Goal: Transaction & Acquisition: Download file/media

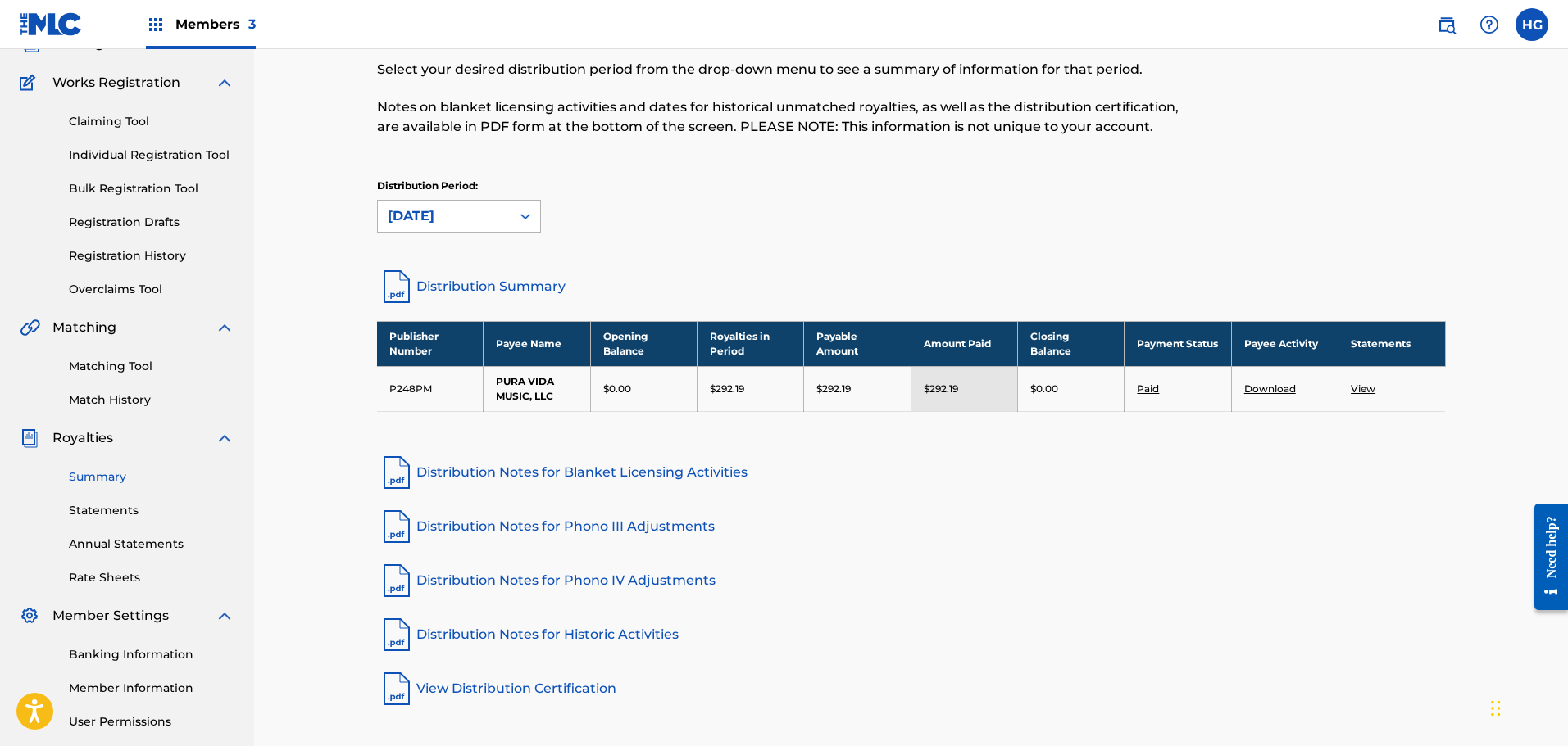
scroll to position [164, 0]
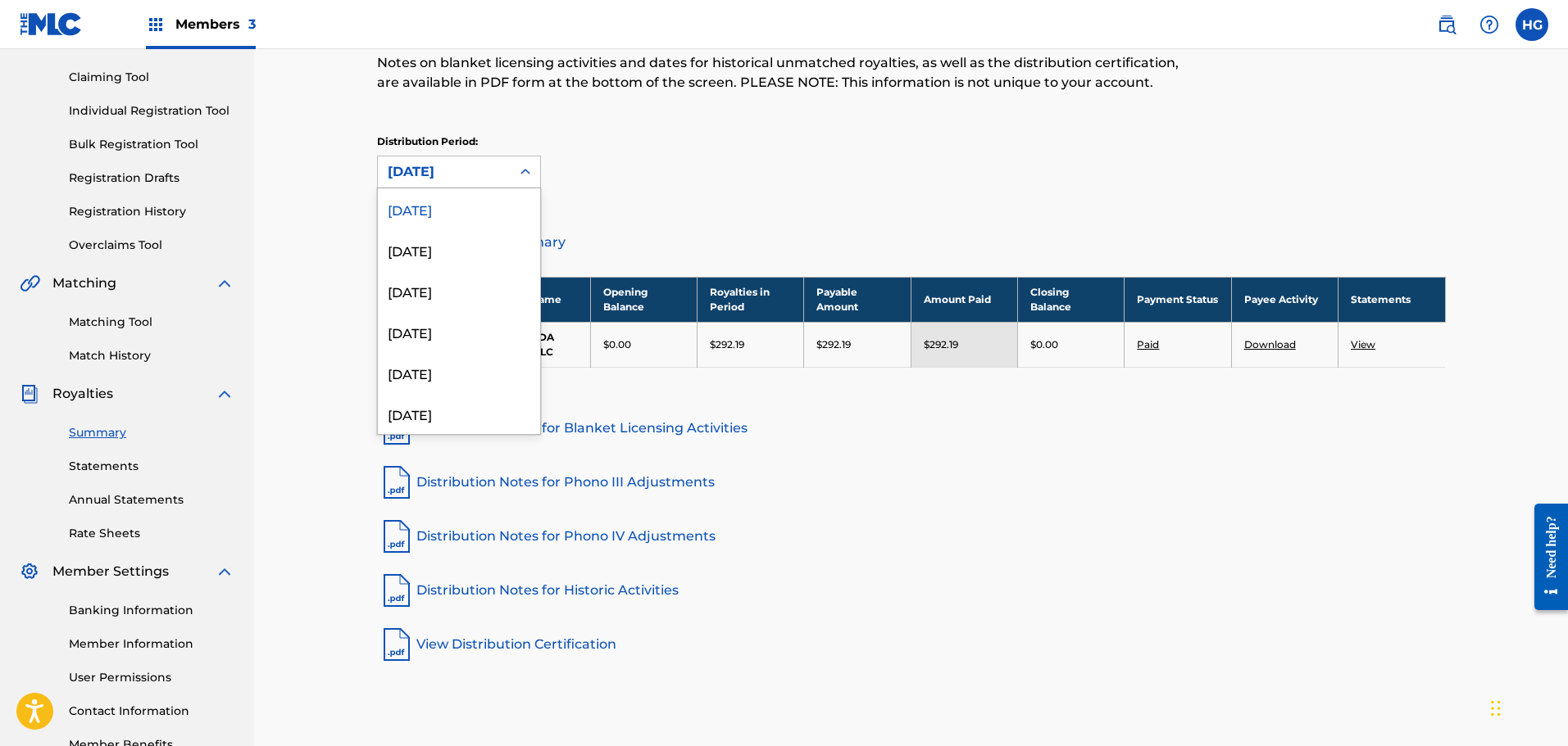
click at [459, 171] on div "[DATE]" at bounding box center [444, 172] width 113 height 19
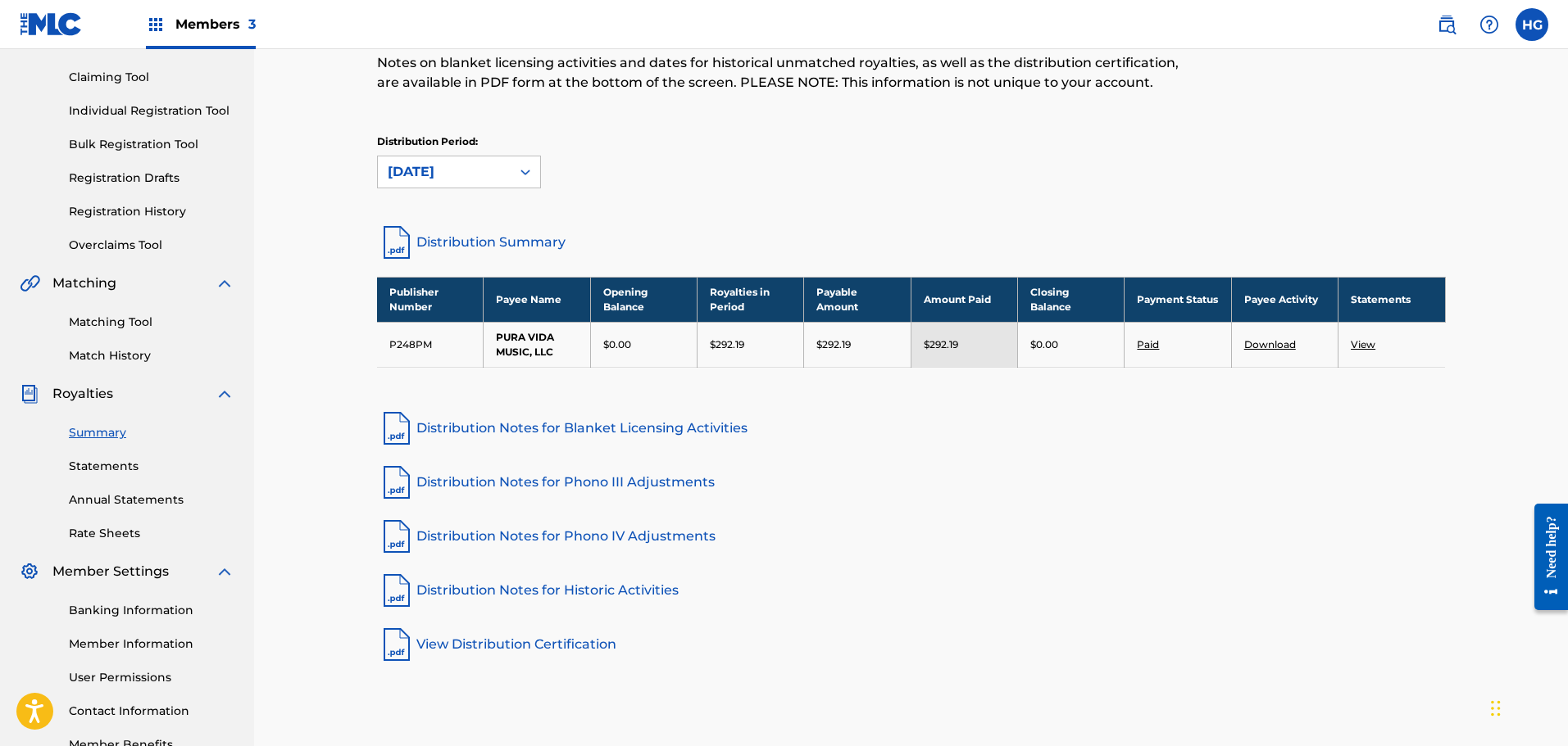
click at [424, 161] on div "[DATE]" at bounding box center [443, 171] width 133 height 31
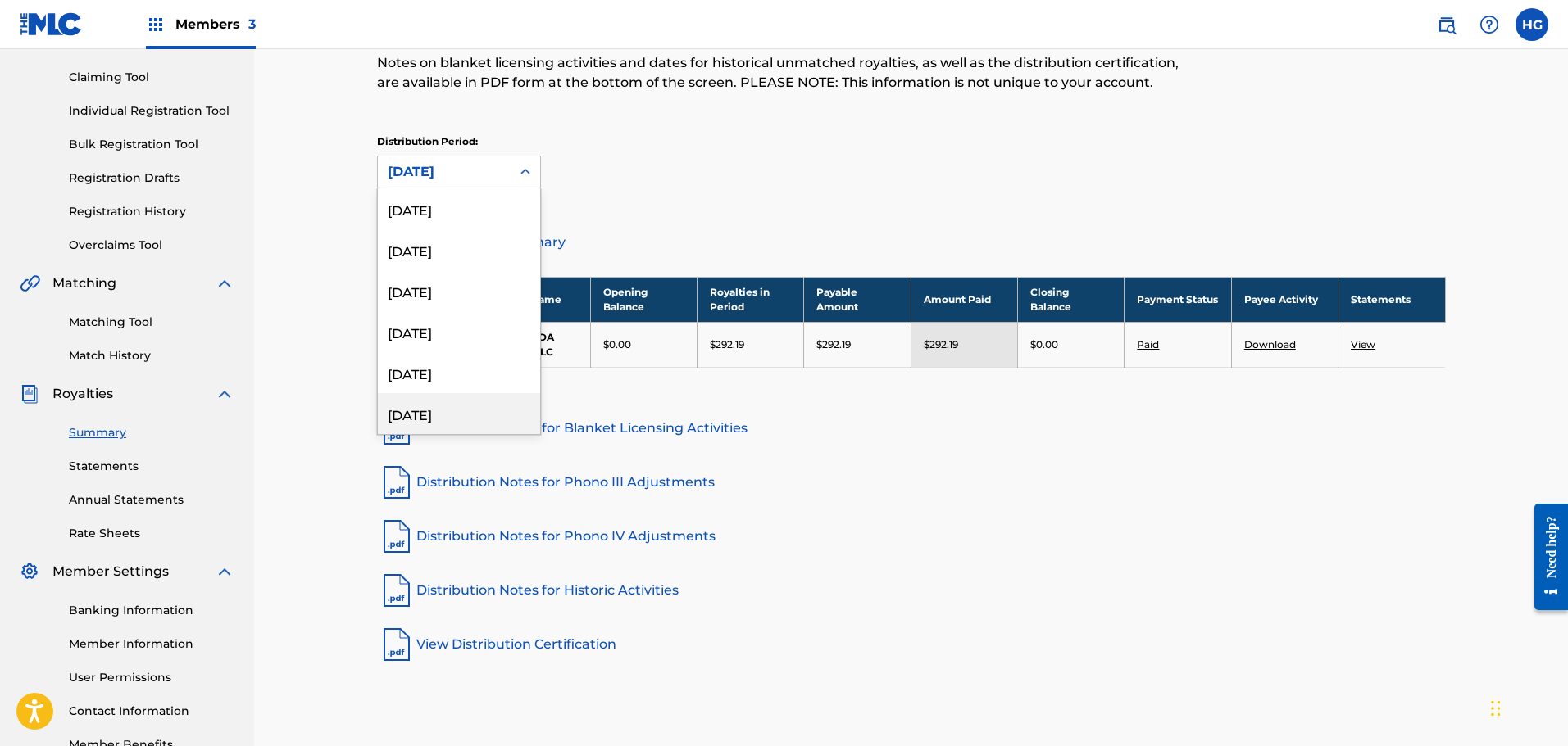
click at [442, 405] on div "[DATE]" at bounding box center [458, 413] width 162 height 41
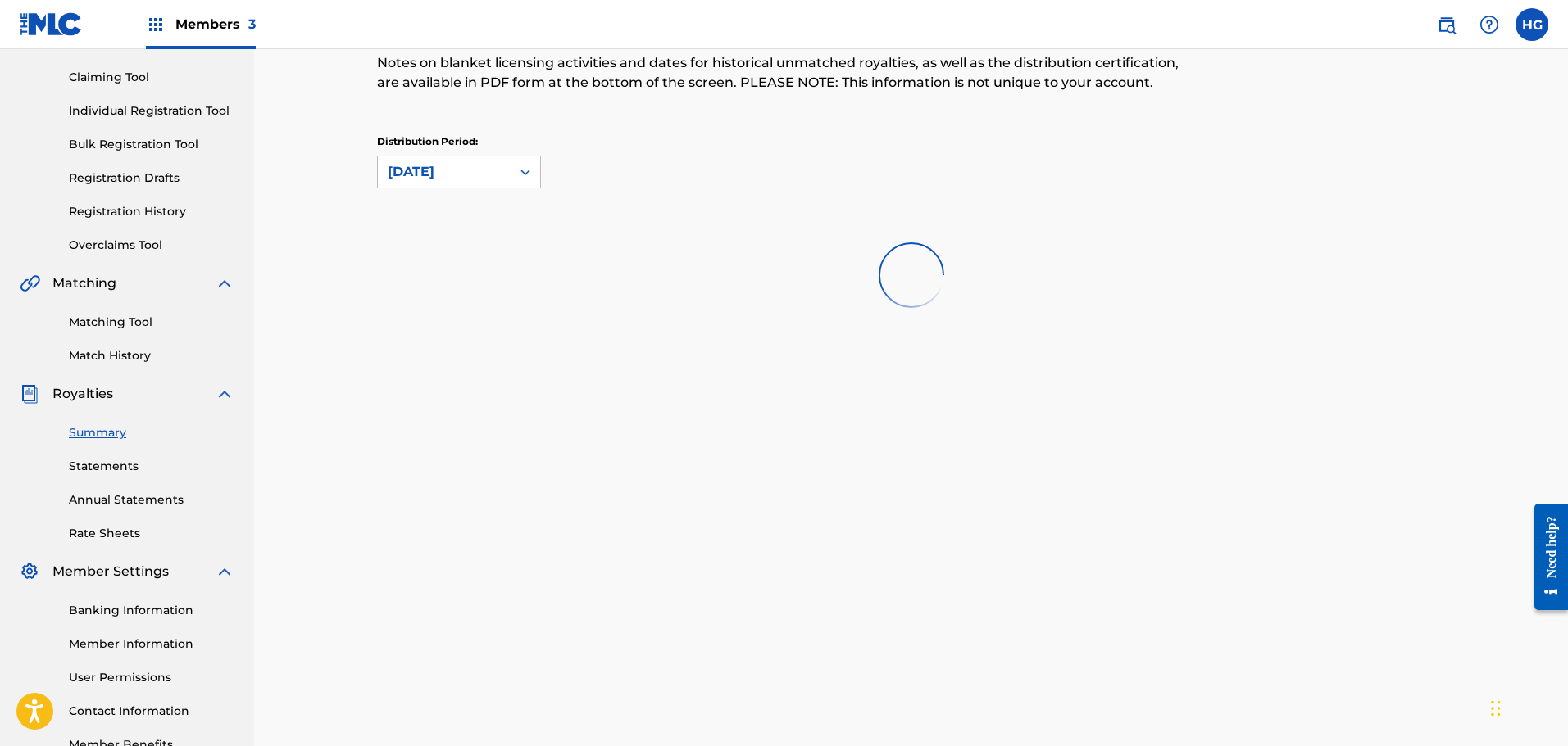
scroll to position [0, 0]
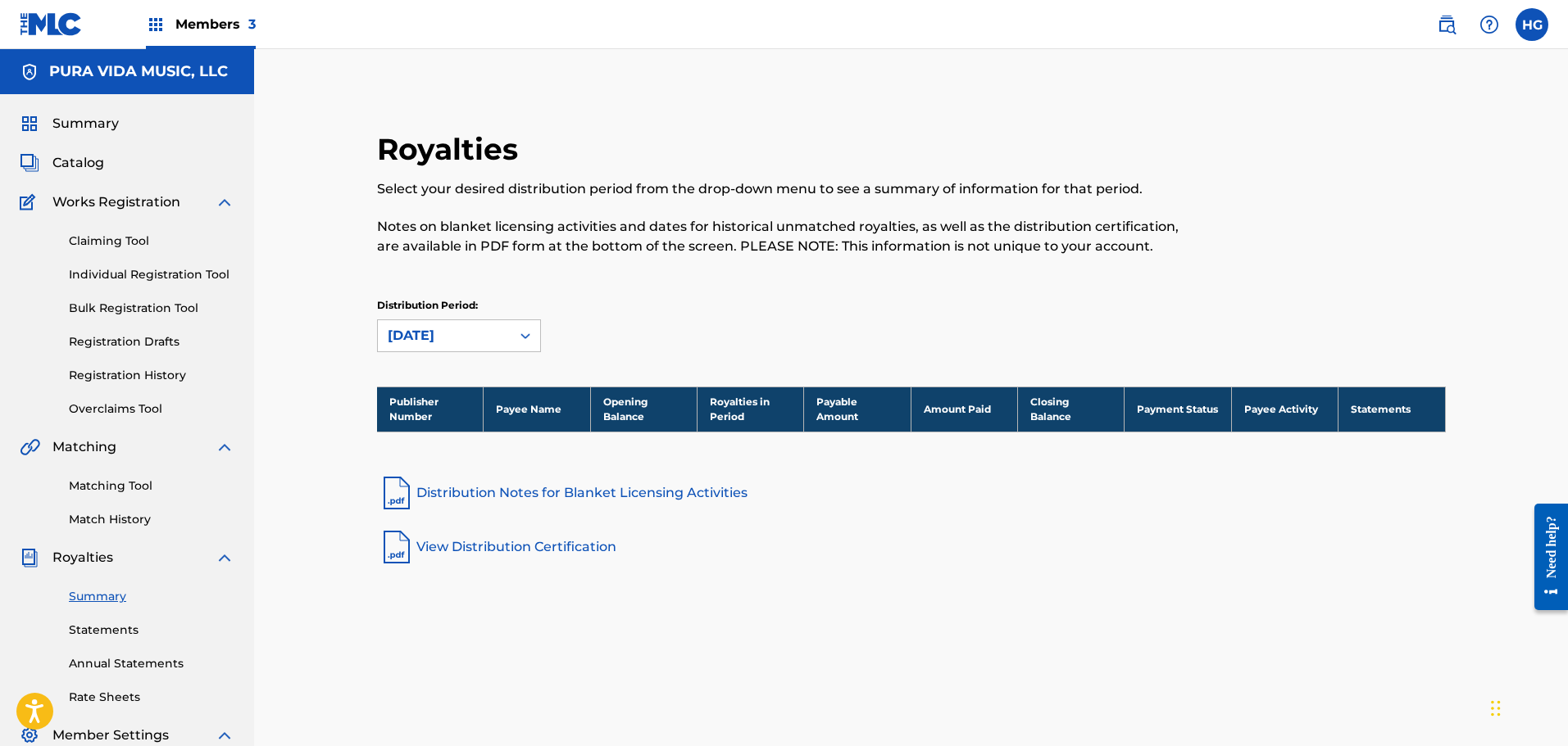
click at [458, 333] on div "[DATE]" at bounding box center [444, 336] width 113 height 19
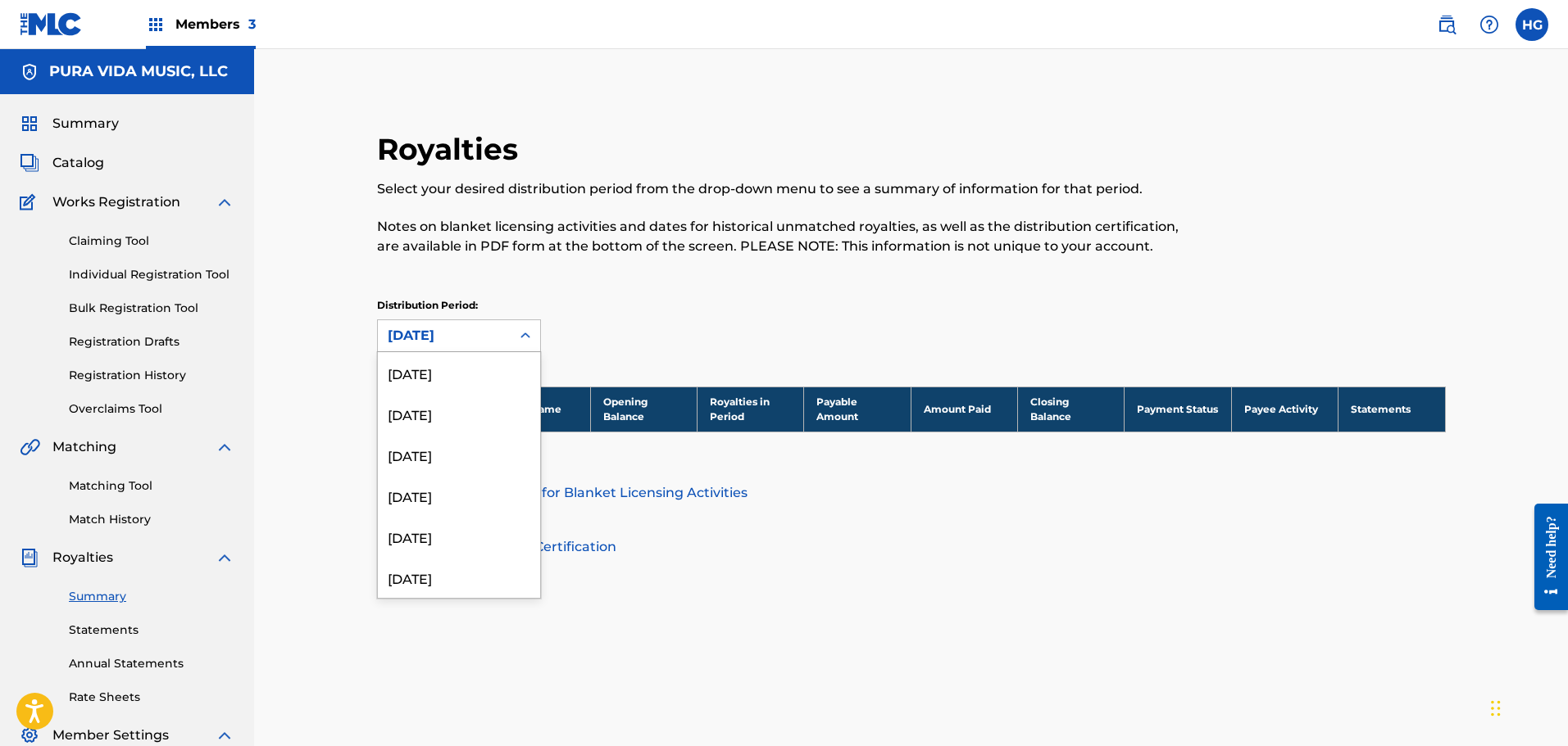
scroll to position [1926, 0]
click at [443, 537] on div "[DATE]" at bounding box center [458, 536] width 162 height 41
click at [418, 344] on div "[DATE]" at bounding box center [444, 336] width 113 height 19
click at [430, 493] on div "[DATE]" at bounding box center [458, 495] width 162 height 41
click at [450, 326] on div "[DATE]" at bounding box center [444, 336] width 113 height 19
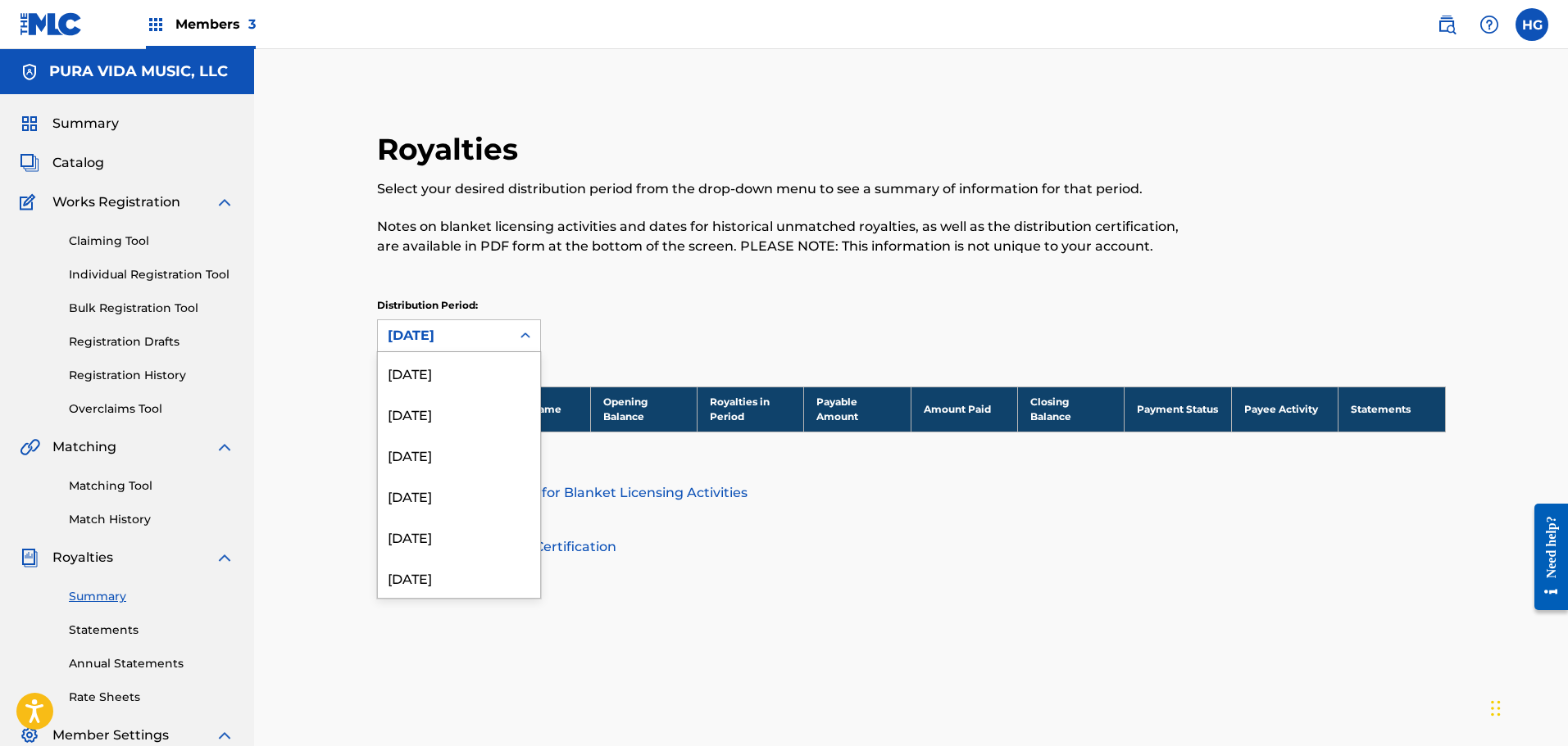
scroll to position [1857, 0]
click at [438, 520] on div "[DATE]" at bounding box center [458, 522] width 162 height 41
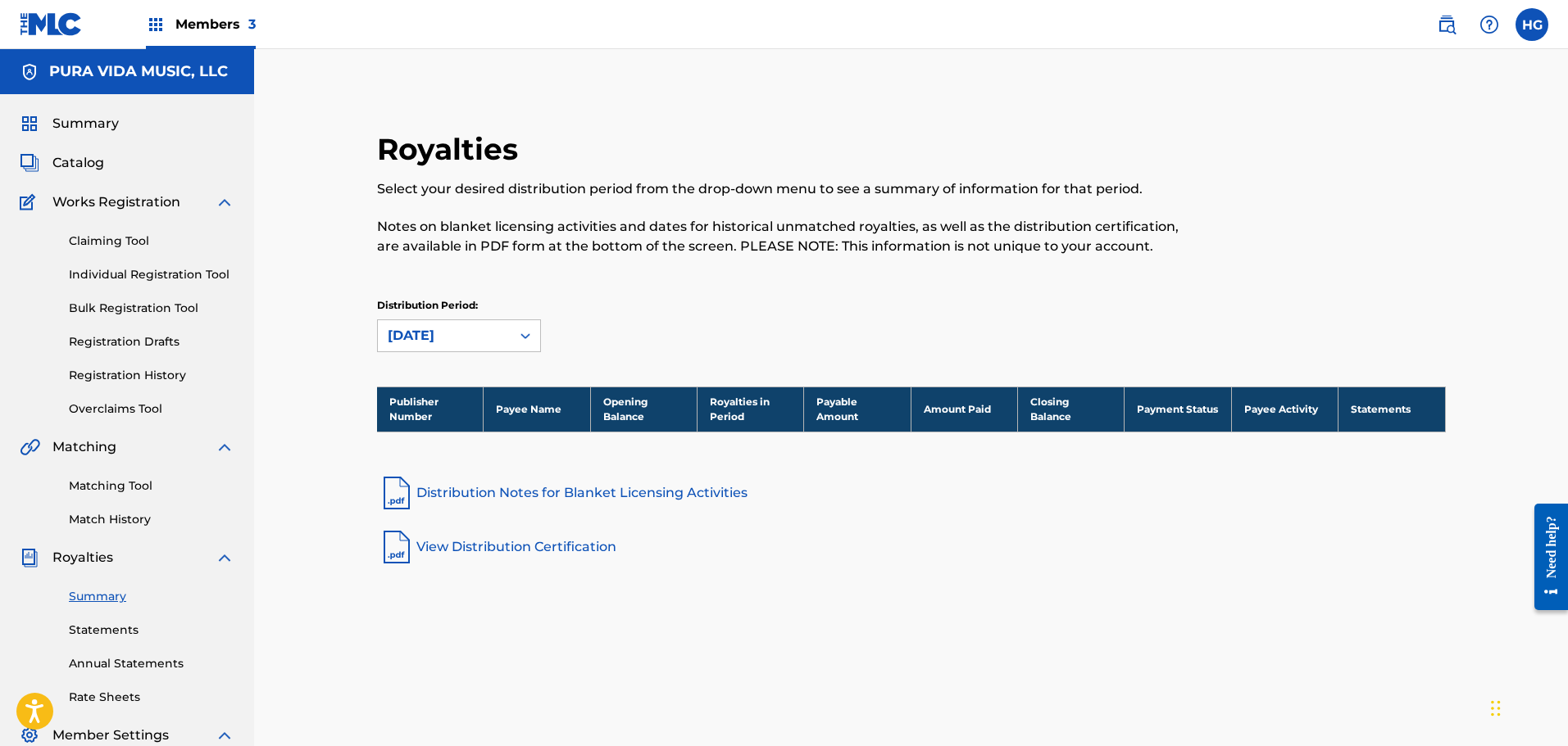
click at [462, 328] on div "[DATE]" at bounding box center [444, 336] width 113 height 19
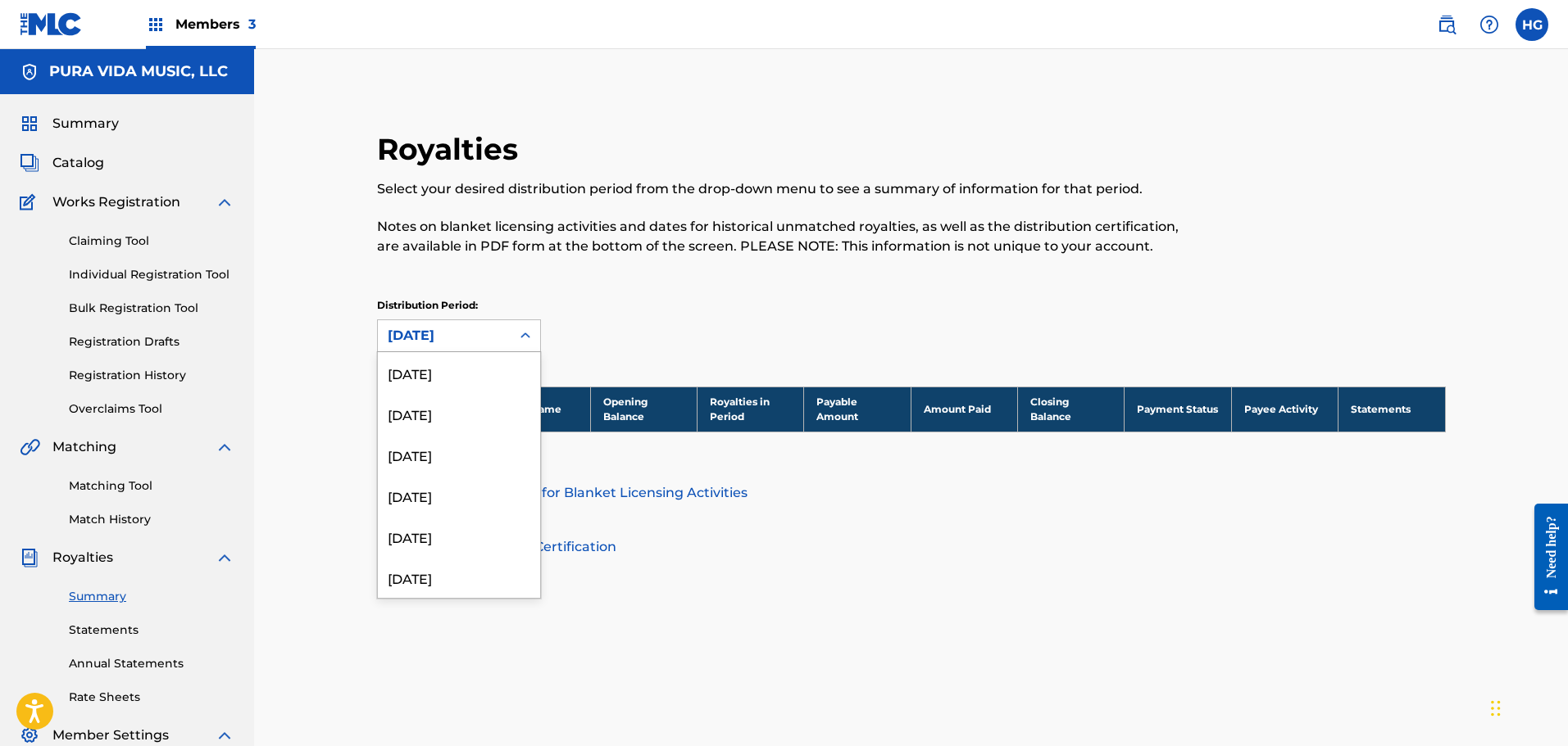
scroll to position [1817, 0]
click at [448, 518] on div "[DATE]" at bounding box center [458, 522] width 162 height 41
click at [473, 338] on div "[DATE]" at bounding box center [444, 336] width 113 height 19
click at [466, 533] on div "[DATE]" at bounding box center [458, 522] width 162 height 41
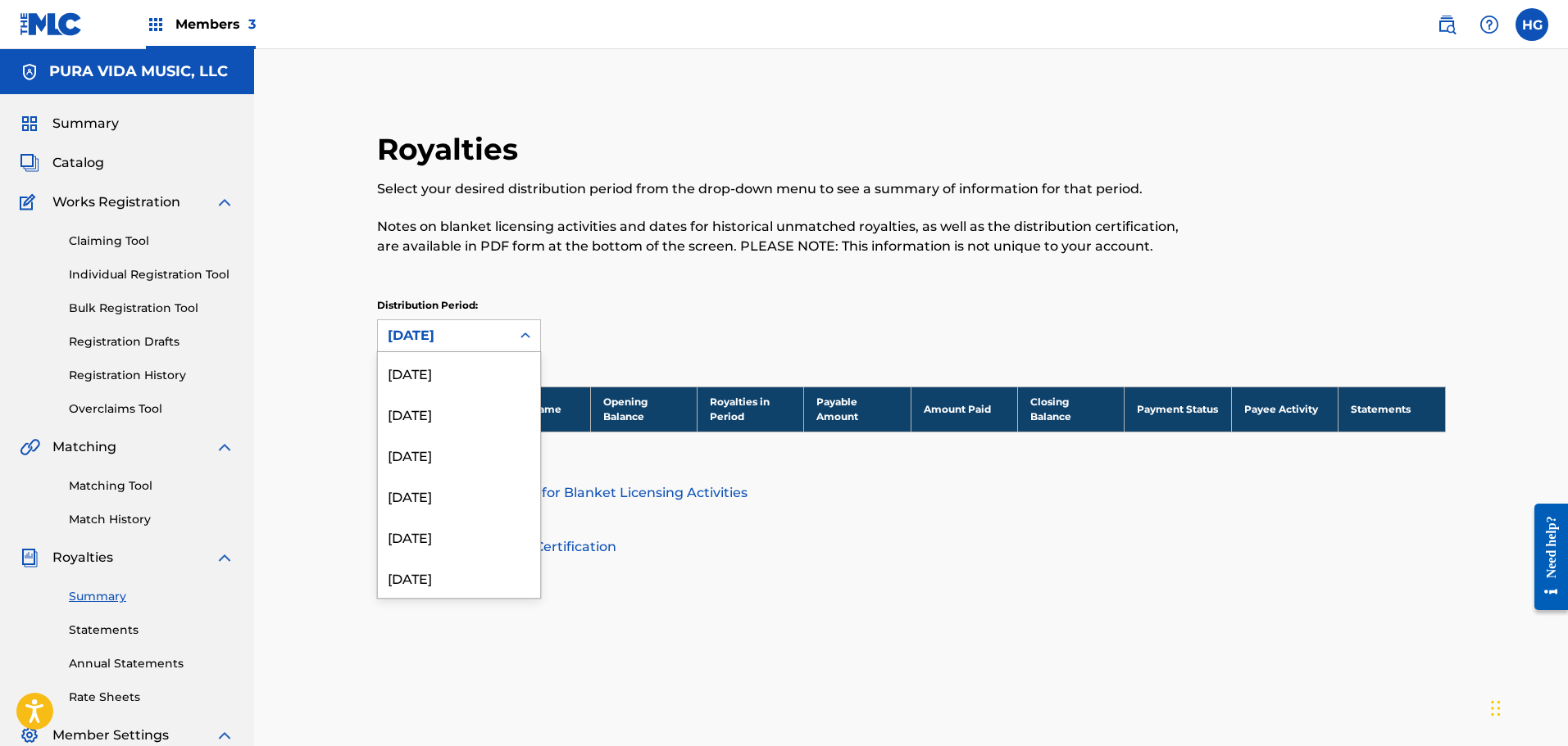
click at [433, 340] on div "[DATE]" at bounding box center [444, 336] width 113 height 19
click at [441, 516] on div "[DATE]" at bounding box center [458, 522] width 162 height 41
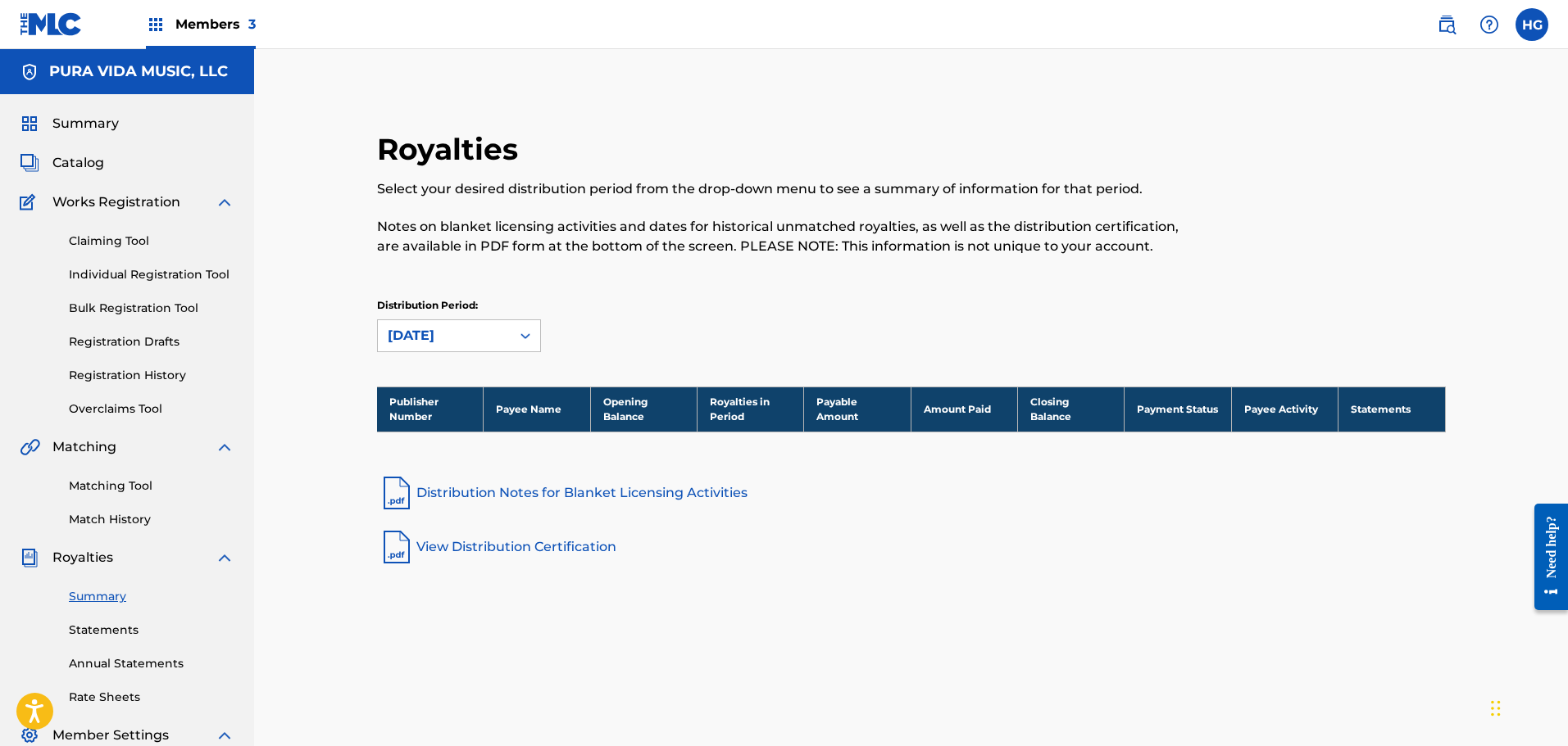
click at [419, 341] on div "[DATE]" at bounding box center [444, 336] width 113 height 19
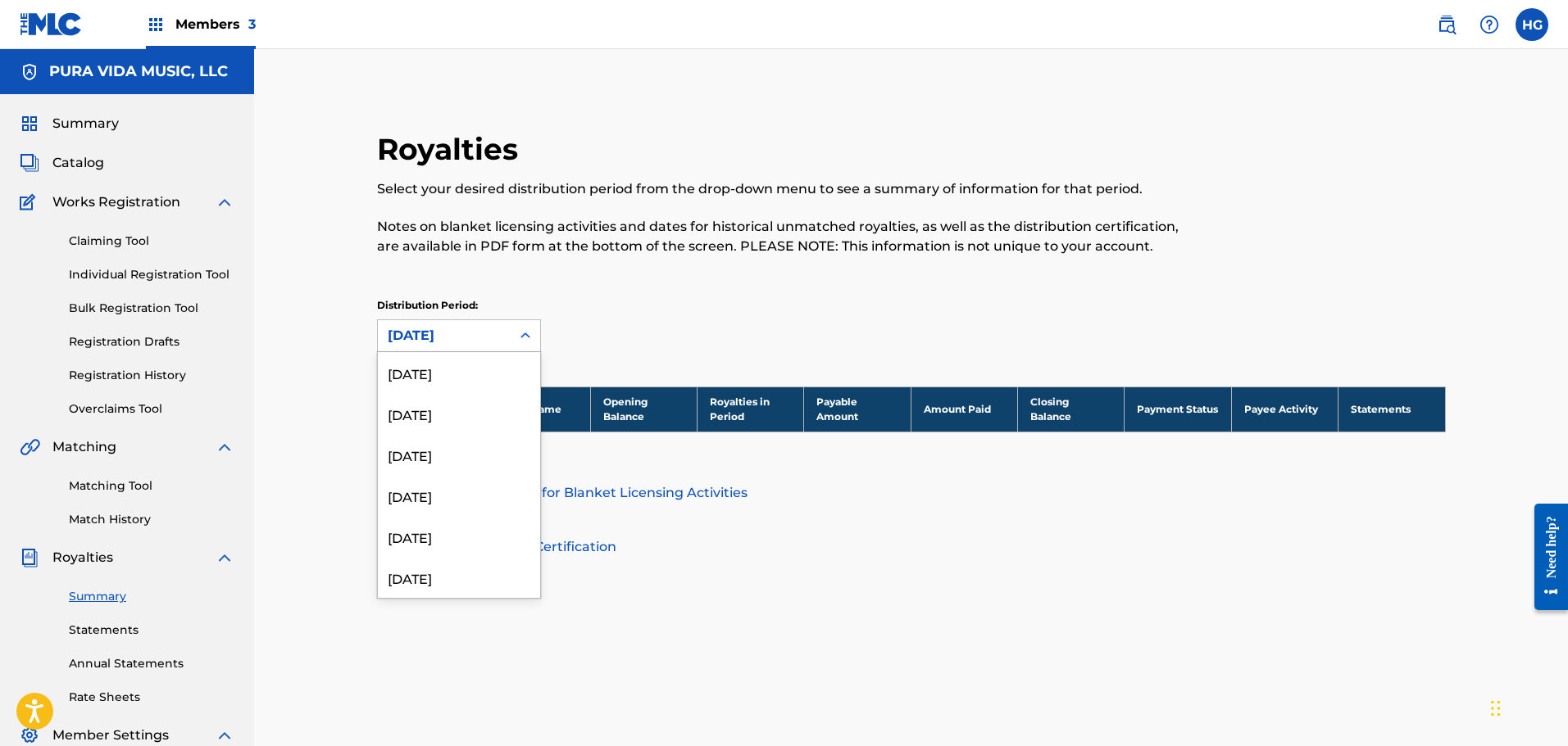
scroll to position [1694, 0]
click at [456, 513] on div "[DATE]" at bounding box center [458, 522] width 162 height 41
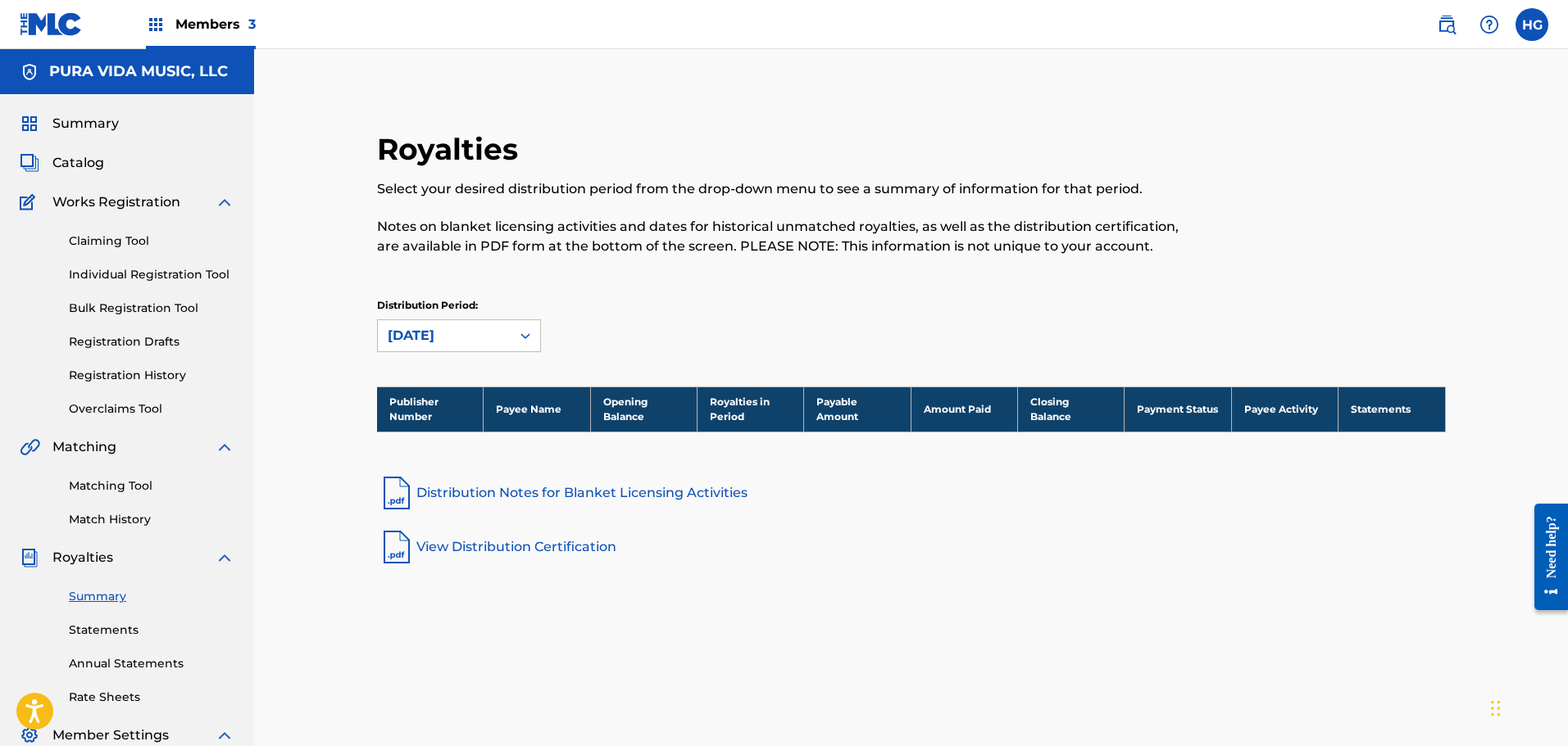
click at [451, 341] on div "[DATE]" at bounding box center [444, 336] width 113 height 19
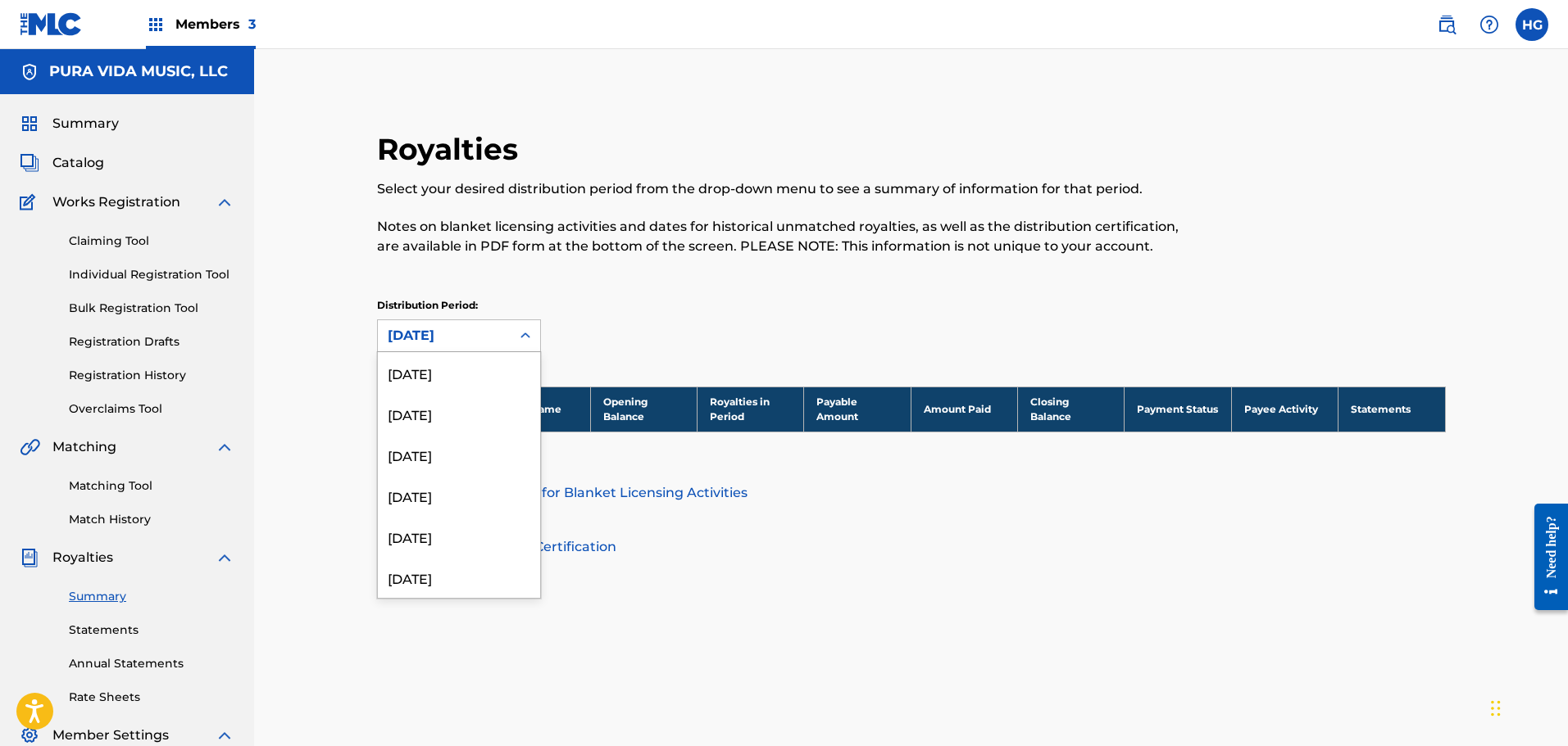
scroll to position [1653, 0]
click at [464, 516] on div "[DATE]" at bounding box center [458, 522] width 162 height 41
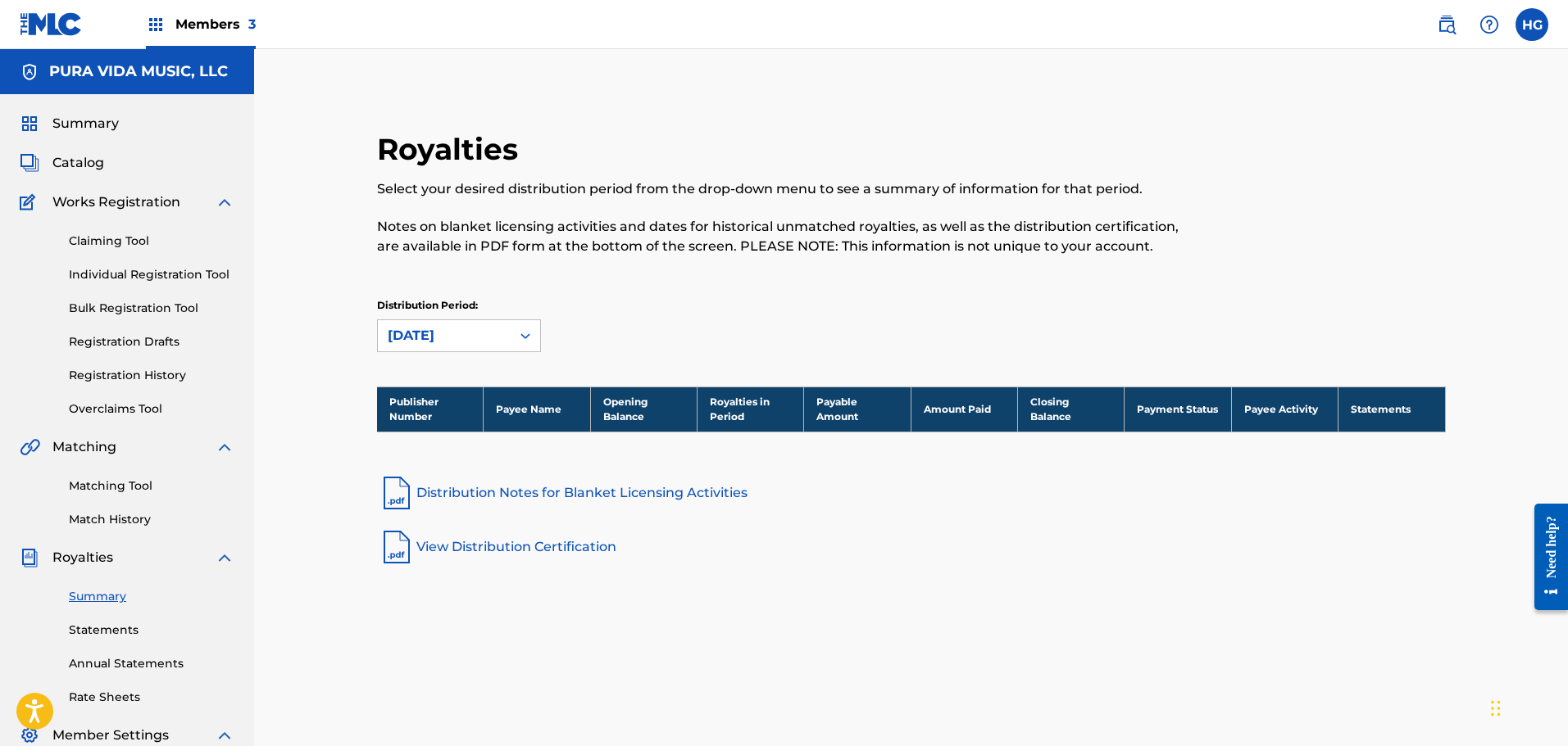
click at [457, 339] on div "[DATE]" at bounding box center [444, 336] width 113 height 19
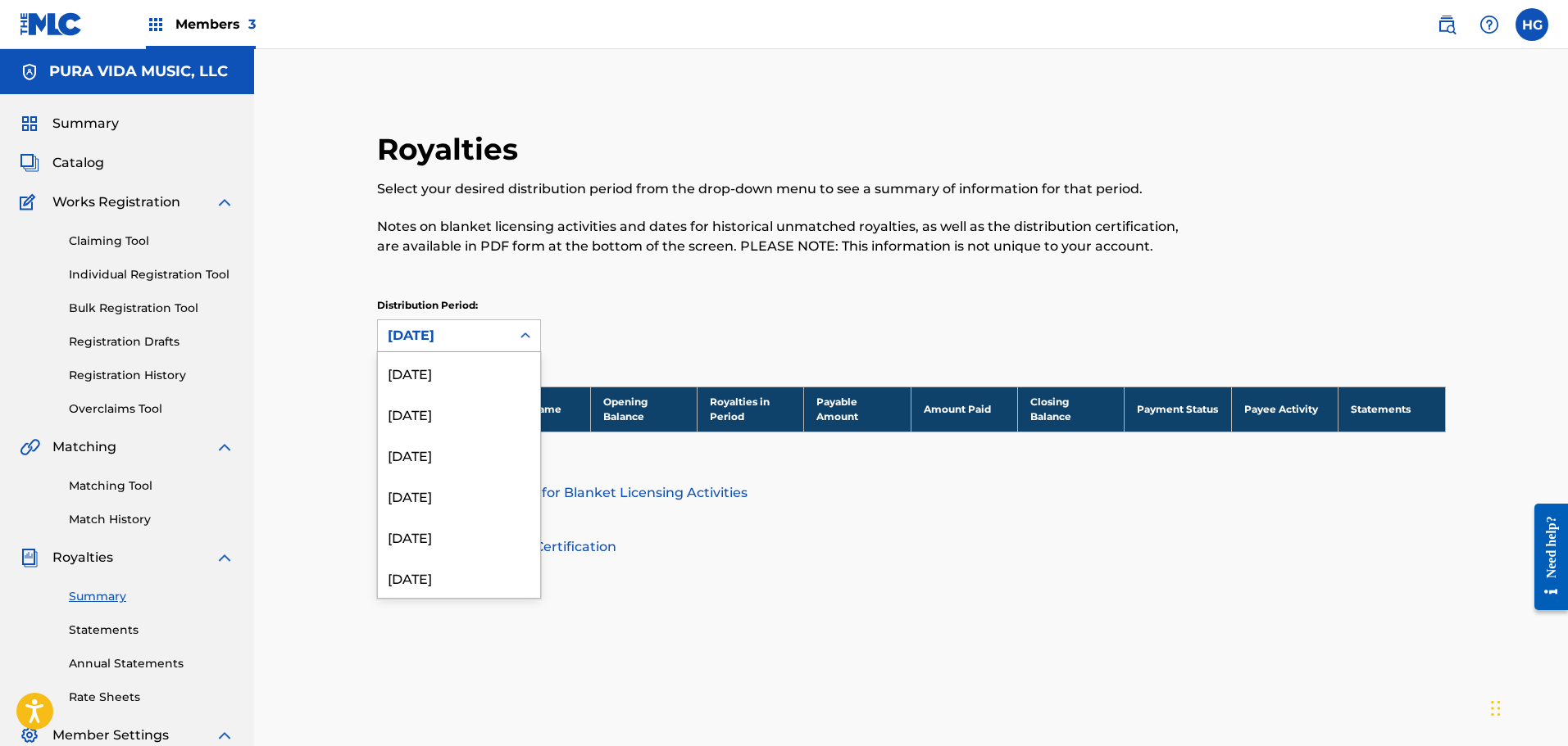
scroll to position [1611, 0]
click at [471, 519] on div "[DATE]" at bounding box center [458, 522] width 162 height 41
click at [453, 339] on div "[DATE]" at bounding box center [444, 336] width 113 height 19
click at [476, 534] on div "[DATE]" at bounding box center [458, 522] width 162 height 41
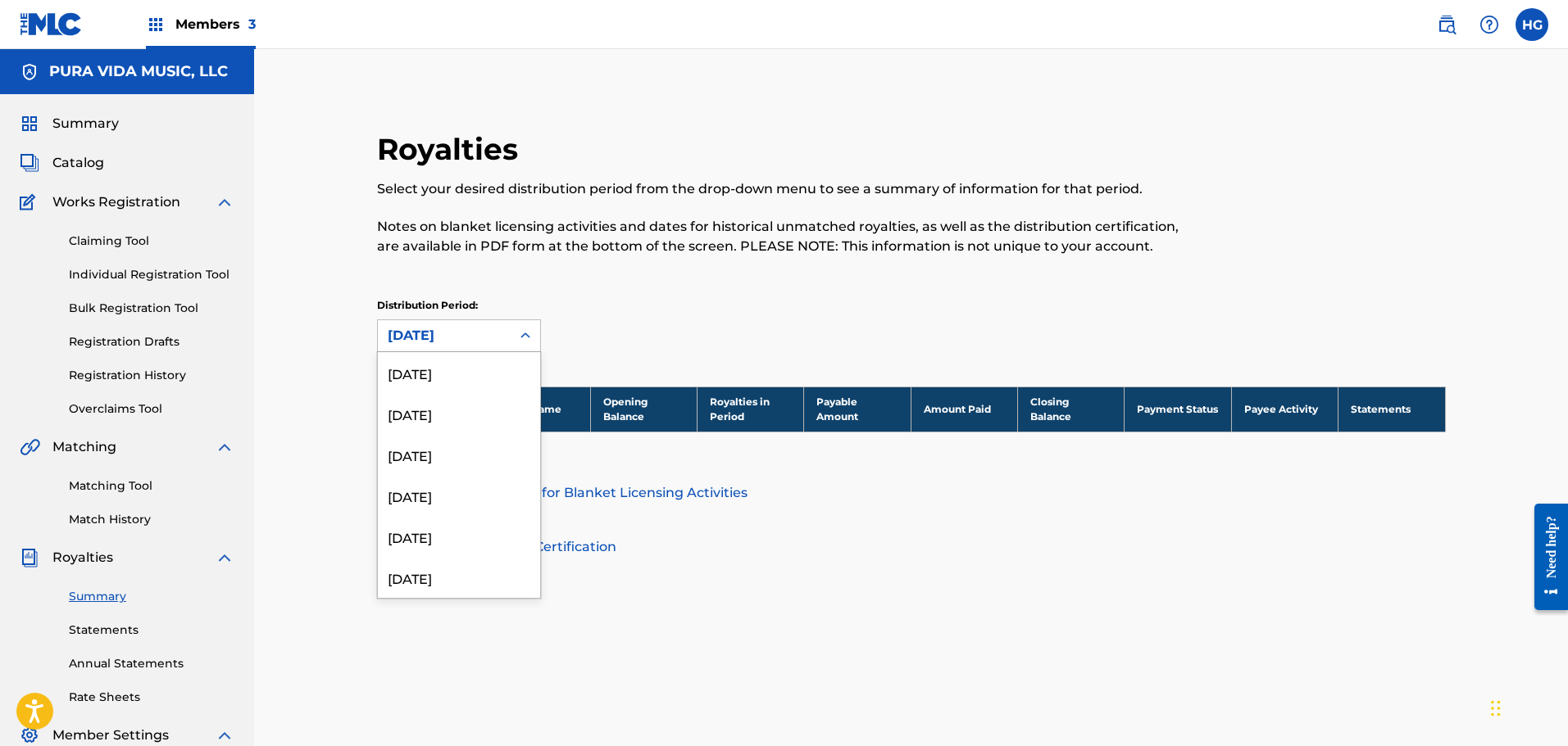
click at [463, 338] on div "[DATE]" at bounding box center [444, 336] width 113 height 19
click at [456, 519] on div "[DATE]" at bounding box center [458, 522] width 162 height 41
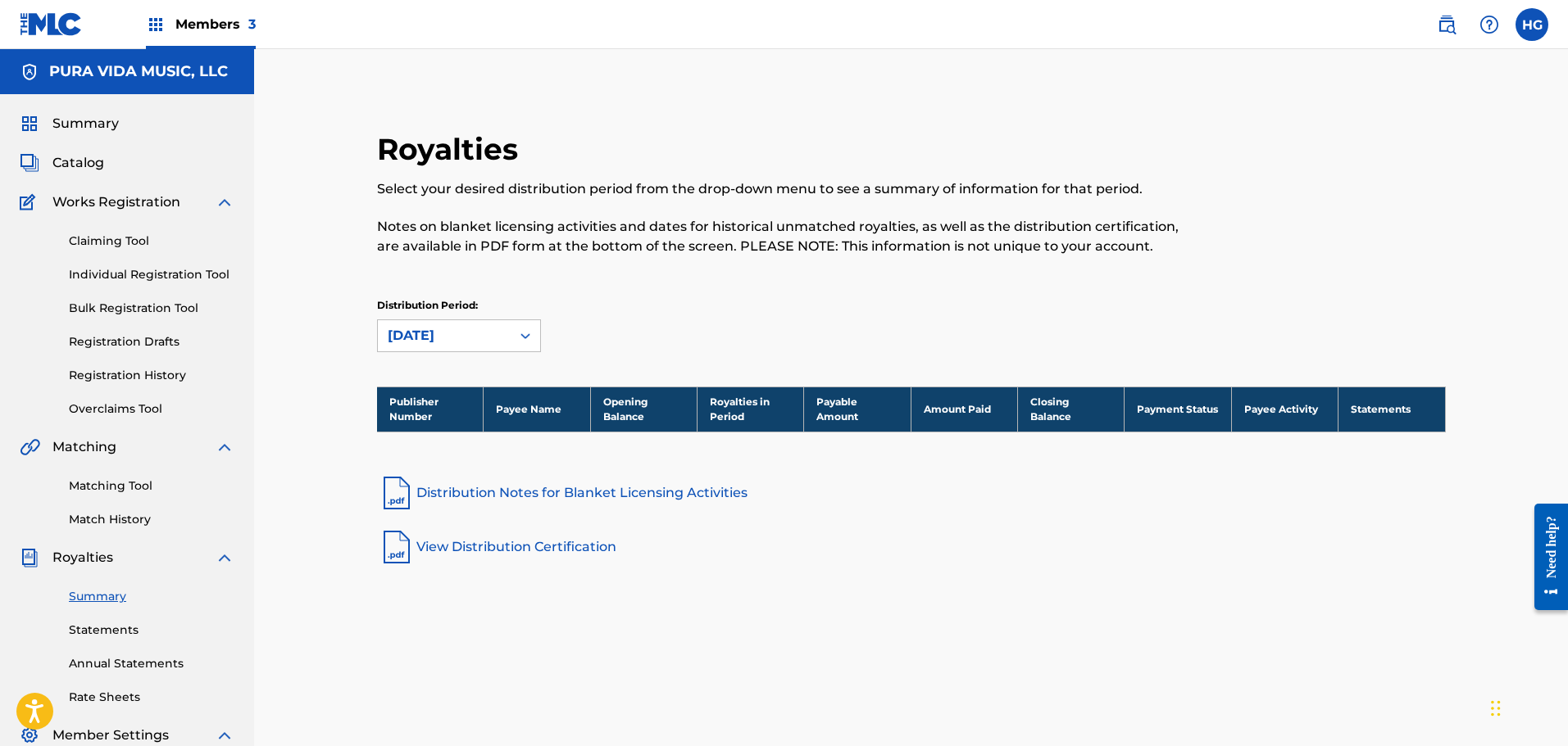
click at [456, 339] on div "[DATE]" at bounding box center [444, 336] width 113 height 19
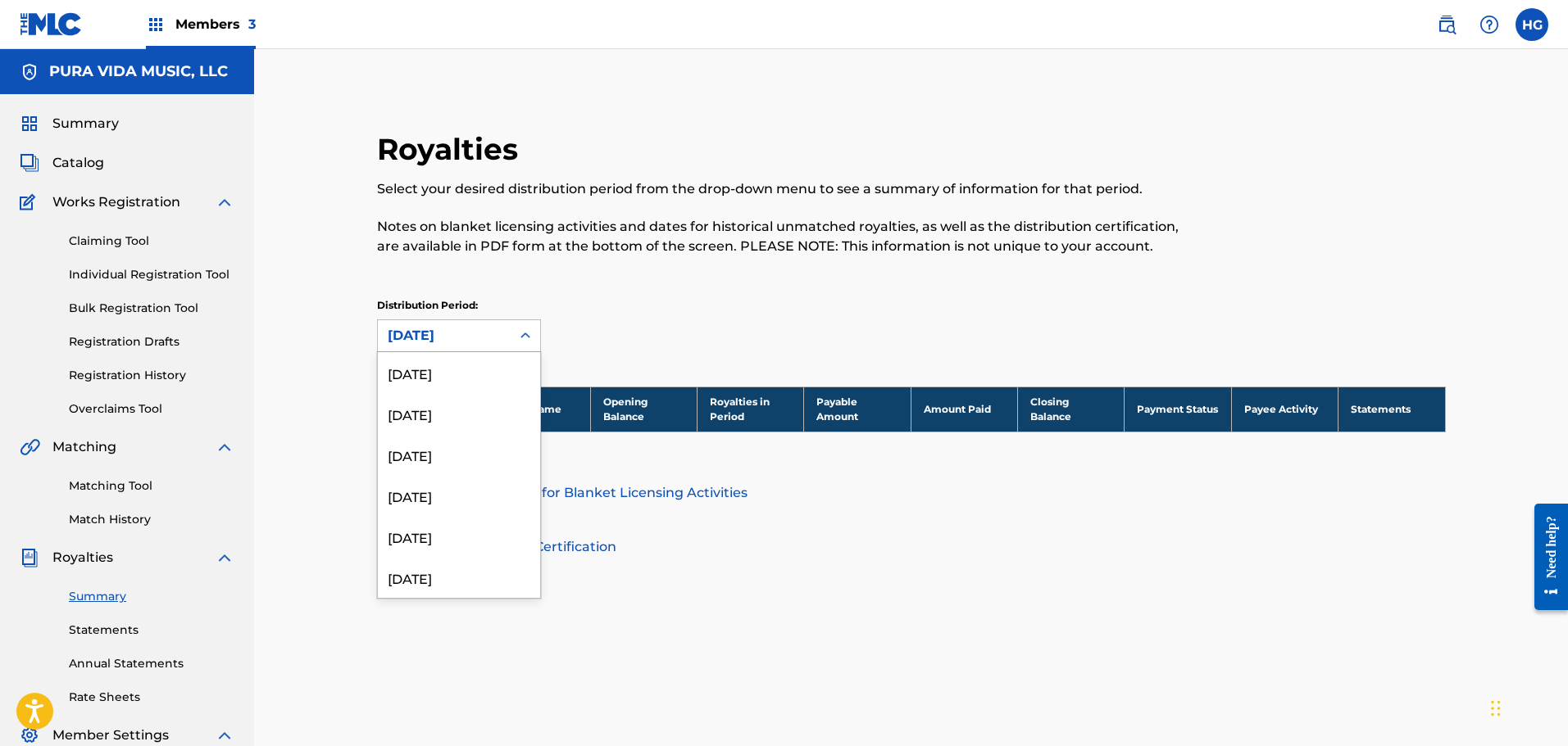
scroll to position [1488, 0]
click at [445, 518] on div "[DATE]" at bounding box center [458, 522] width 162 height 41
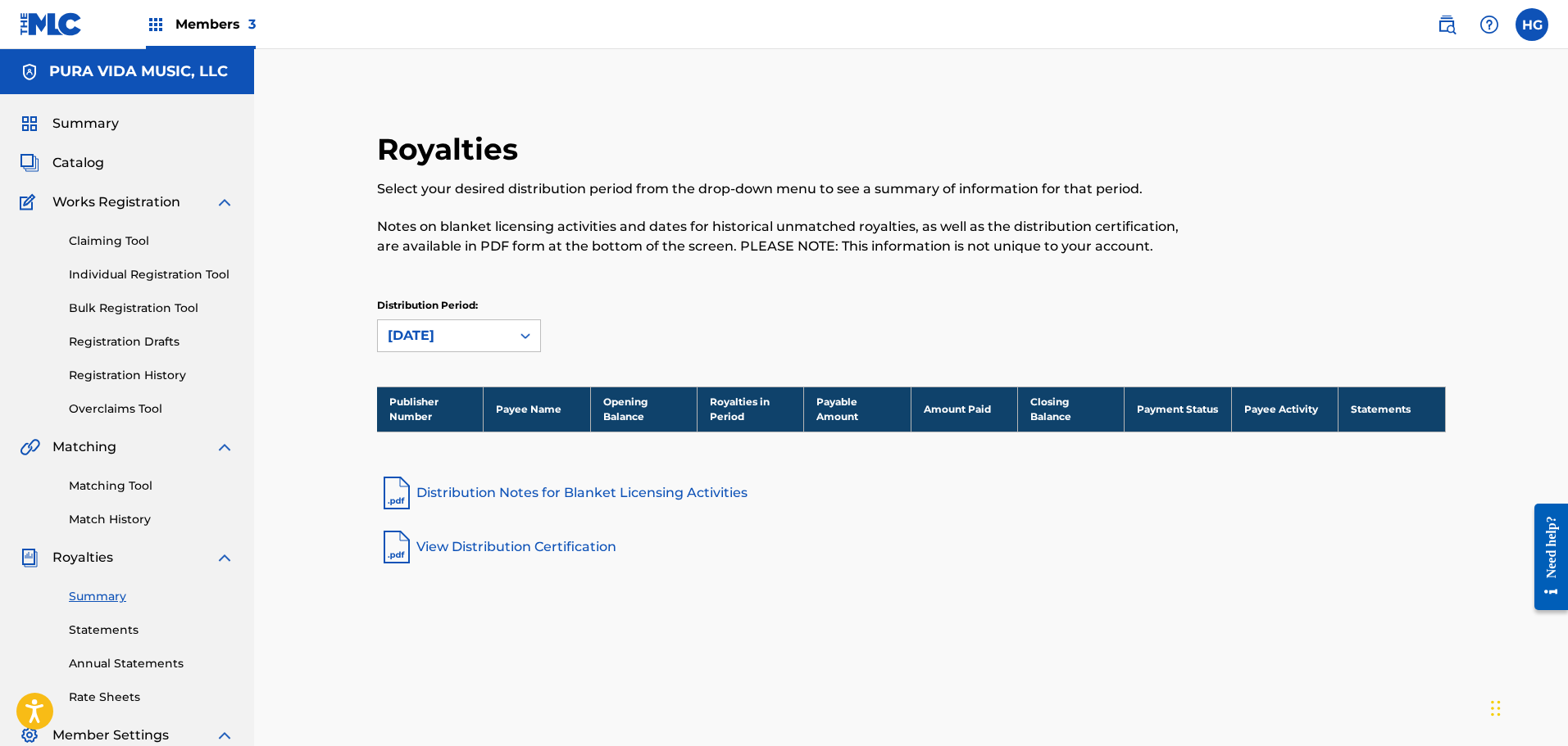
click at [450, 336] on div "[DATE]" at bounding box center [444, 336] width 113 height 19
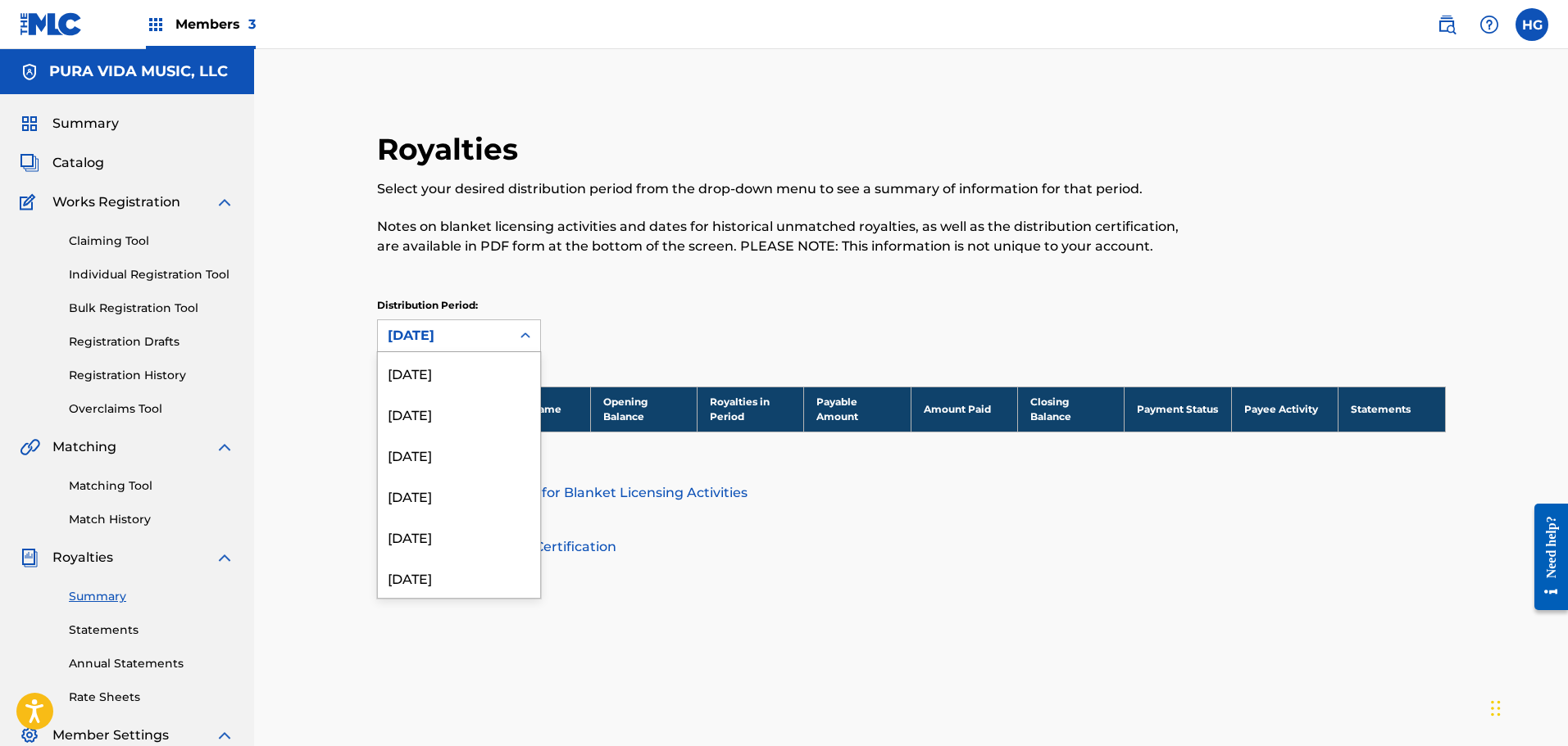
scroll to position [1448, 0]
click at [440, 518] on div "[DATE]" at bounding box center [458, 522] width 162 height 41
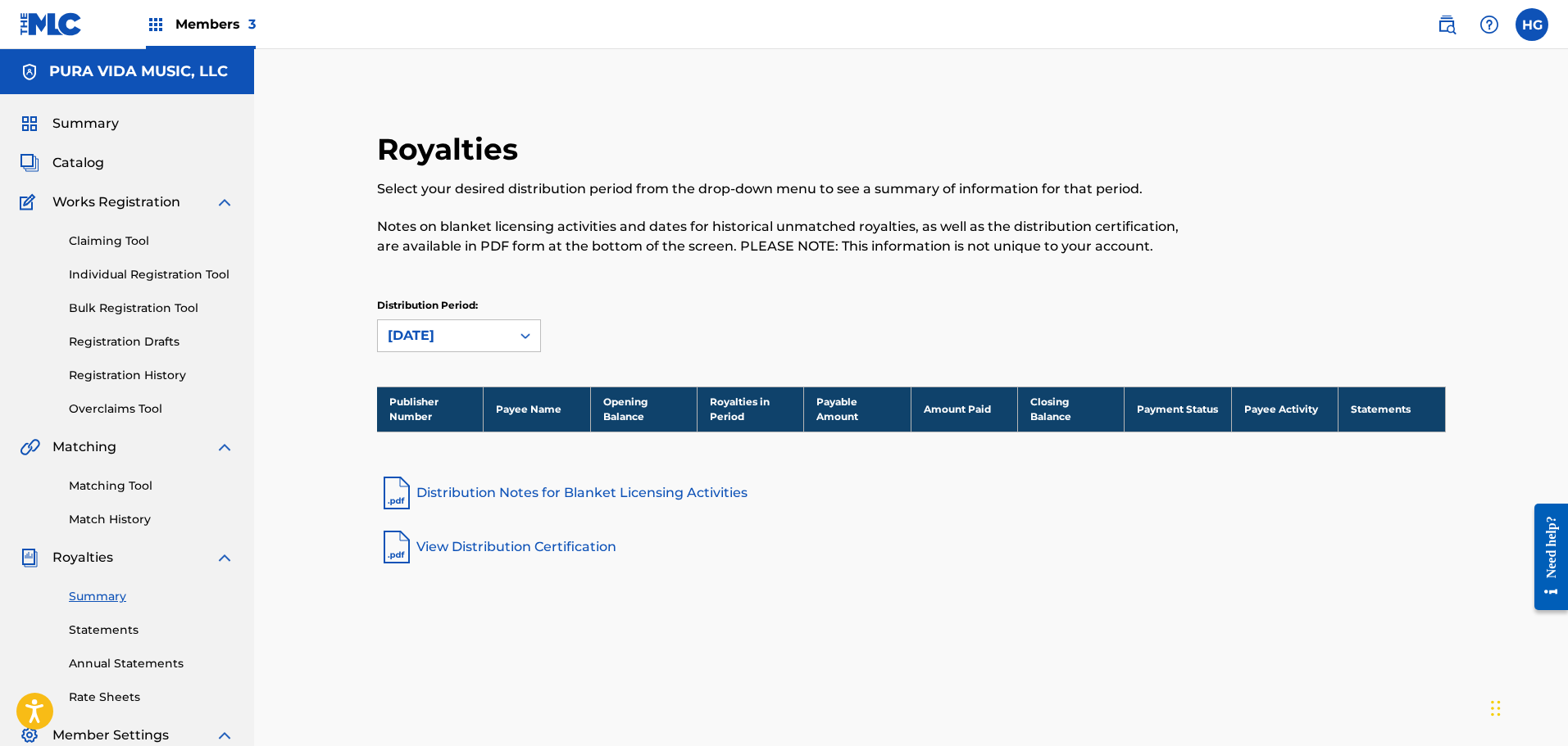
click at [437, 331] on div "[DATE]" at bounding box center [444, 336] width 113 height 19
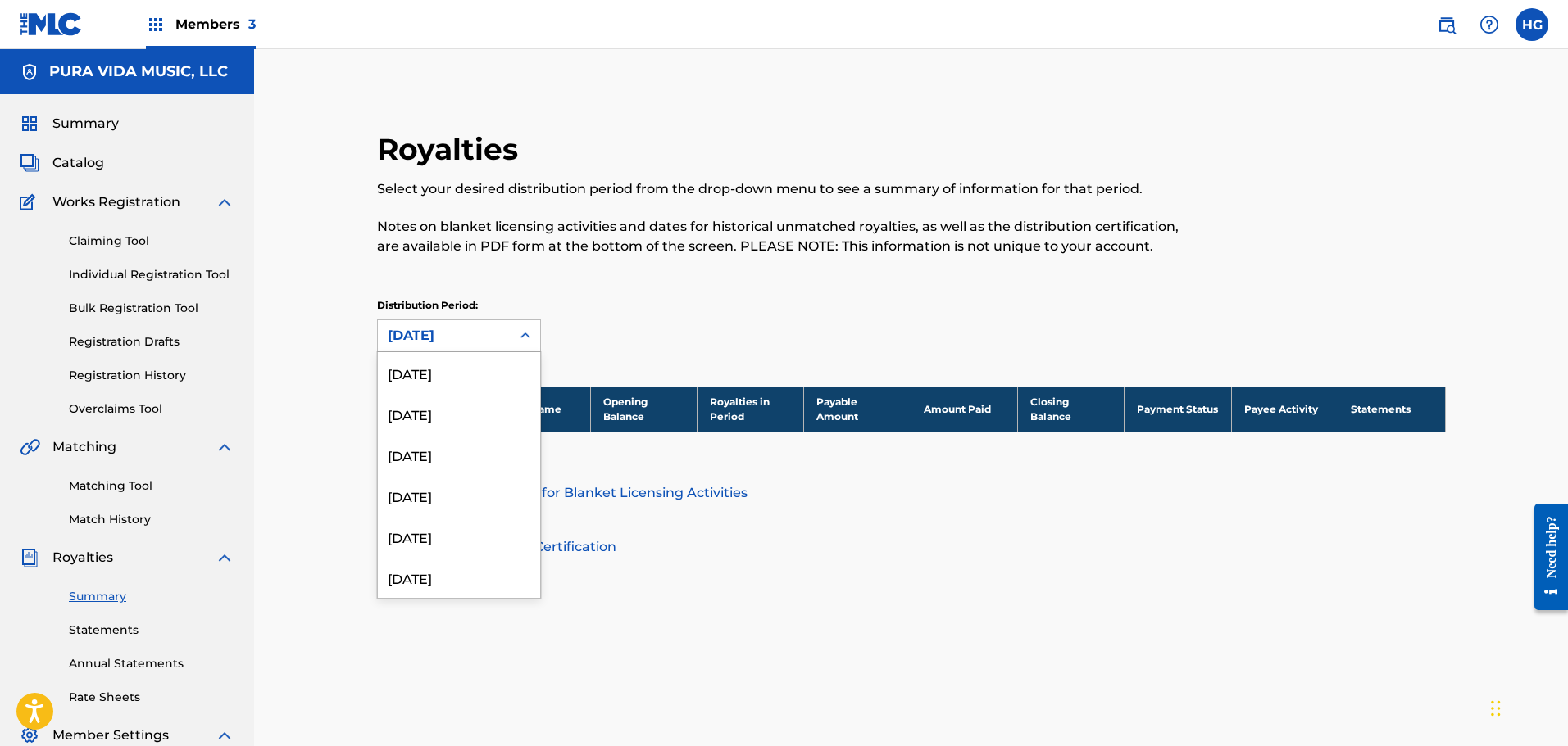
scroll to position [1407, 0]
click at [429, 524] on div "[DATE]" at bounding box center [458, 522] width 162 height 41
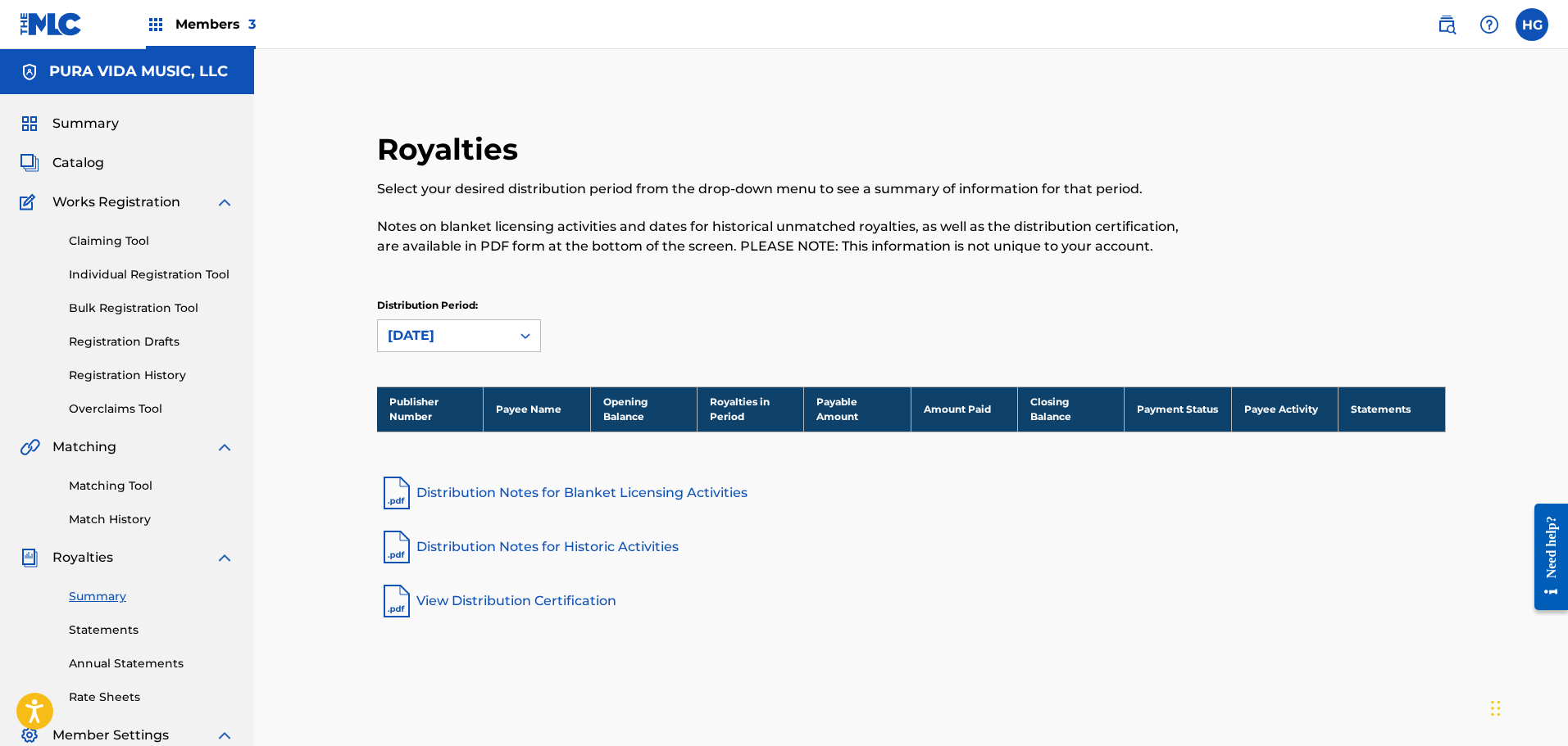
click at [434, 350] on div "[DATE]" at bounding box center [443, 335] width 133 height 31
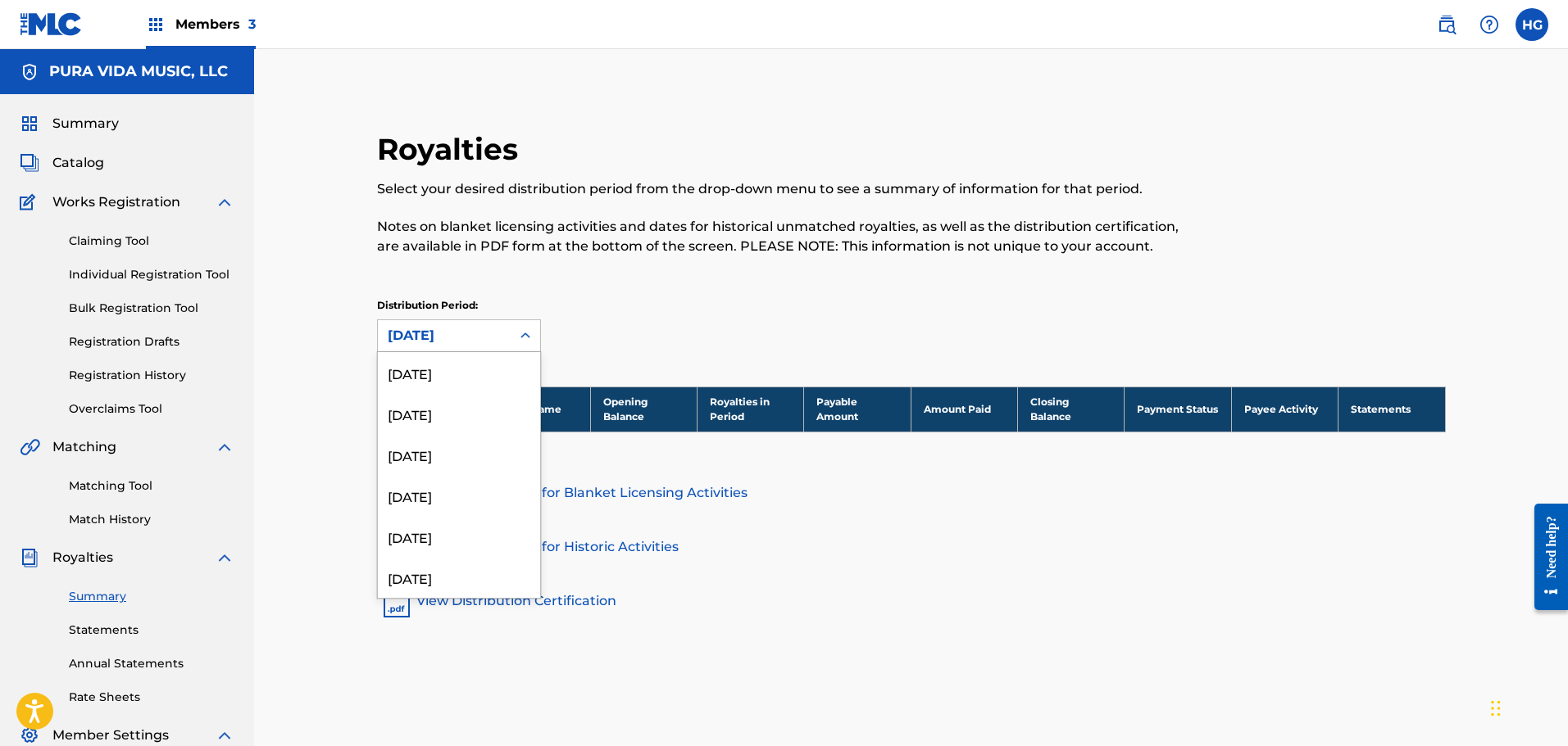
scroll to position [1366, 0]
click at [448, 535] on div "[DATE]" at bounding box center [458, 522] width 162 height 41
click at [459, 337] on div "[DATE]" at bounding box center [444, 336] width 113 height 19
click at [455, 524] on div "[DATE]" at bounding box center [458, 522] width 162 height 41
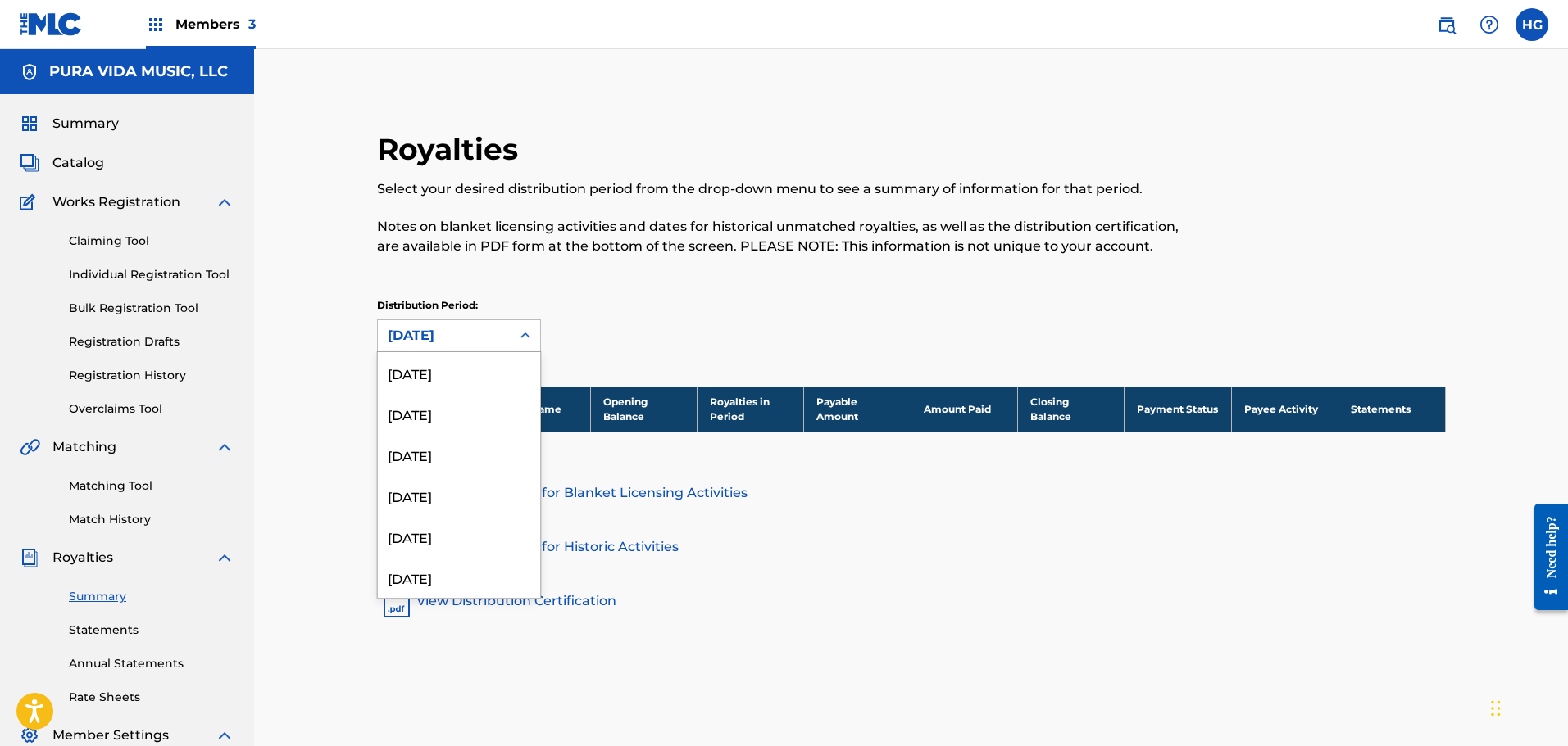
click at [444, 339] on div "[DATE]" at bounding box center [444, 336] width 113 height 19
click at [451, 531] on div "[DATE]" at bounding box center [458, 522] width 162 height 41
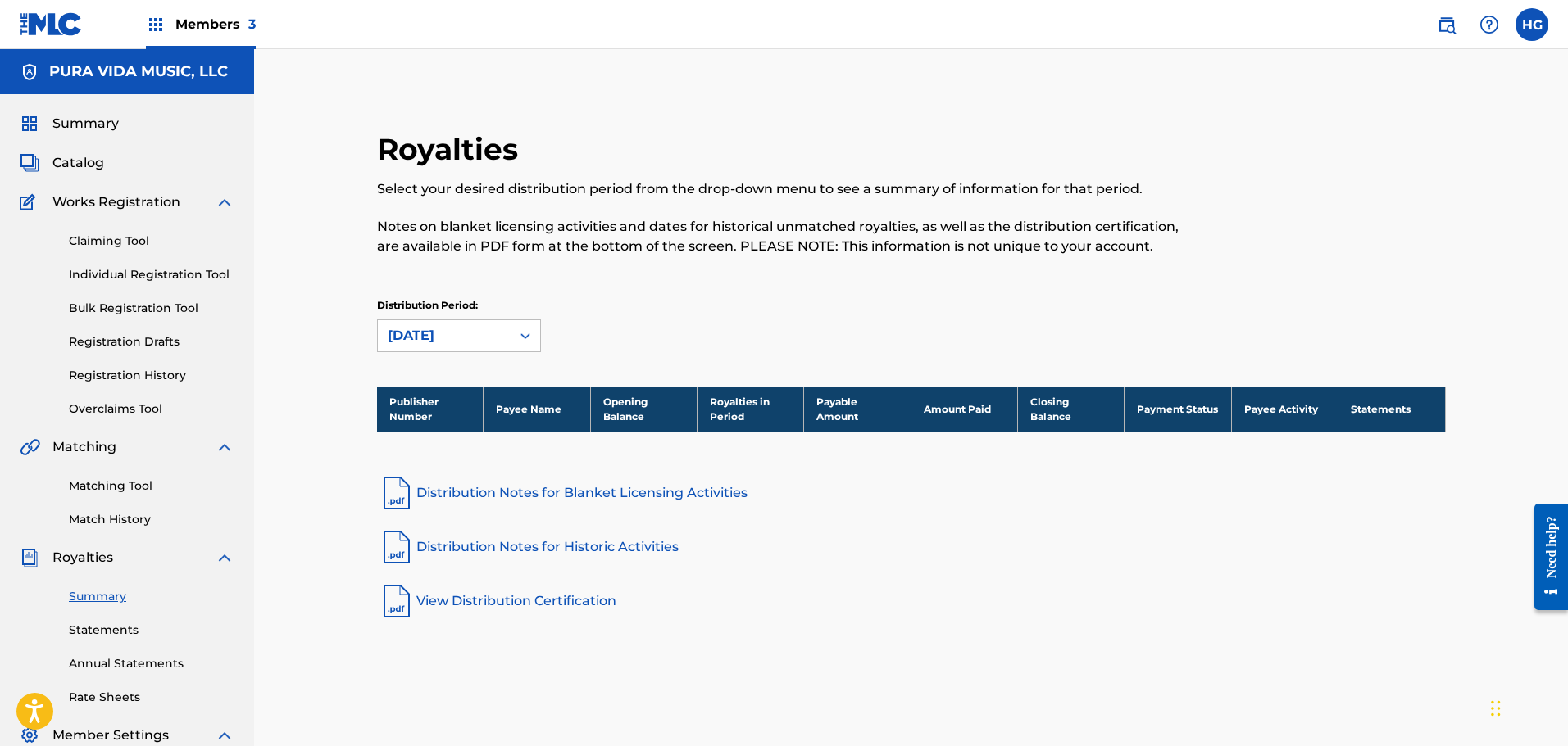
click at [441, 344] on div "[DATE]" at bounding box center [443, 335] width 133 height 31
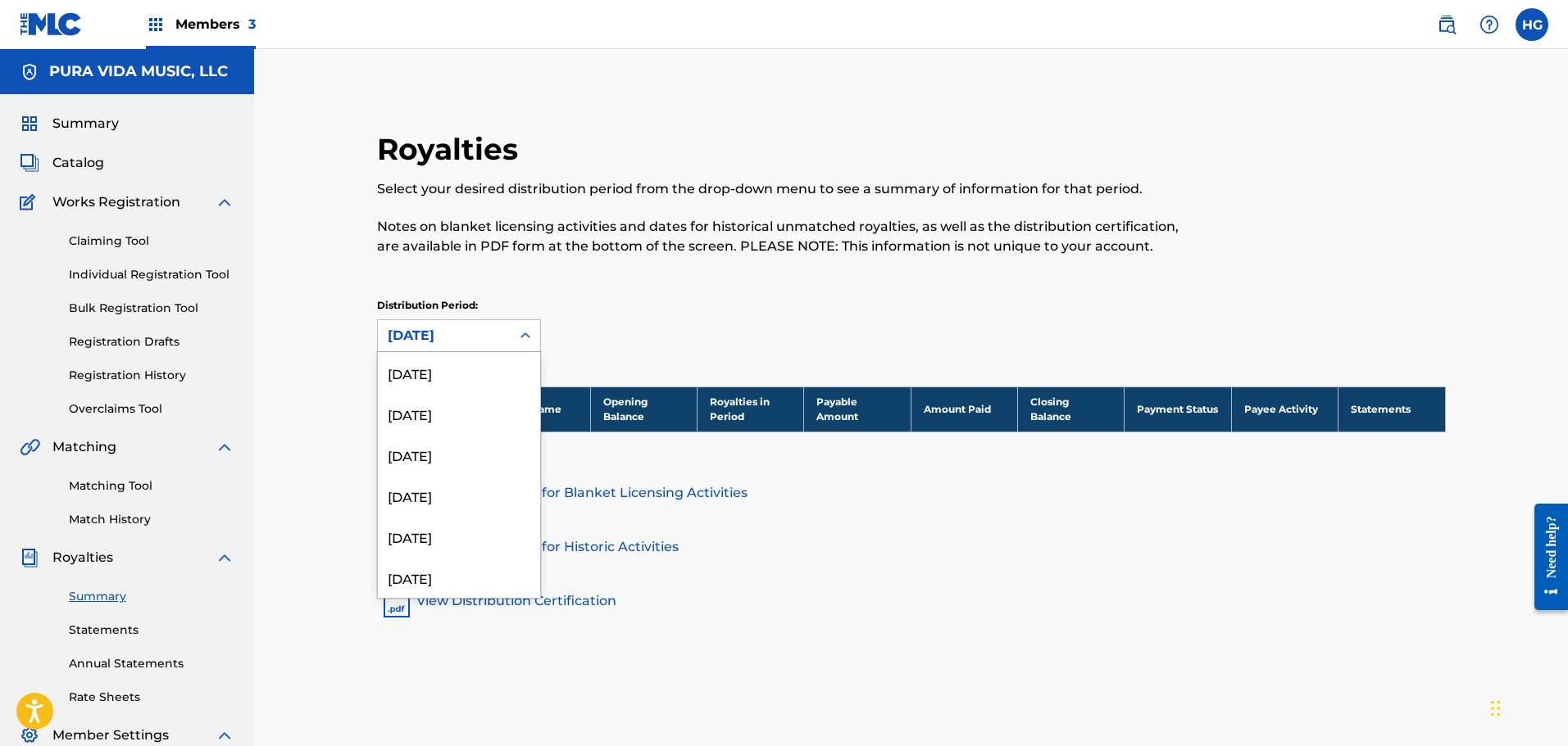
scroll to position [1243, 0]
click at [472, 512] on div "[DATE]" at bounding box center [458, 522] width 162 height 41
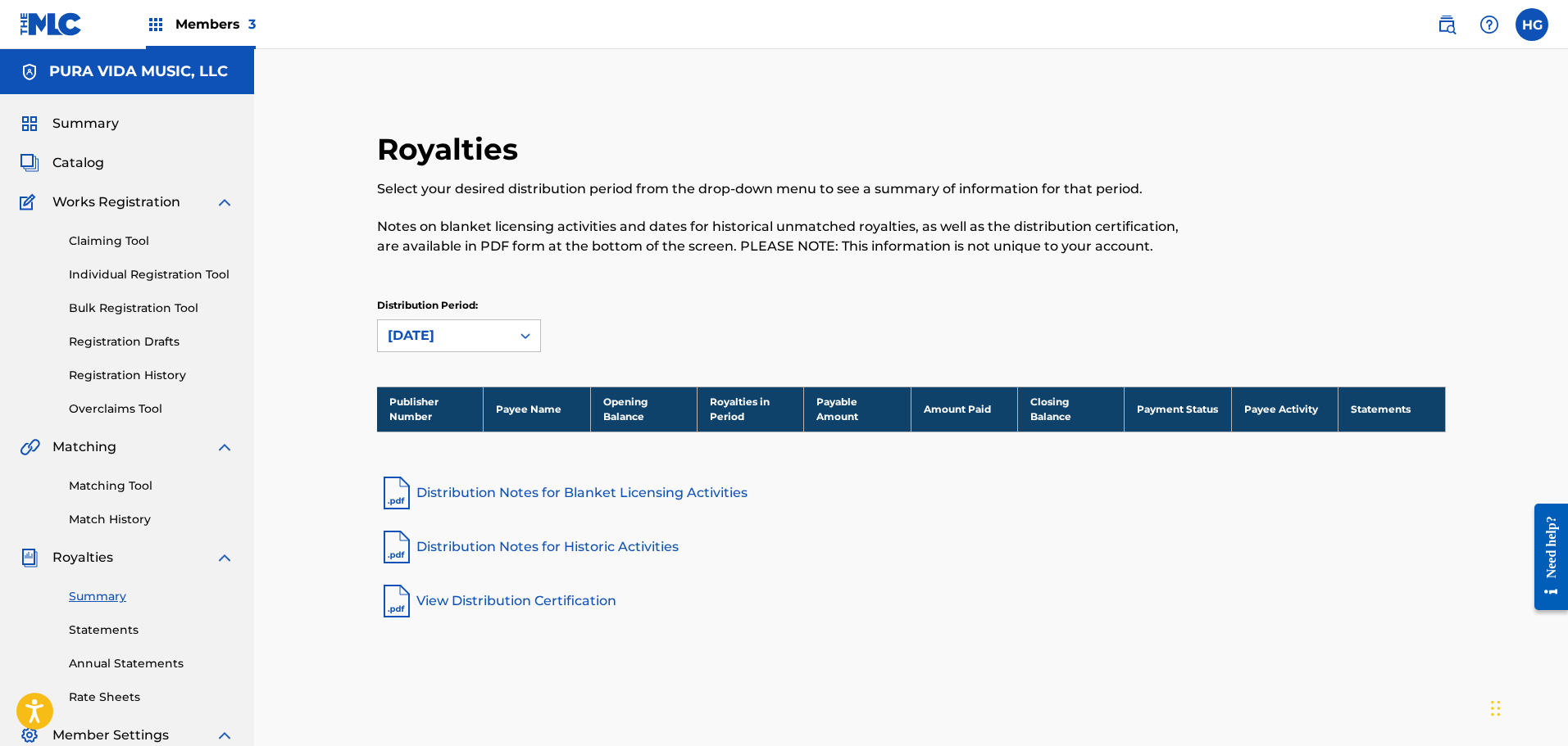
click at [461, 335] on div "[DATE]" at bounding box center [444, 336] width 113 height 19
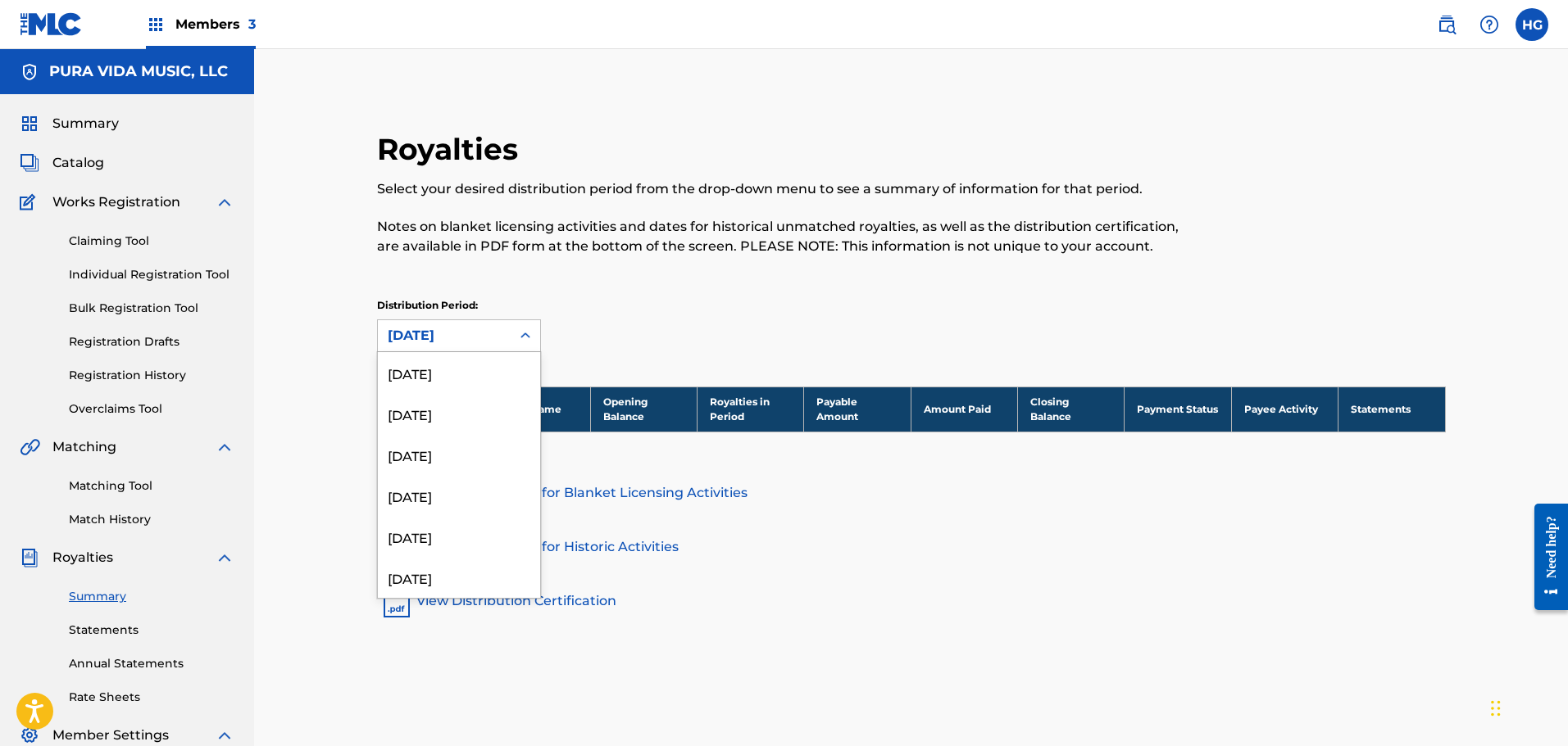
scroll to position [1201, 0]
click at [458, 521] on div "[DATE]" at bounding box center [458, 522] width 162 height 41
click at [420, 333] on div "[DATE]" at bounding box center [444, 336] width 113 height 19
click at [447, 521] on div "[DATE]" at bounding box center [458, 522] width 162 height 41
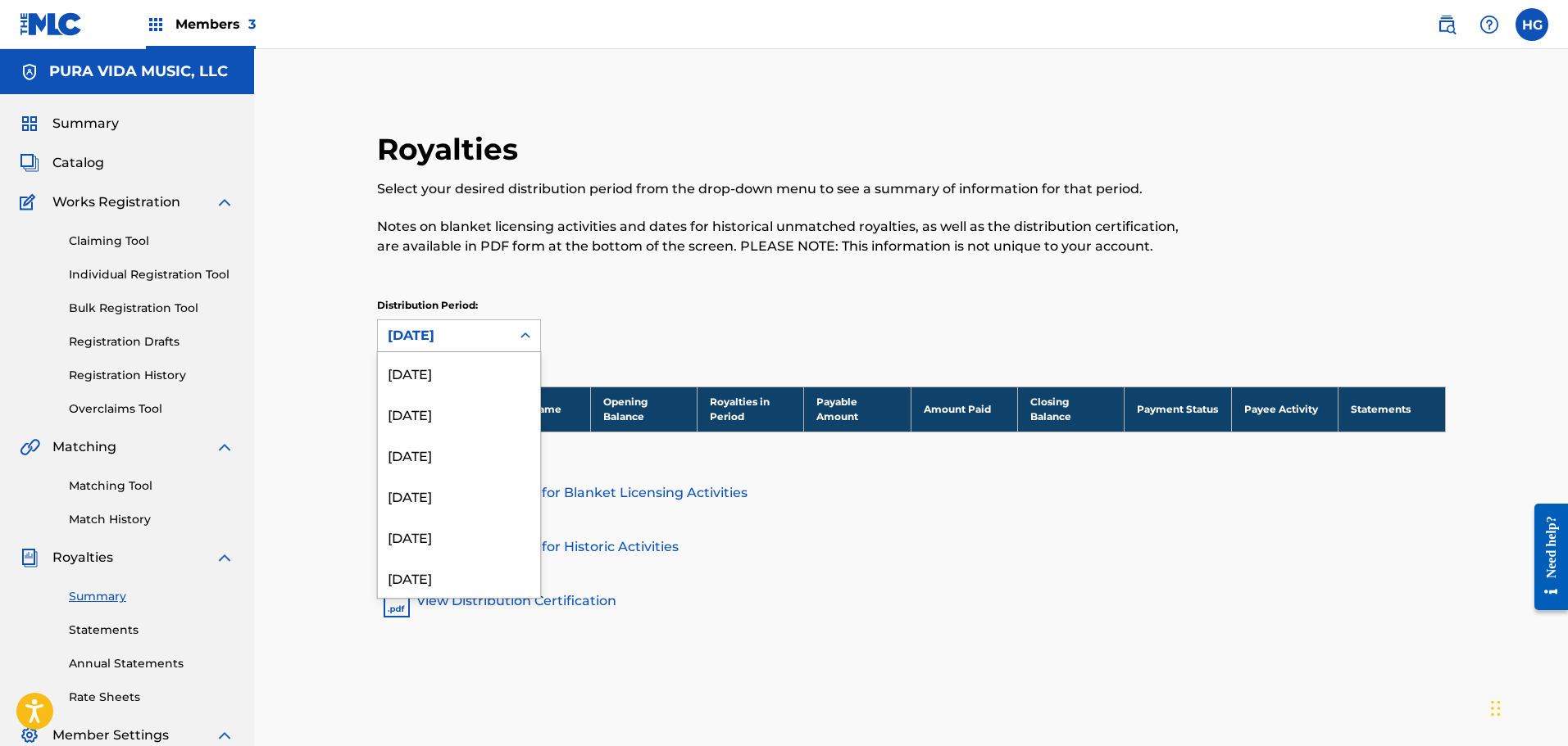
click at [449, 338] on div "[DATE]" at bounding box center [444, 336] width 113 height 19
click at [465, 534] on div "[DATE]" at bounding box center [458, 522] width 162 height 41
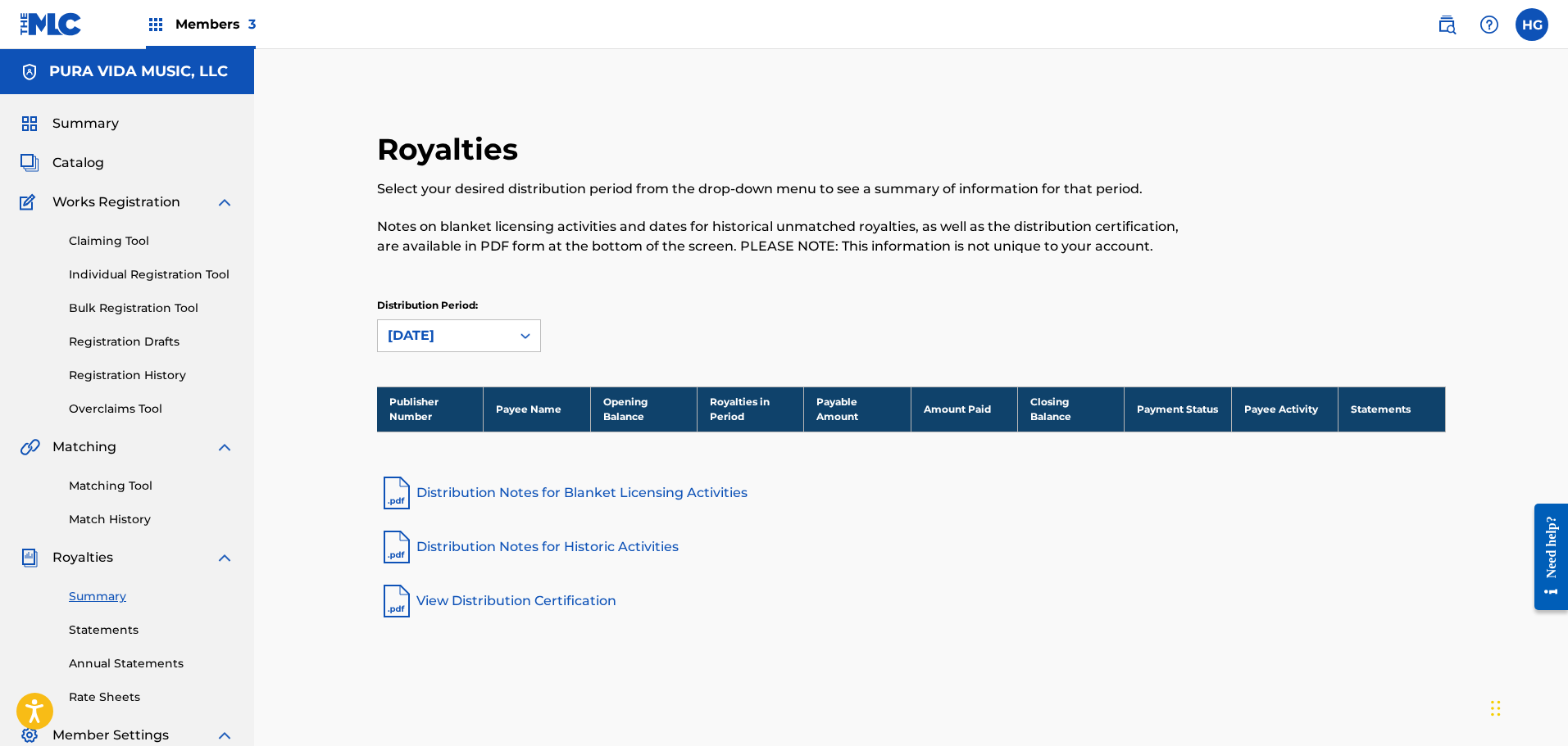
click at [420, 340] on div "[DATE]" at bounding box center [444, 336] width 113 height 19
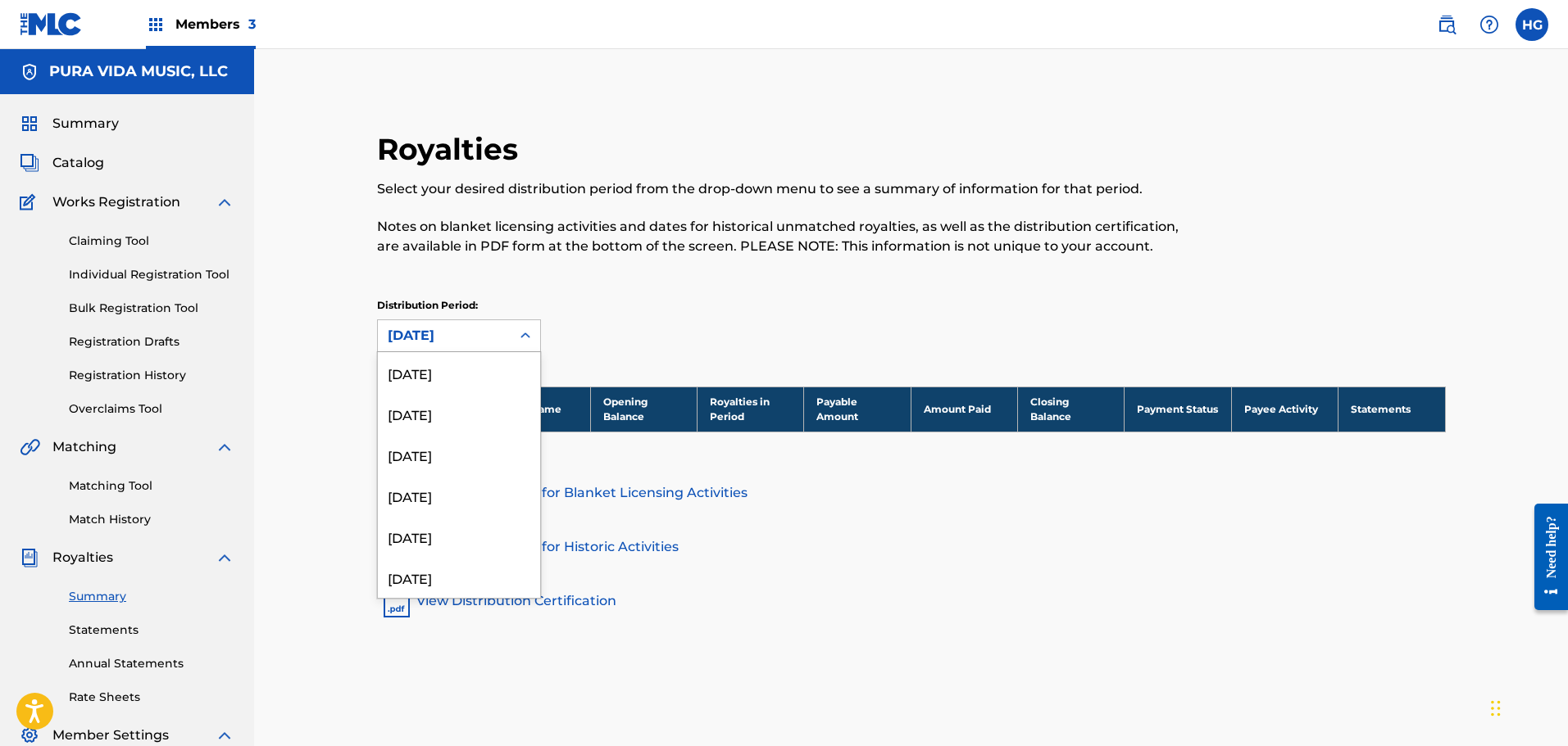
scroll to position [1079, 0]
click at [459, 525] on div "[DATE]" at bounding box center [458, 522] width 162 height 41
click at [430, 328] on div "[DATE]" at bounding box center [444, 336] width 113 height 19
click at [450, 514] on div "[DATE]" at bounding box center [458, 522] width 162 height 41
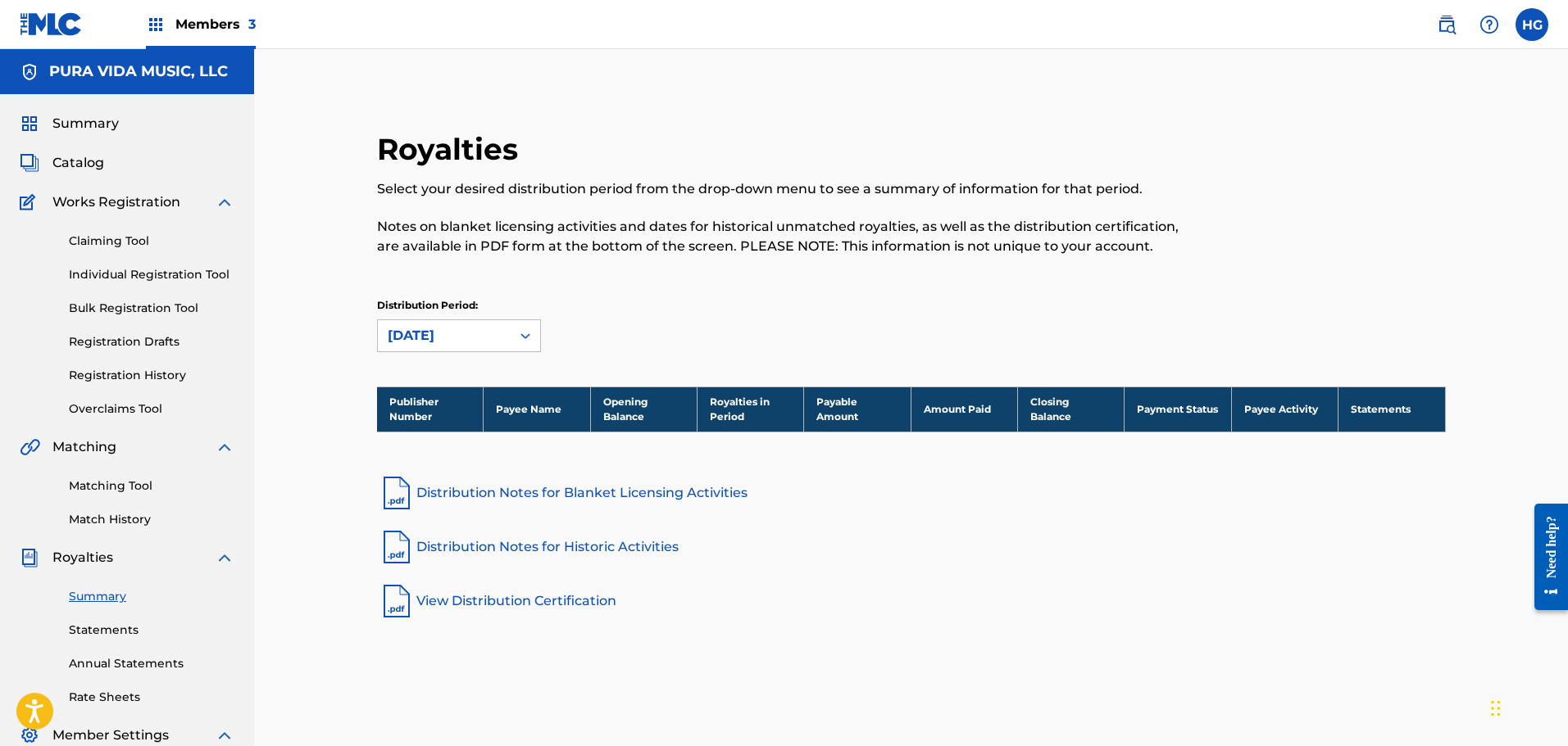
click at [453, 344] on div "[DATE]" at bounding box center [444, 336] width 113 height 19
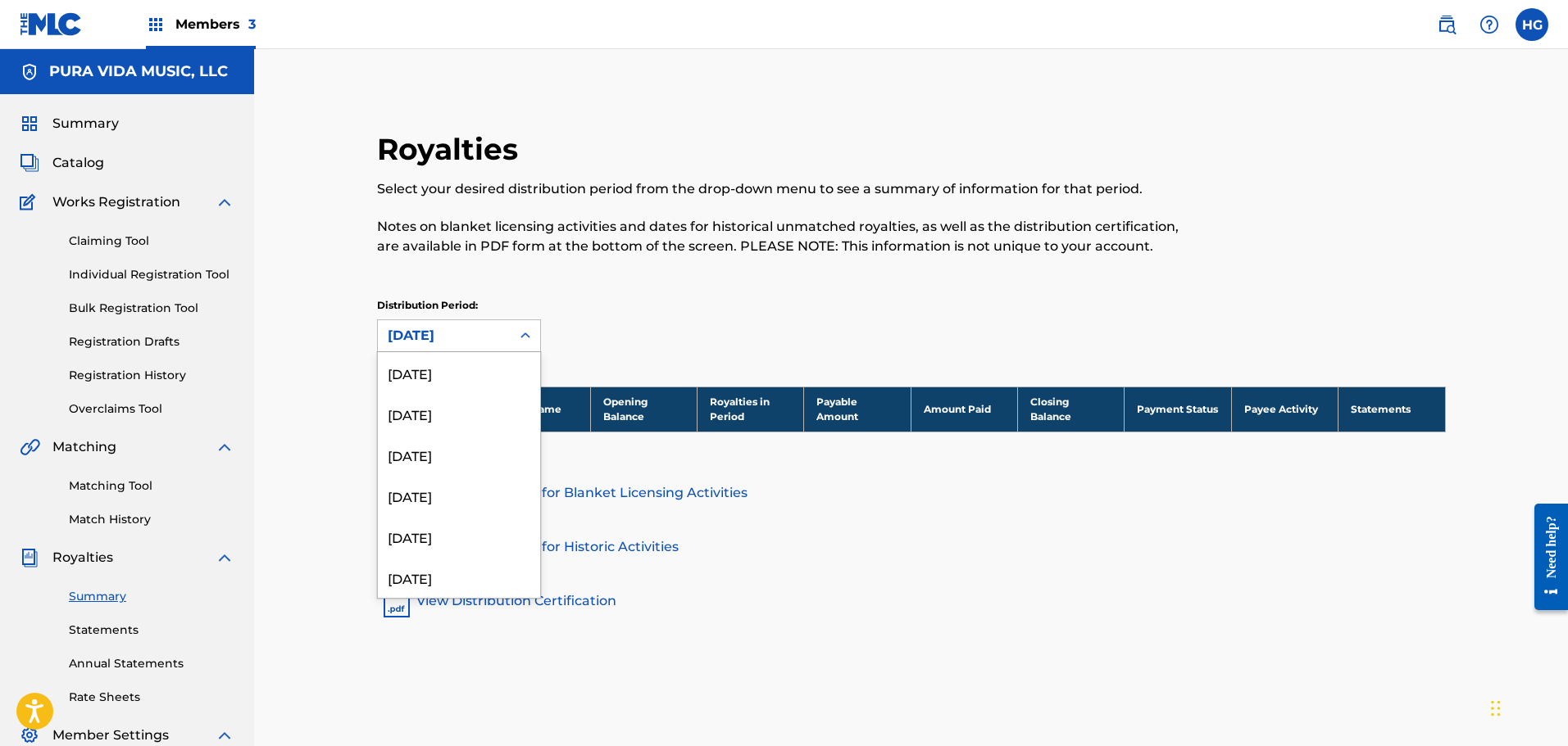
scroll to position [997, 0]
click at [459, 519] on div "[DATE]" at bounding box center [458, 522] width 162 height 41
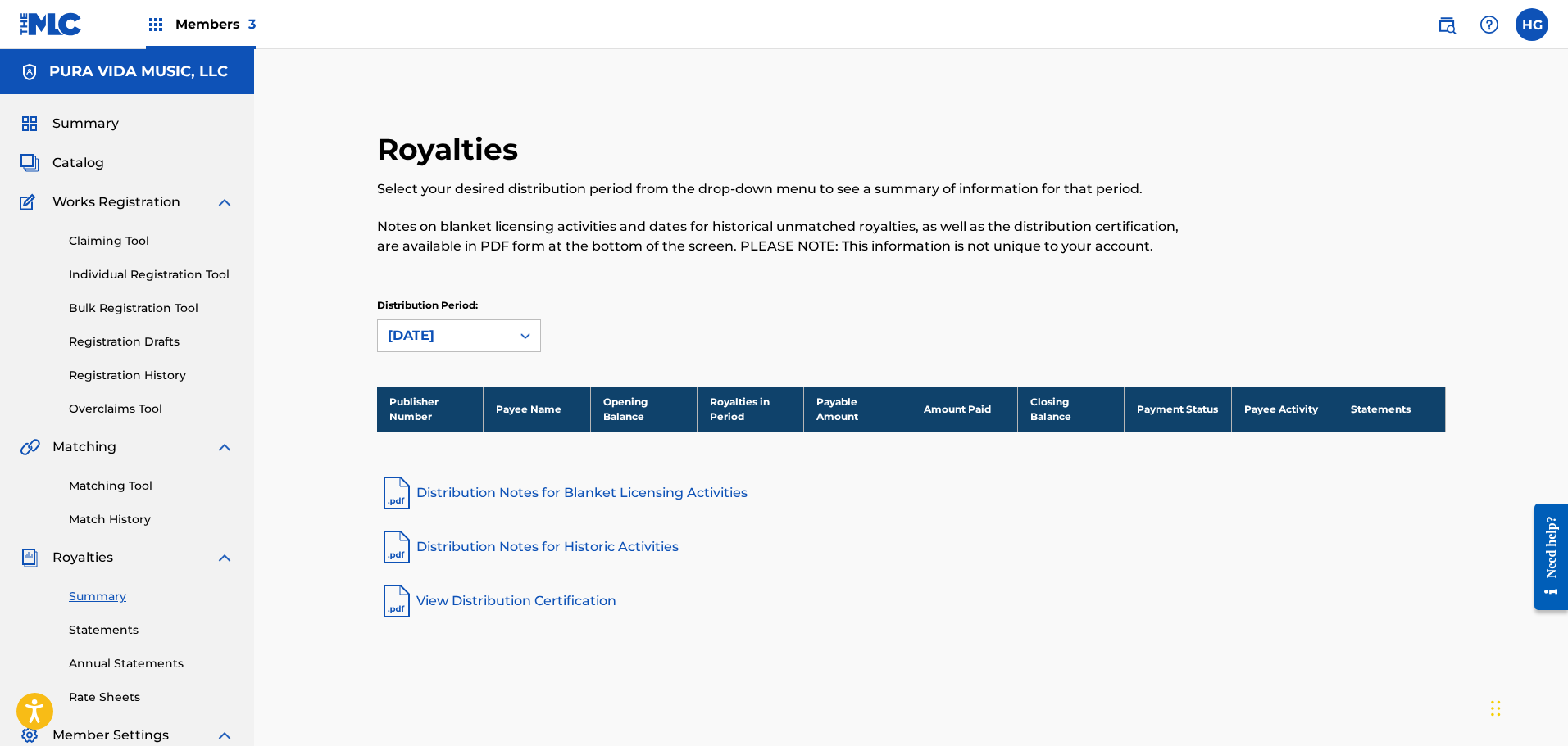
click at [425, 334] on div "[DATE]" at bounding box center [444, 336] width 113 height 19
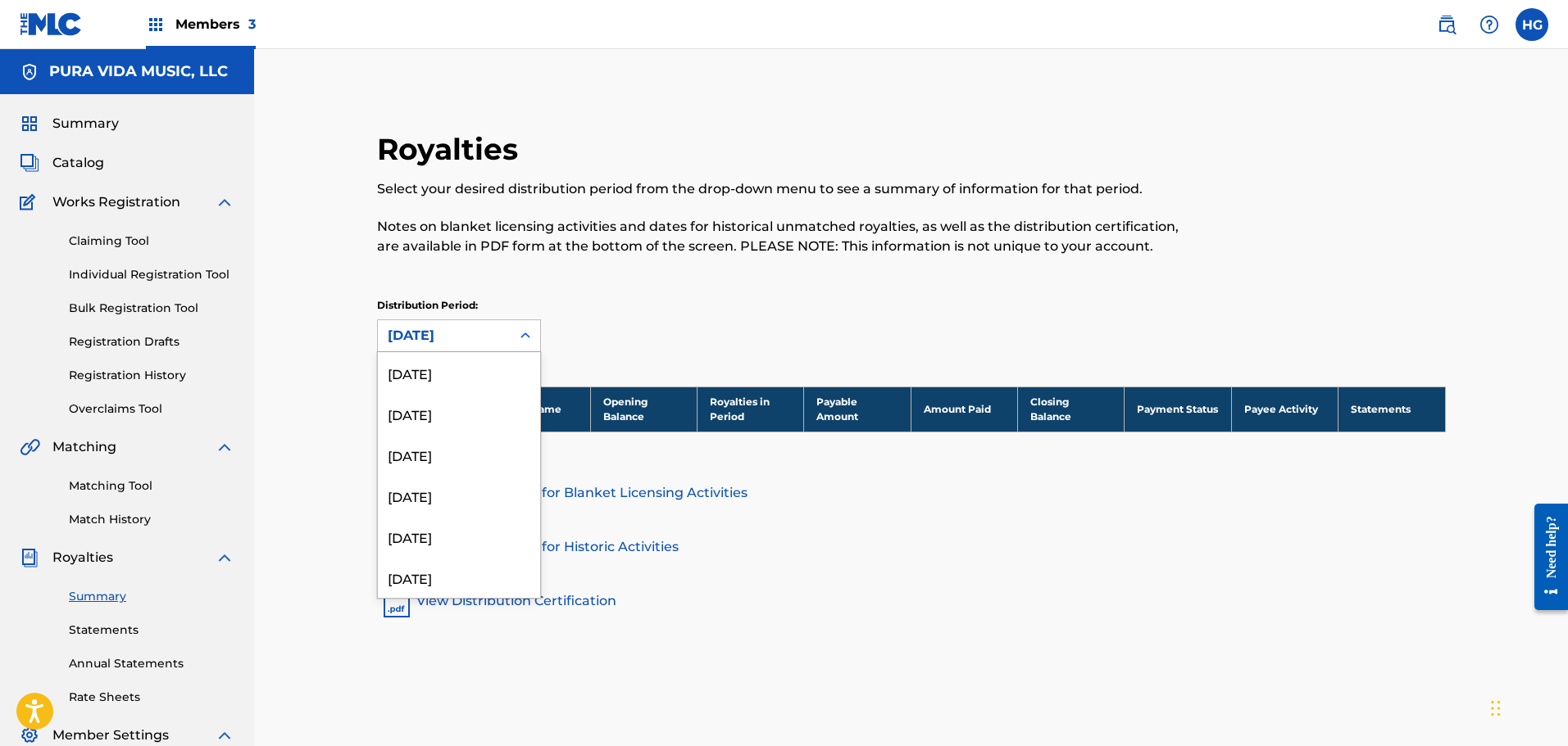
scroll to position [956, 0]
click at [455, 524] on div "[DATE]" at bounding box center [458, 522] width 162 height 41
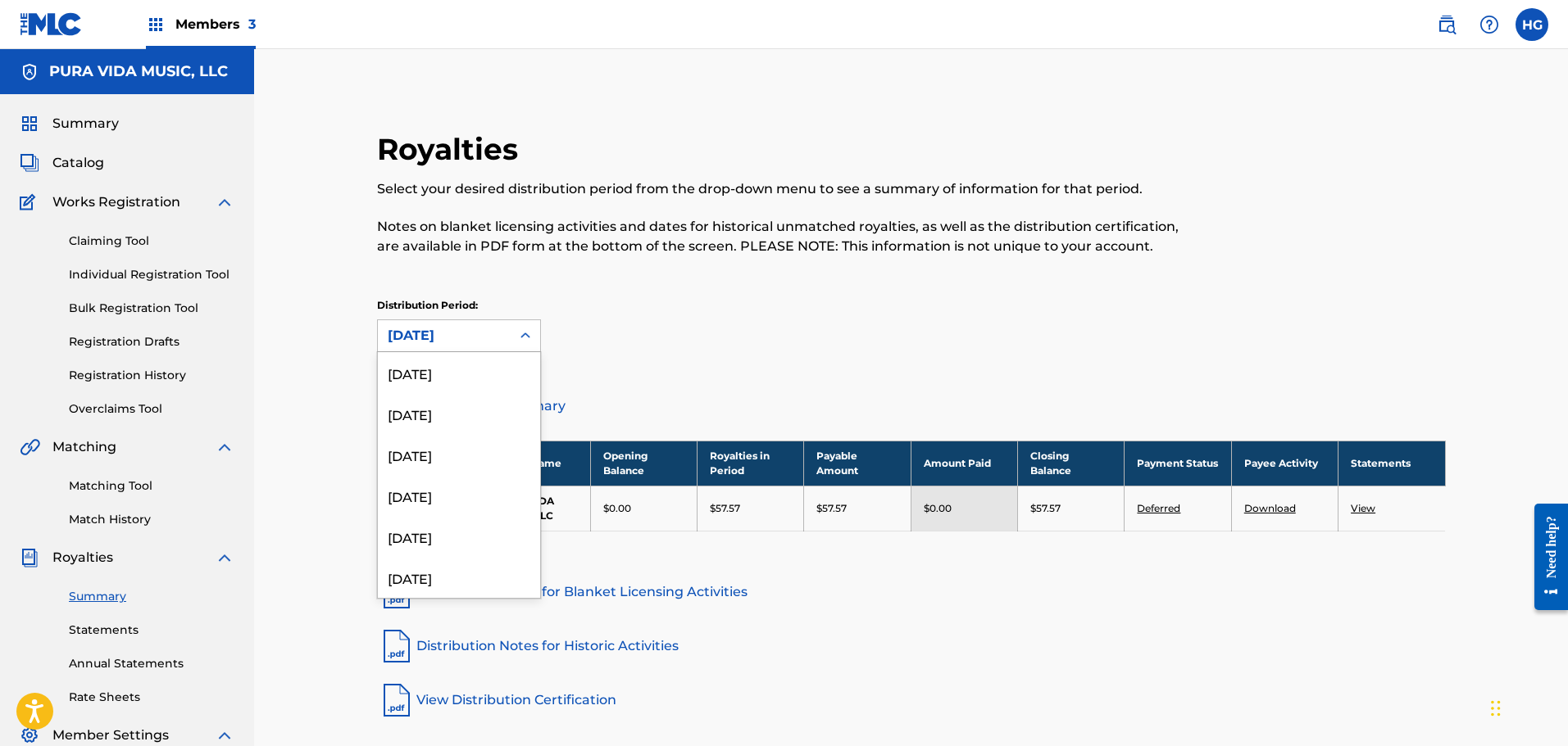
click at [425, 339] on div "[DATE]" at bounding box center [444, 336] width 113 height 19
click at [881, 357] on div "Distribution Period: option [DATE], selected. 53 results available. Use Up and …" at bounding box center [910, 333] width 1068 height 68
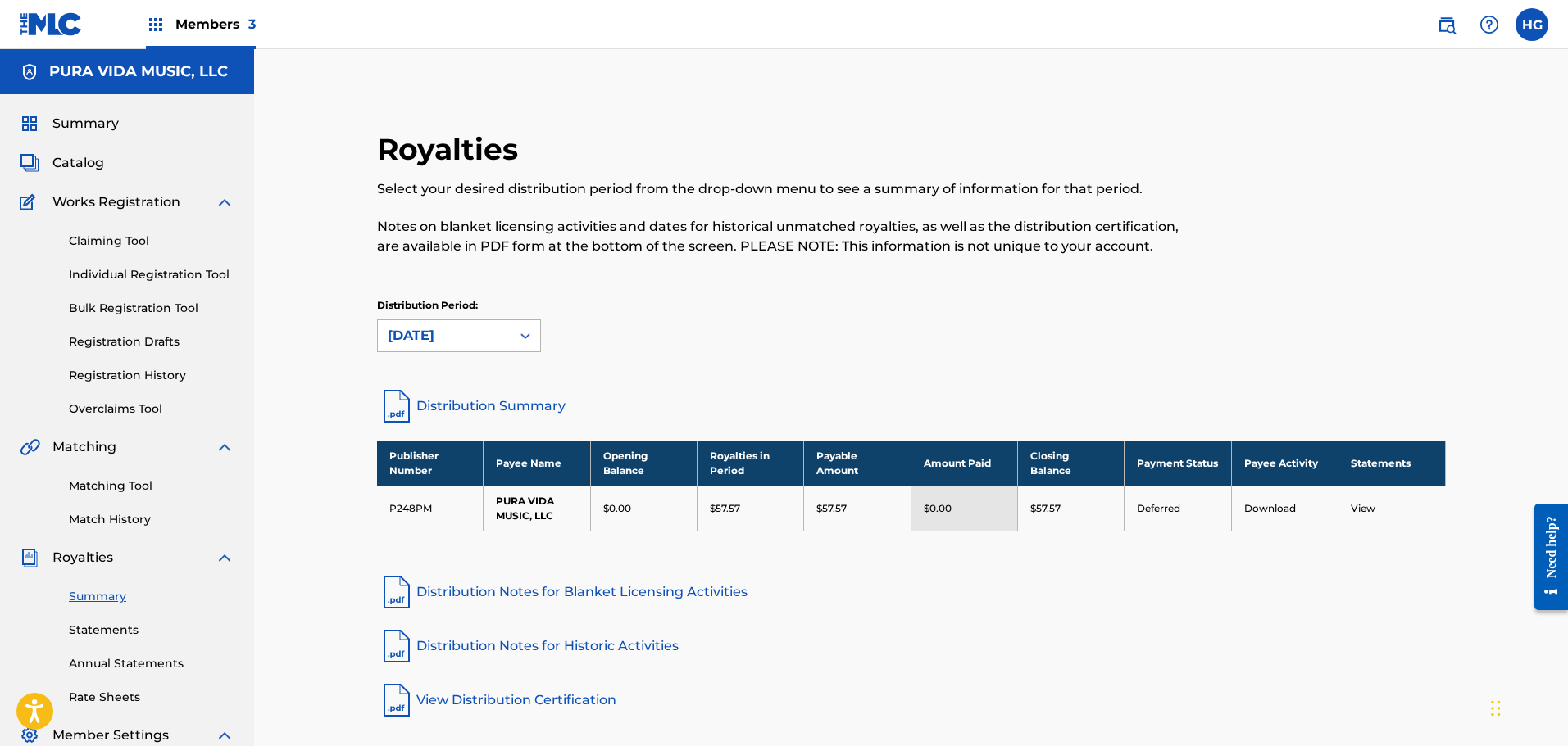
drag, startPoint x: 446, startPoint y: 312, endPoint x: 442, endPoint y: 326, distance: 14.6
click at [446, 312] on p "Distribution Period:" at bounding box center [458, 305] width 164 height 15
click at [442, 327] on div "[DATE]" at bounding box center [444, 336] width 113 height 19
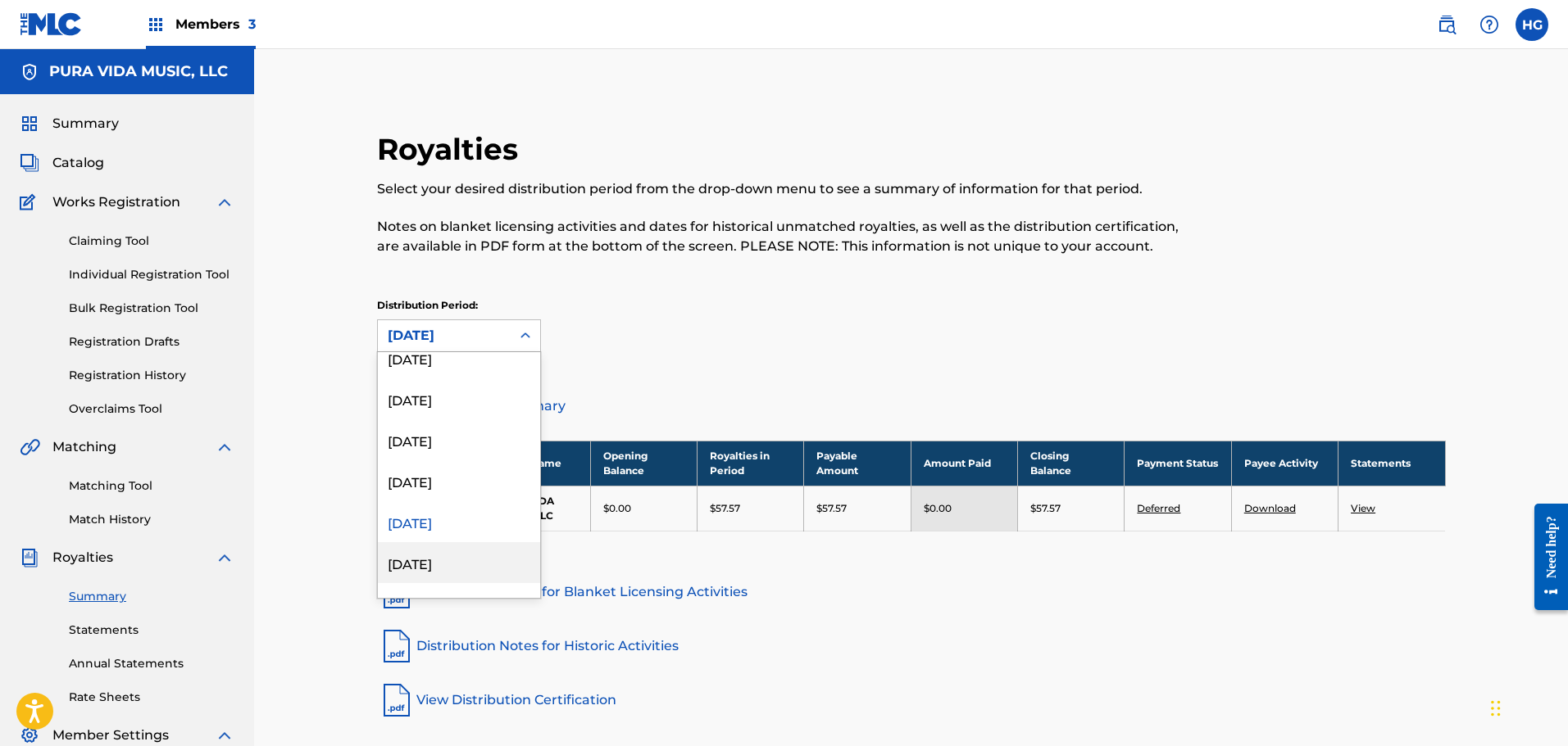
scroll to position [997, 0]
click at [431, 537] on div "[DATE]" at bounding box center [458, 522] width 162 height 41
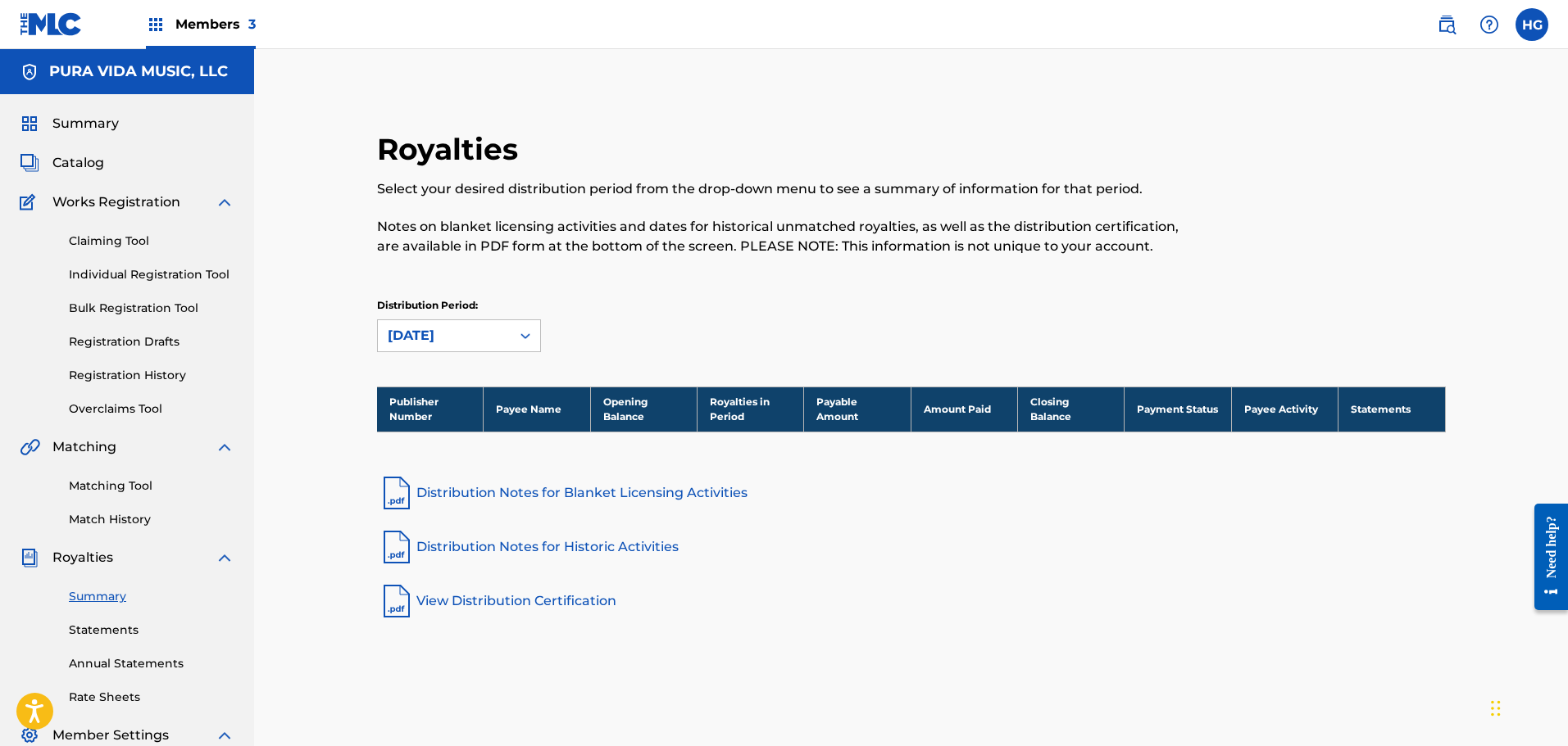
click at [443, 333] on div "[DATE]" at bounding box center [444, 336] width 113 height 19
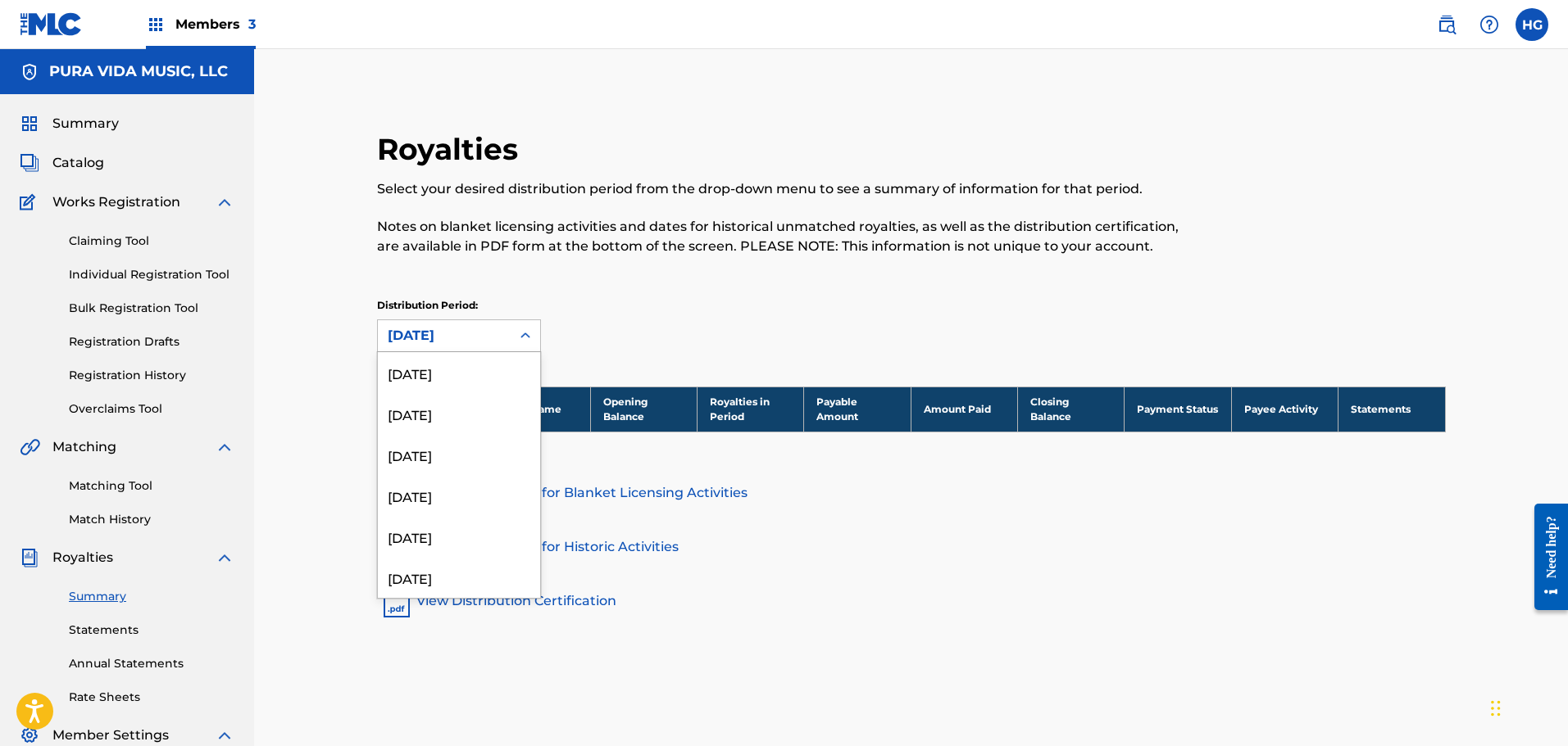
scroll to position [956, 0]
click at [450, 516] on div "[DATE]" at bounding box center [458, 522] width 162 height 41
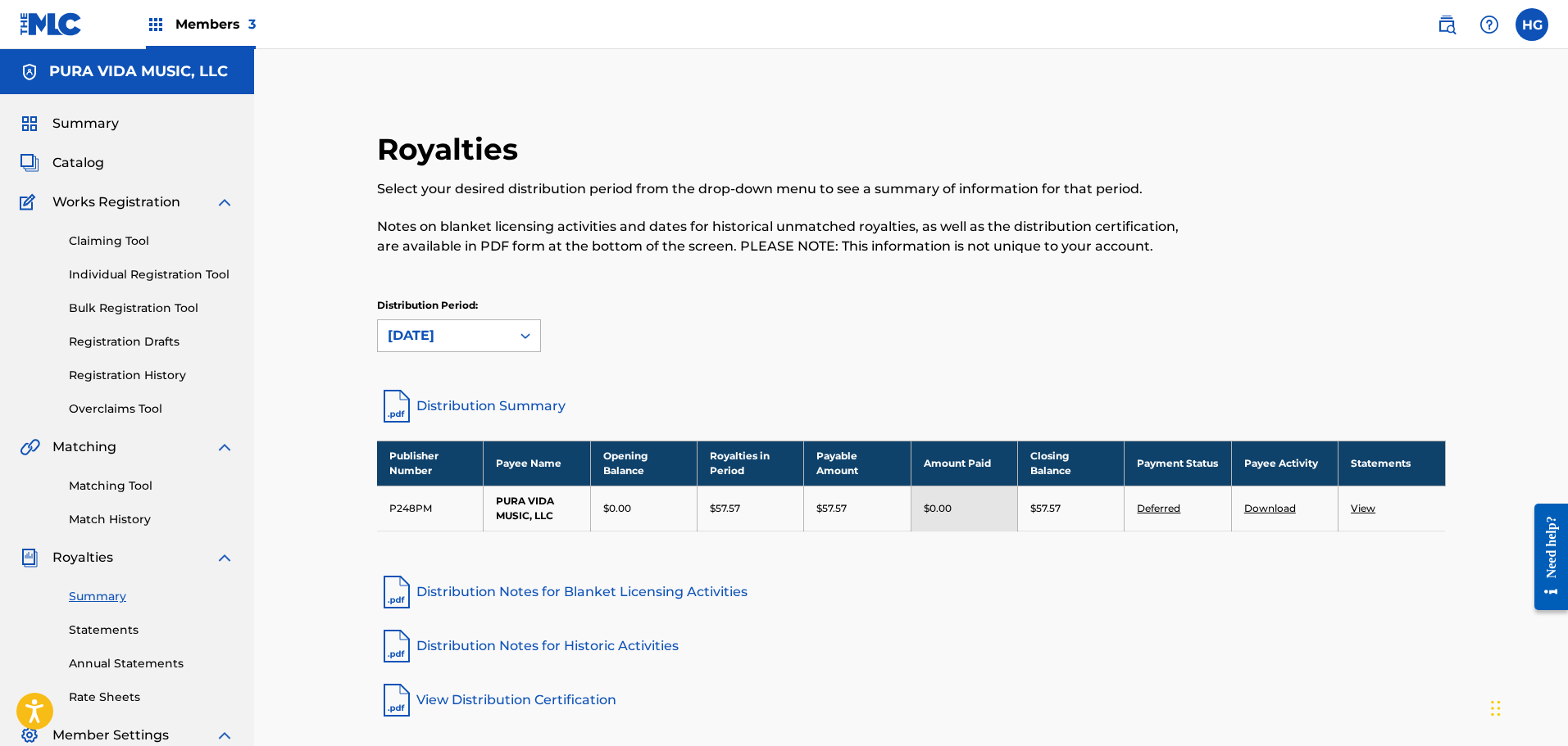
click at [502, 326] on div "[DATE]" at bounding box center [443, 335] width 133 height 31
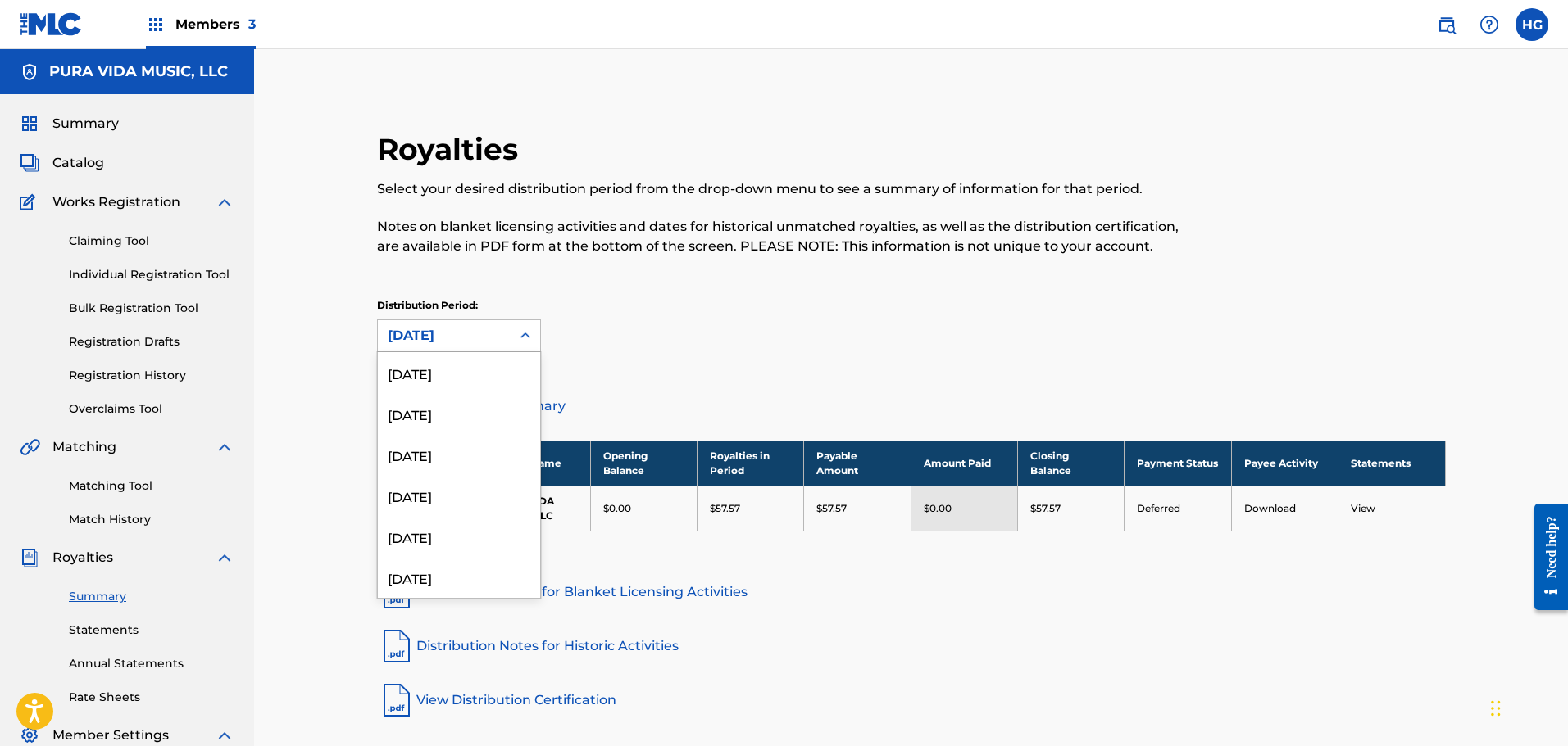
scroll to position [915, 0]
click at [428, 525] on div "[DATE]" at bounding box center [458, 522] width 162 height 41
click at [426, 326] on div "[DATE]" at bounding box center [444, 336] width 113 height 19
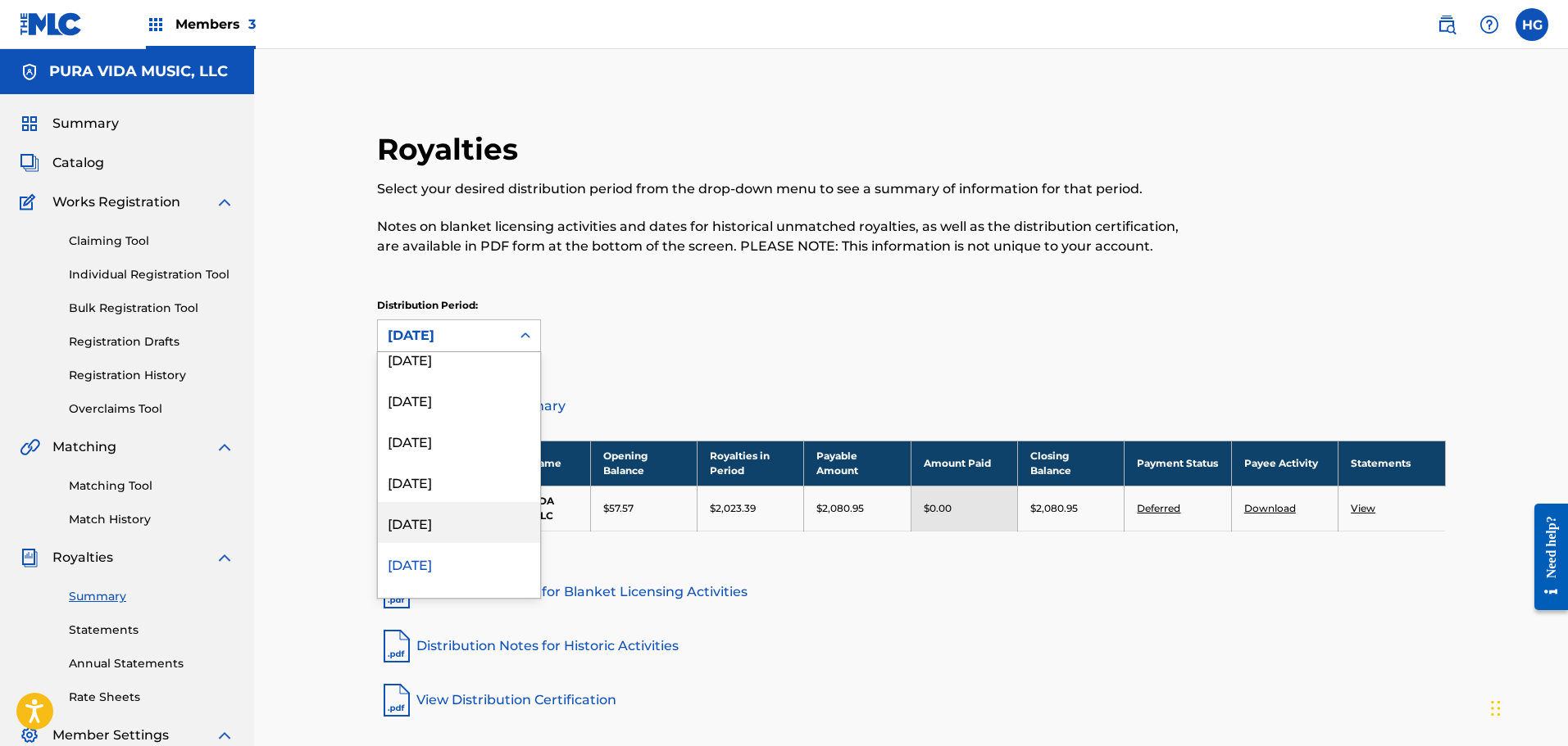
click at [427, 520] on div "[DATE]" at bounding box center [458, 522] width 162 height 41
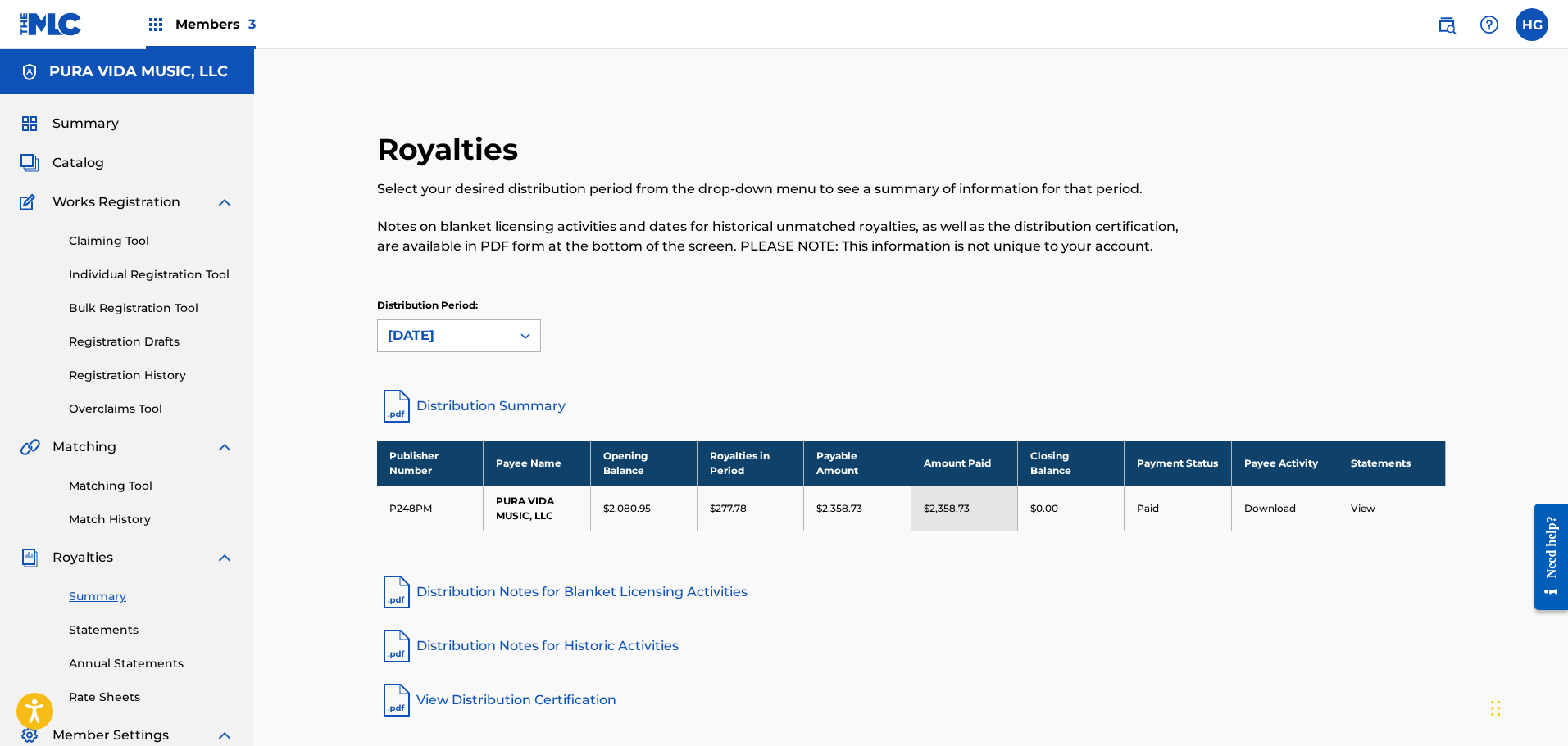
click at [441, 333] on div "[DATE]" at bounding box center [444, 336] width 113 height 19
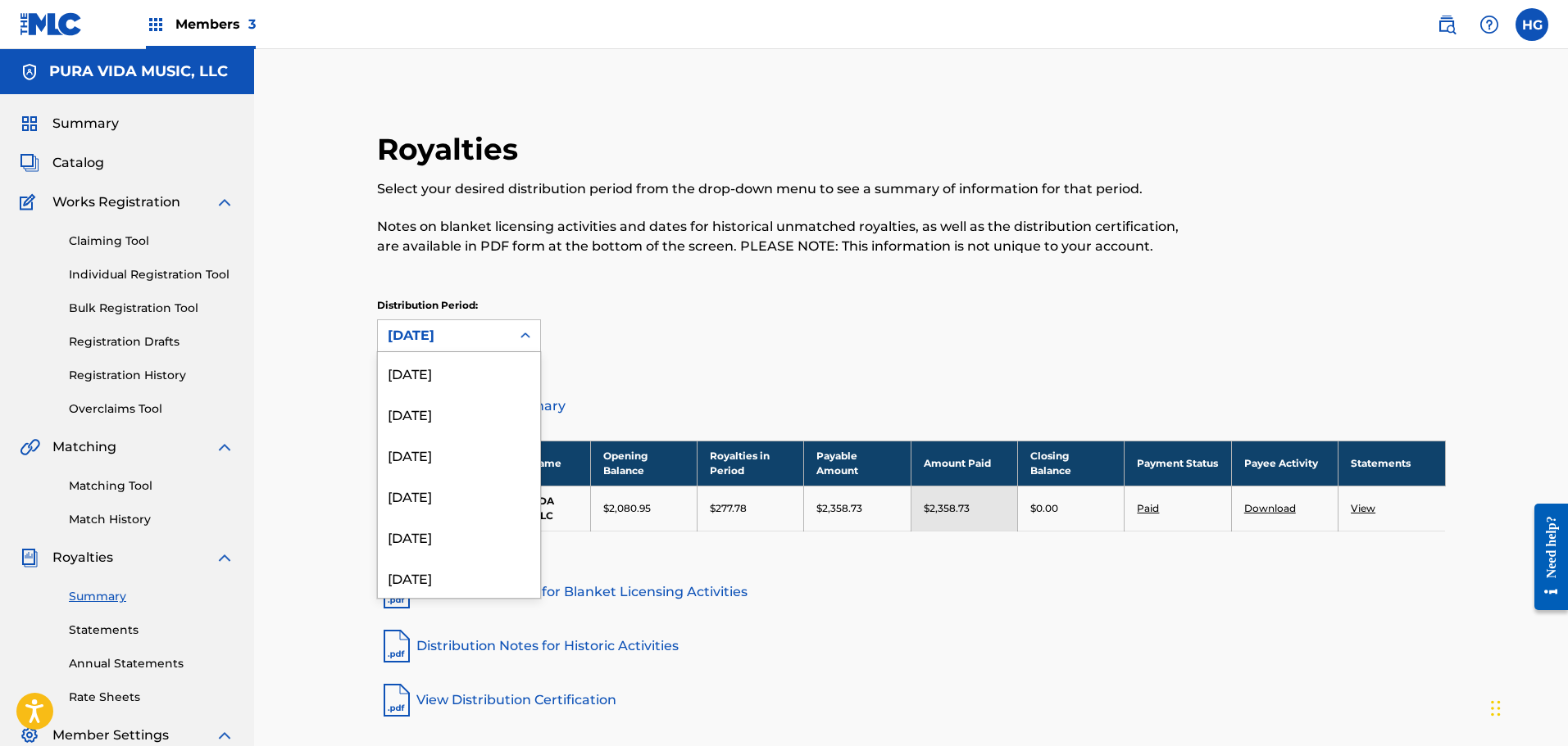
scroll to position [833, 0]
click at [435, 519] on div "[DATE]" at bounding box center [458, 522] width 162 height 41
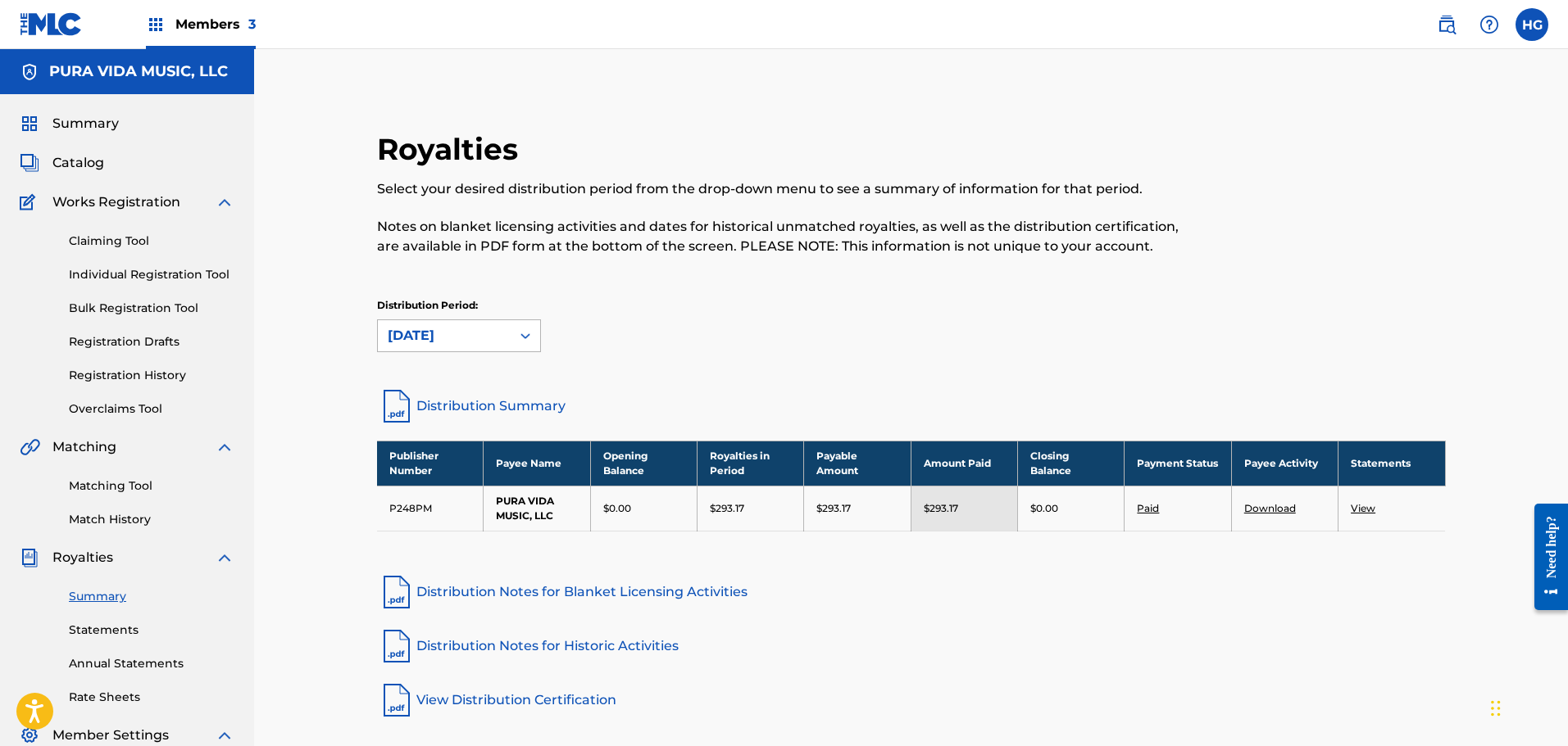
click at [428, 333] on div "[DATE]" at bounding box center [444, 336] width 113 height 19
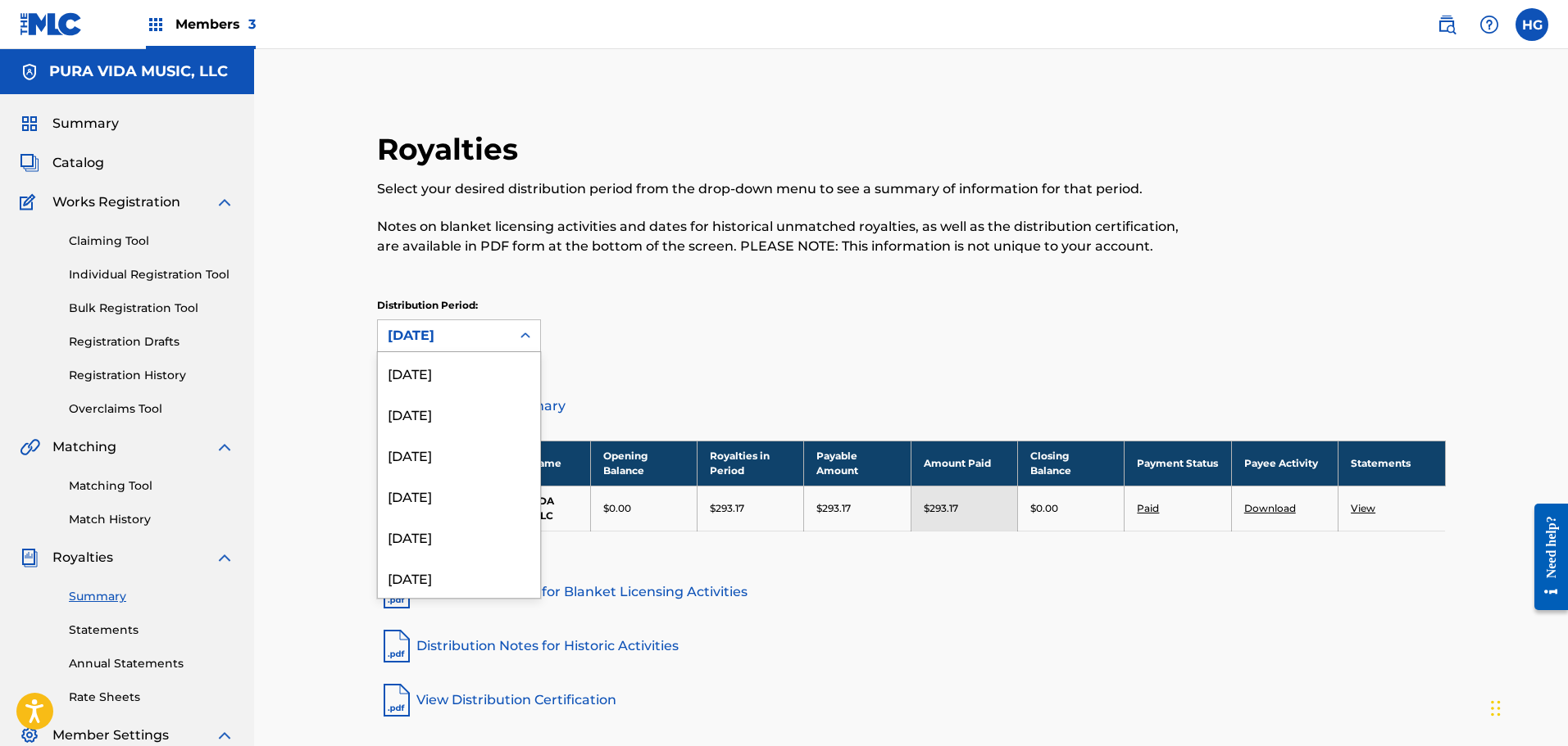
scroll to position [793, 0]
click at [450, 518] on div "[DATE]" at bounding box center [458, 522] width 162 height 41
click at [462, 326] on div "[DATE]" at bounding box center [444, 336] width 113 height 19
click at [454, 506] on div "[DATE]" at bounding box center [458, 522] width 162 height 41
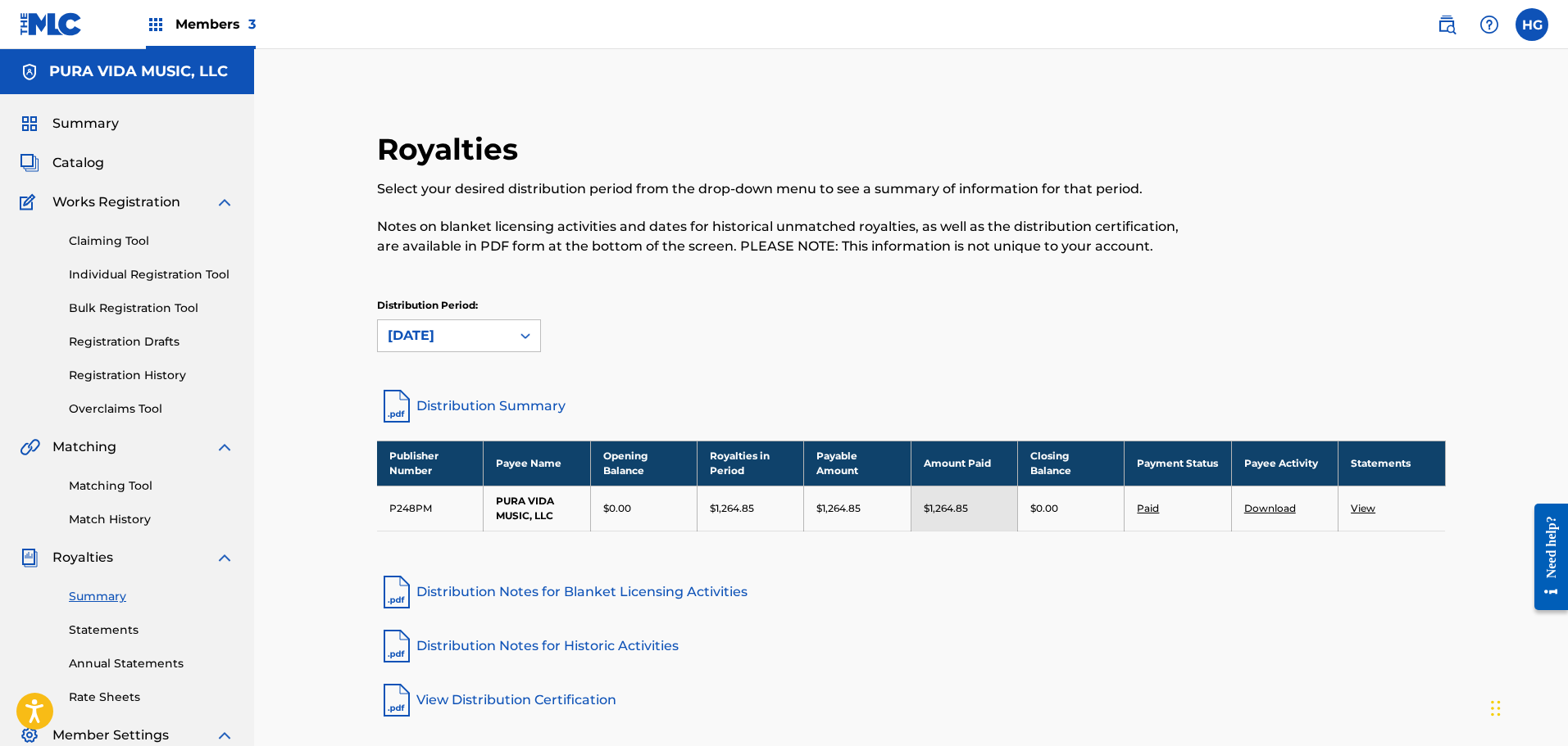
click at [429, 352] on div "Distribution Period: [DATE]" at bounding box center [910, 333] width 1068 height 68
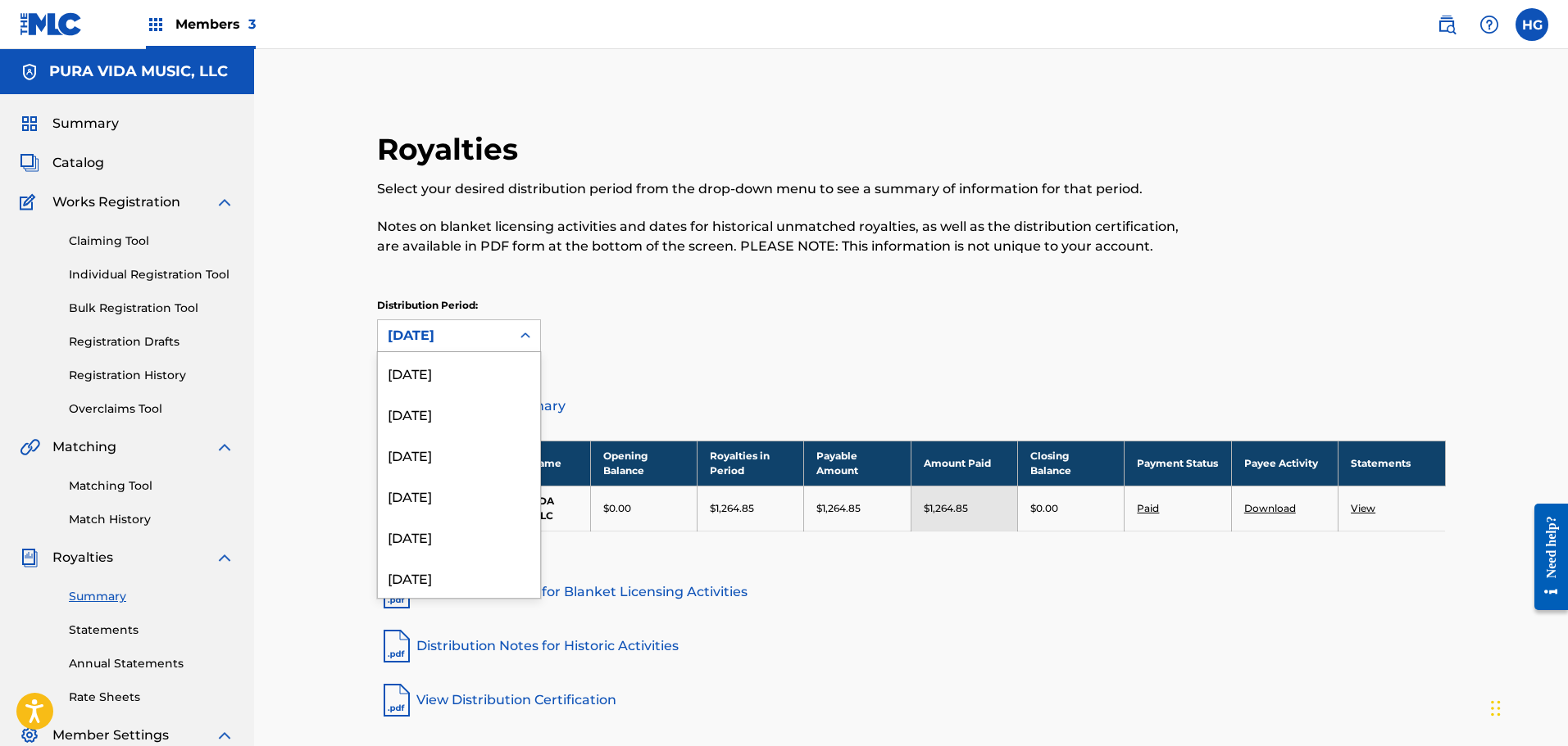
click at [435, 338] on div "[DATE]" at bounding box center [444, 336] width 113 height 19
click at [438, 535] on div "[DATE]" at bounding box center [458, 522] width 162 height 41
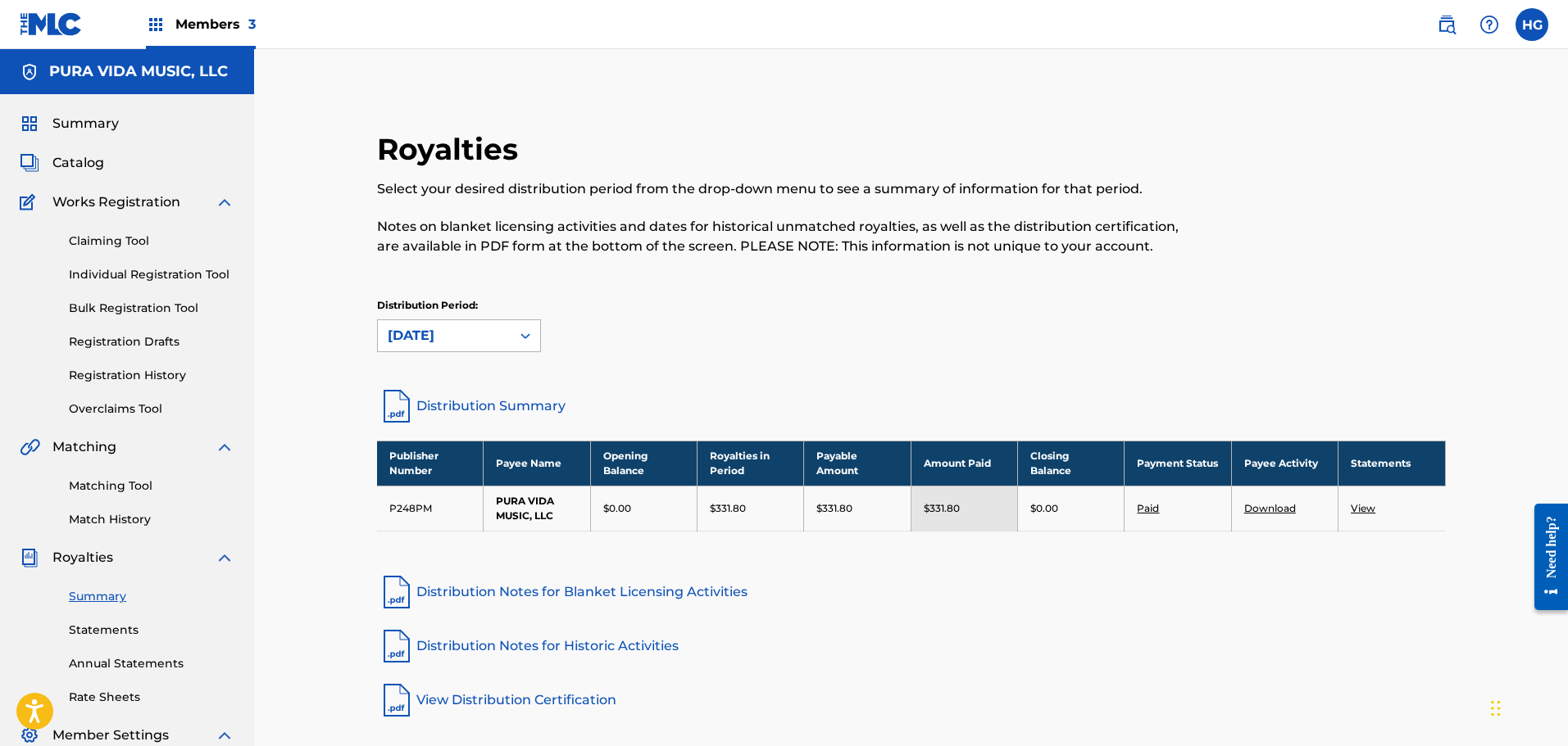
click at [428, 336] on div "[DATE]" at bounding box center [444, 336] width 113 height 19
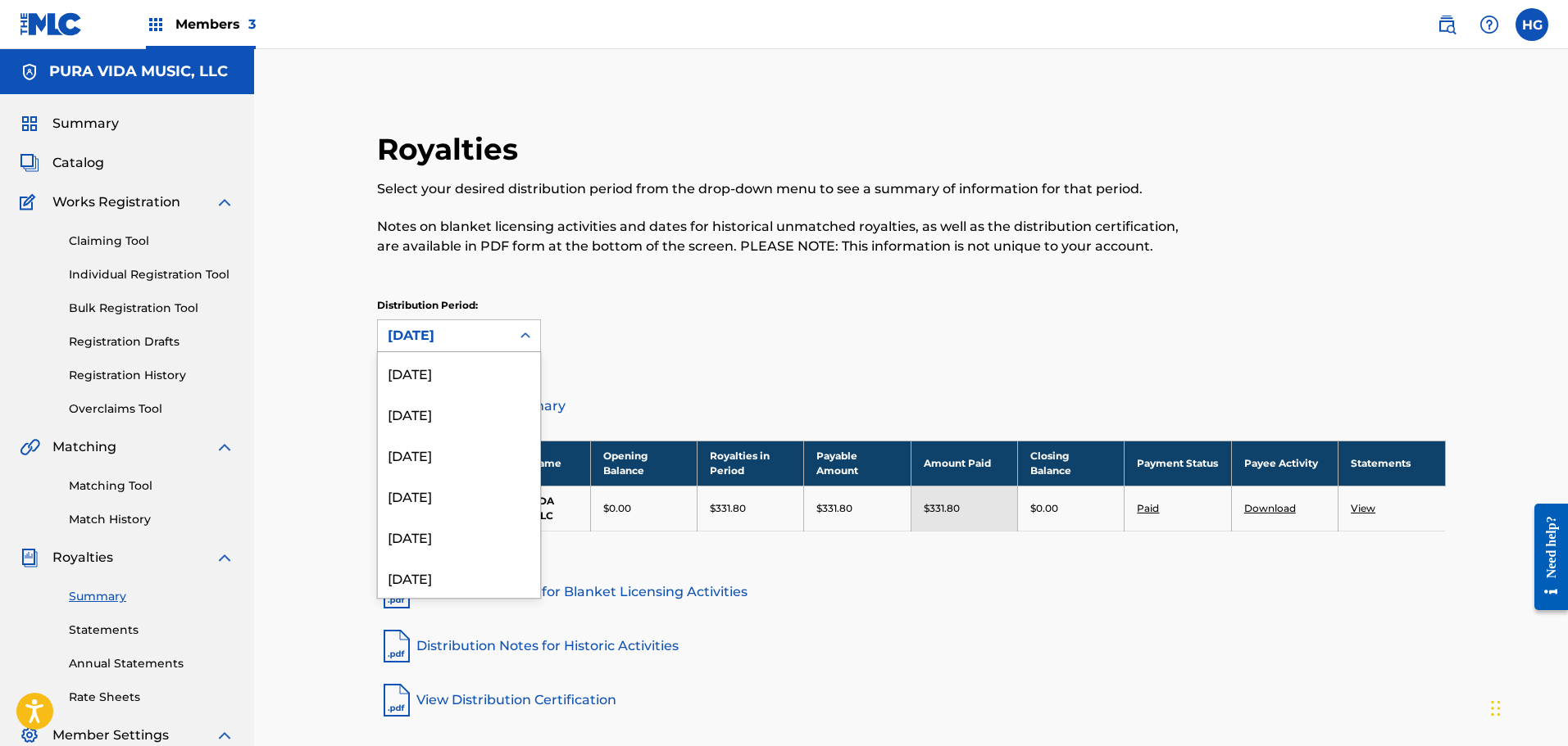
scroll to position [670, 0]
click at [434, 513] on div "[DATE]" at bounding box center [458, 522] width 162 height 41
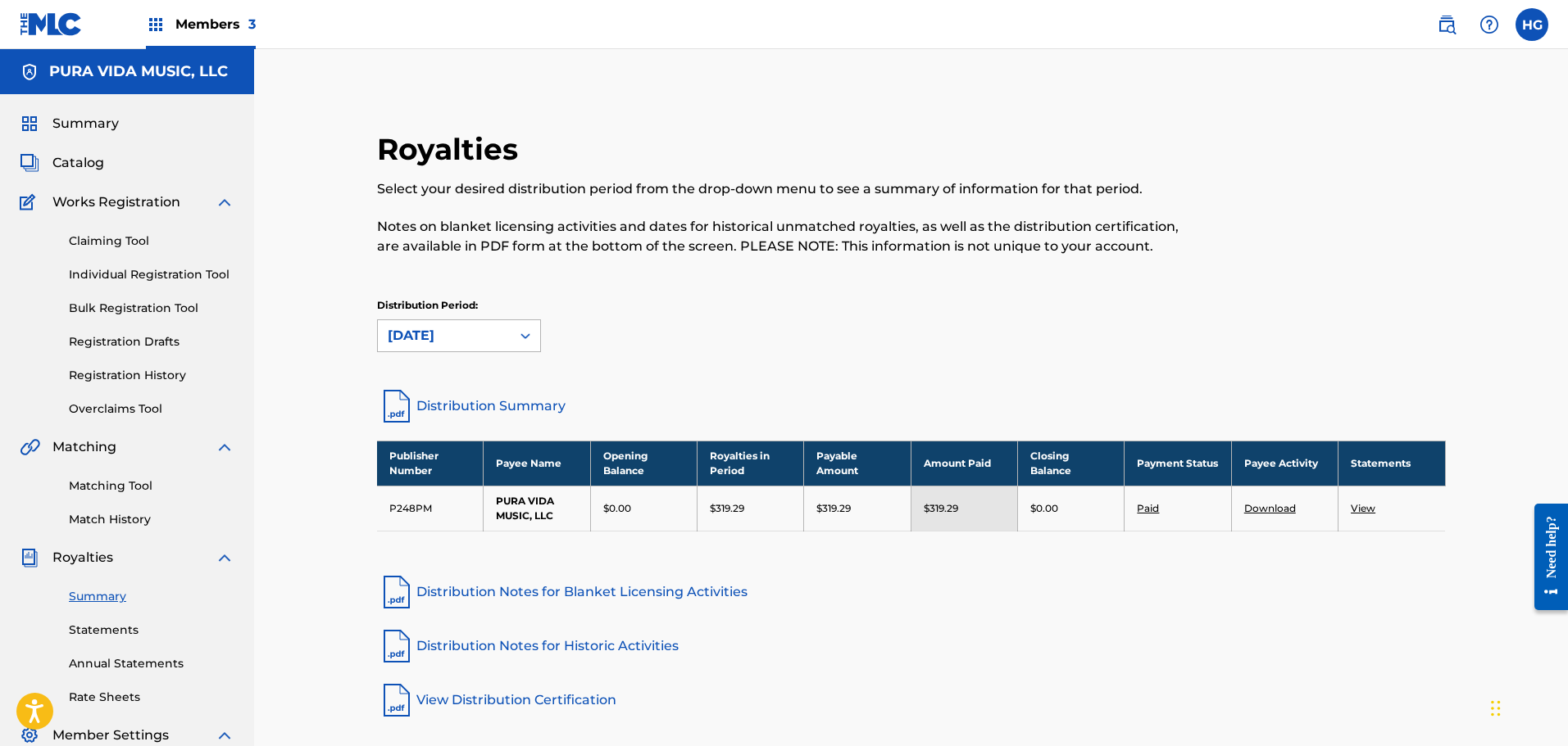
click at [426, 334] on div "[DATE]" at bounding box center [444, 336] width 113 height 19
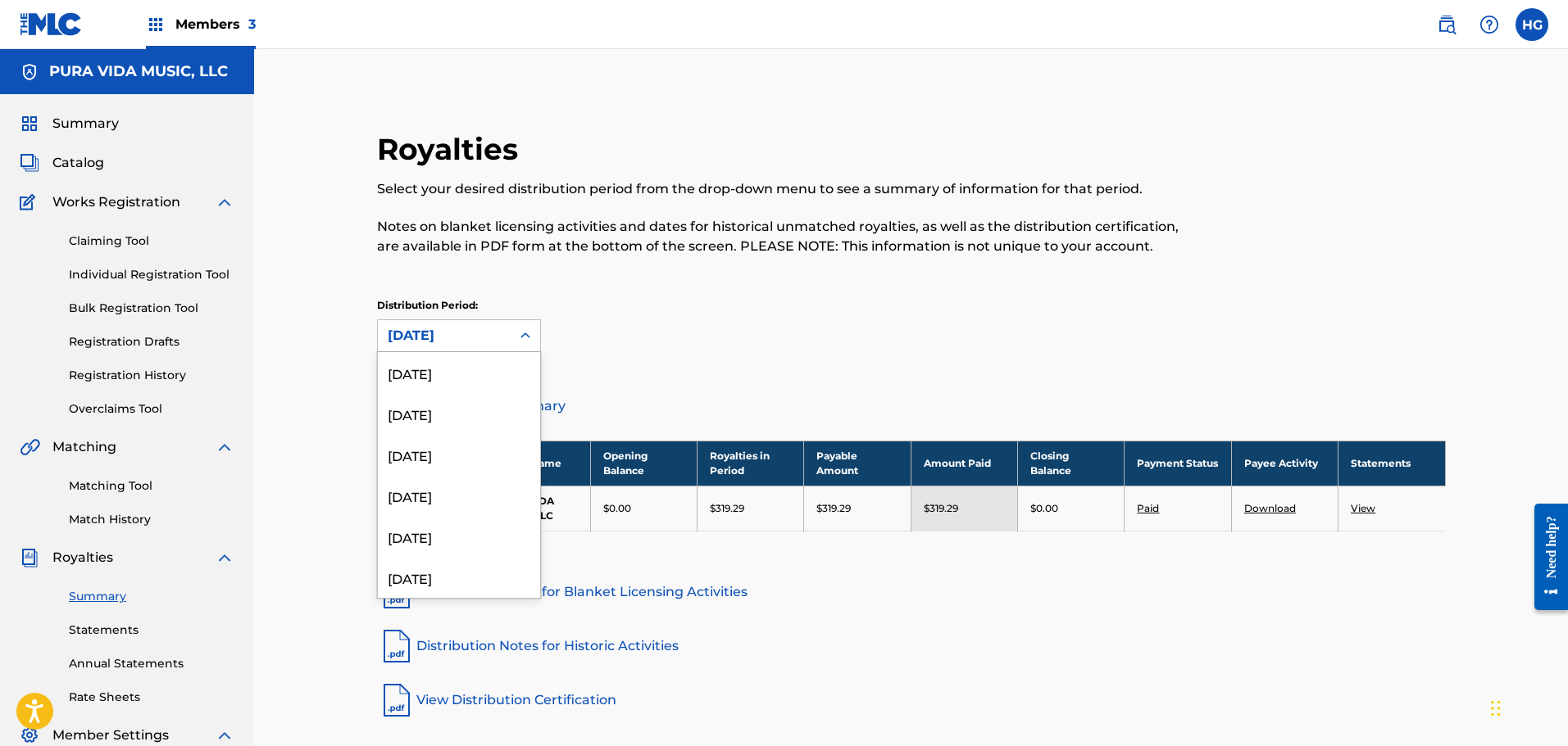
scroll to position [628, 0]
click at [450, 524] on div "[DATE]" at bounding box center [458, 522] width 162 height 41
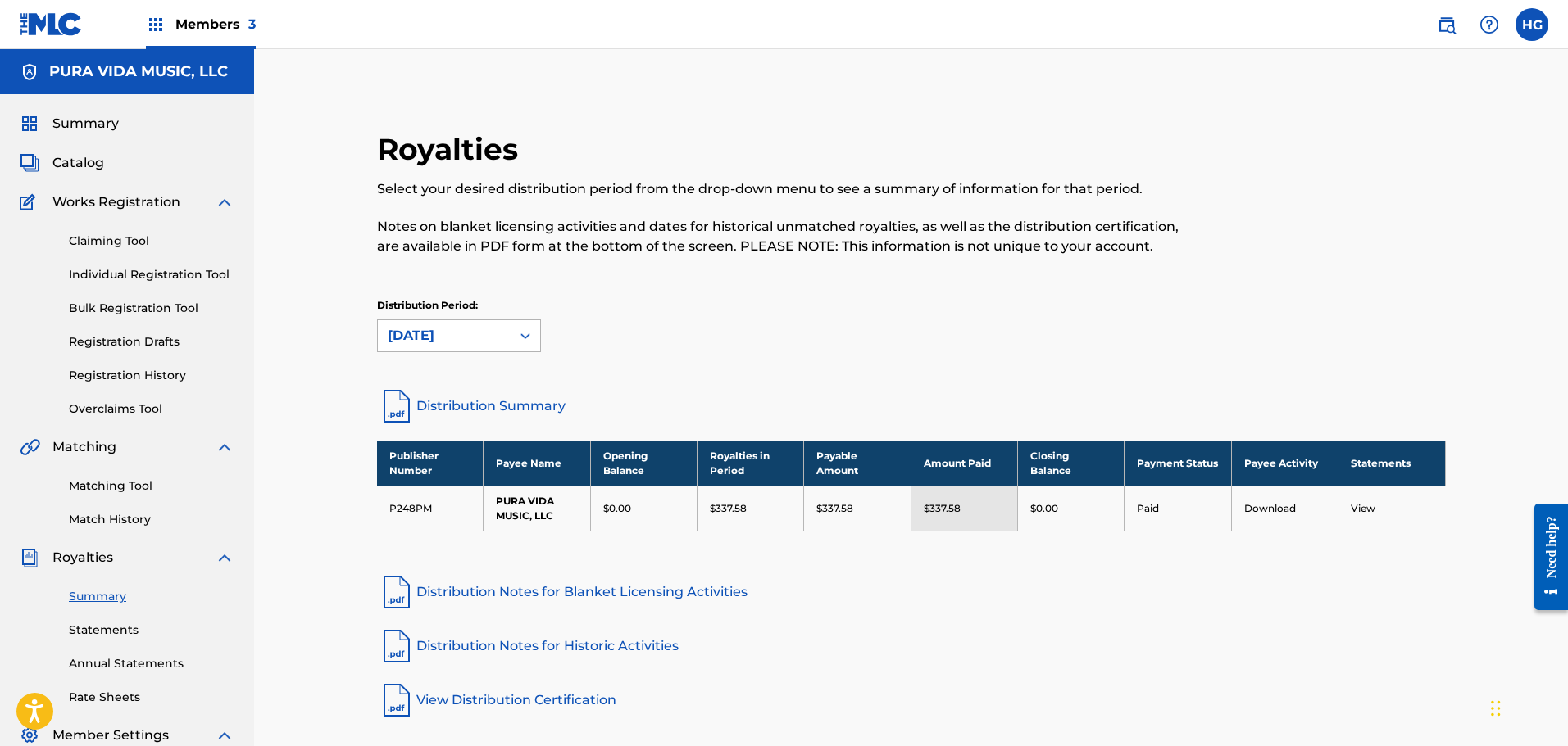
click at [471, 330] on div "[DATE]" at bounding box center [444, 336] width 113 height 19
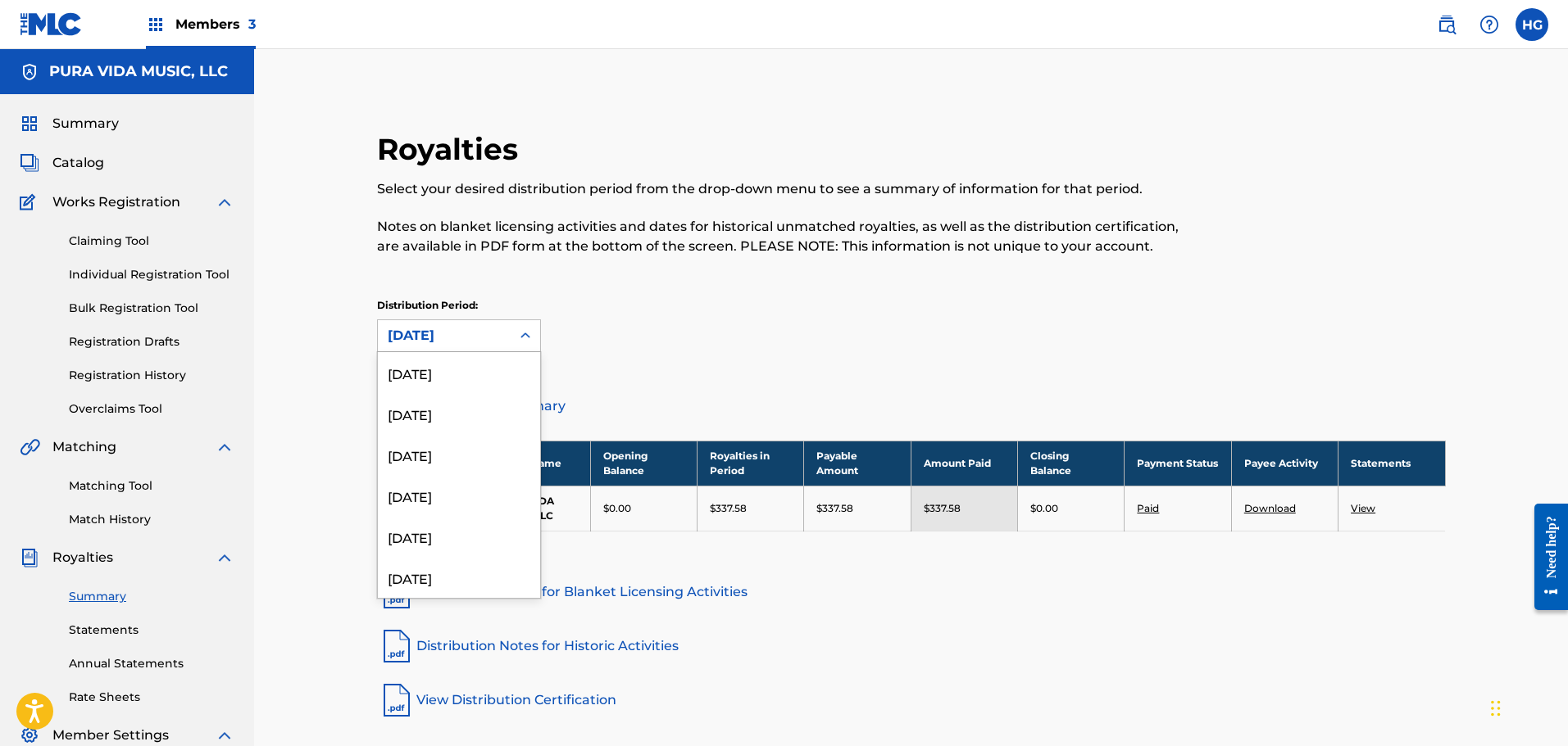
scroll to position [587, 0]
drag, startPoint x: 425, startPoint y: 511, endPoint x: 447, endPoint y: 491, distance: 29.7
click at [427, 505] on div "[DATE]" at bounding box center [458, 522] width 162 height 41
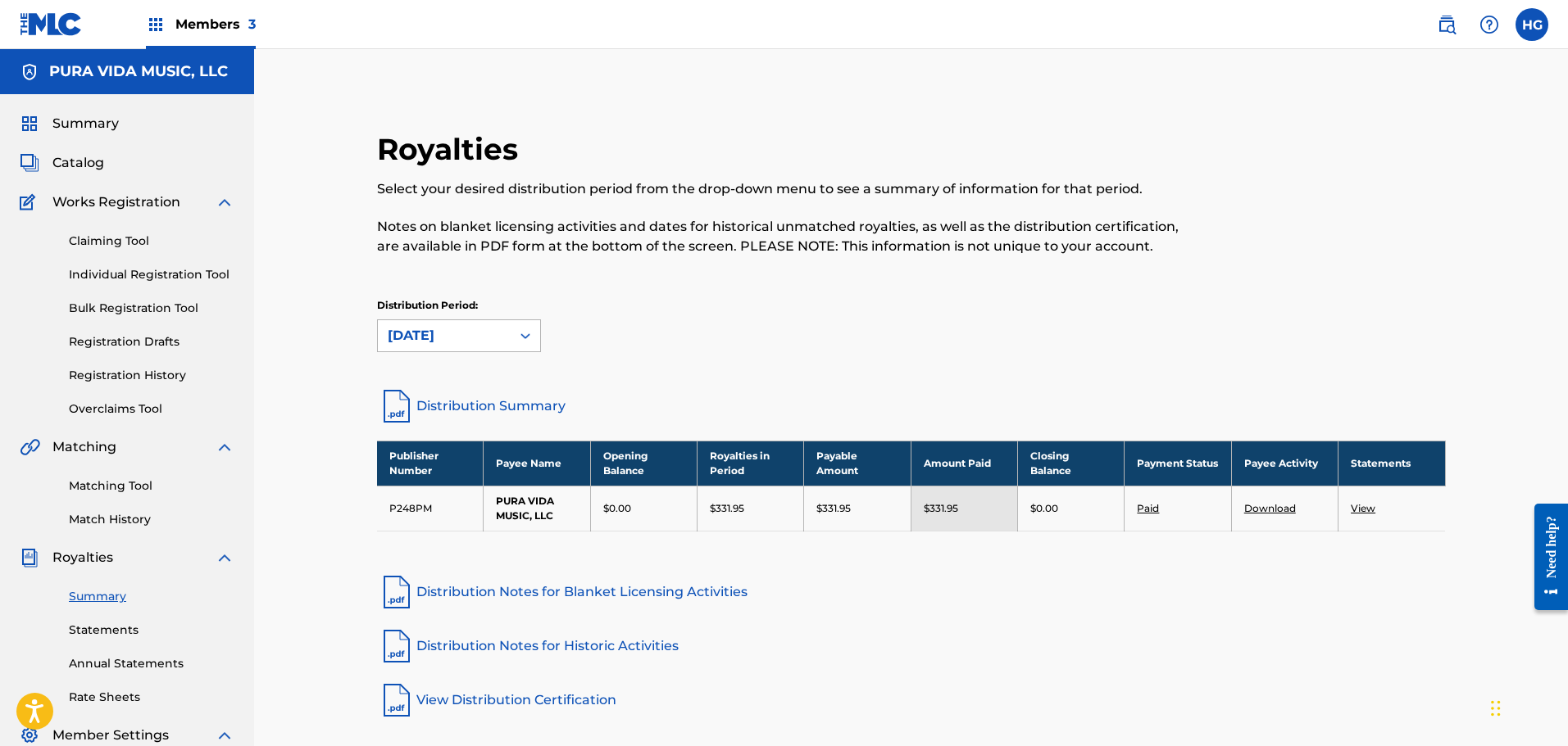
click at [490, 329] on div "[DATE]" at bounding box center [444, 336] width 113 height 19
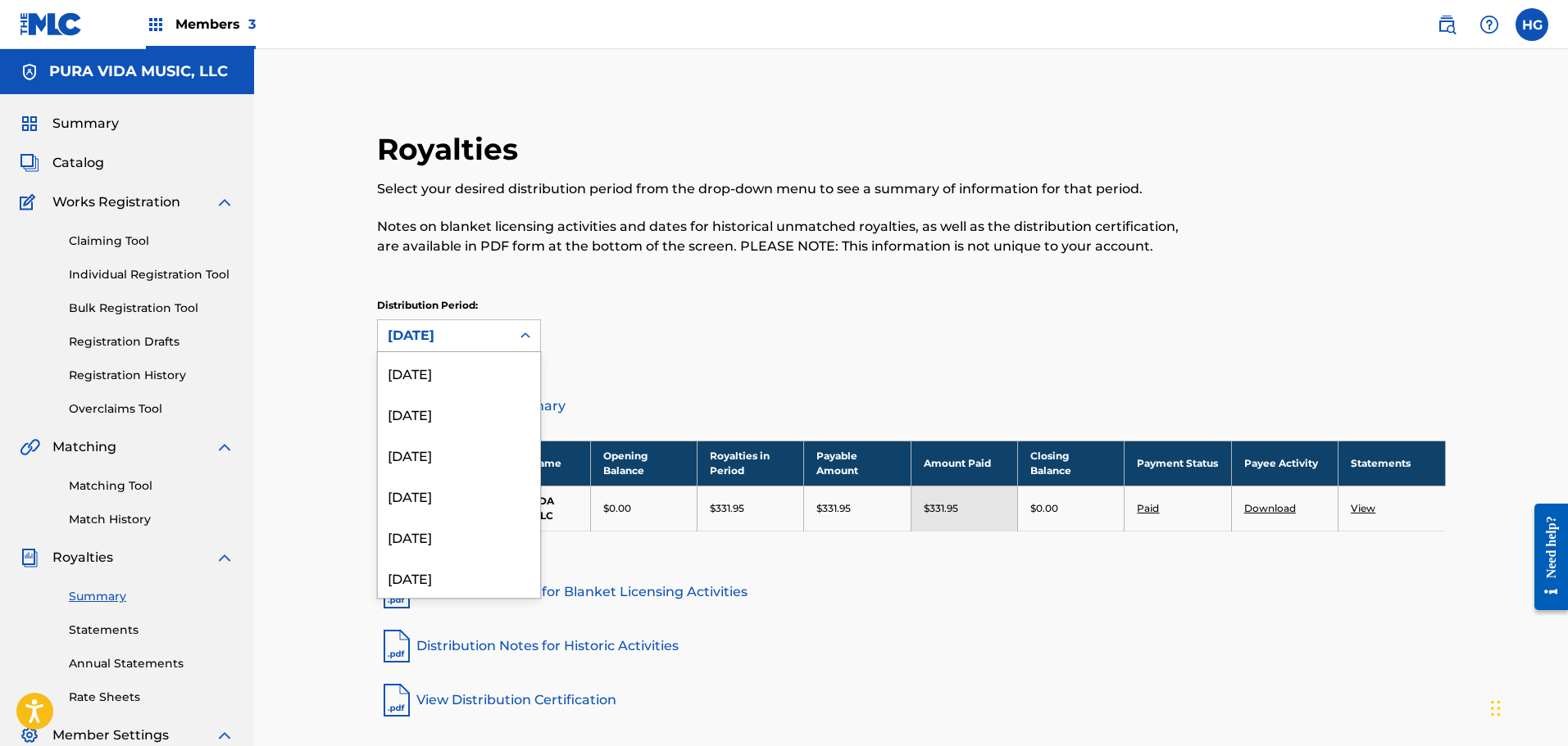
scroll to position [547, 0]
click at [464, 518] on div "[DATE]" at bounding box center [458, 522] width 162 height 41
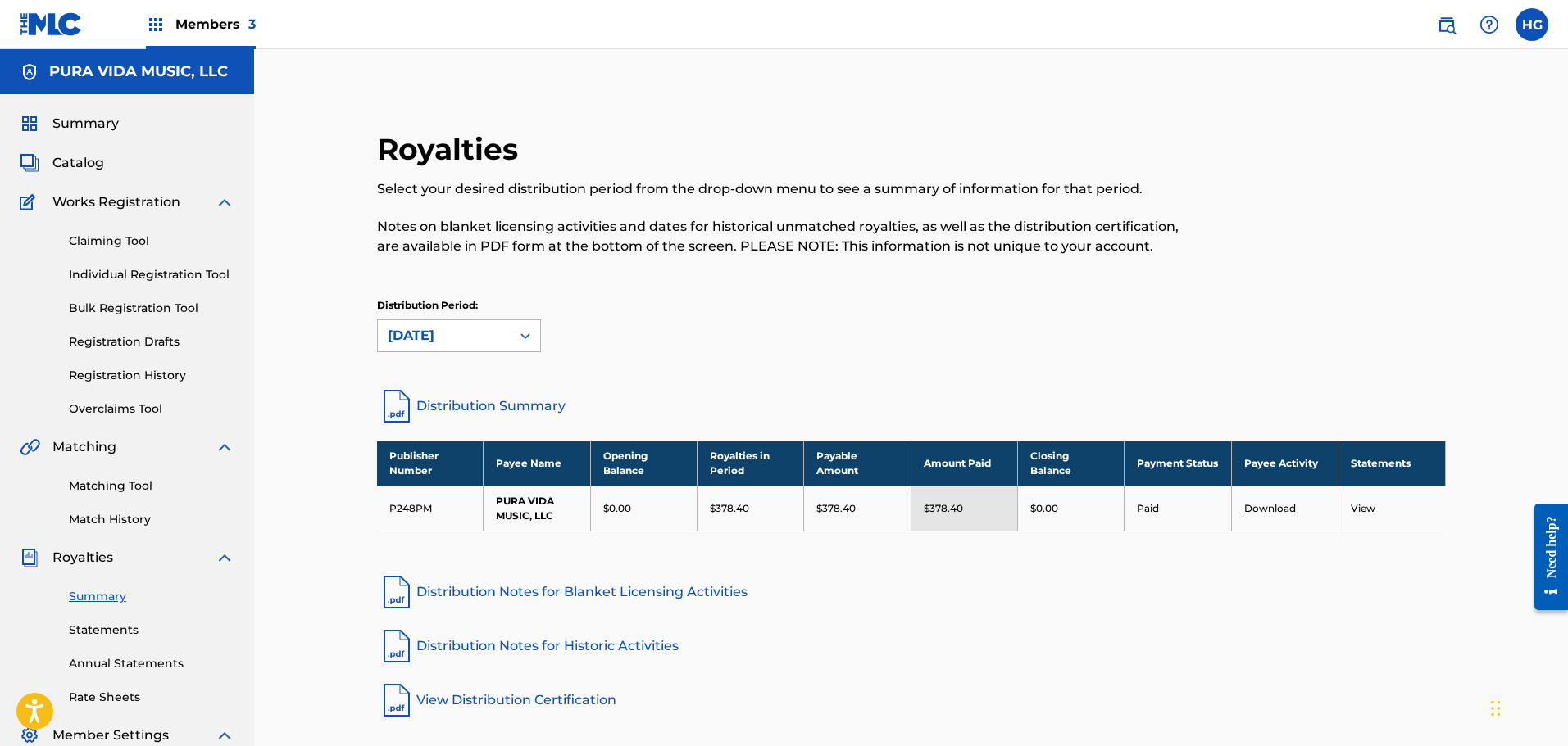
drag, startPoint x: 435, startPoint y: 337, endPoint x: 441, endPoint y: 345, distance: 10.0
click at [435, 337] on div "[DATE]" at bounding box center [444, 336] width 113 height 19
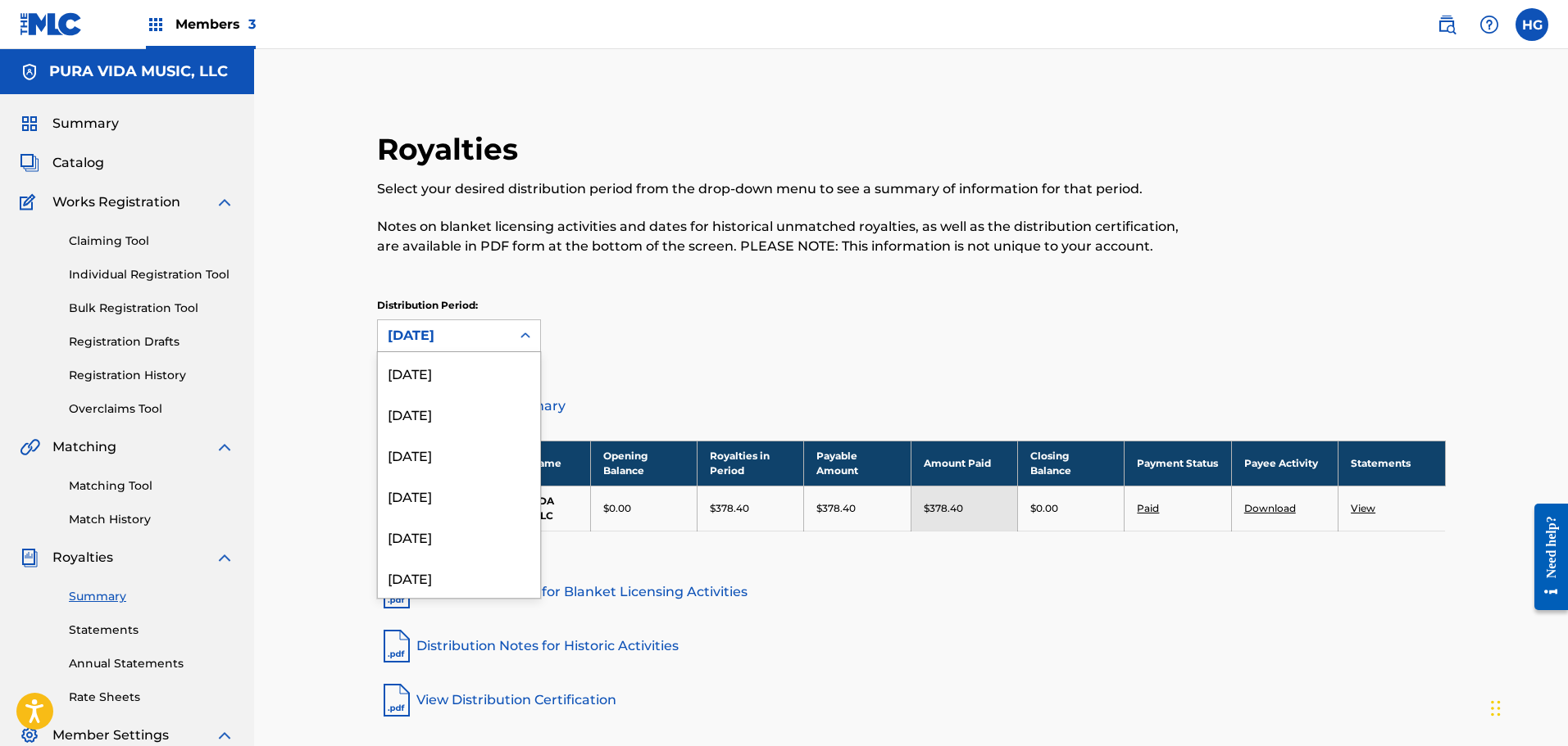
scroll to position [506, 0]
click at [428, 525] on div "[DATE]" at bounding box center [458, 522] width 162 height 41
click at [447, 331] on div "[DATE]" at bounding box center [444, 336] width 113 height 19
click at [430, 542] on div "[DATE]" at bounding box center [458, 522] width 162 height 41
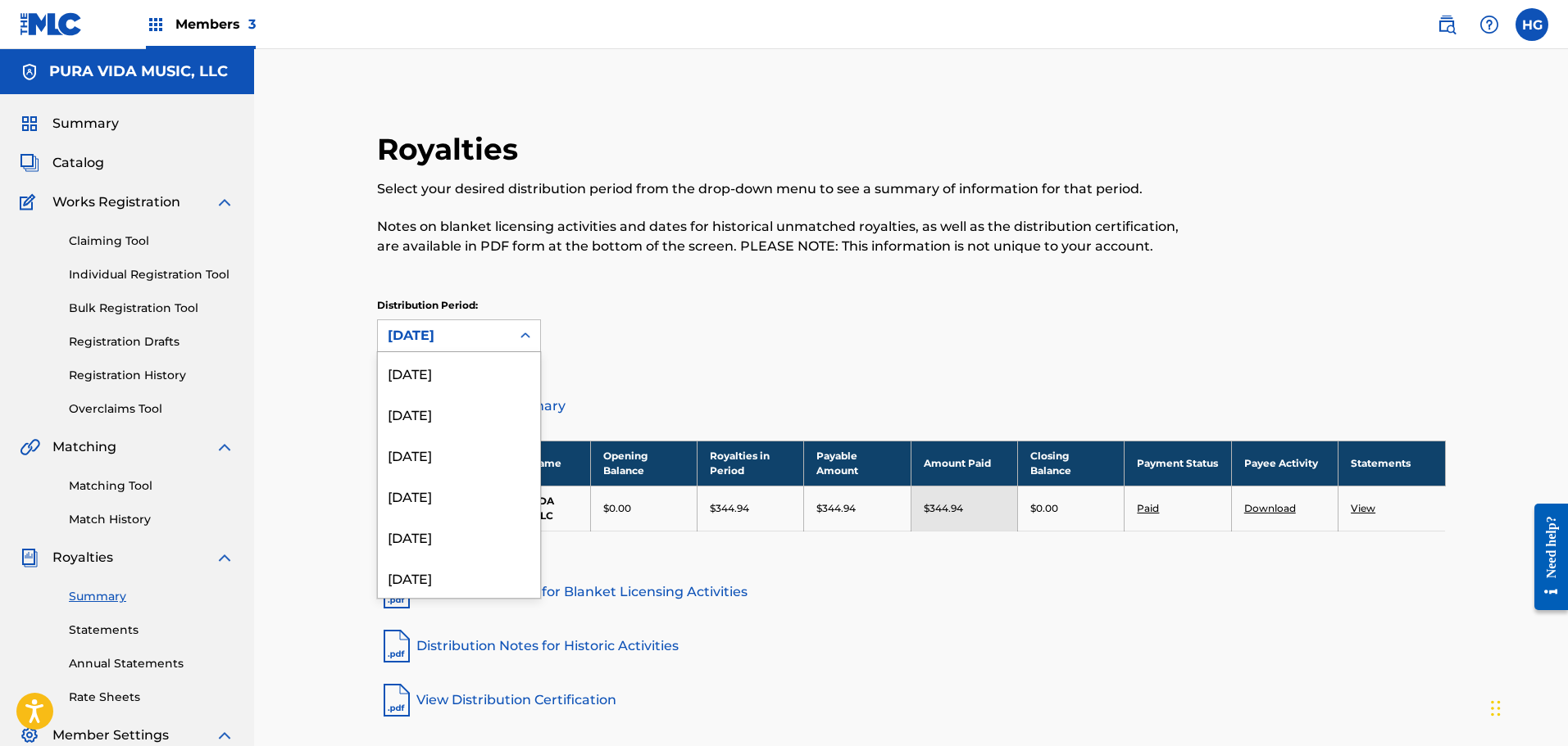
click at [457, 344] on div "[DATE]" at bounding box center [444, 336] width 113 height 19
click at [455, 527] on div "[DATE]" at bounding box center [458, 522] width 162 height 41
click at [447, 323] on div "[DATE]" at bounding box center [443, 335] width 133 height 31
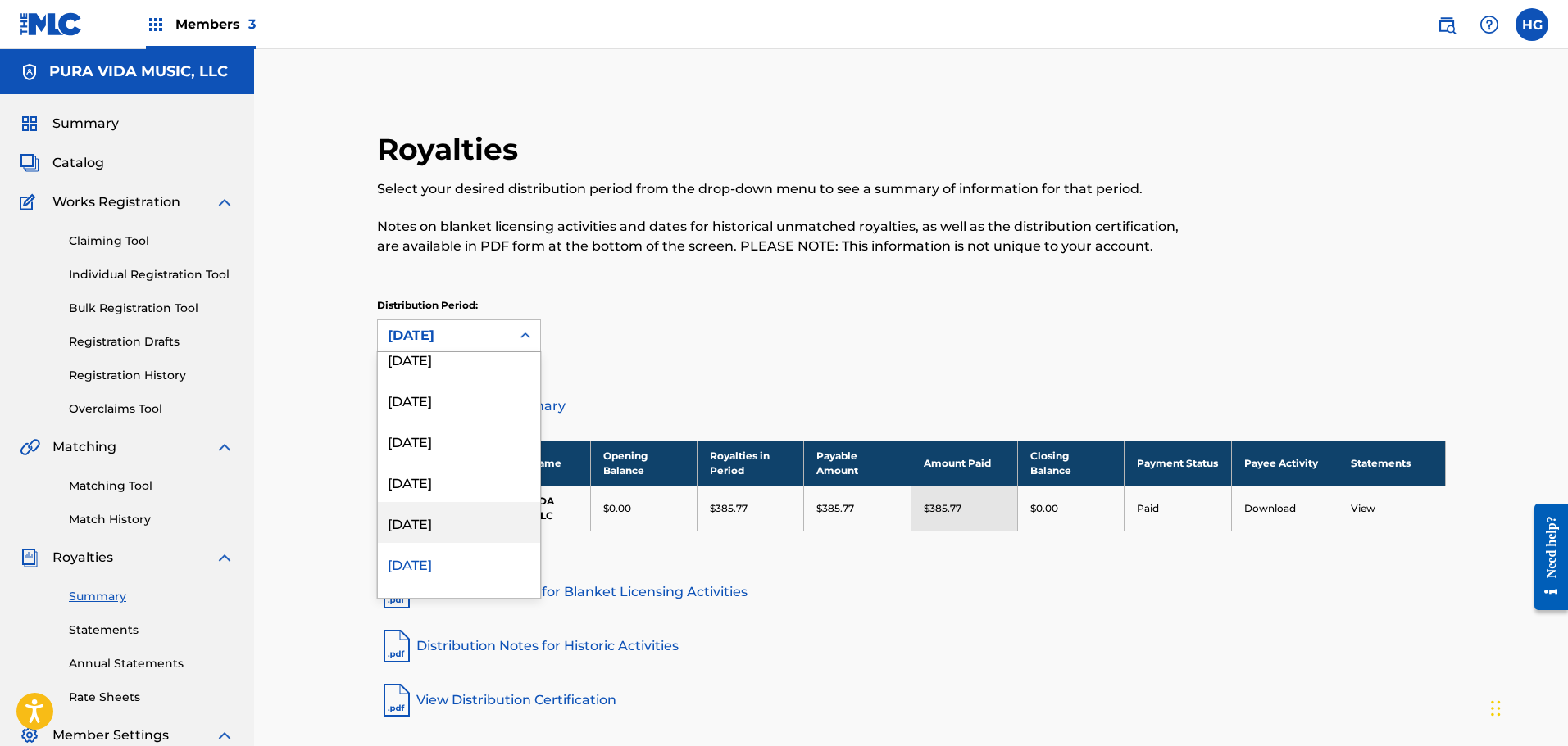
click at [432, 525] on div "[DATE]" at bounding box center [458, 522] width 162 height 41
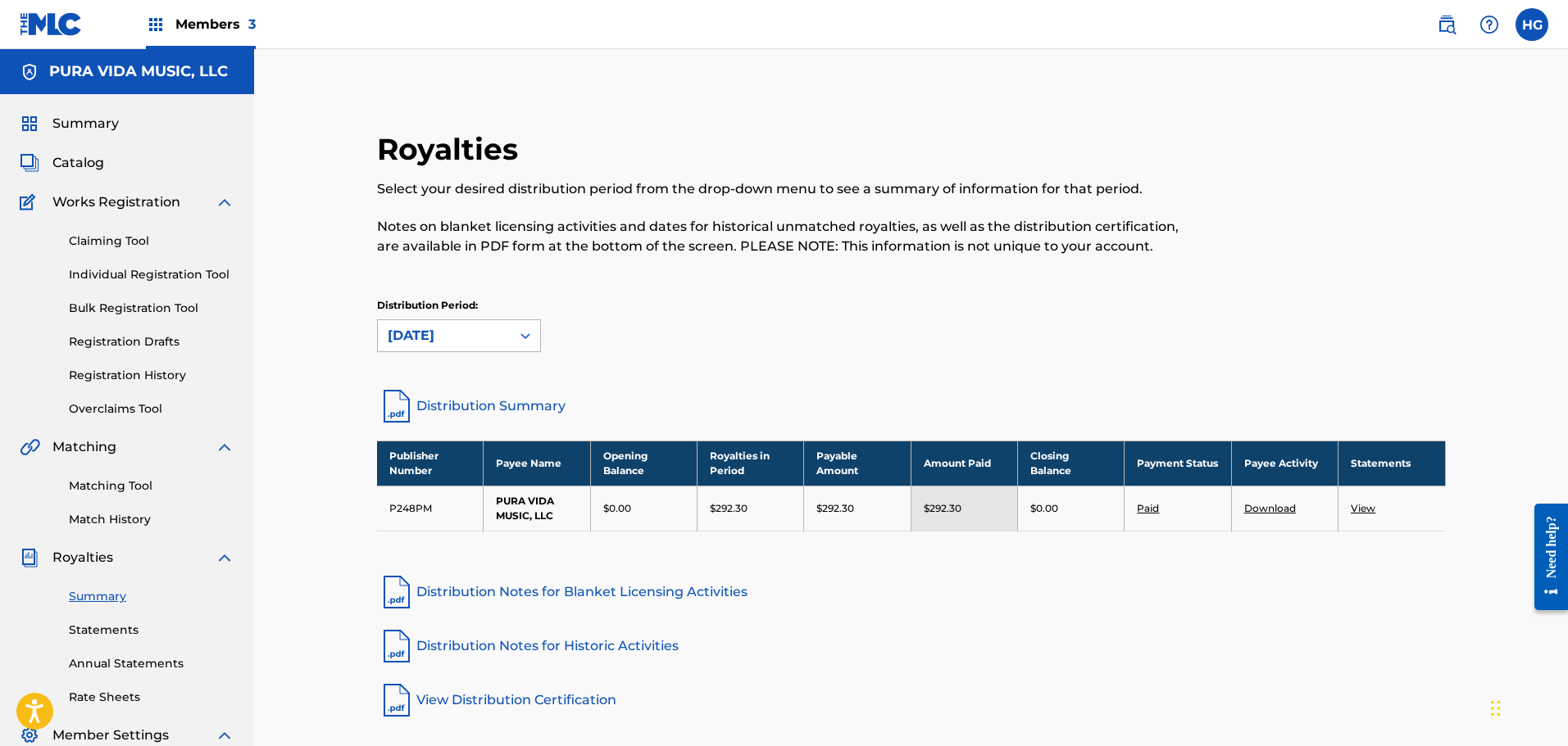
click at [449, 344] on div "[DATE]" at bounding box center [444, 336] width 113 height 19
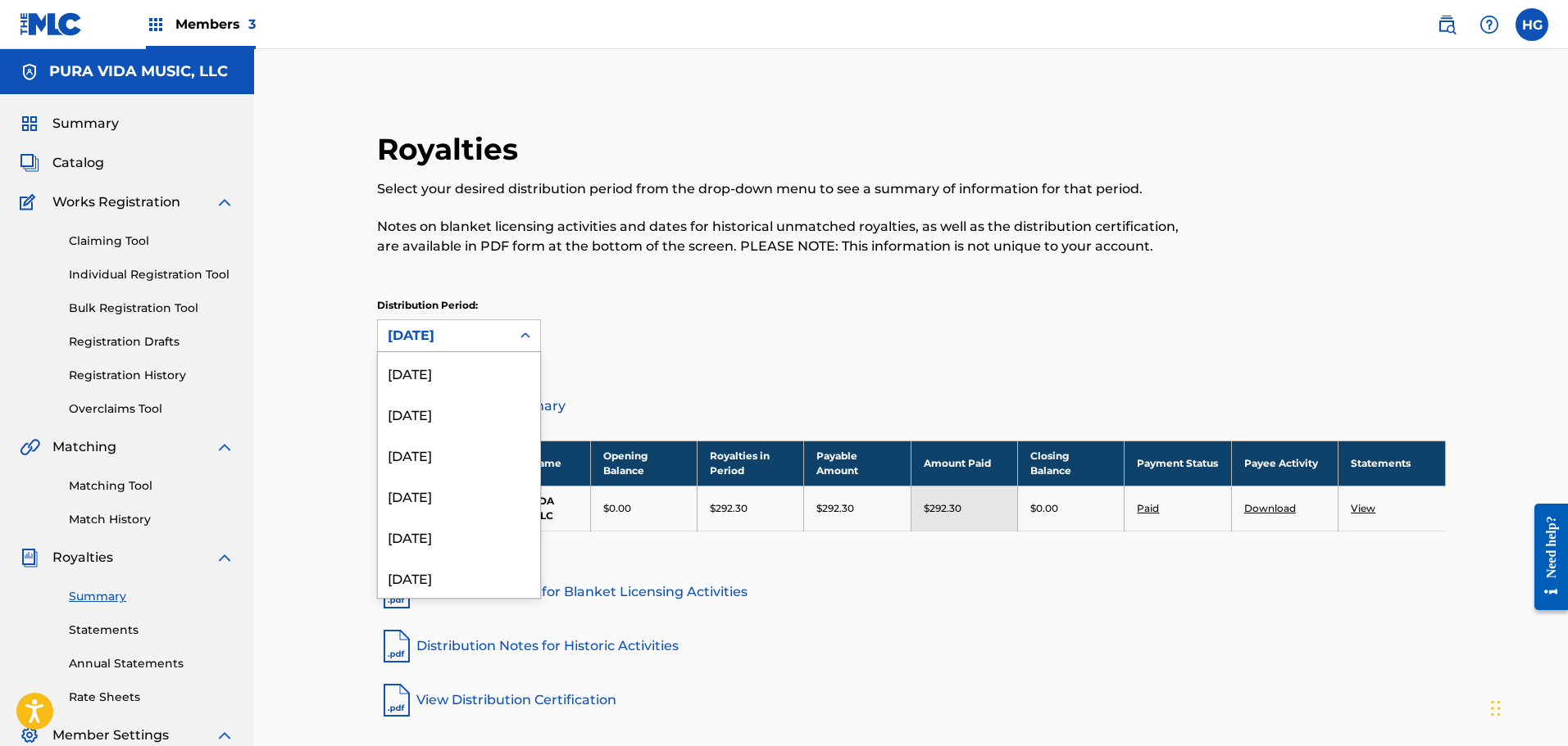
scroll to position [341, 0]
click at [438, 523] on div "[DATE]" at bounding box center [458, 522] width 162 height 41
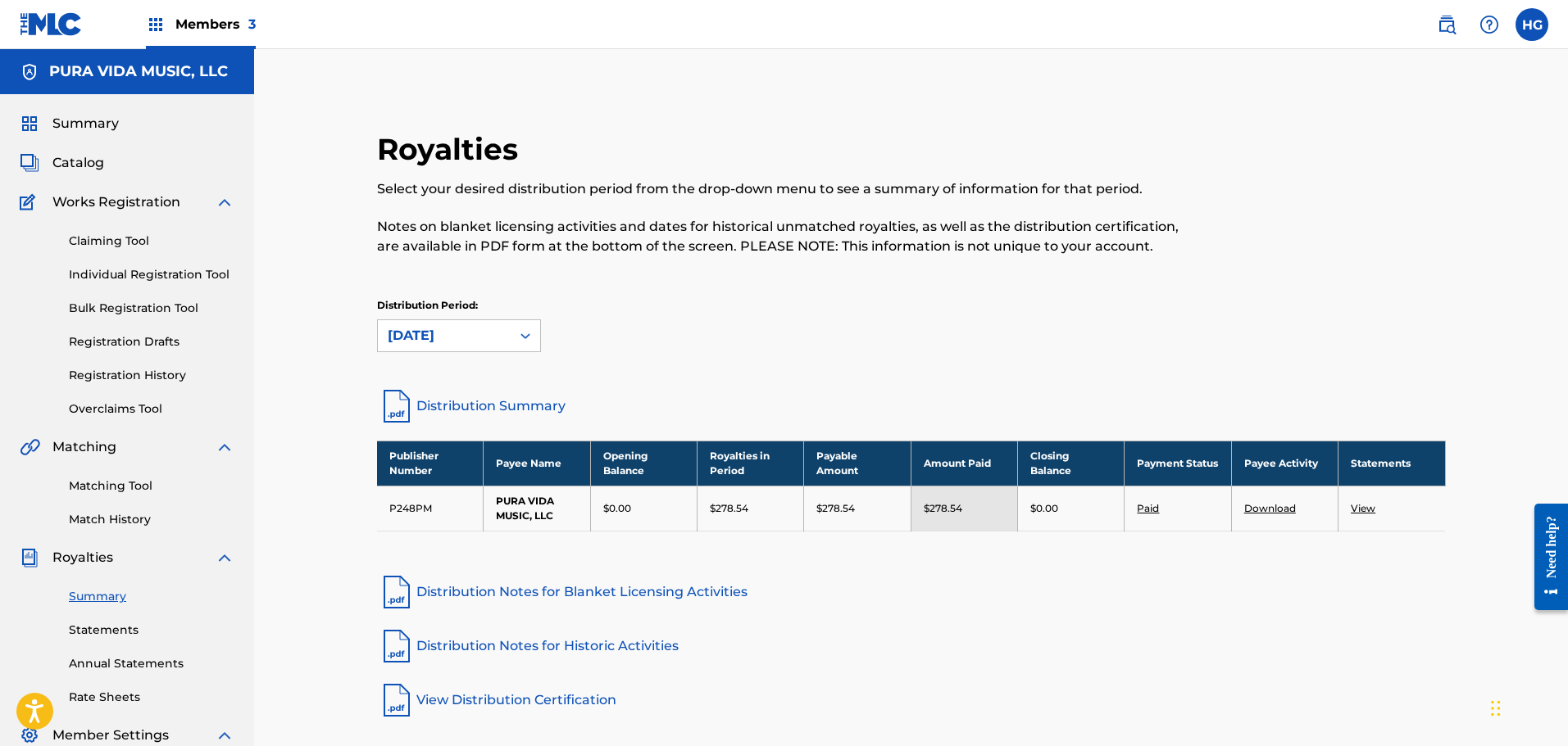
click at [419, 318] on div "Distribution Period: [DATE]" at bounding box center [458, 326] width 164 height 54
click at [428, 338] on div "[DATE]" at bounding box center [444, 336] width 113 height 19
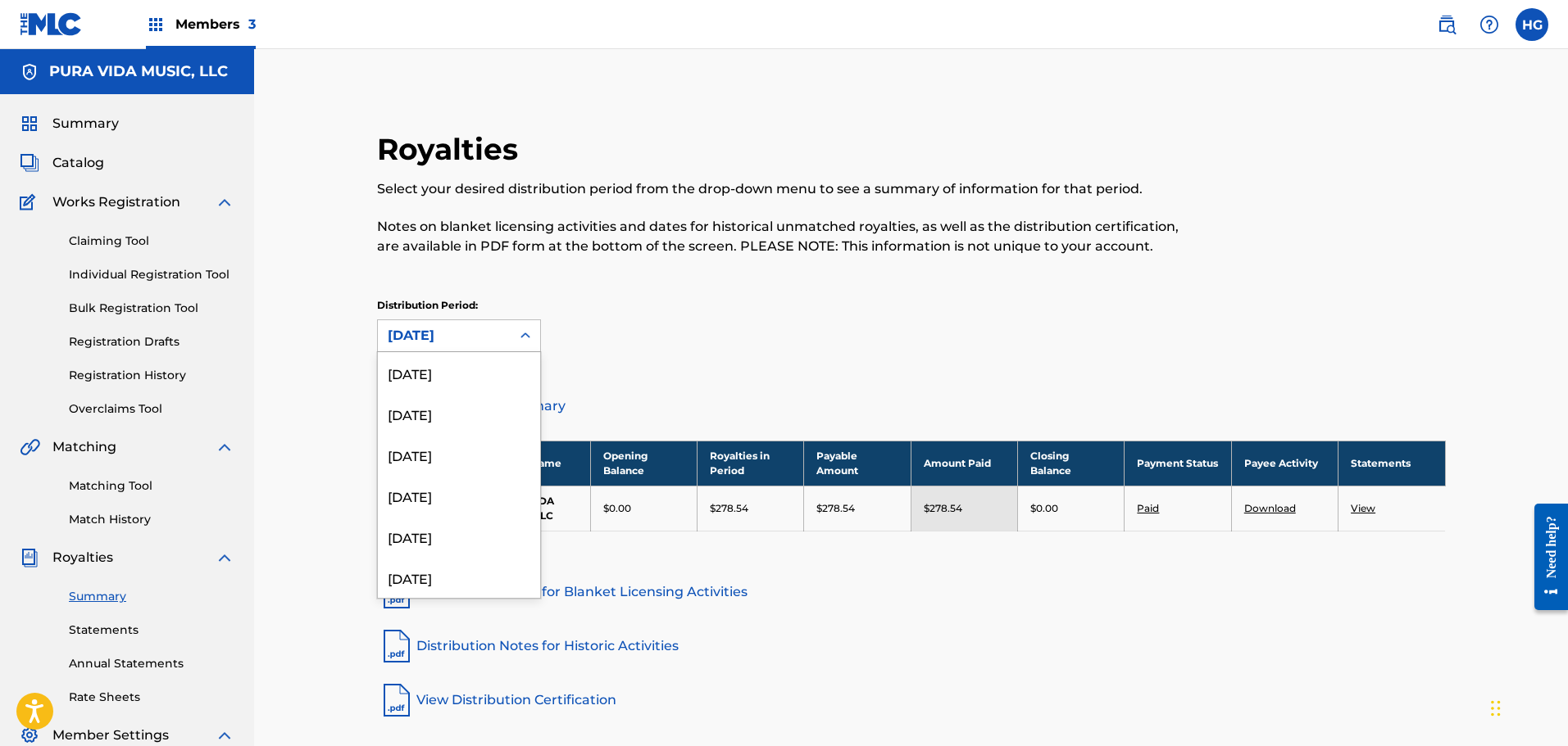
scroll to position [301, 0]
click at [458, 512] on div "[DATE]" at bounding box center [458, 522] width 162 height 41
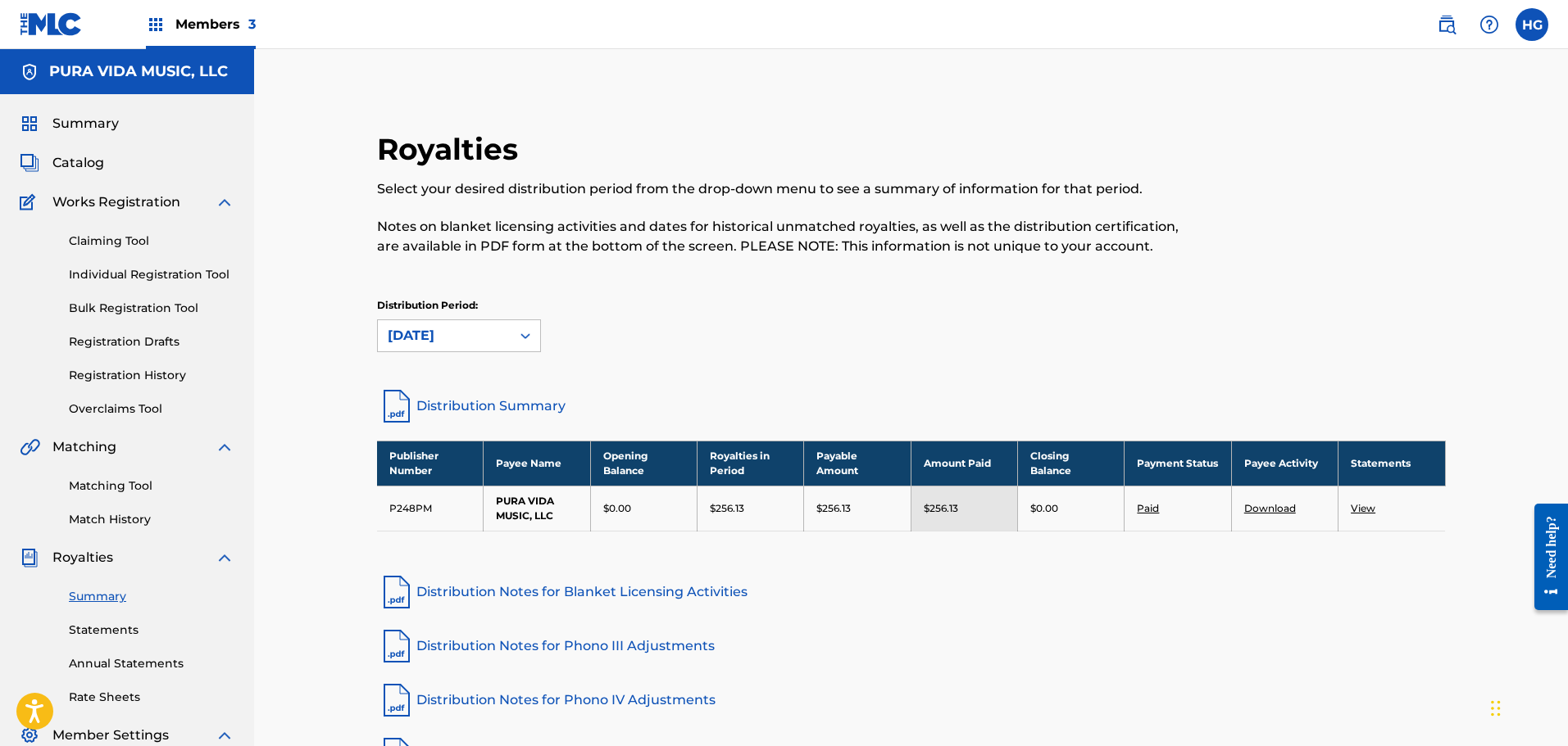
drag, startPoint x: 440, startPoint y: 362, endPoint x: 431, endPoint y: 326, distance: 37.1
click at [440, 360] on div "Distribution Period: option [DATE], selected. Select is focused , press Down to…" at bounding box center [910, 333] width 1068 height 68
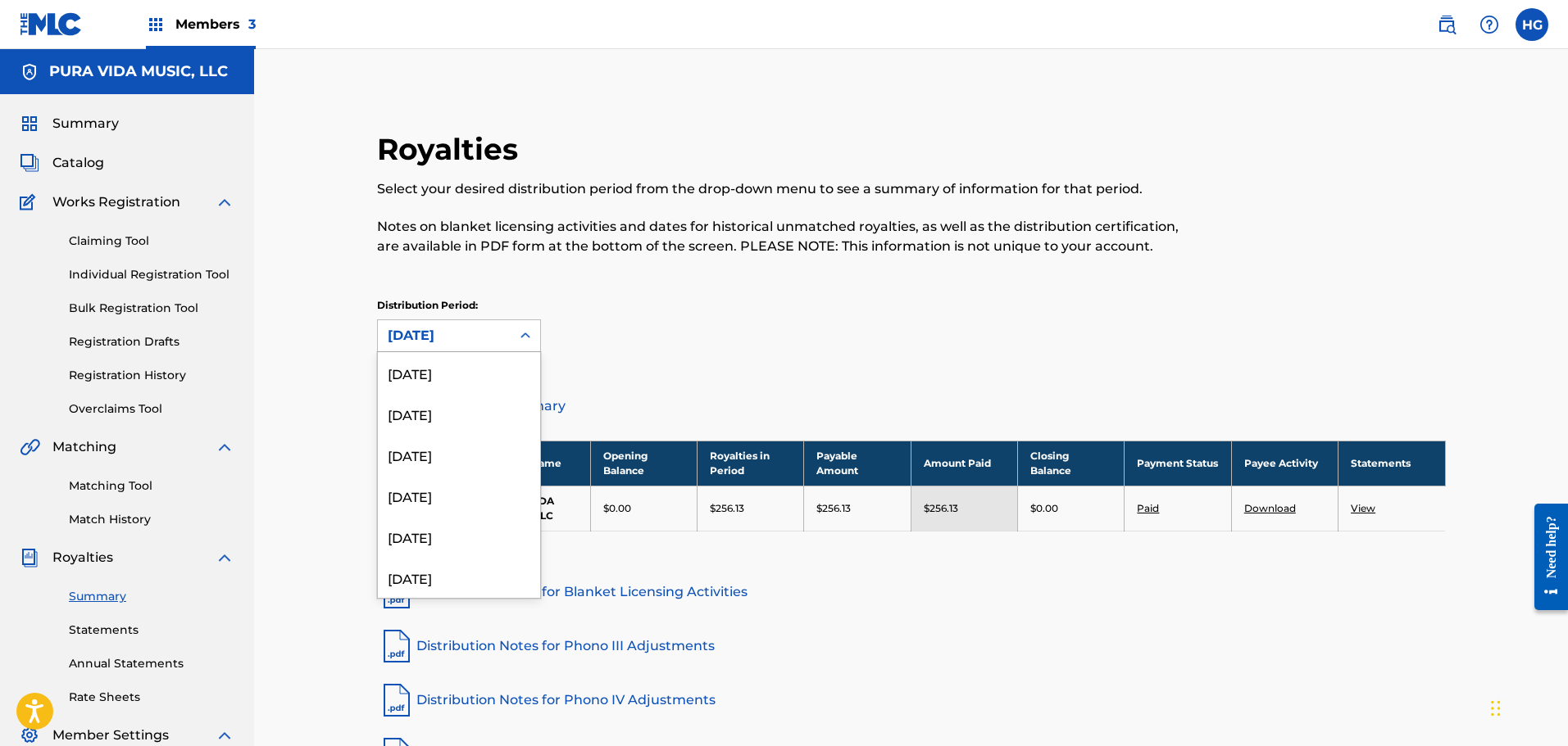
click at [431, 326] on div "[DATE]" at bounding box center [444, 336] width 113 height 19
click at [470, 522] on div "[DATE]" at bounding box center [458, 522] width 162 height 41
click at [448, 338] on div "[DATE]" at bounding box center [444, 336] width 113 height 19
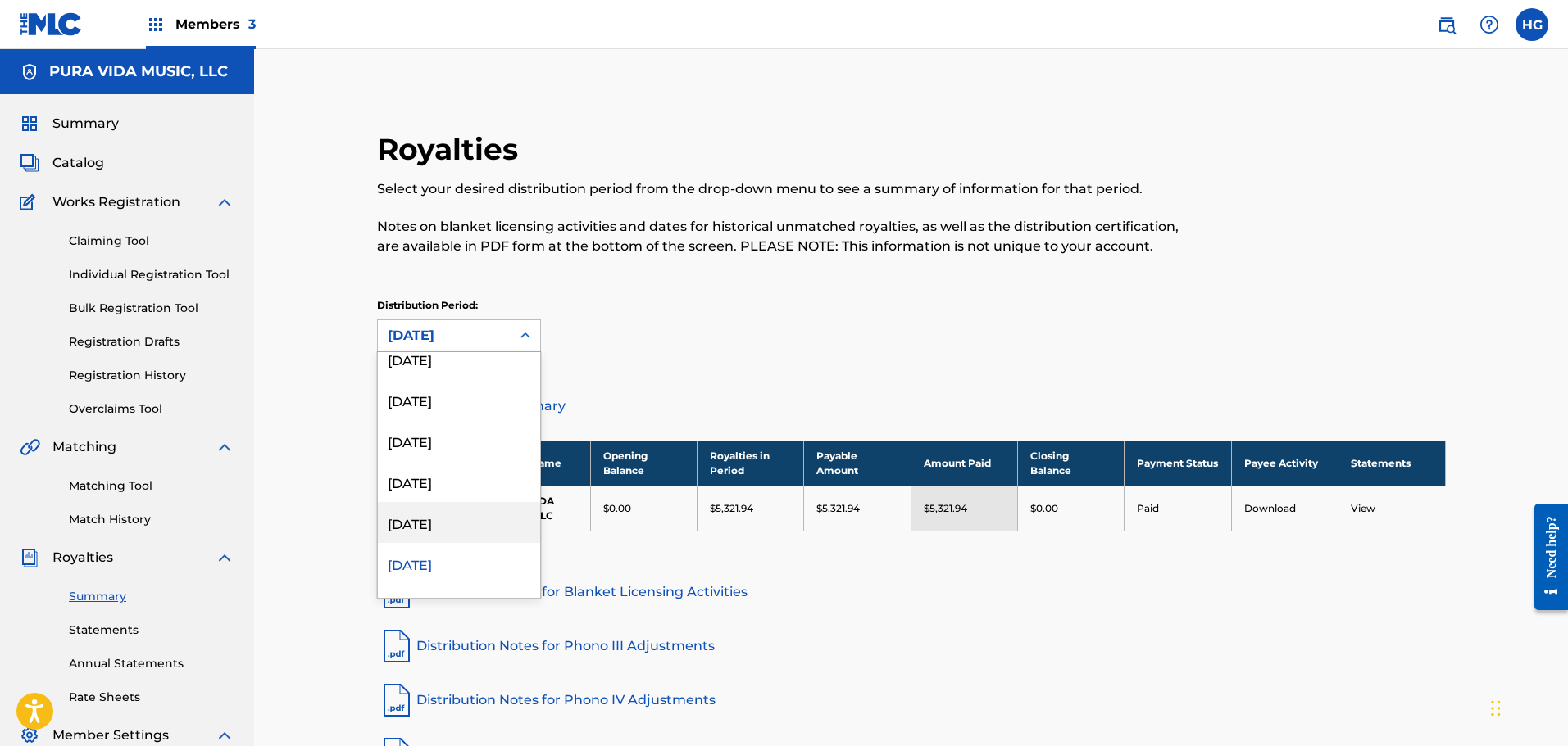
click at [431, 529] on div "[DATE]" at bounding box center [458, 522] width 162 height 41
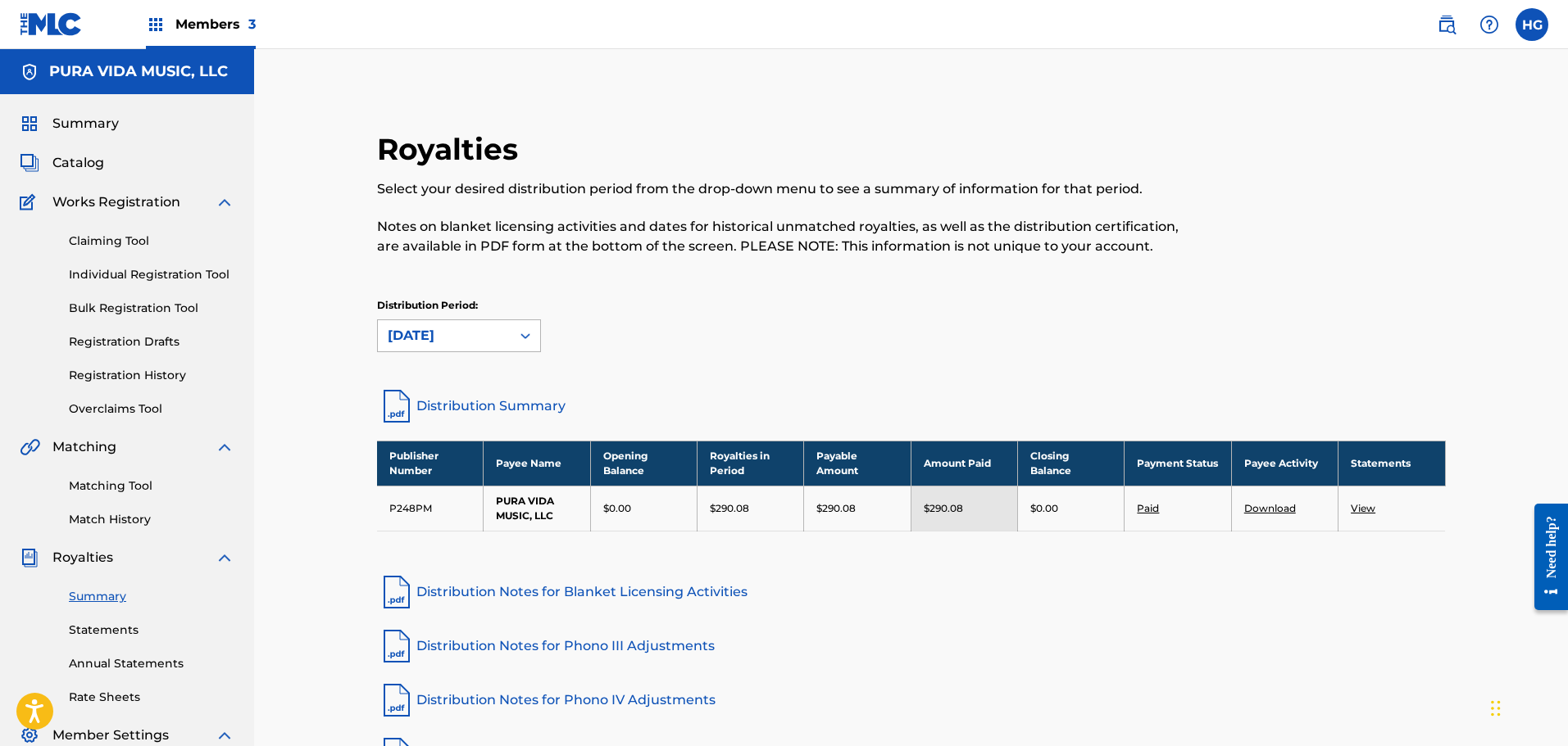
click at [406, 346] on div "[DATE]" at bounding box center [443, 335] width 133 height 31
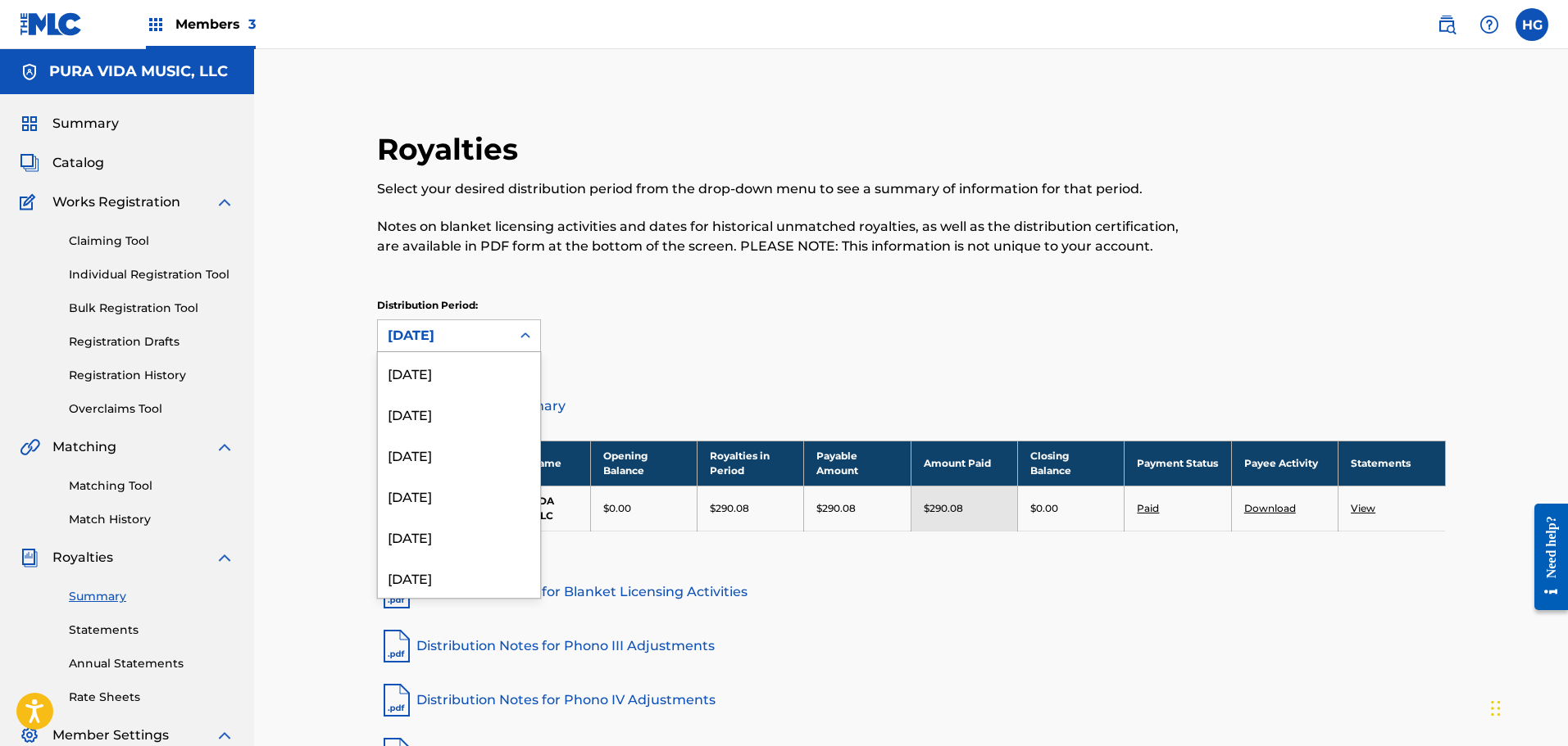
scroll to position [178, 0]
click at [439, 549] on div "[DATE]" at bounding box center [458, 563] width 162 height 41
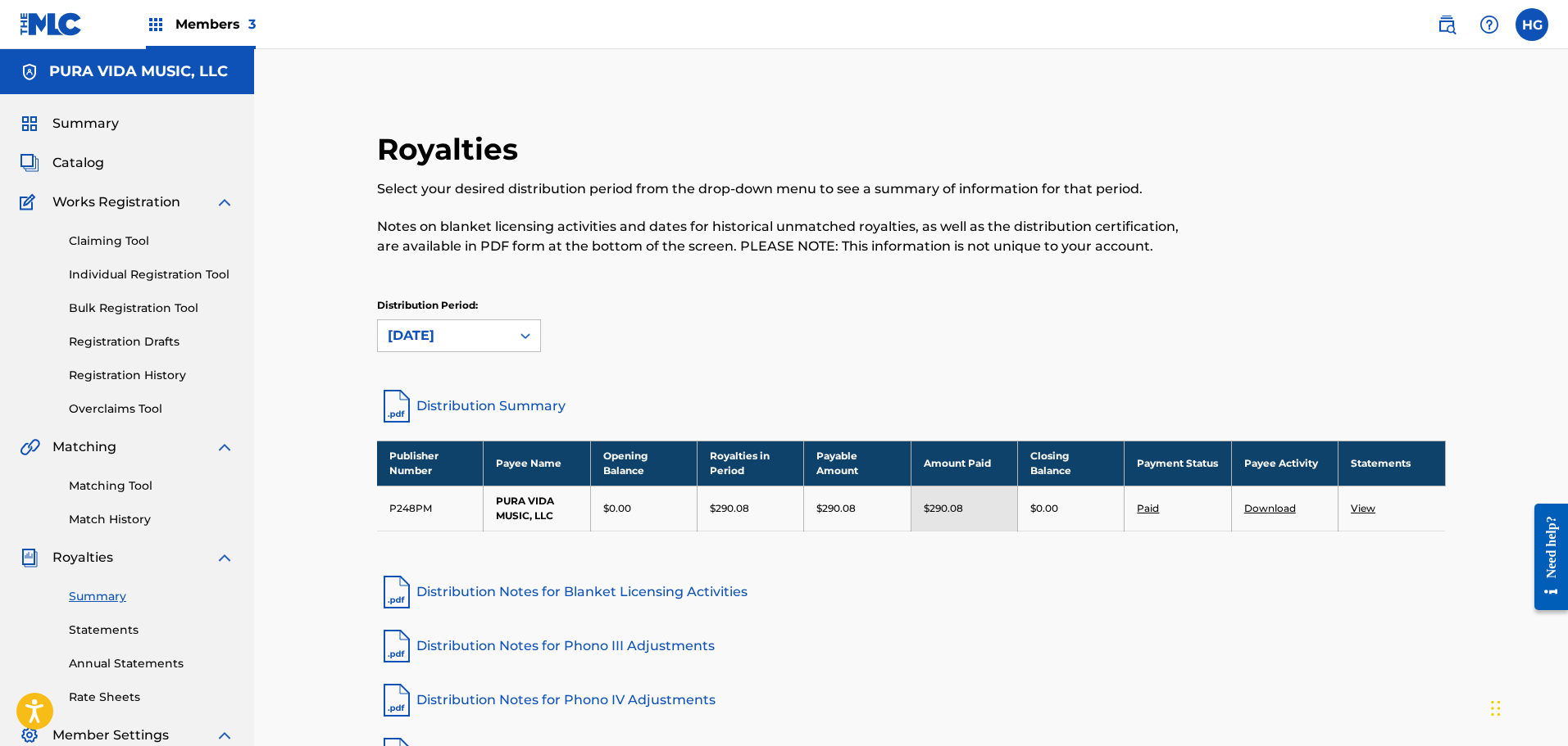
click at [461, 334] on div "[DATE]" at bounding box center [444, 336] width 113 height 19
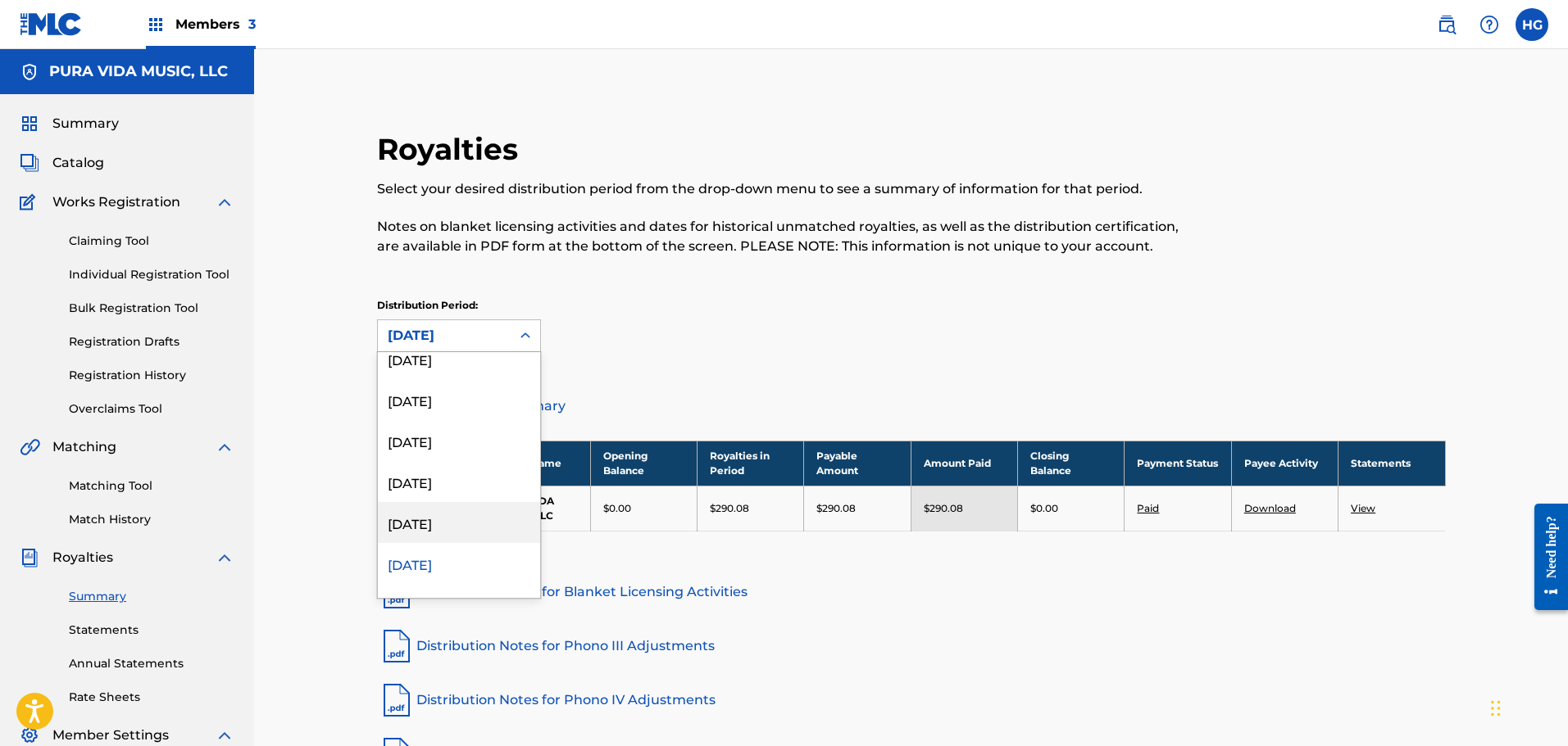
click at [460, 537] on div "[DATE]" at bounding box center [458, 522] width 162 height 41
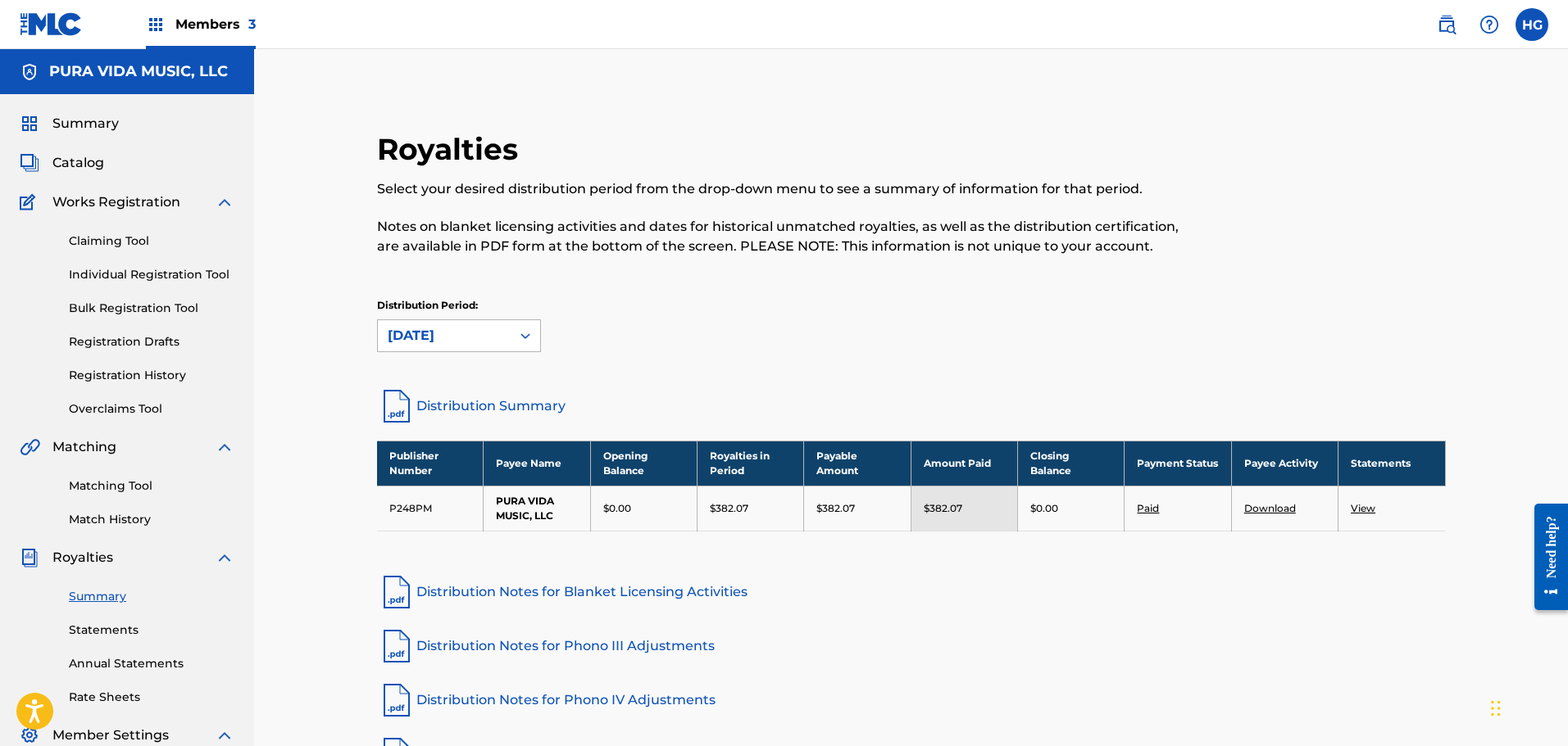
drag, startPoint x: 461, startPoint y: 357, endPoint x: 453, endPoint y: 340, distance: 18.8
click at [458, 354] on div "Distribution Period: [DATE]" at bounding box center [910, 333] width 1068 height 68
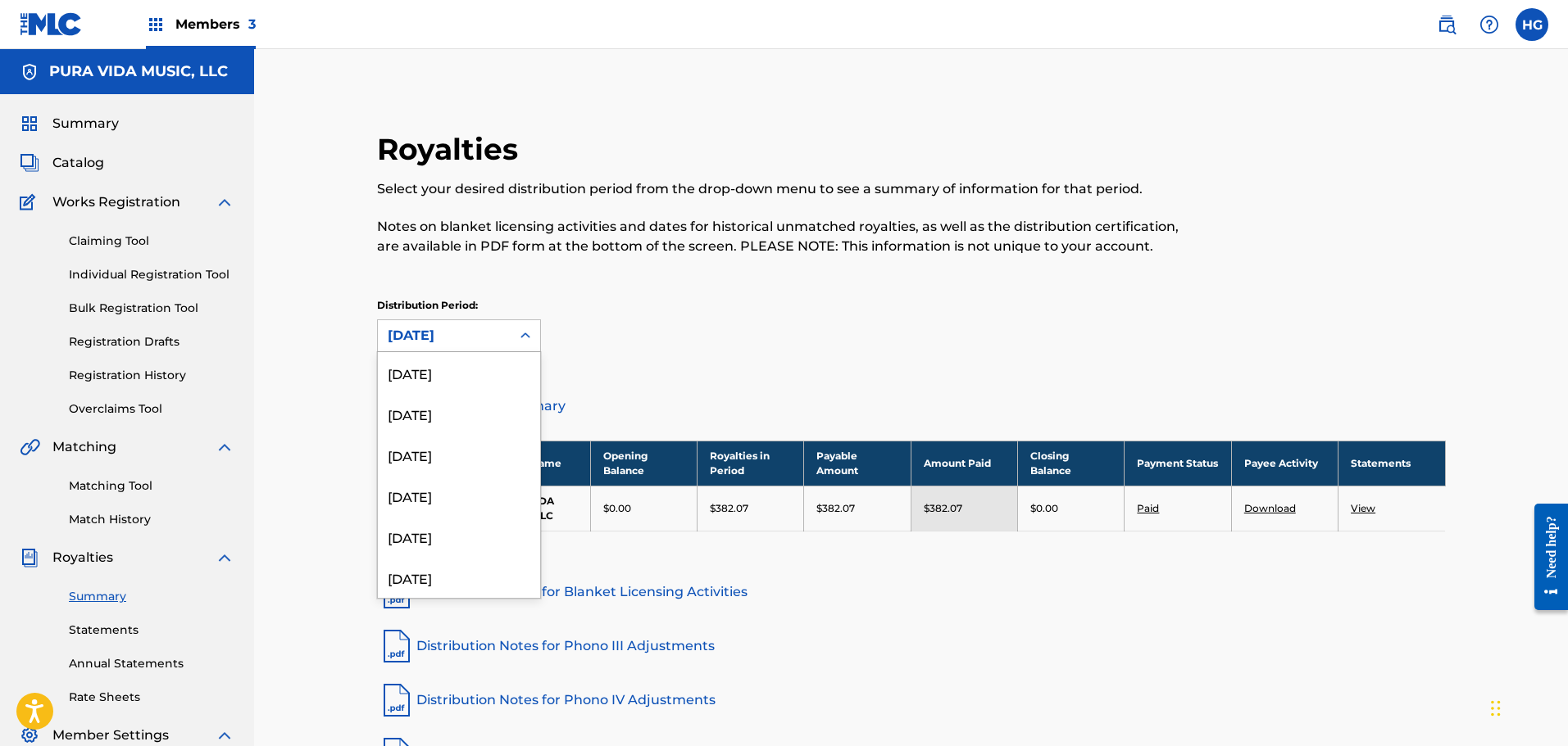
click at [453, 340] on div "[DATE]" at bounding box center [444, 336] width 113 height 19
click at [431, 511] on div "[DATE]" at bounding box center [458, 522] width 162 height 41
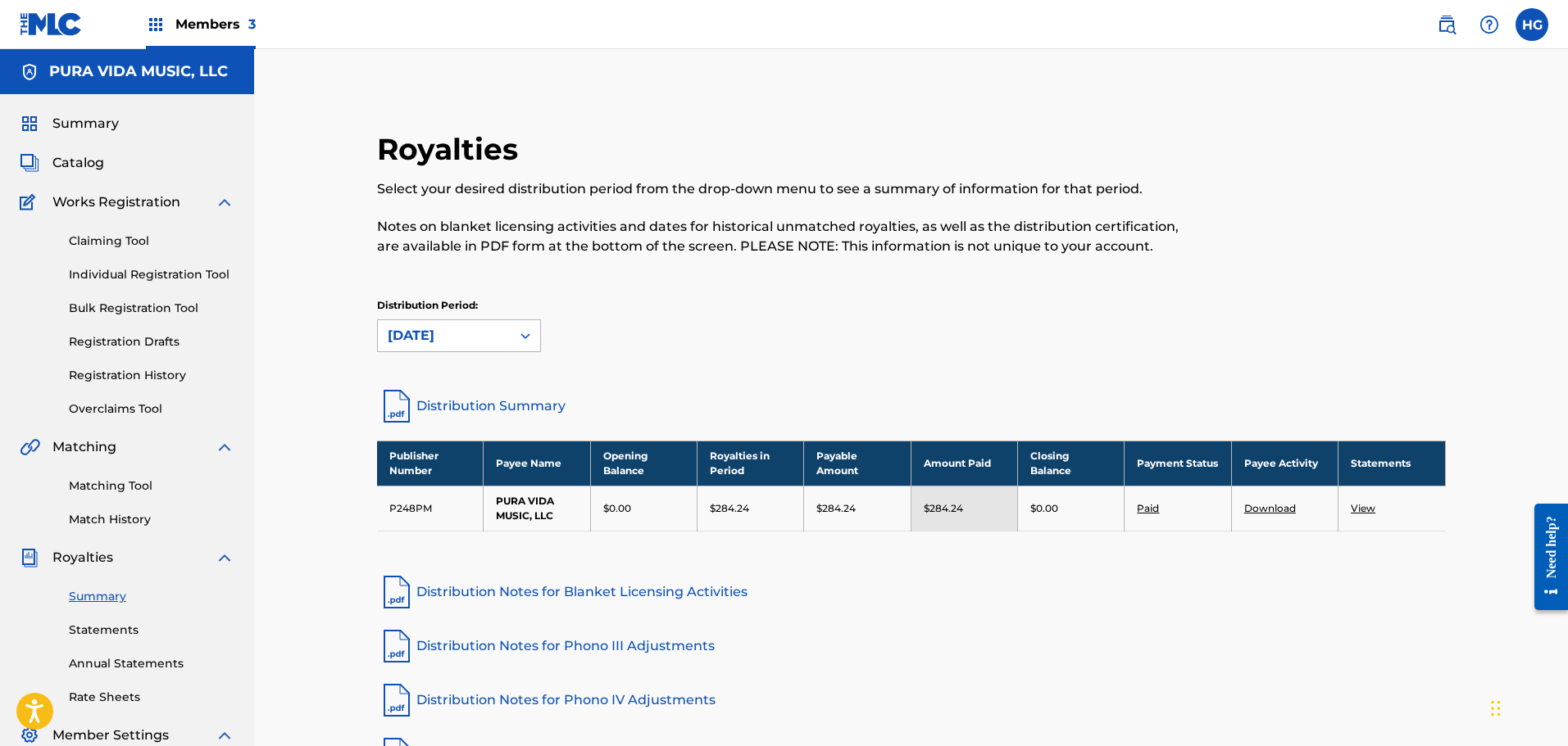
click at [448, 339] on div "[DATE]" at bounding box center [444, 336] width 113 height 19
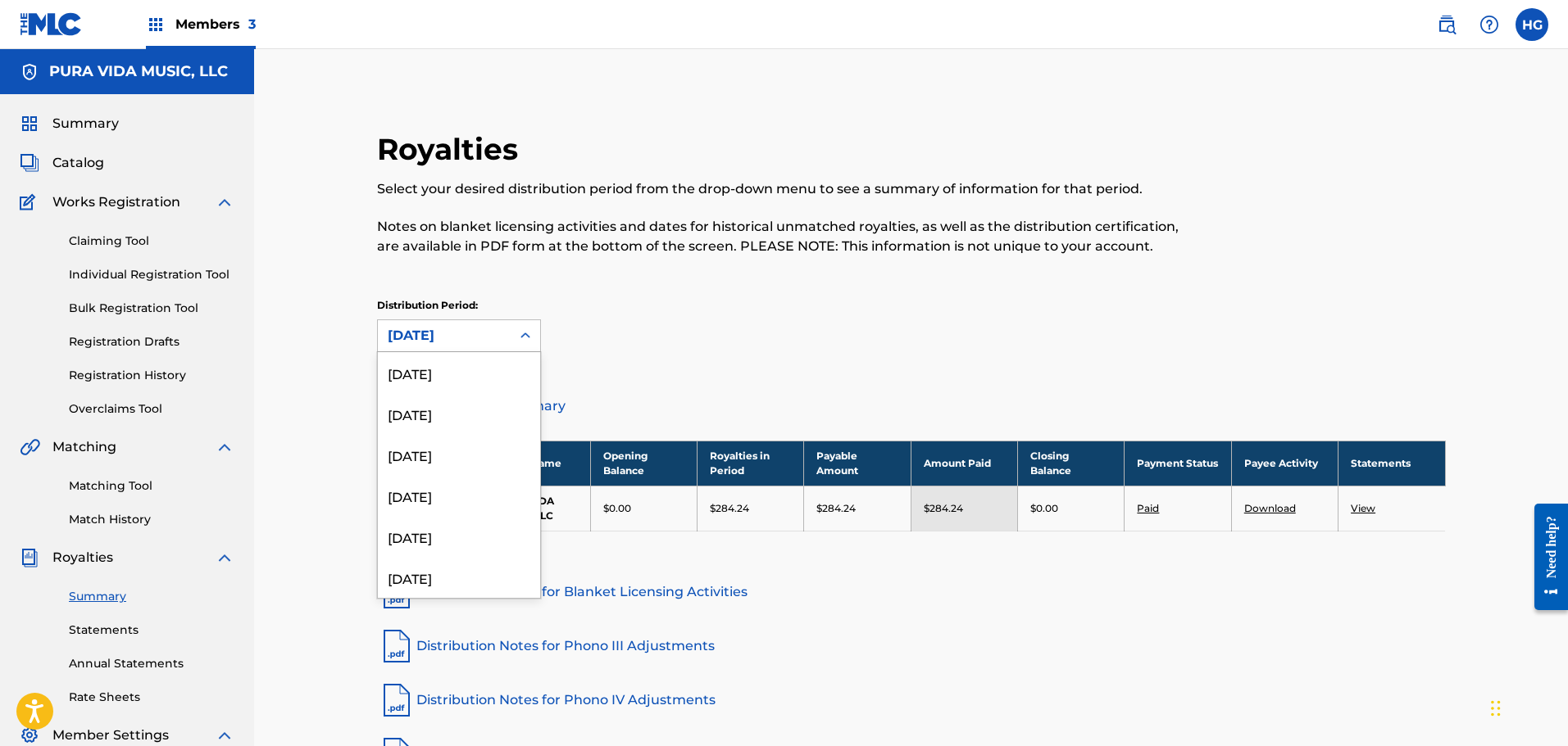
scroll to position [96, 0]
click at [442, 514] on div "[DATE]" at bounding box center [458, 522] width 162 height 41
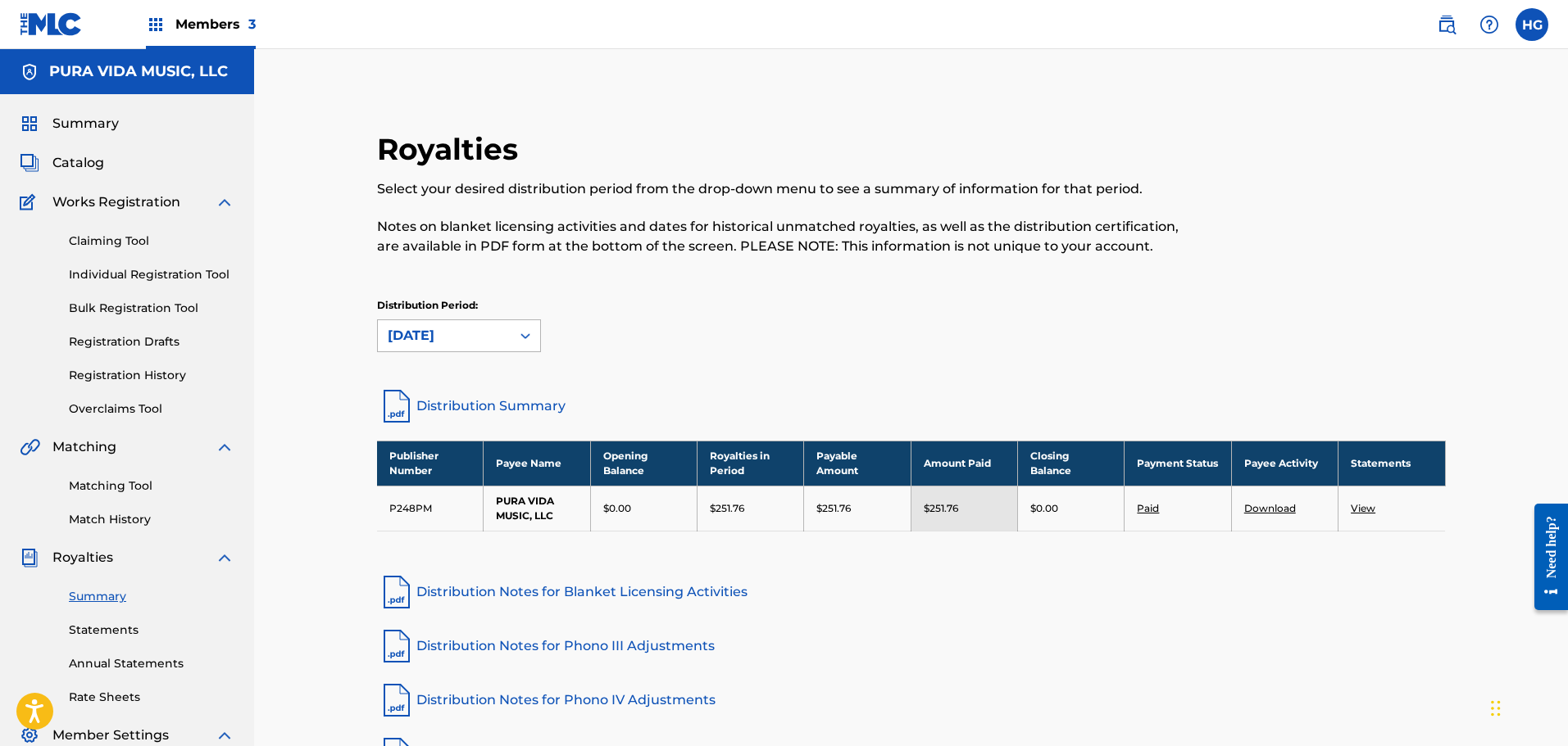
click at [414, 339] on div "[DATE]" at bounding box center [444, 336] width 113 height 19
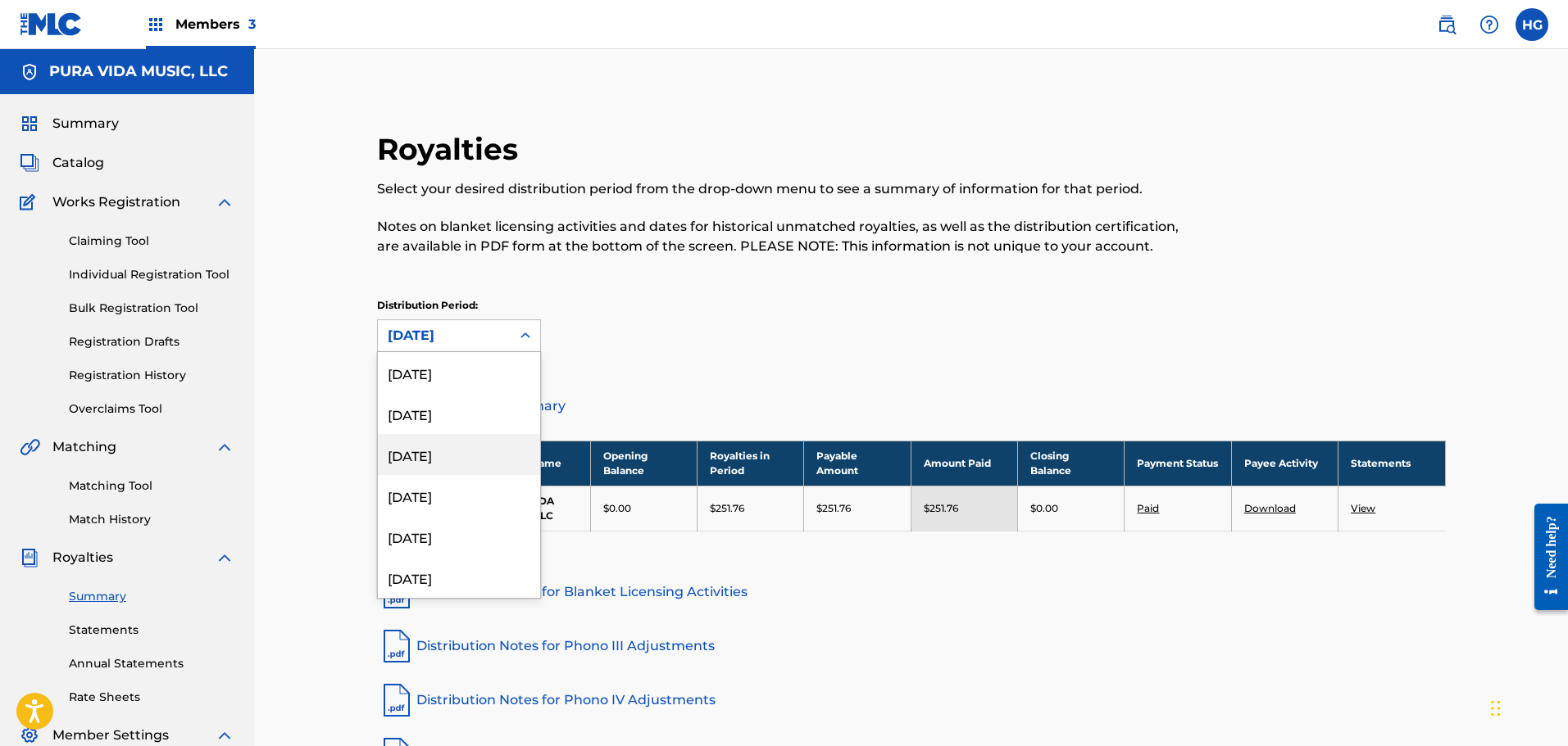
scroll to position [55, 0]
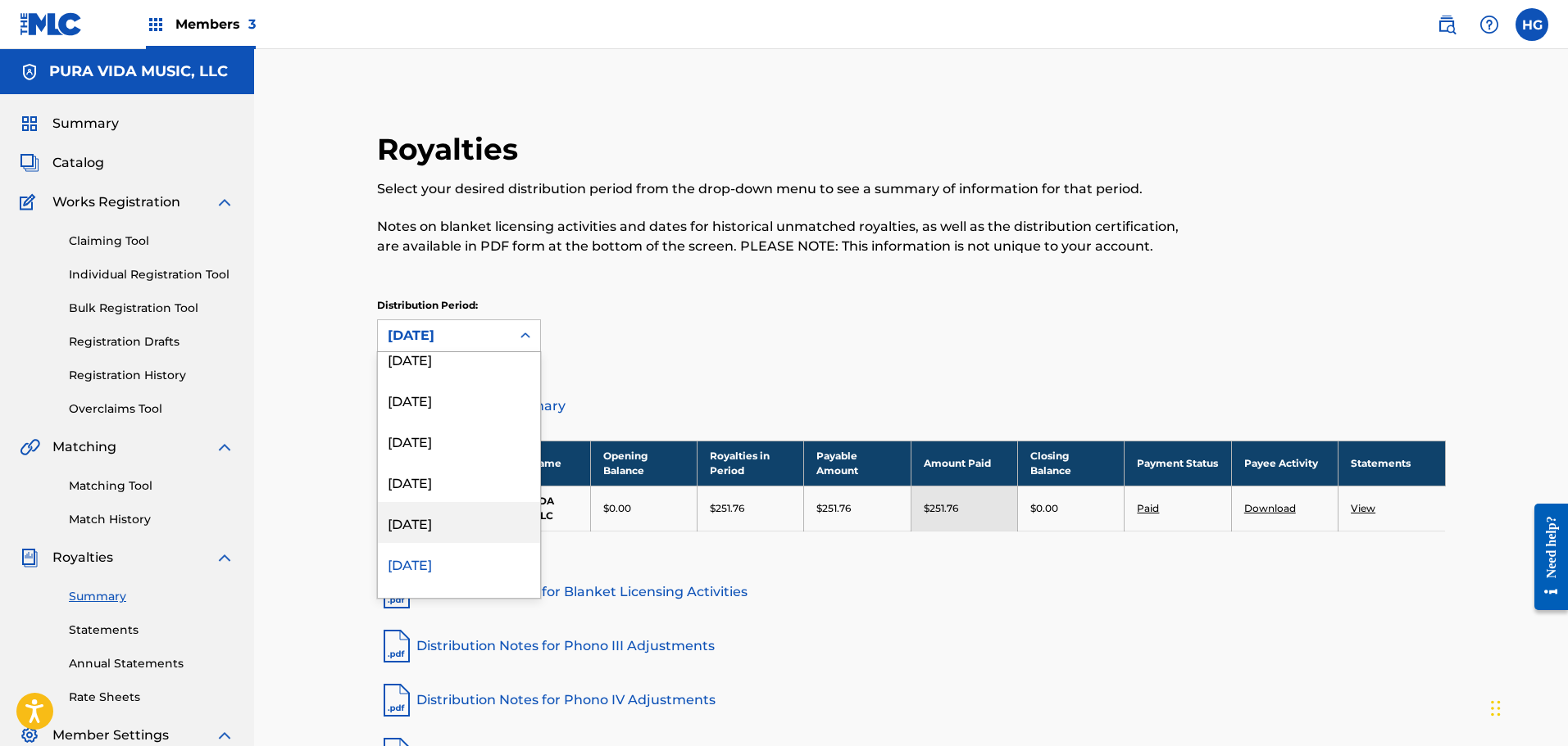
click at [428, 532] on div "[DATE]" at bounding box center [458, 522] width 162 height 41
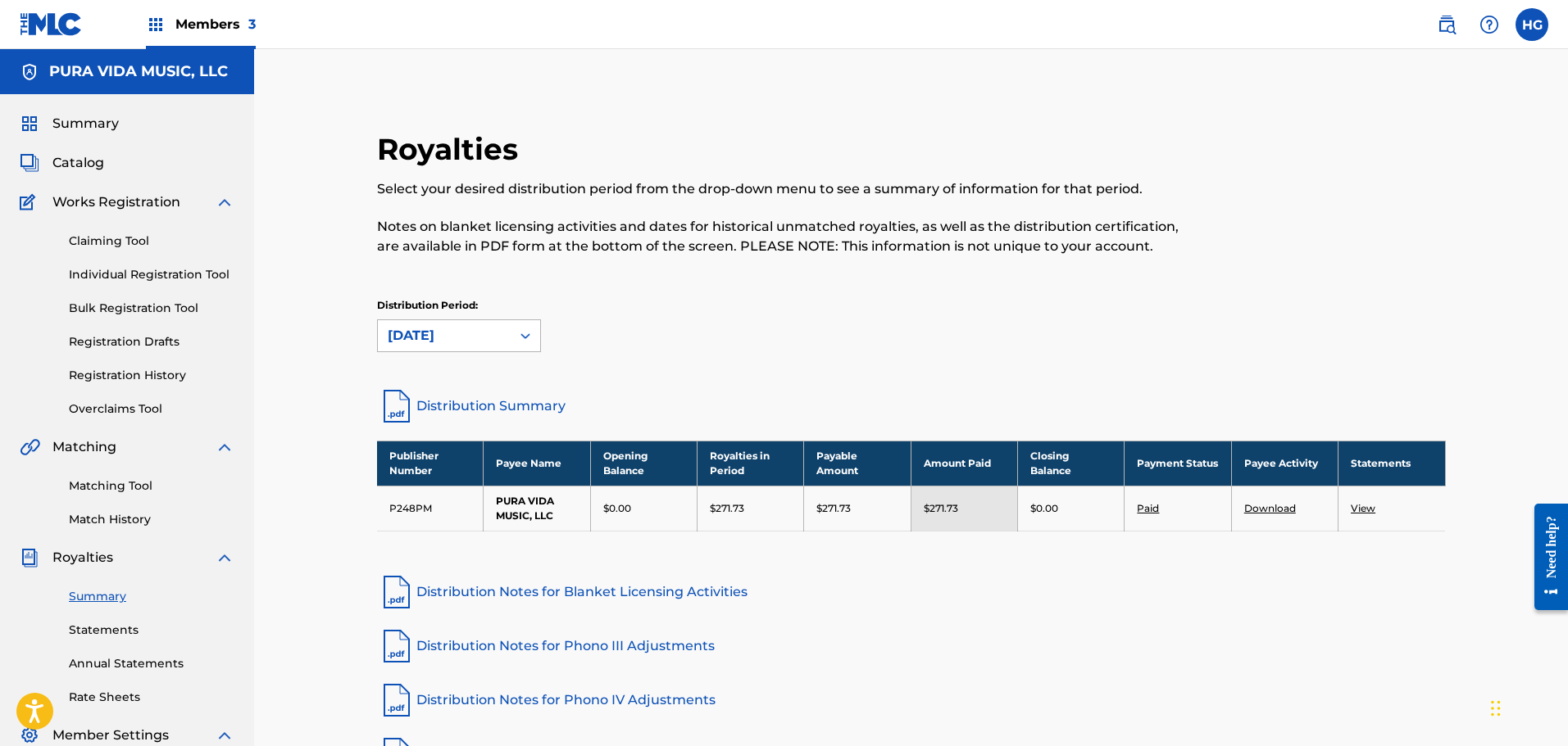
click at [478, 347] on div "[DATE]" at bounding box center [443, 335] width 133 height 31
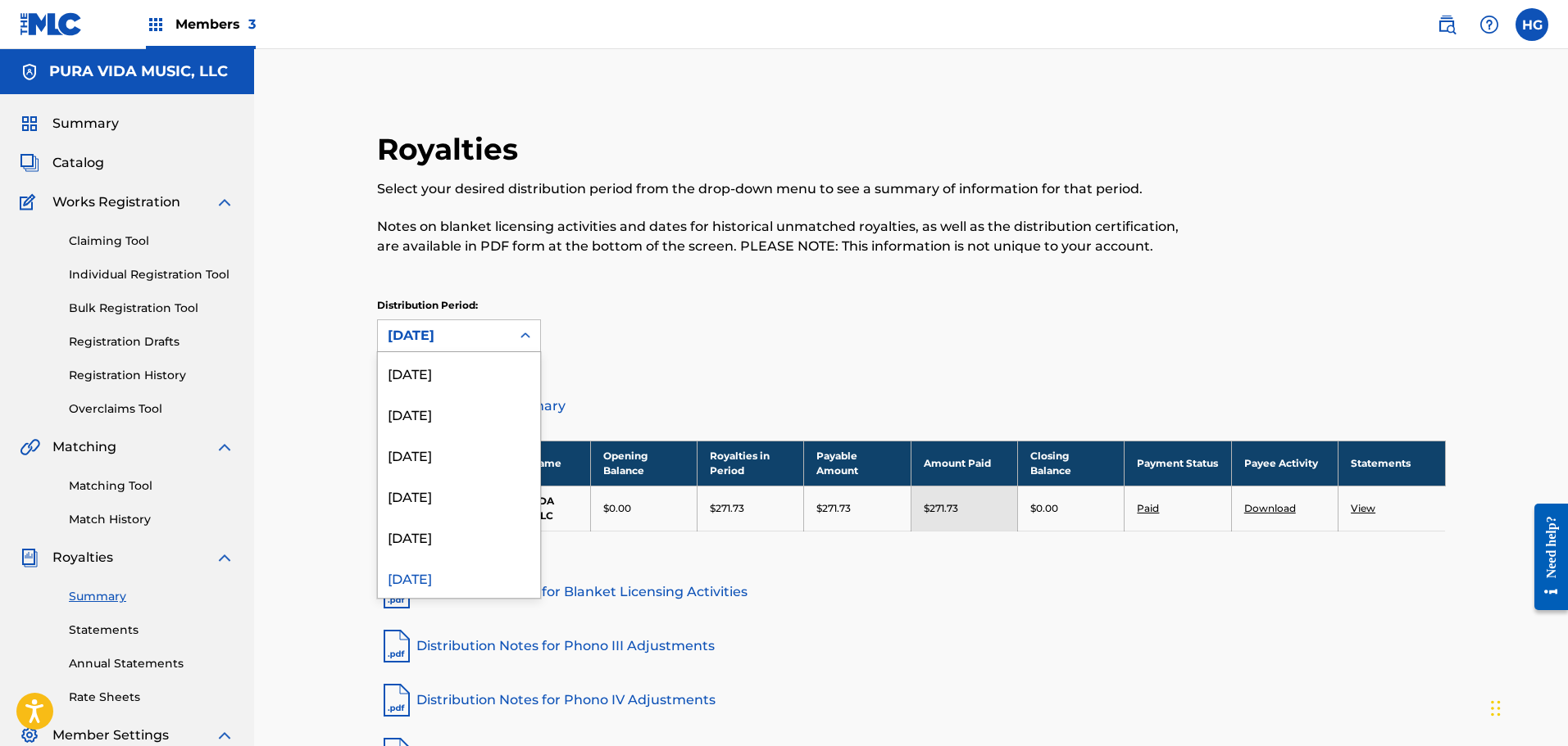
scroll to position [14, 0]
click at [476, 339] on div "[DATE]" at bounding box center [444, 336] width 113 height 19
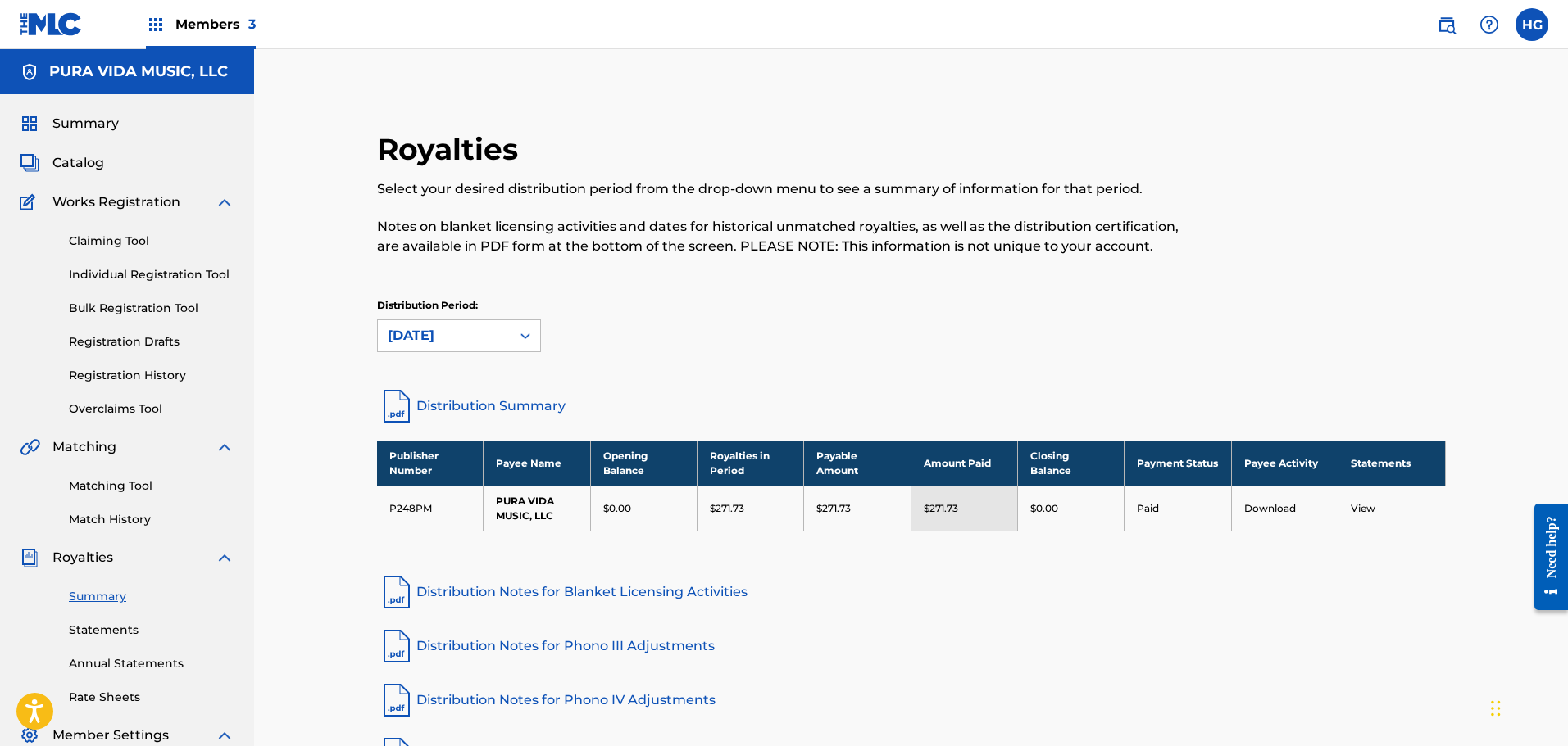
click at [476, 339] on div "[DATE]" at bounding box center [444, 336] width 113 height 19
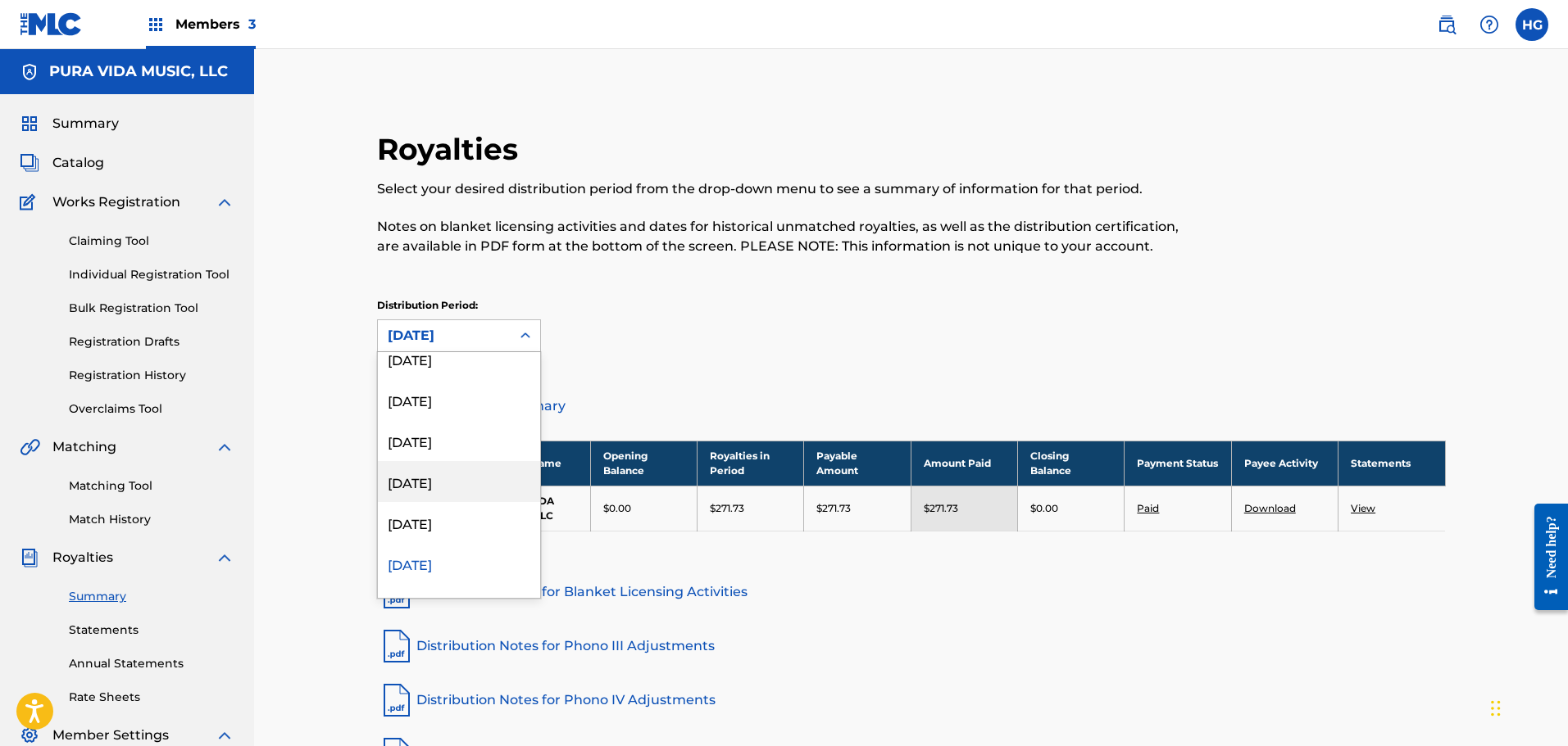
click at [432, 517] on div "[DATE]" at bounding box center [458, 522] width 162 height 41
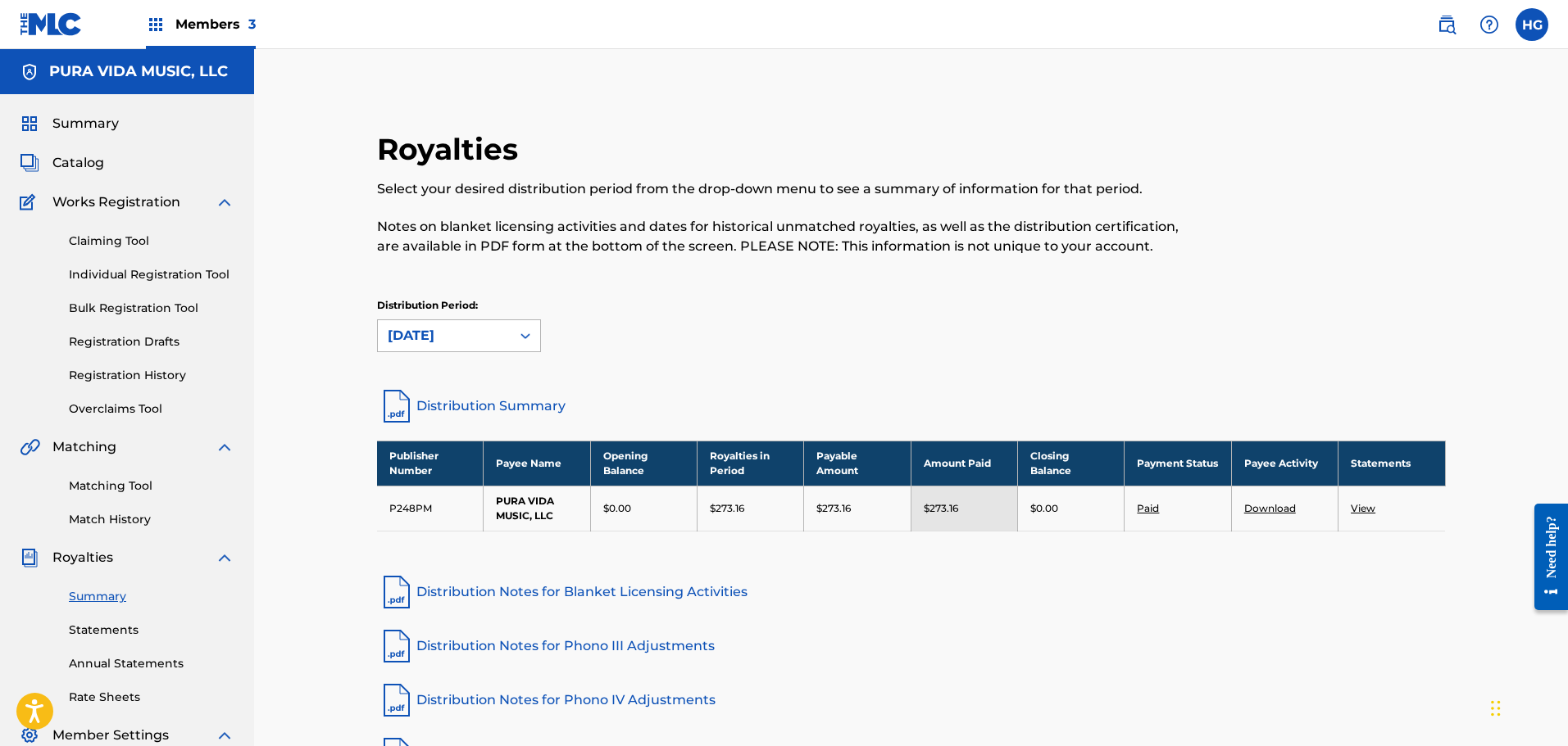
click at [450, 351] on div "[DATE]" at bounding box center [458, 335] width 164 height 32
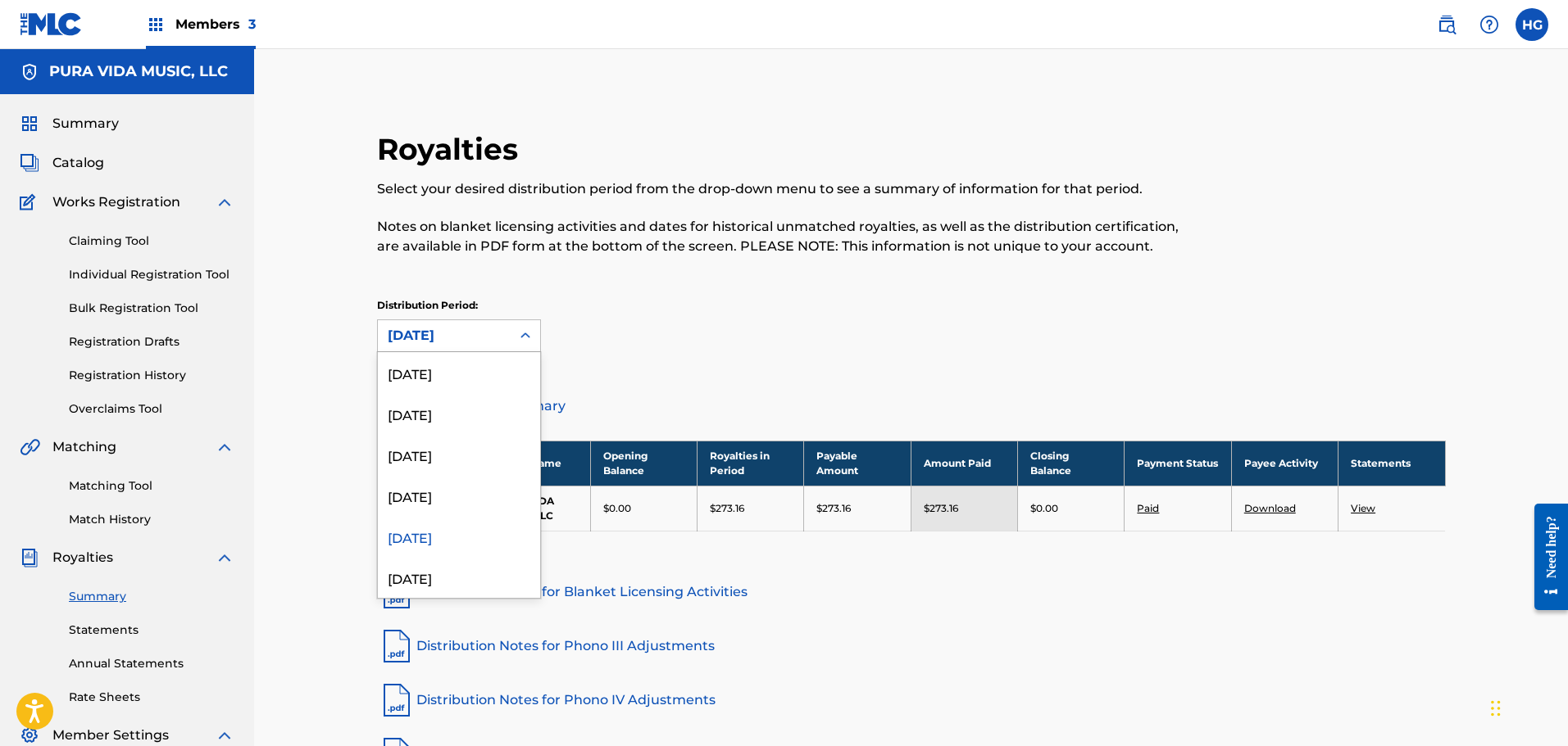
click at [439, 521] on div "[DATE]" at bounding box center [458, 536] width 162 height 41
click at [457, 326] on div "[DATE]" at bounding box center [443, 335] width 133 height 31
click at [441, 512] on div "[DATE]" at bounding box center [458, 495] width 162 height 41
click at [401, 345] on div "[DATE]" at bounding box center [444, 336] width 113 height 19
click at [419, 454] on div "[DATE]" at bounding box center [458, 455] width 162 height 41
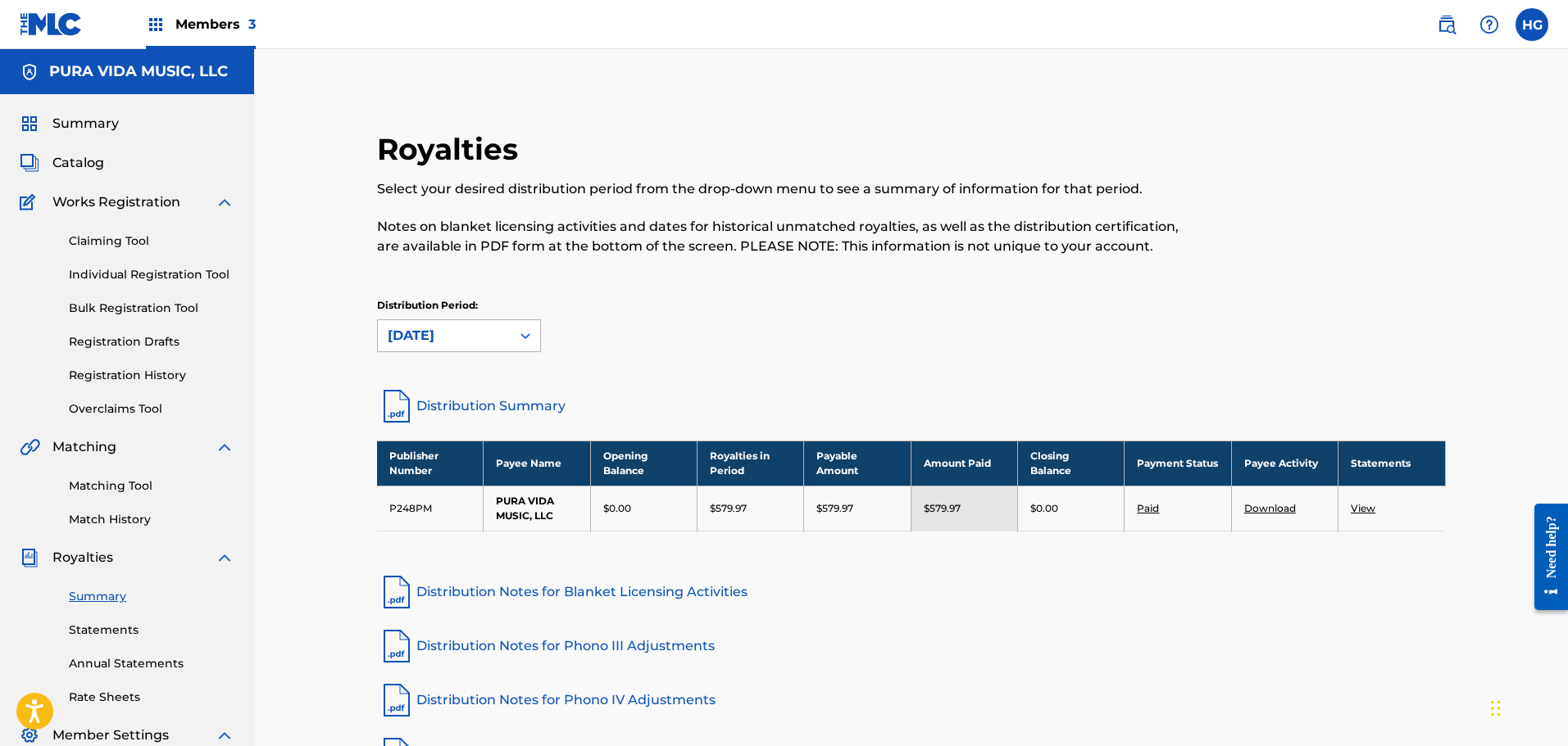
click at [507, 335] on div "[DATE]" at bounding box center [443, 335] width 133 height 31
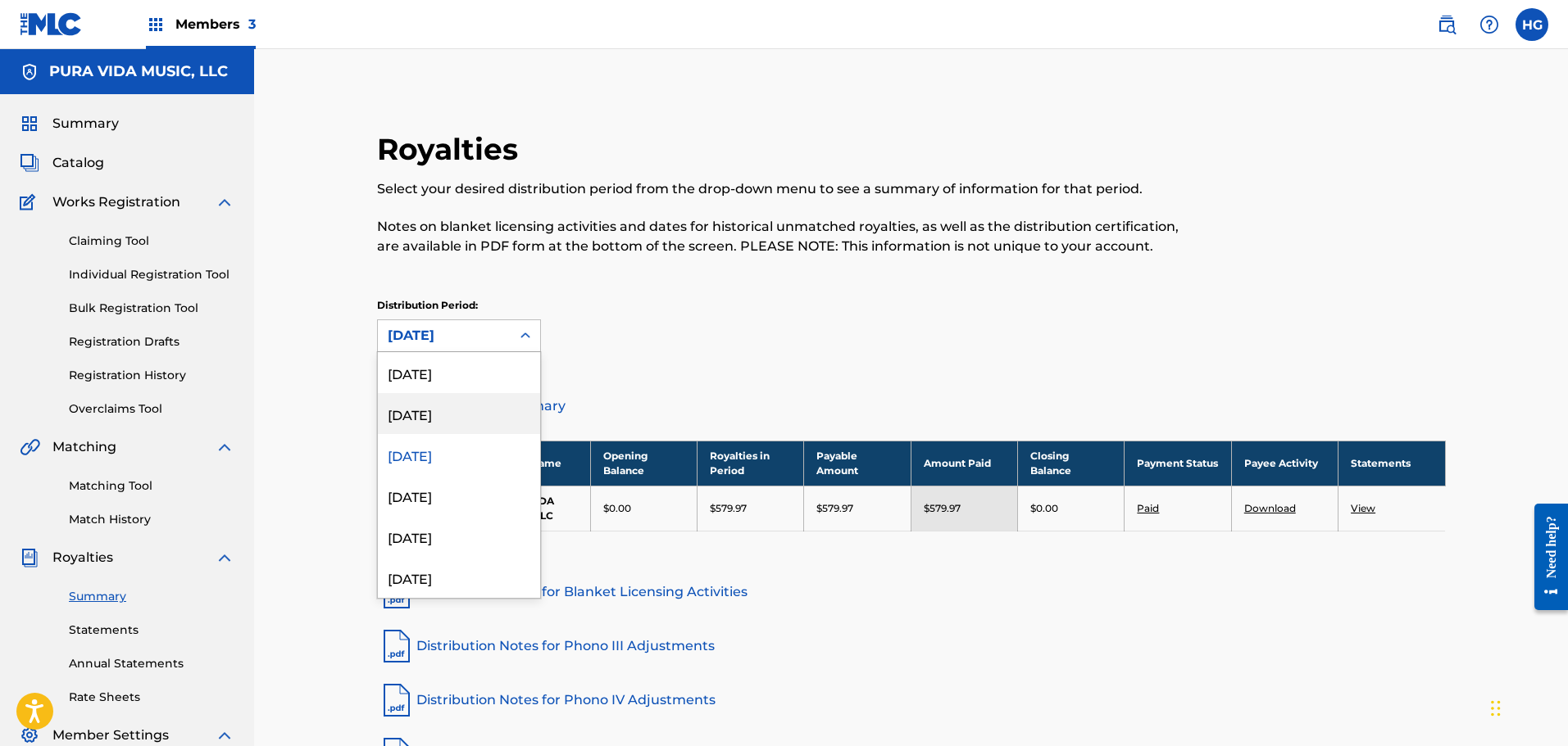
click at [451, 407] on div "[DATE]" at bounding box center [458, 413] width 162 height 41
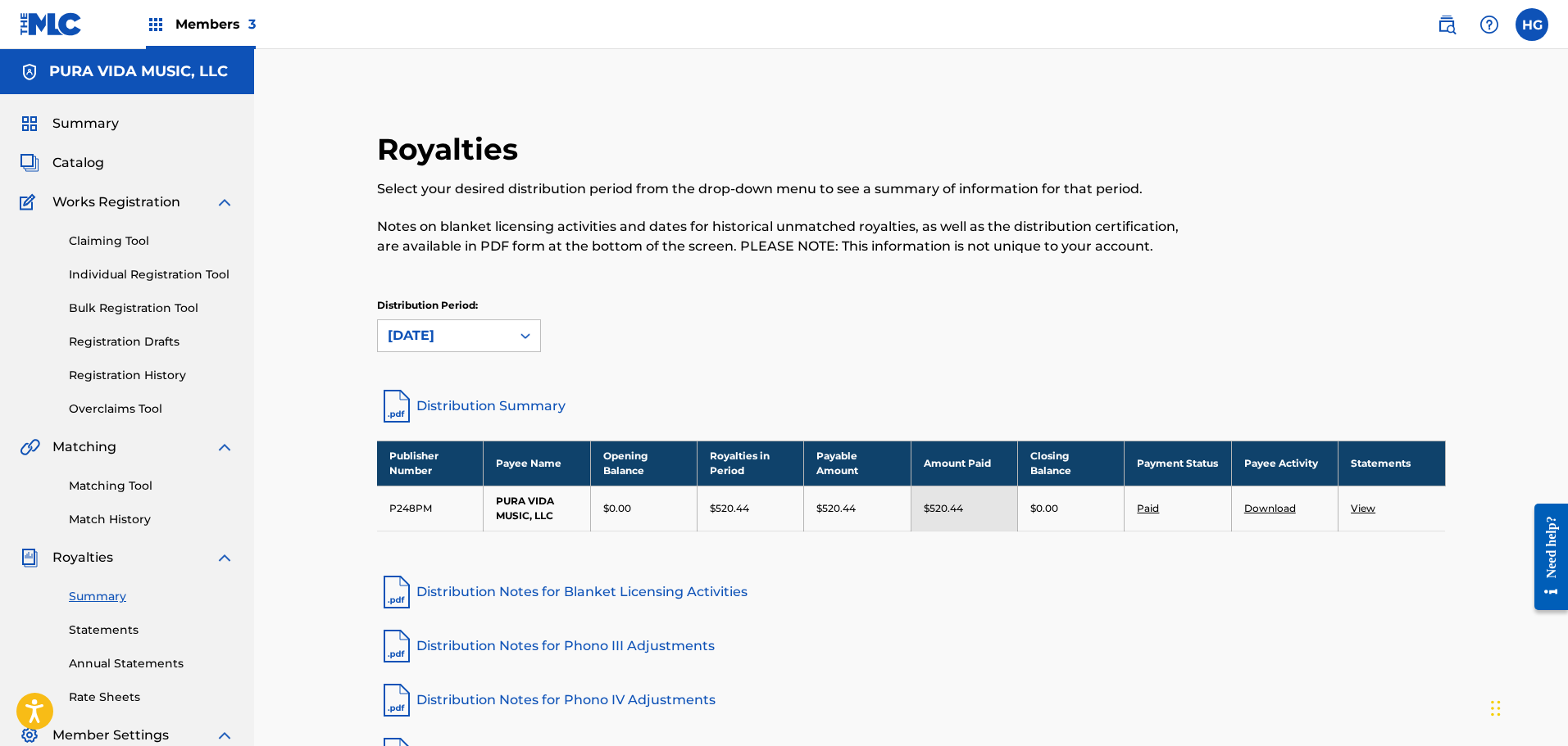
drag, startPoint x: 434, startPoint y: 318, endPoint x: 433, endPoint y: 326, distance: 8.1
click at [434, 318] on div "Distribution Period: option [DATE], selected. Select is focused , press Down to…" at bounding box center [458, 326] width 164 height 54
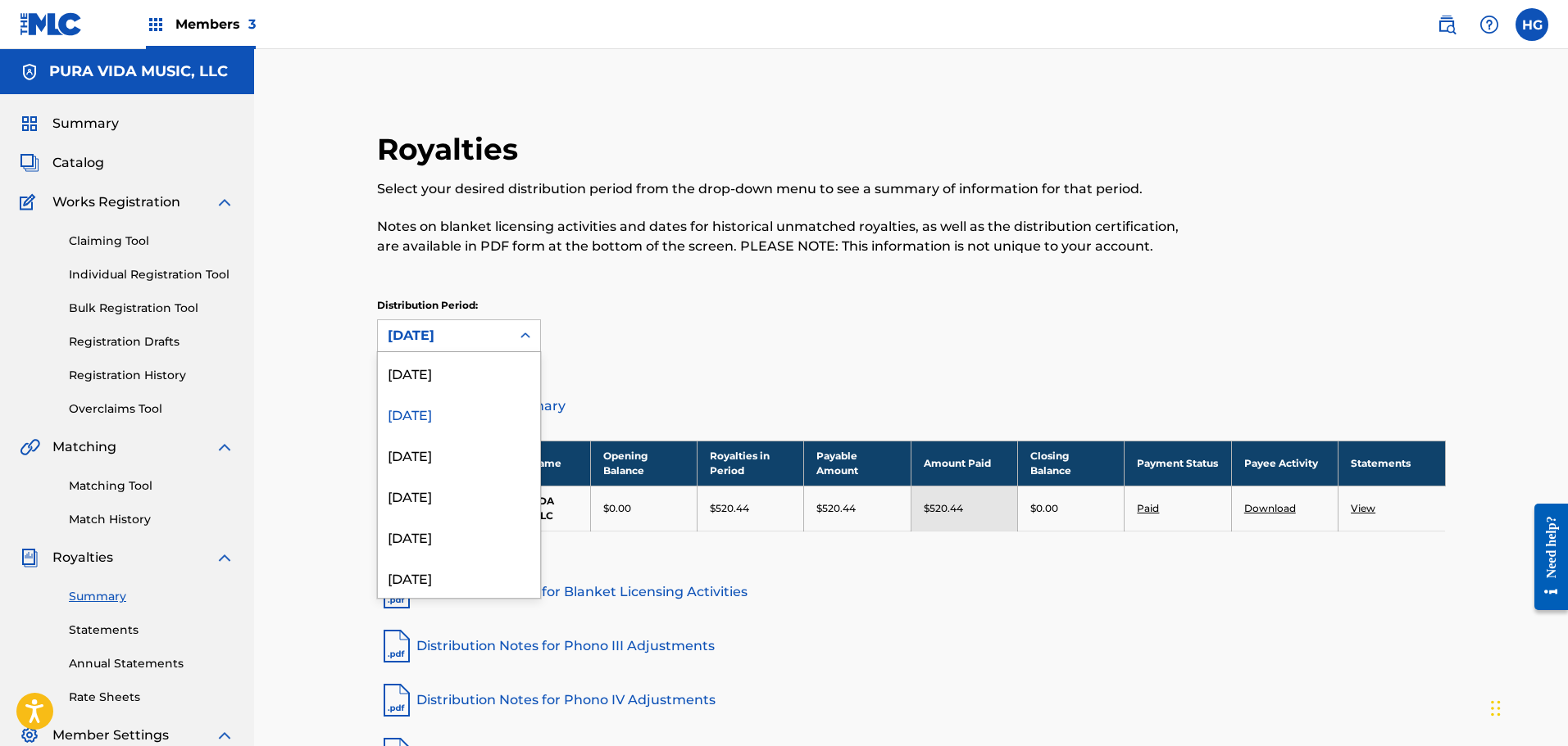
click at [433, 326] on div "[DATE]" at bounding box center [444, 336] width 113 height 19
click at [458, 378] on div "[DATE]" at bounding box center [458, 372] width 162 height 41
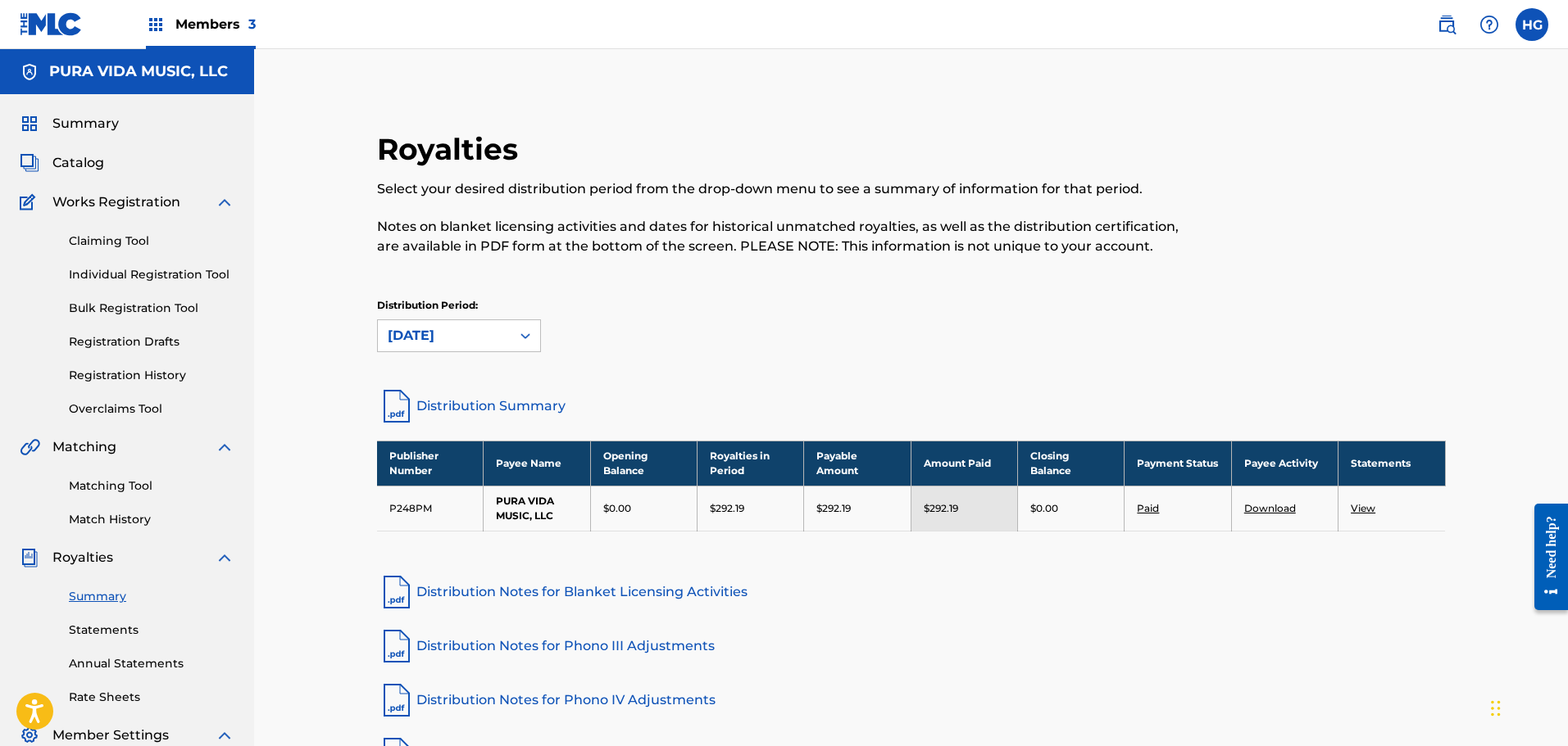
click at [459, 305] on p "Distribution Period:" at bounding box center [458, 305] width 164 height 15
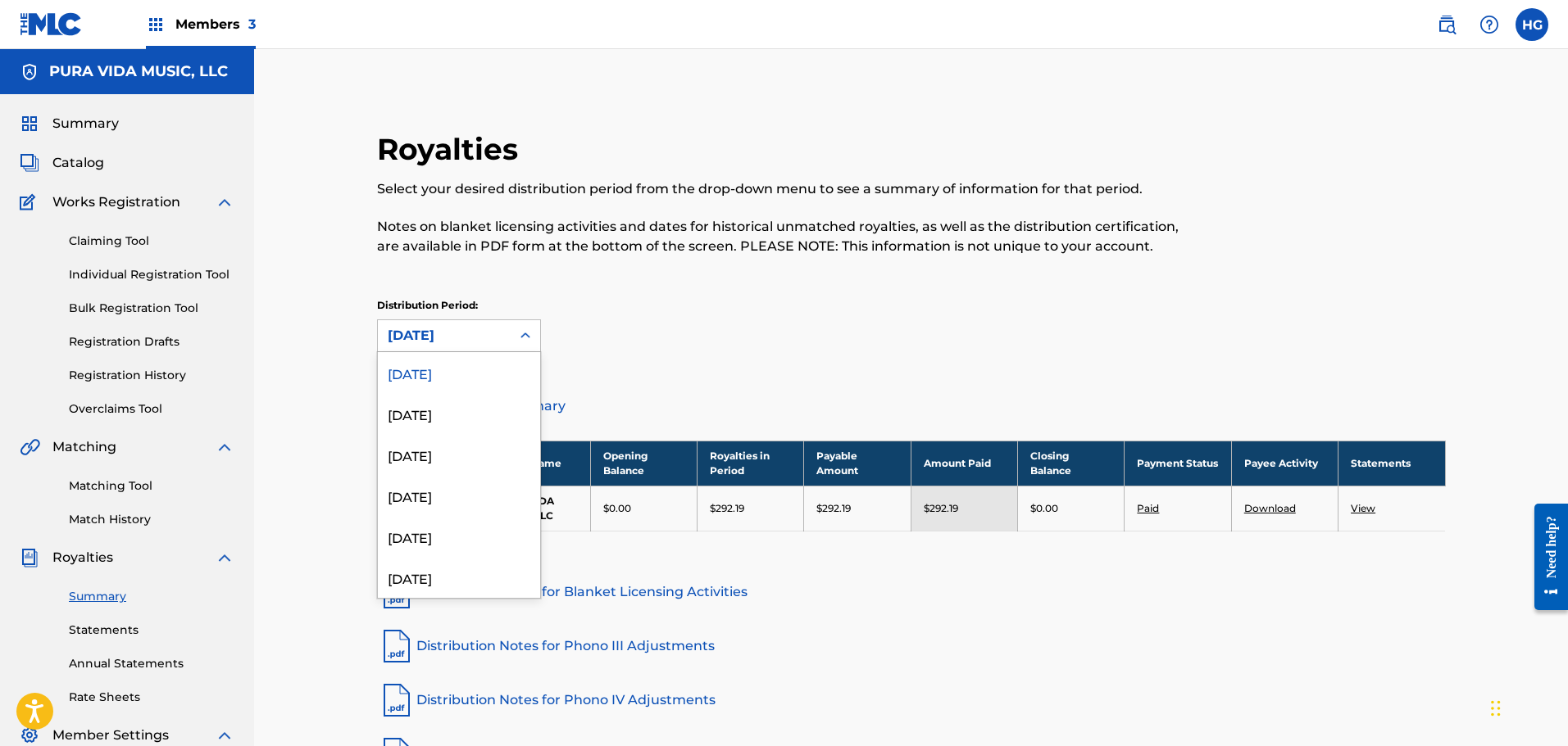
click at [464, 330] on div "[DATE]" at bounding box center [444, 336] width 113 height 19
click at [435, 412] on div "[DATE]" at bounding box center [458, 413] width 162 height 41
click at [500, 326] on div "[DATE]" at bounding box center [444, 336] width 113 height 19
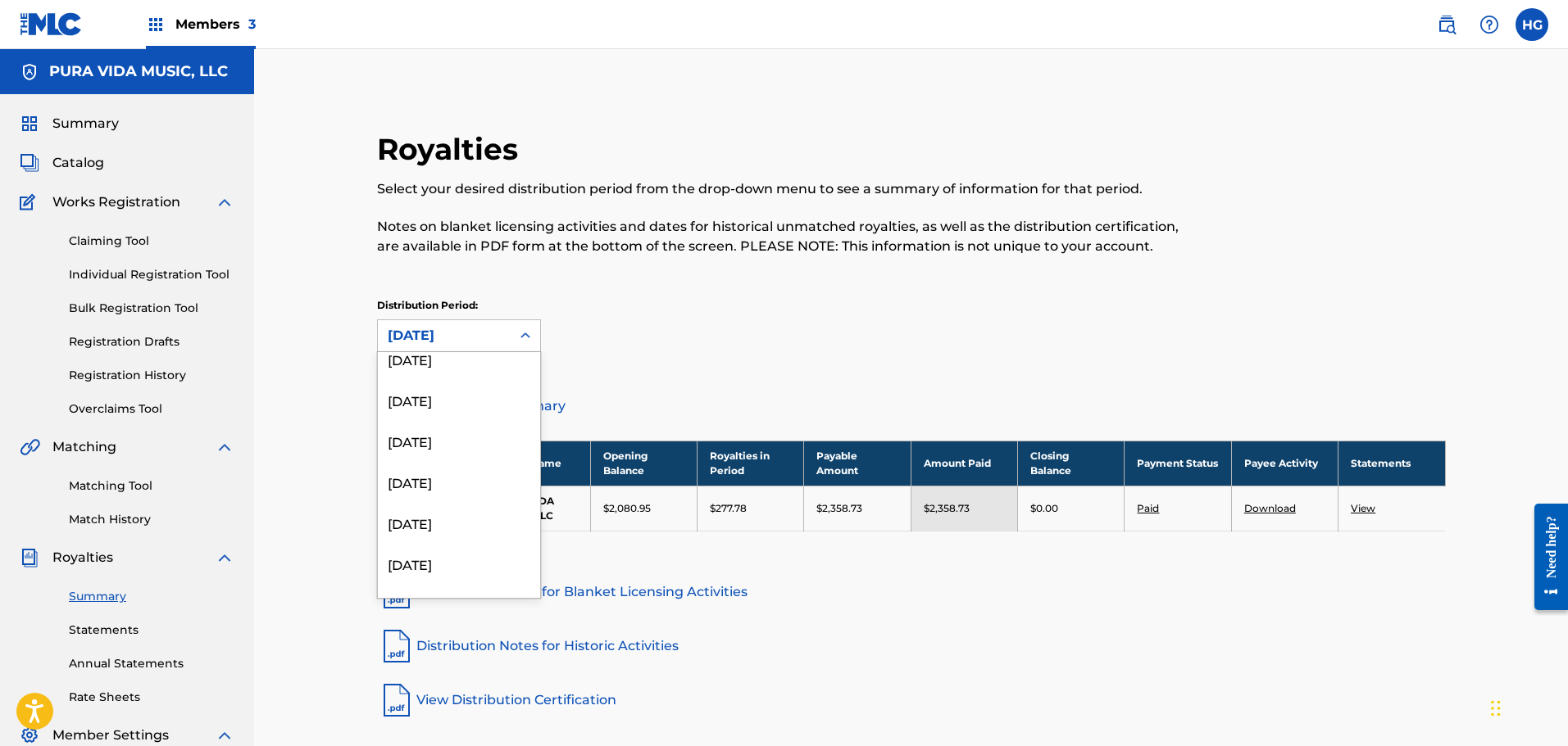
scroll to position [0, 0]
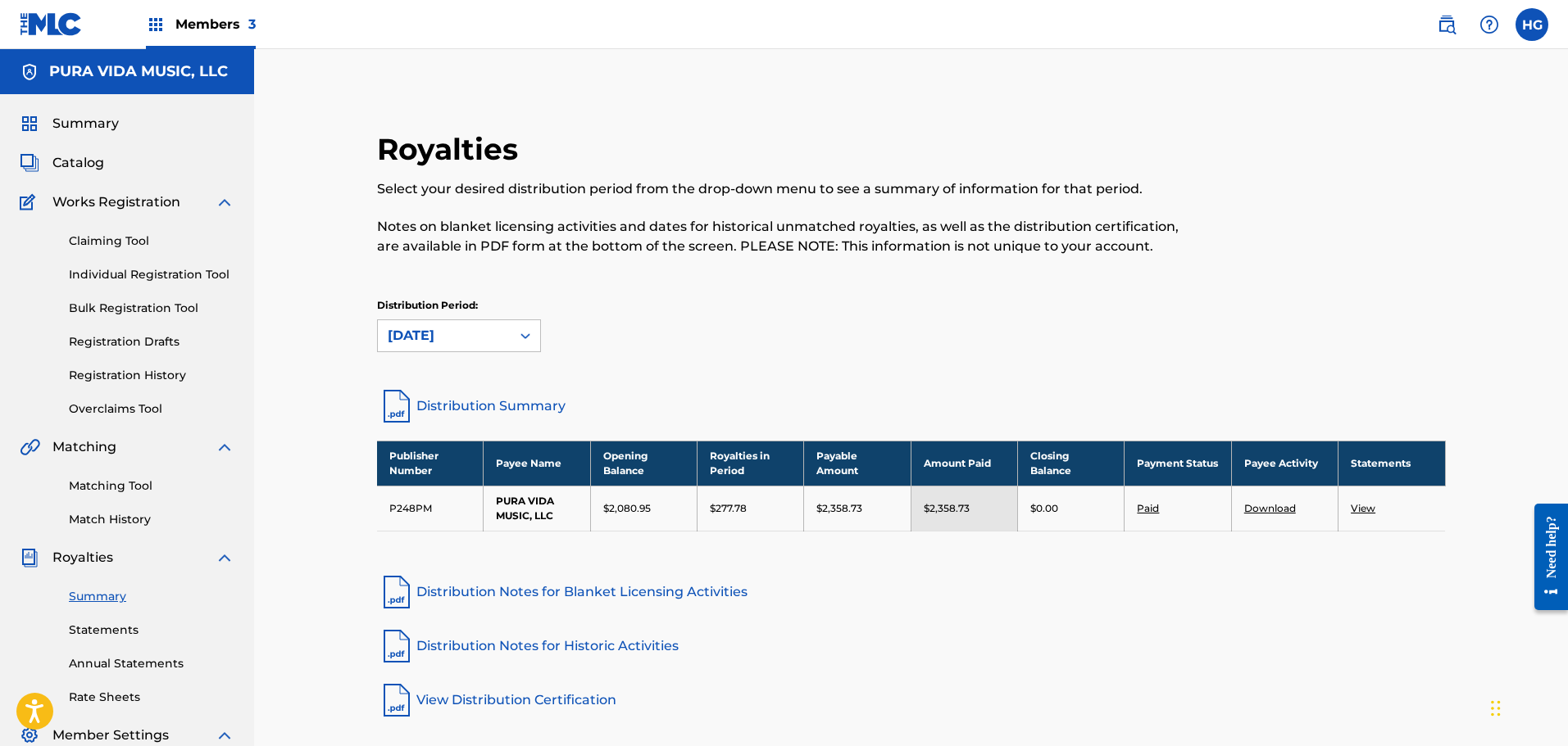
click at [720, 351] on div "Distribution Period: [DATE]" at bounding box center [910, 326] width 1068 height 54
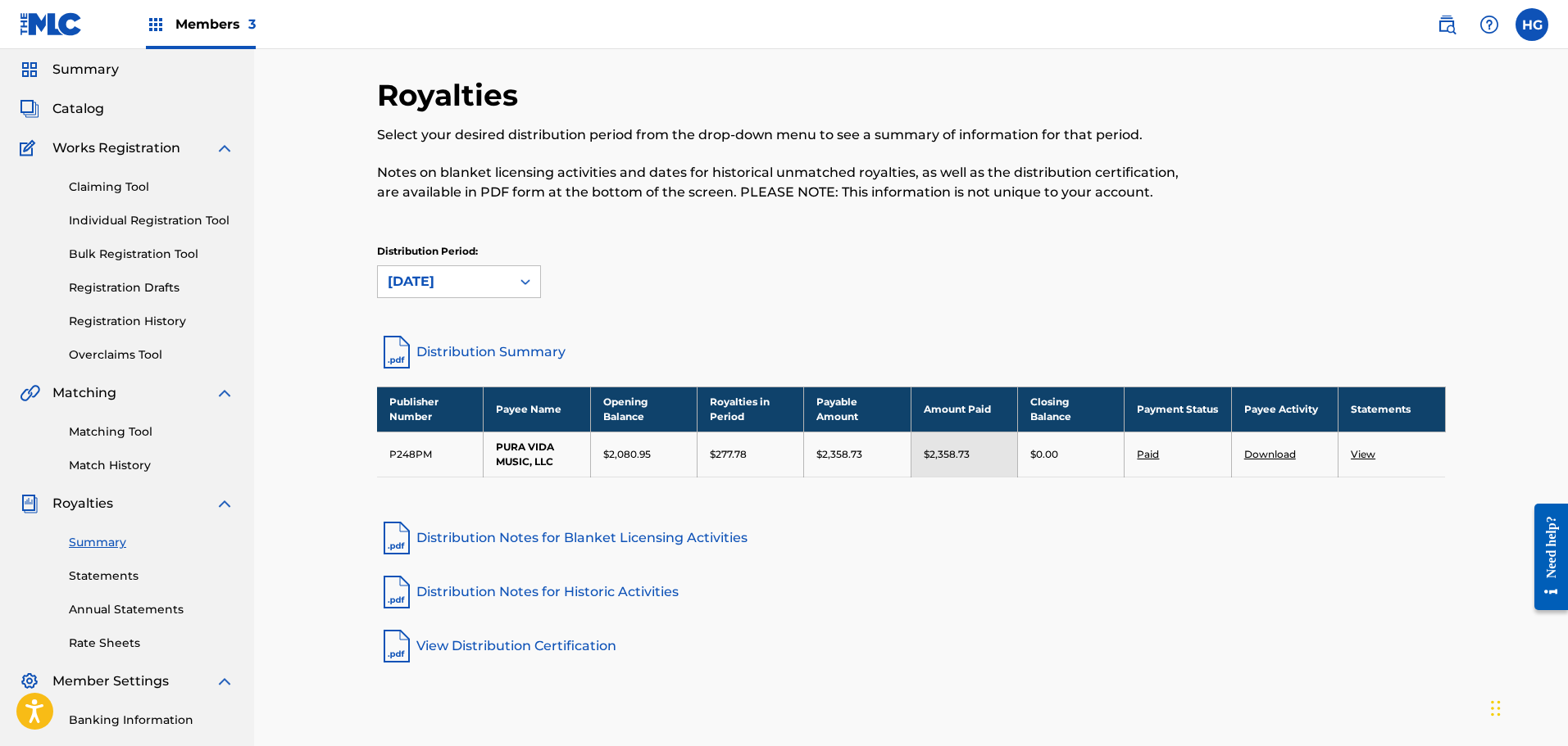
scroll to position [82, 0]
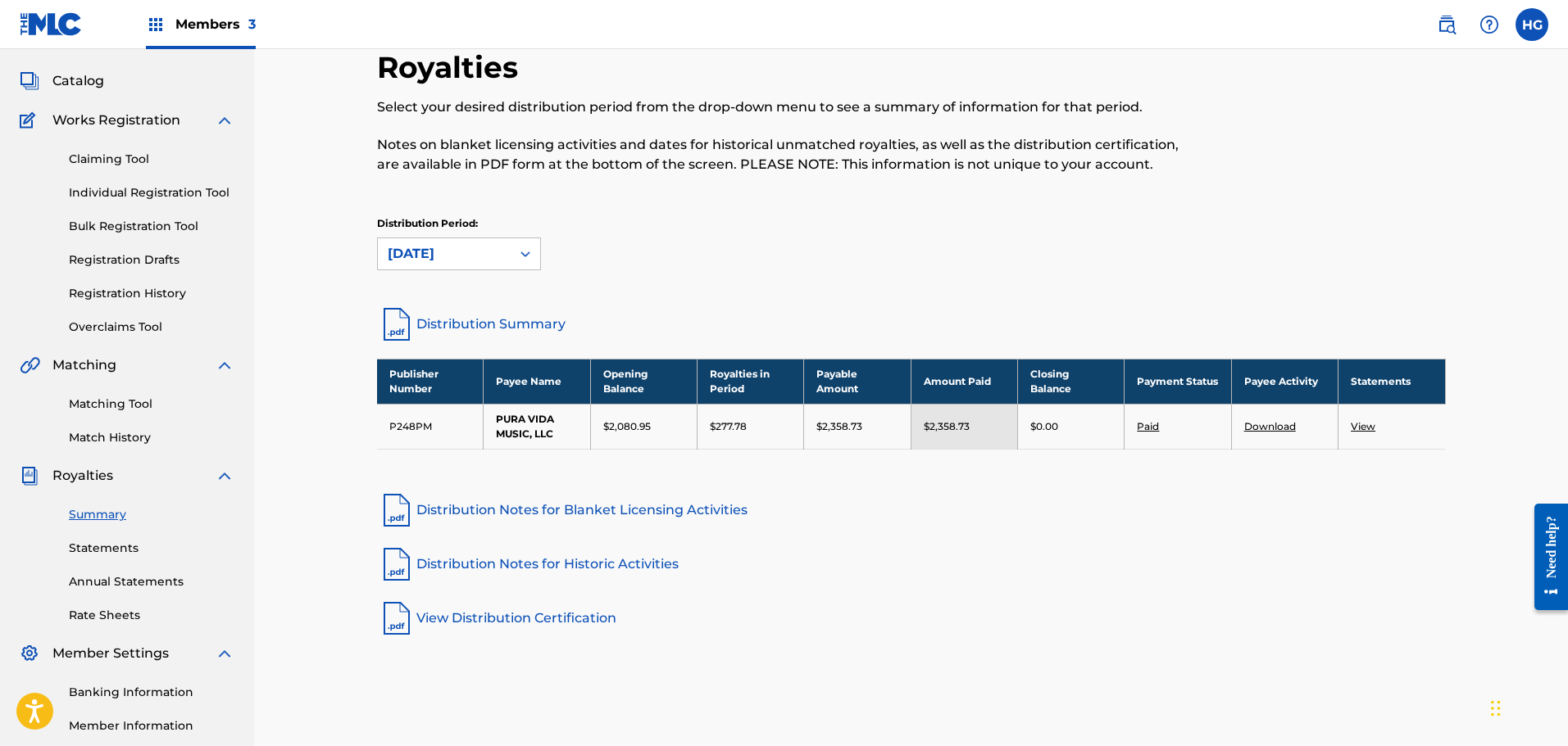
click at [470, 327] on link "Distribution Summary" at bounding box center [910, 324] width 1068 height 39
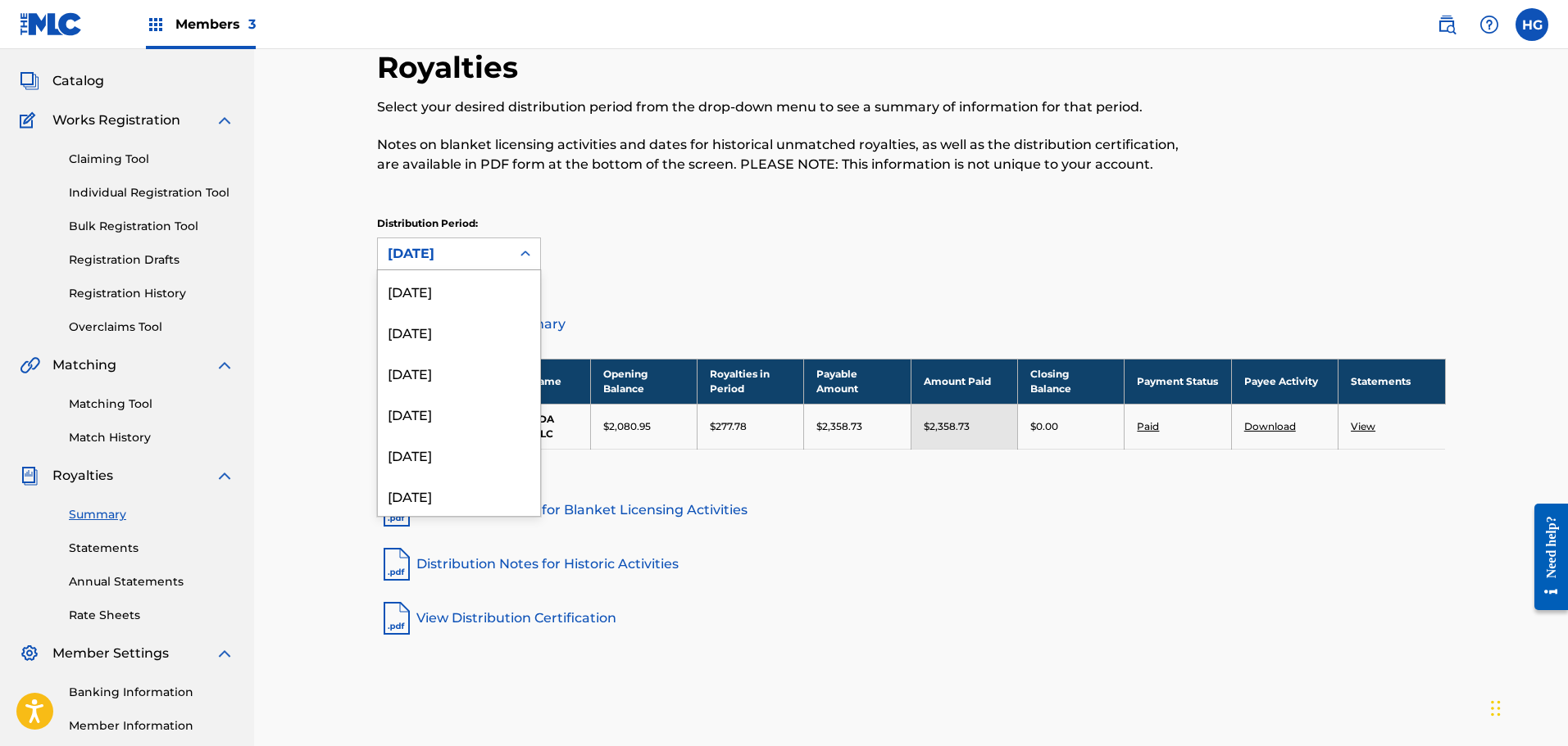
click at [435, 253] on div "[DATE]" at bounding box center [444, 254] width 113 height 19
click at [444, 369] on div "[DATE]" at bounding box center [458, 372] width 162 height 41
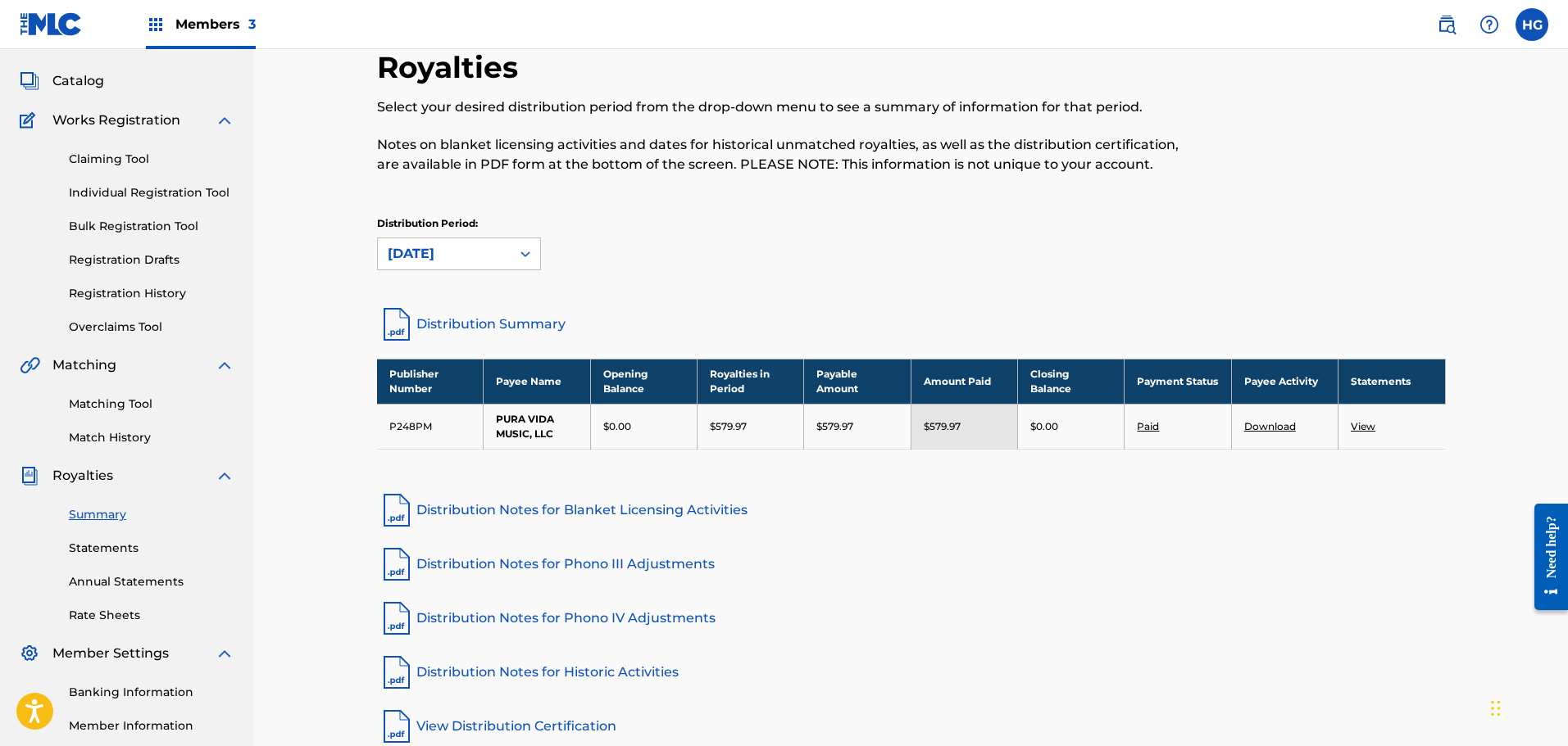
click at [463, 325] on link "Distribution Summary" at bounding box center [910, 324] width 1068 height 39
click at [457, 253] on div "[DATE]" at bounding box center [444, 254] width 113 height 19
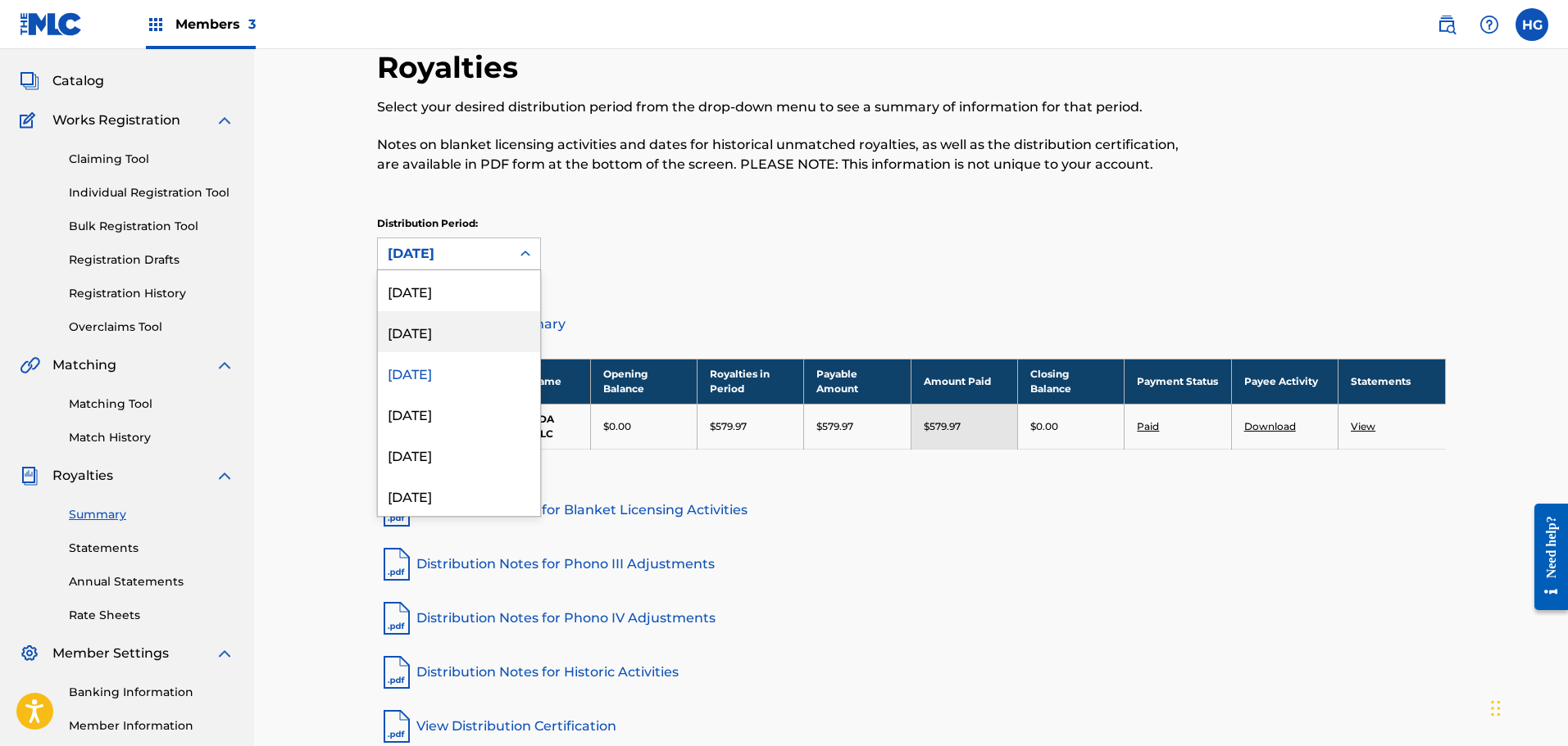
click at [461, 323] on div "[DATE]" at bounding box center [458, 332] width 162 height 41
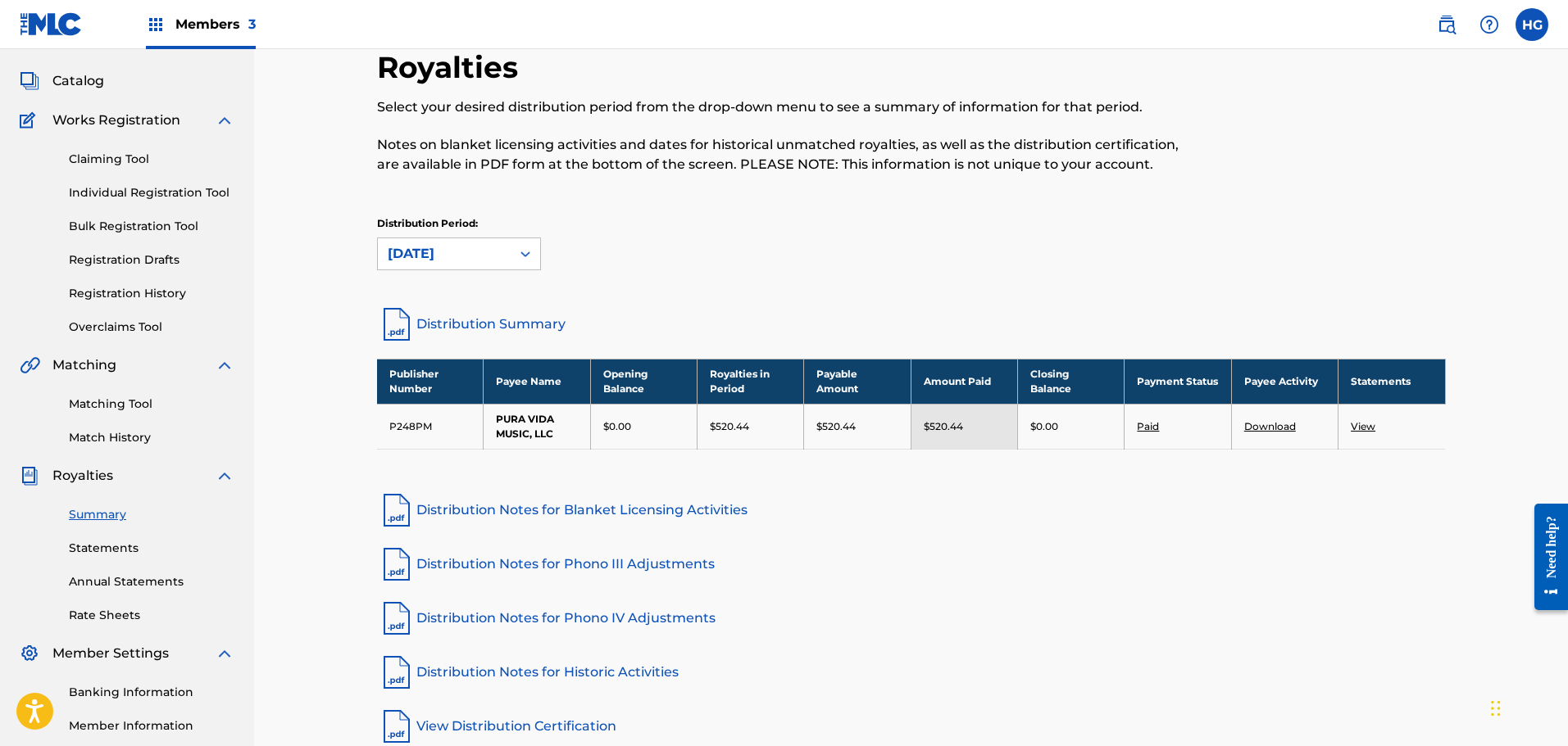
click at [485, 326] on link "Distribution Summary" at bounding box center [910, 324] width 1068 height 39
click at [461, 264] on div "[DATE]" at bounding box center [443, 254] width 133 height 31
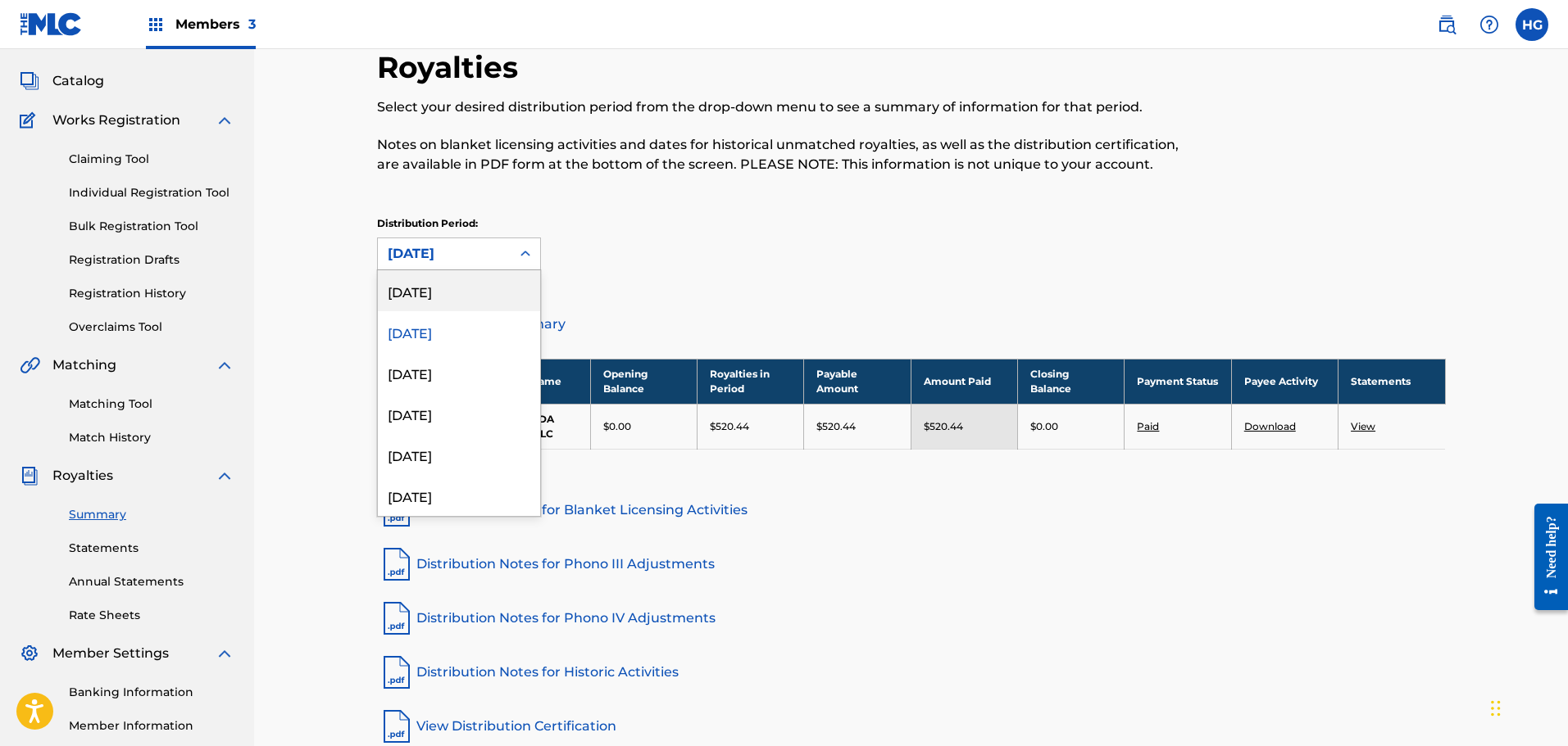
click at [461, 310] on div "[DATE]" at bounding box center [458, 291] width 162 height 41
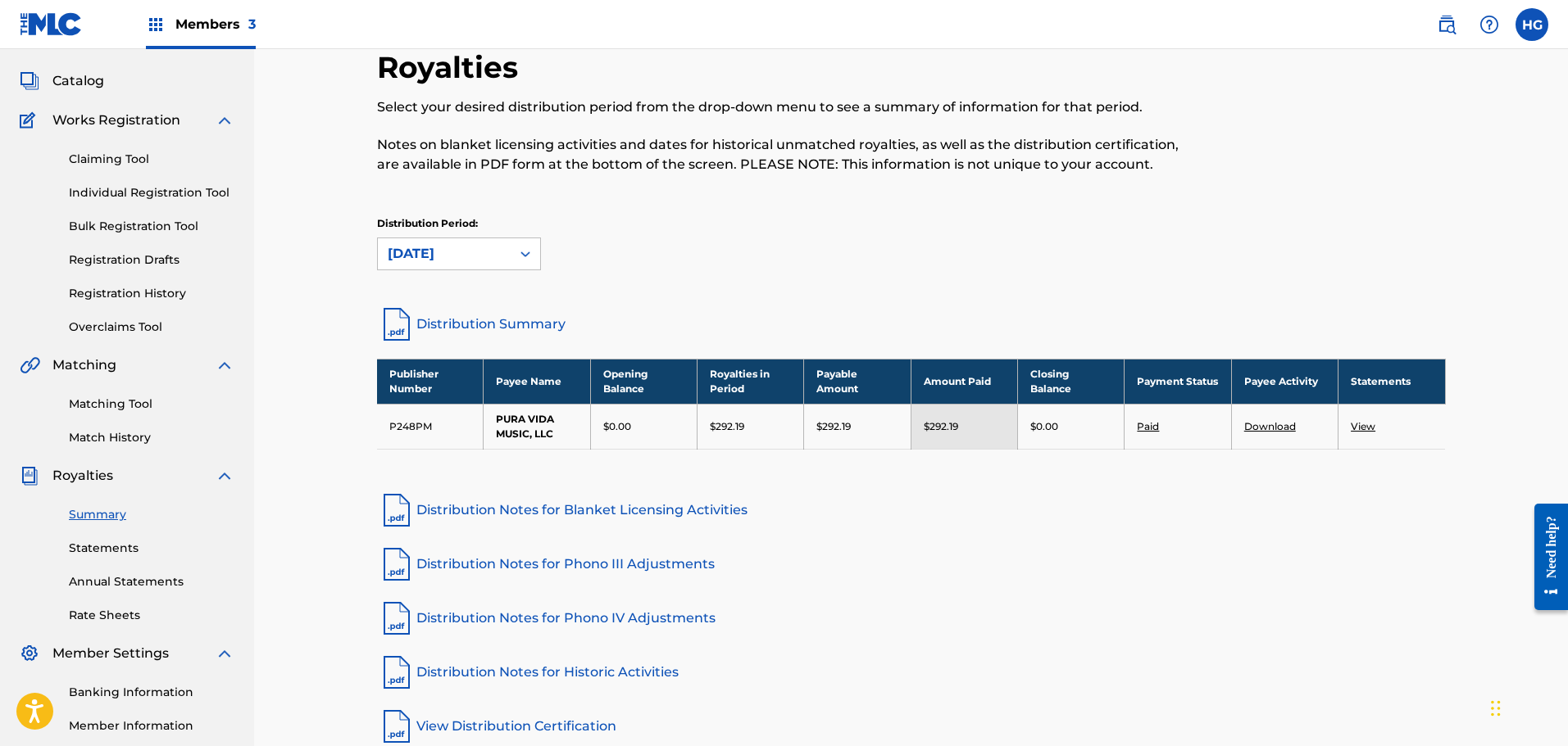
click at [450, 326] on link "Distribution Summary" at bounding box center [910, 324] width 1068 height 39
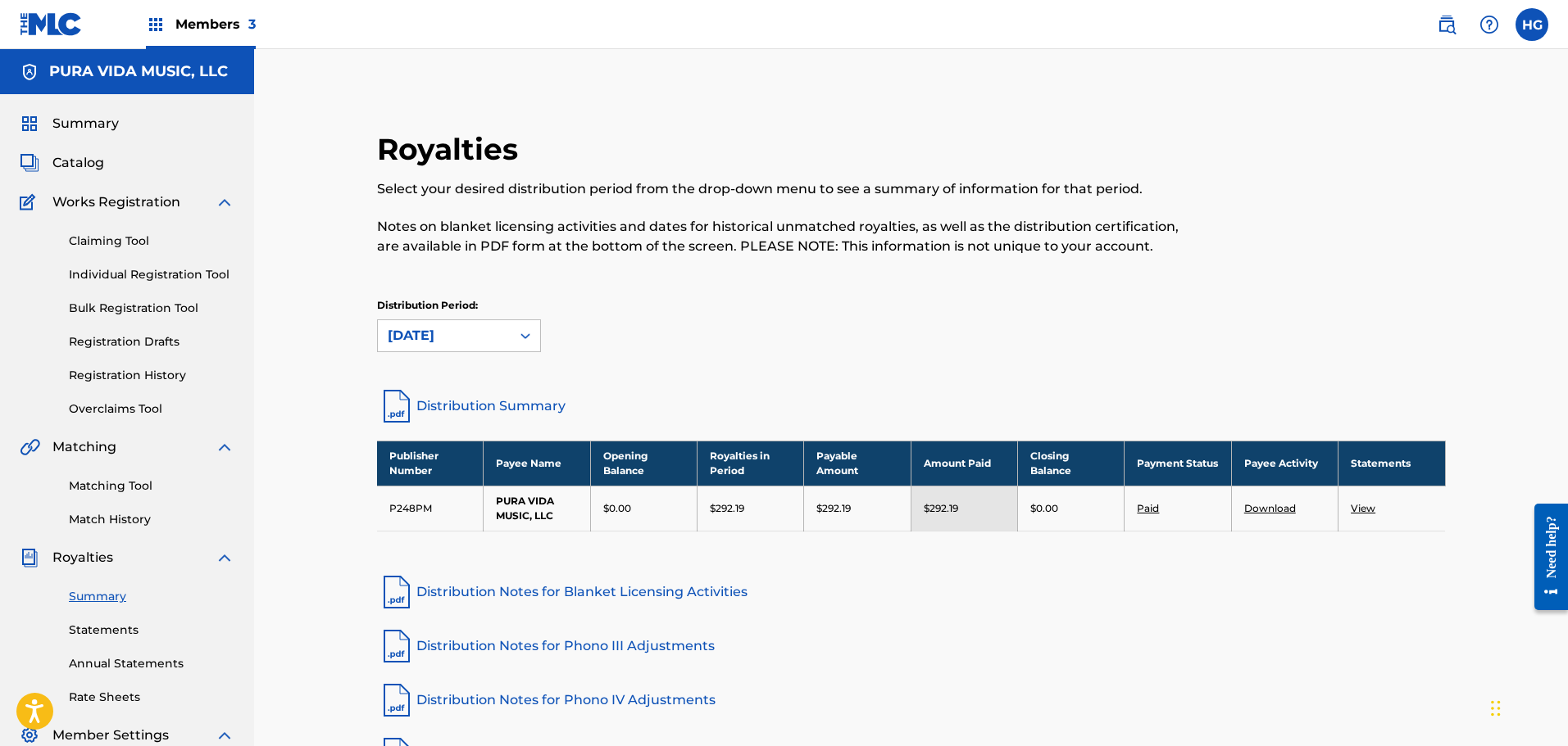
click at [92, 628] on link "Statements" at bounding box center [151, 631] width 166 height 18
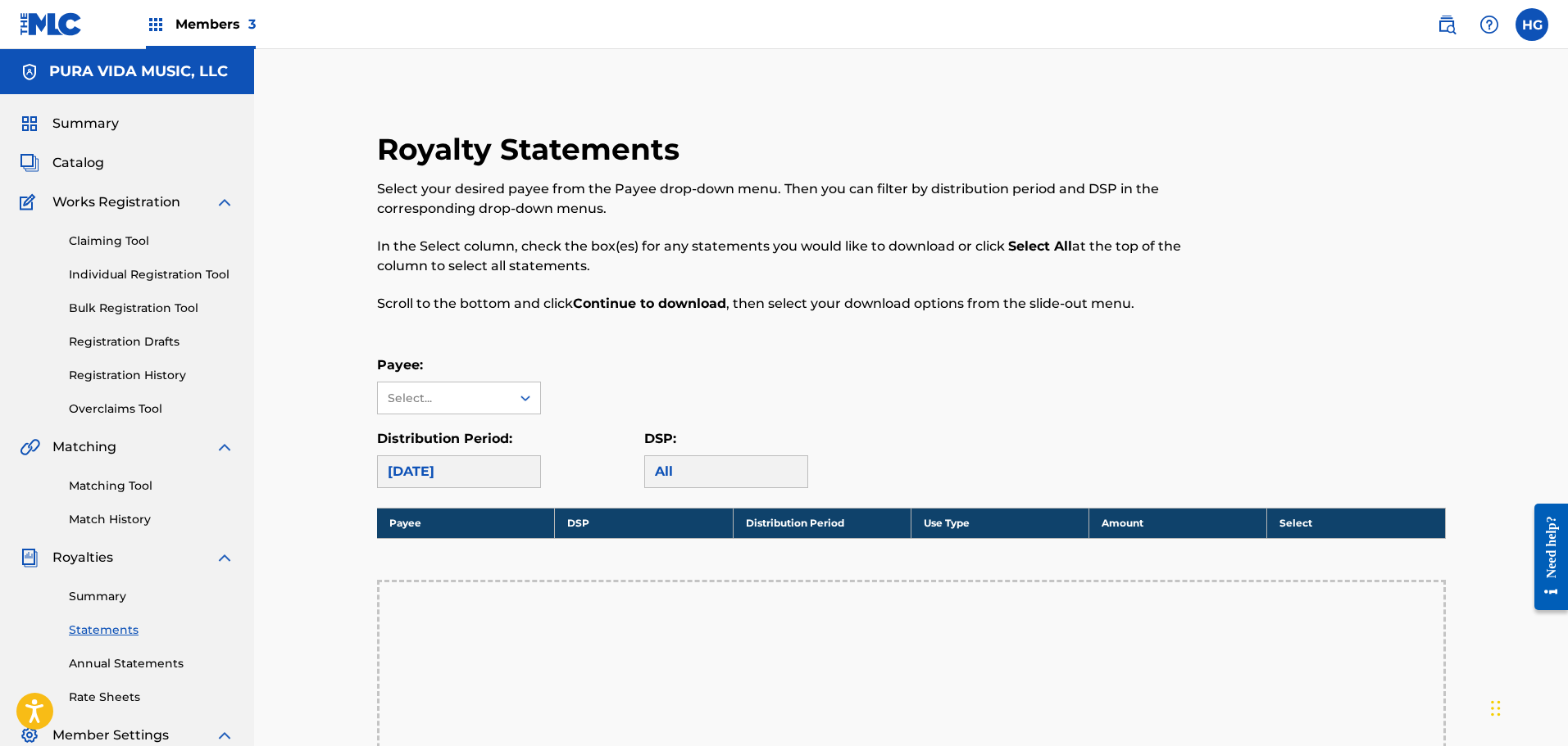
click at [459, 483] on div "[DATE]" at bounding box center [458, 471] width 164 height 32
click at [470, 471] on div "[DATE]" at bounding box center [458, 471] width 164 height 32
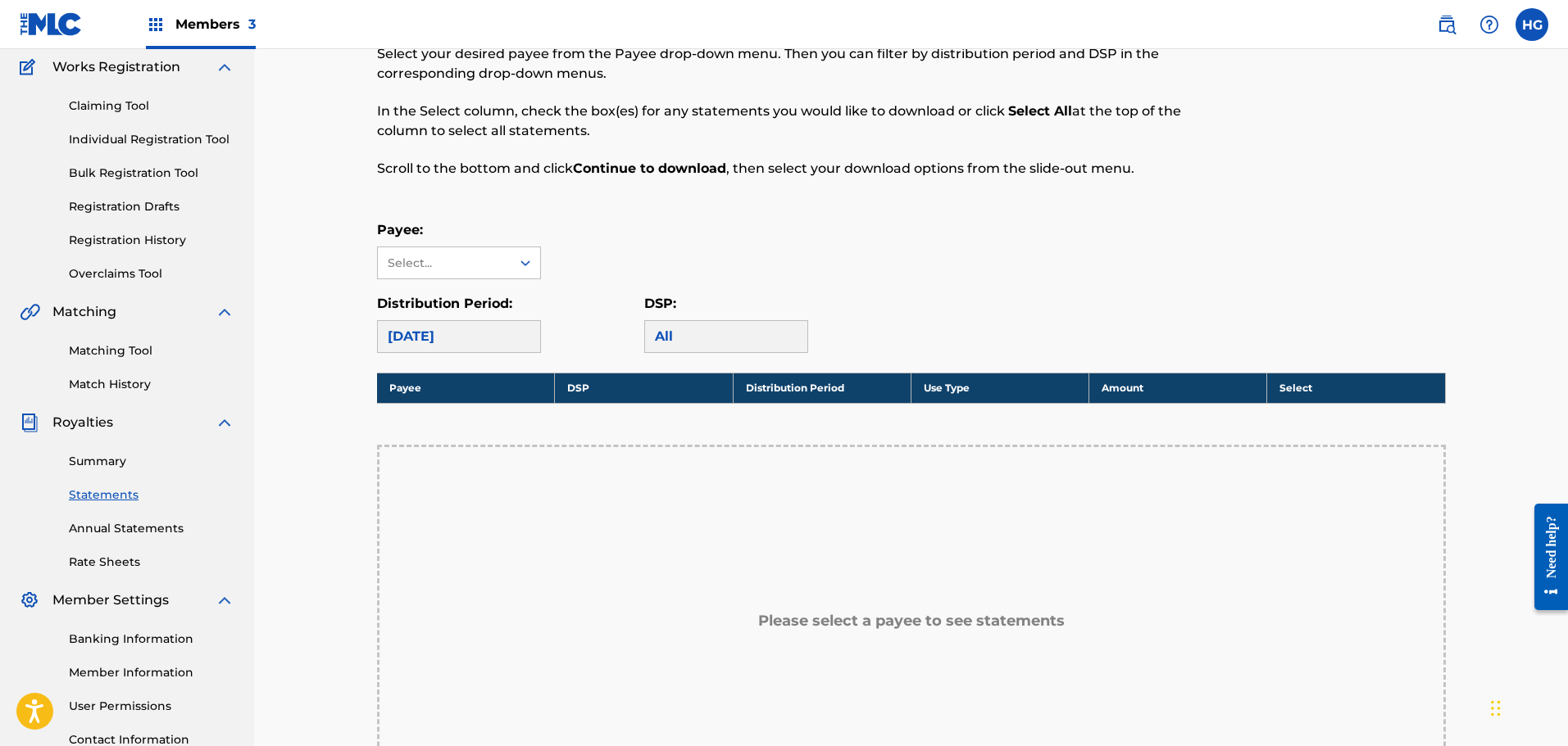
scroll to position [246, 0]
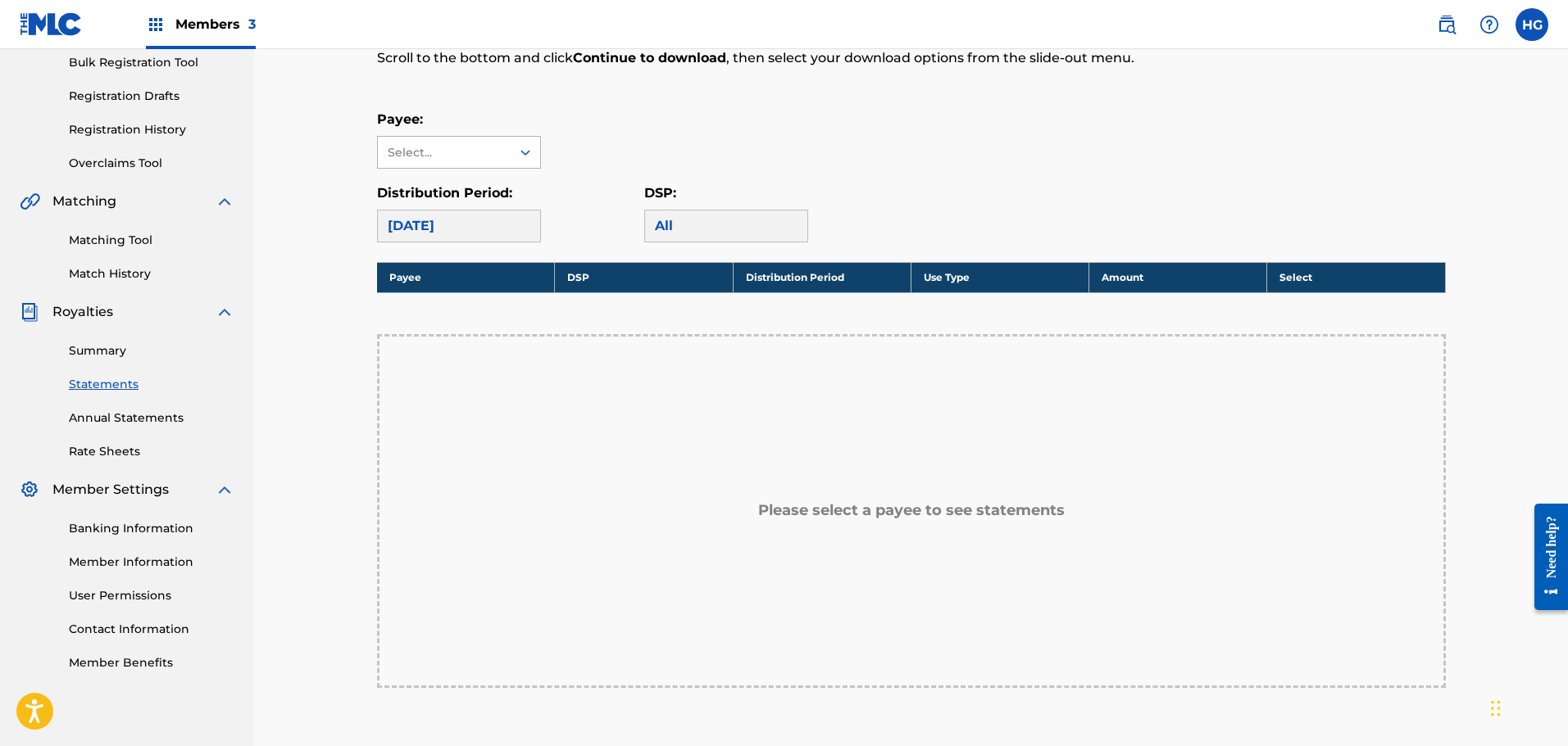
click at [401, 140] on div "Select..." at bounding box center [443, 152] width 133 height 31
click at [420, 174] on div "PURA VIDA MUSIC, LLC" at bounding box center [458, 198] width 162 height 61
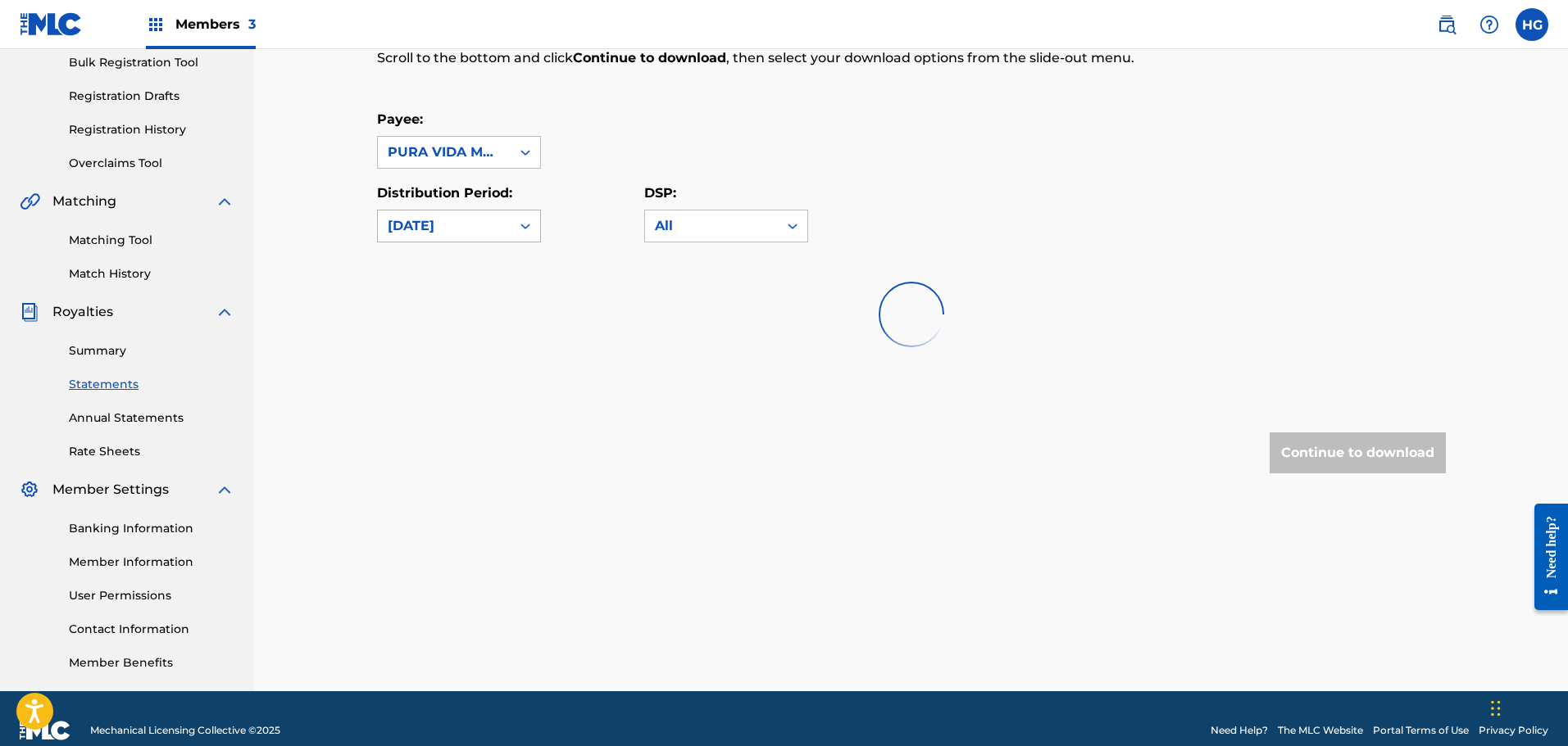
click at [476, 228] on div "[DATE]" at bounding box center [444, 226] width 113 height 19
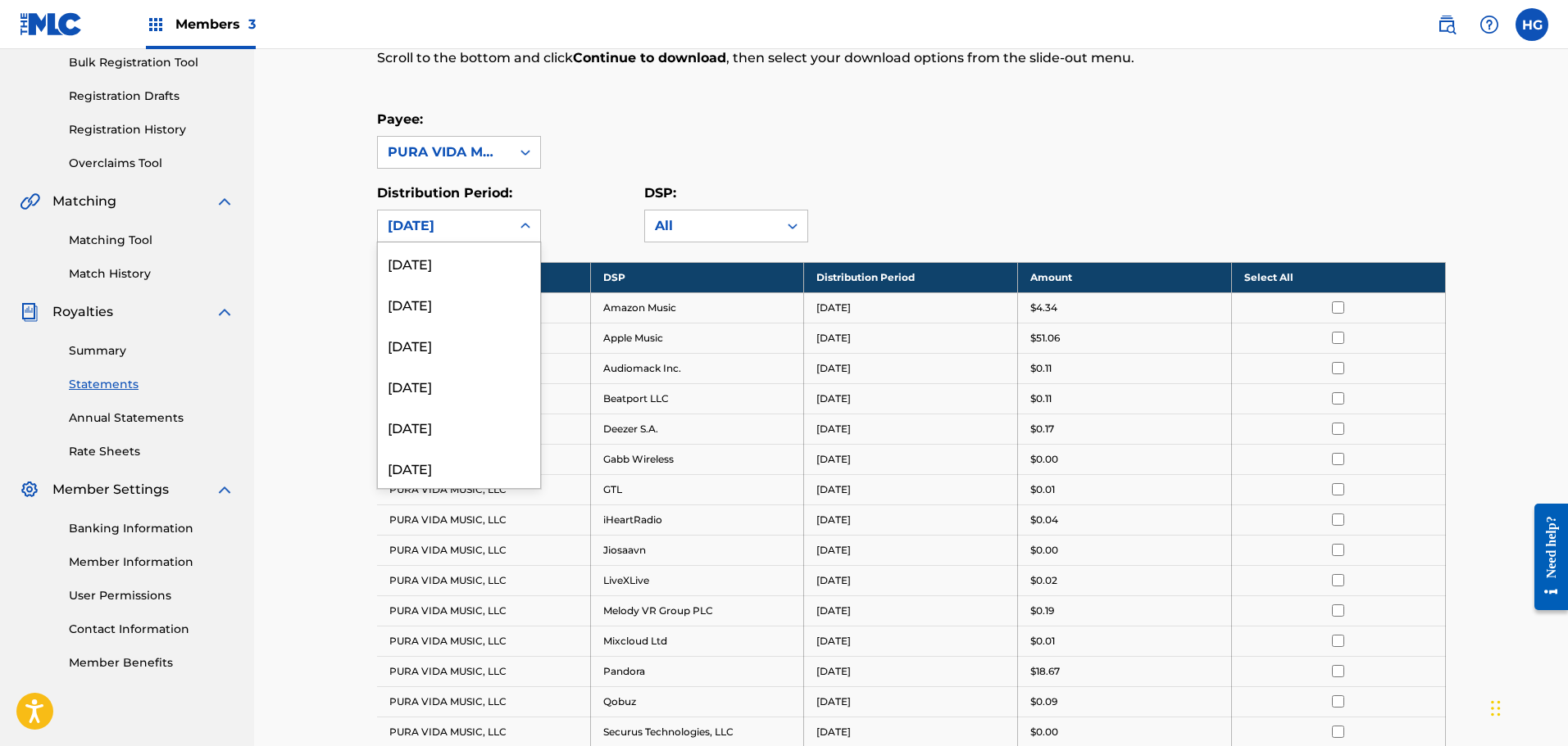
scroll to position [1926, 0]
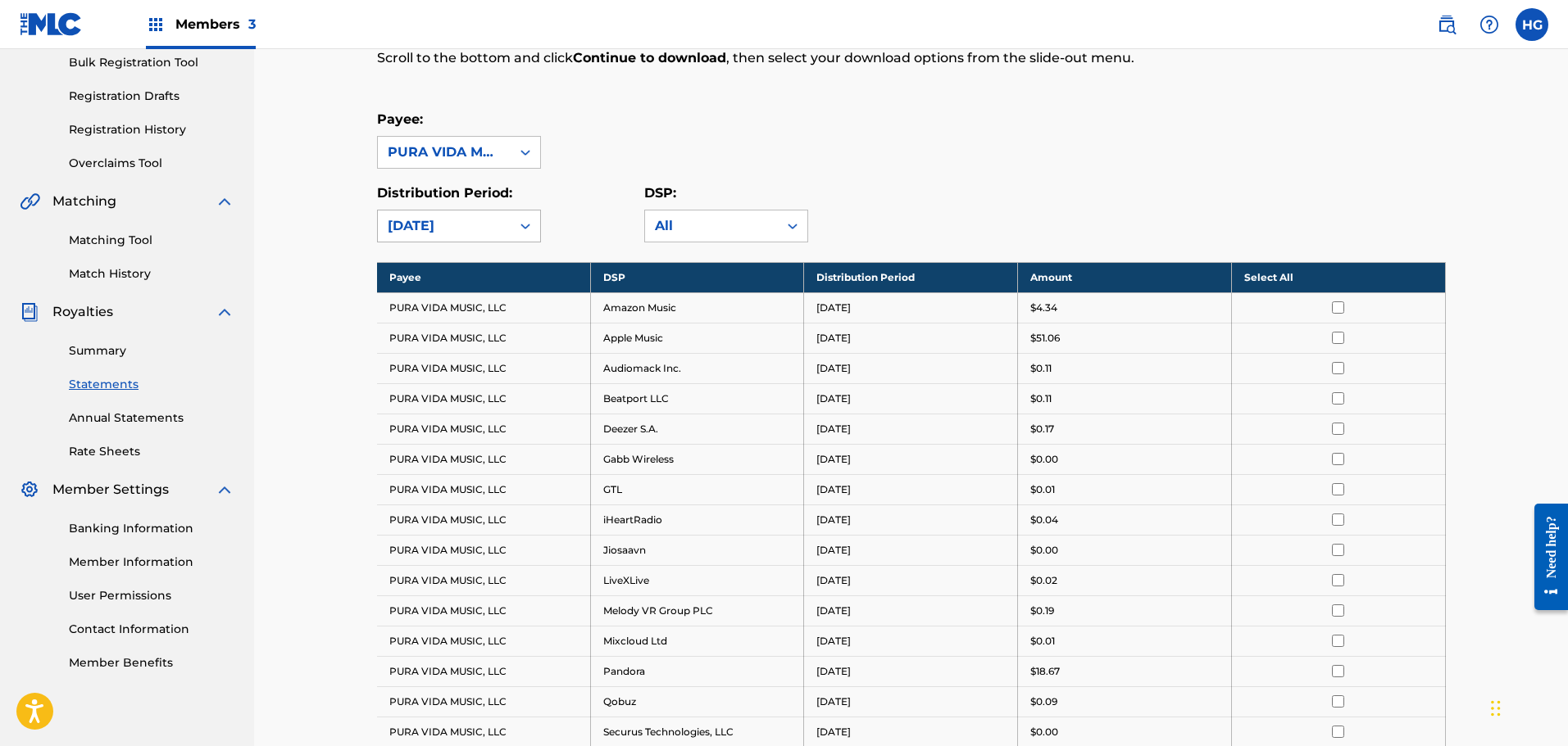
click at [496, 226] on div "[DATE]" at bounding box center [444, 226] width 113 height 19
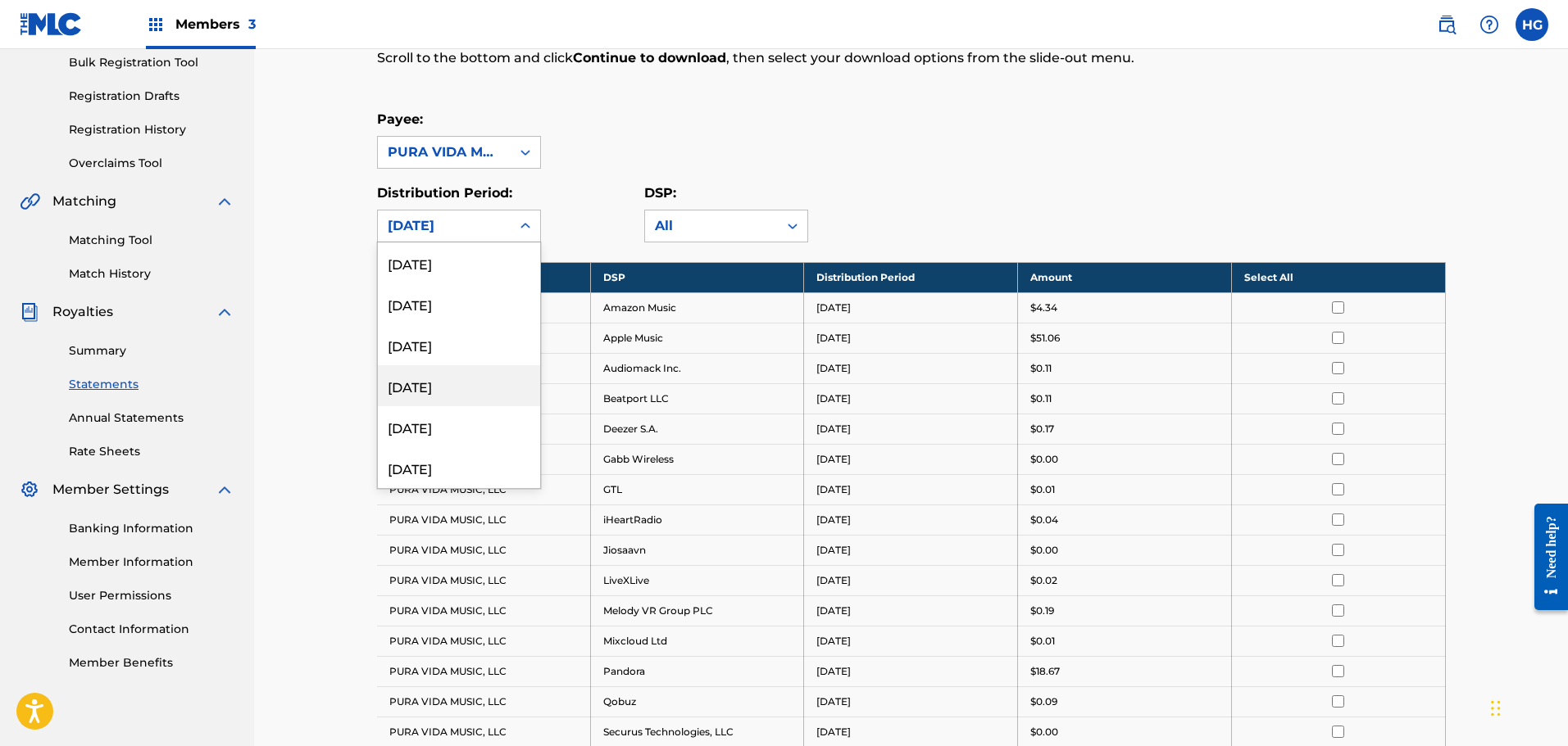
scroll to position [983, 0]
click at [423, 311] on div "[DATE]" at bounding box center [458, 304] width 162 height 41
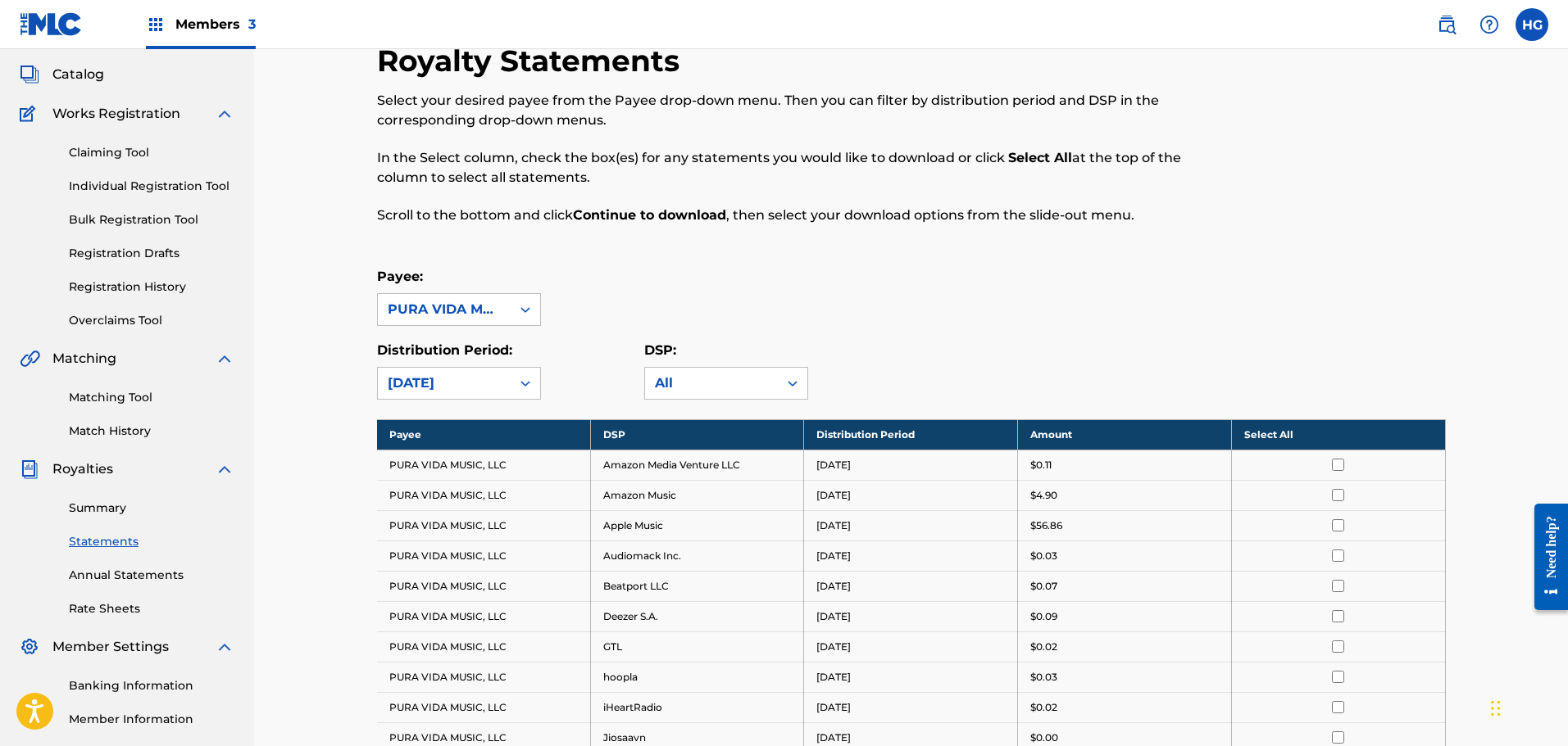
scroll to position [0, 0]
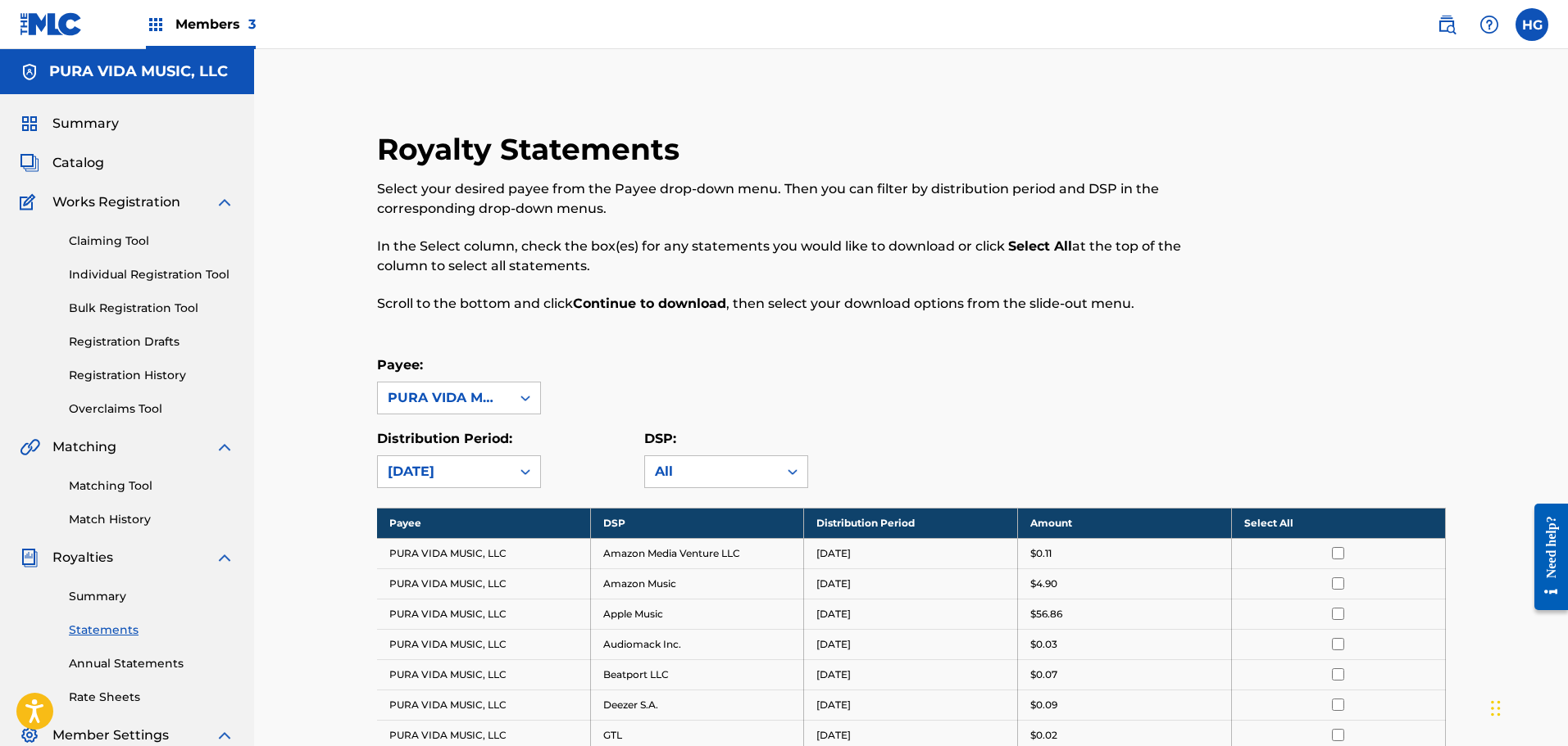
click at [1104, 429] on div "Distribution Period: option [DATE], selected. [DATE] DSP: All" at bounding box center [910, 458] width 1068 height 59
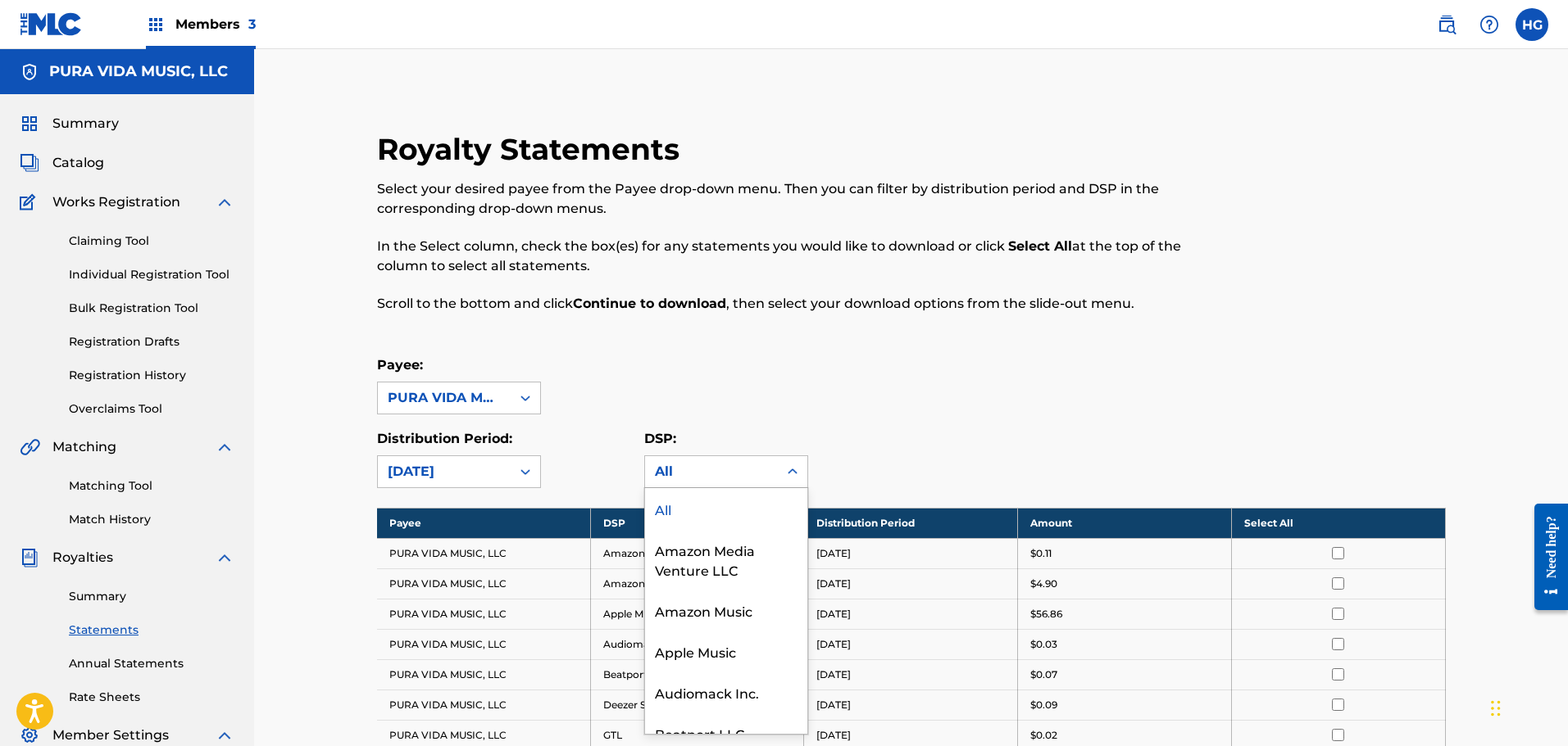
click at [684, 462] on div "All" at bounding box center [711, 471] width 113 height 19
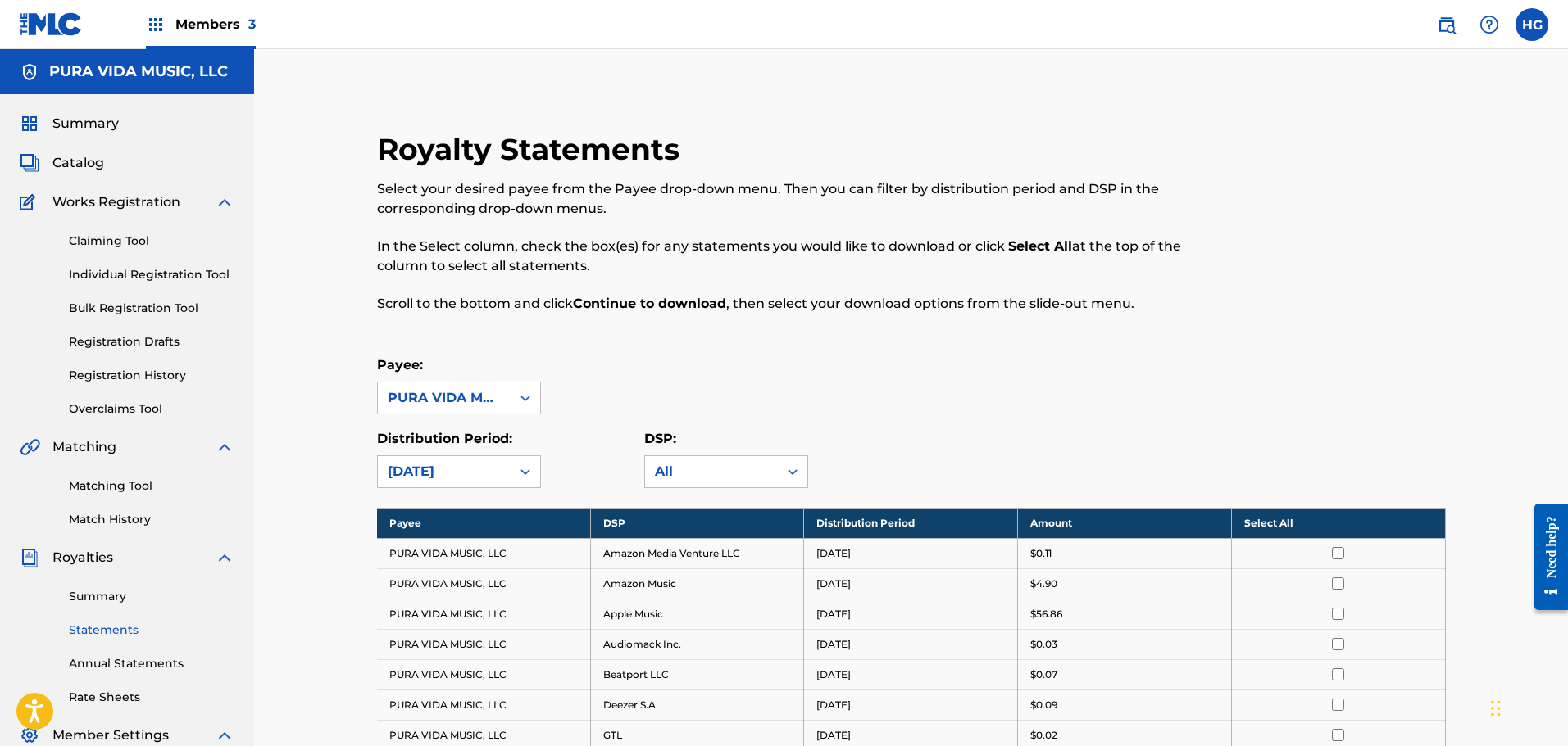
click at [684, 462] on div "All" at bounding box center [711, 471] width 113 height 19
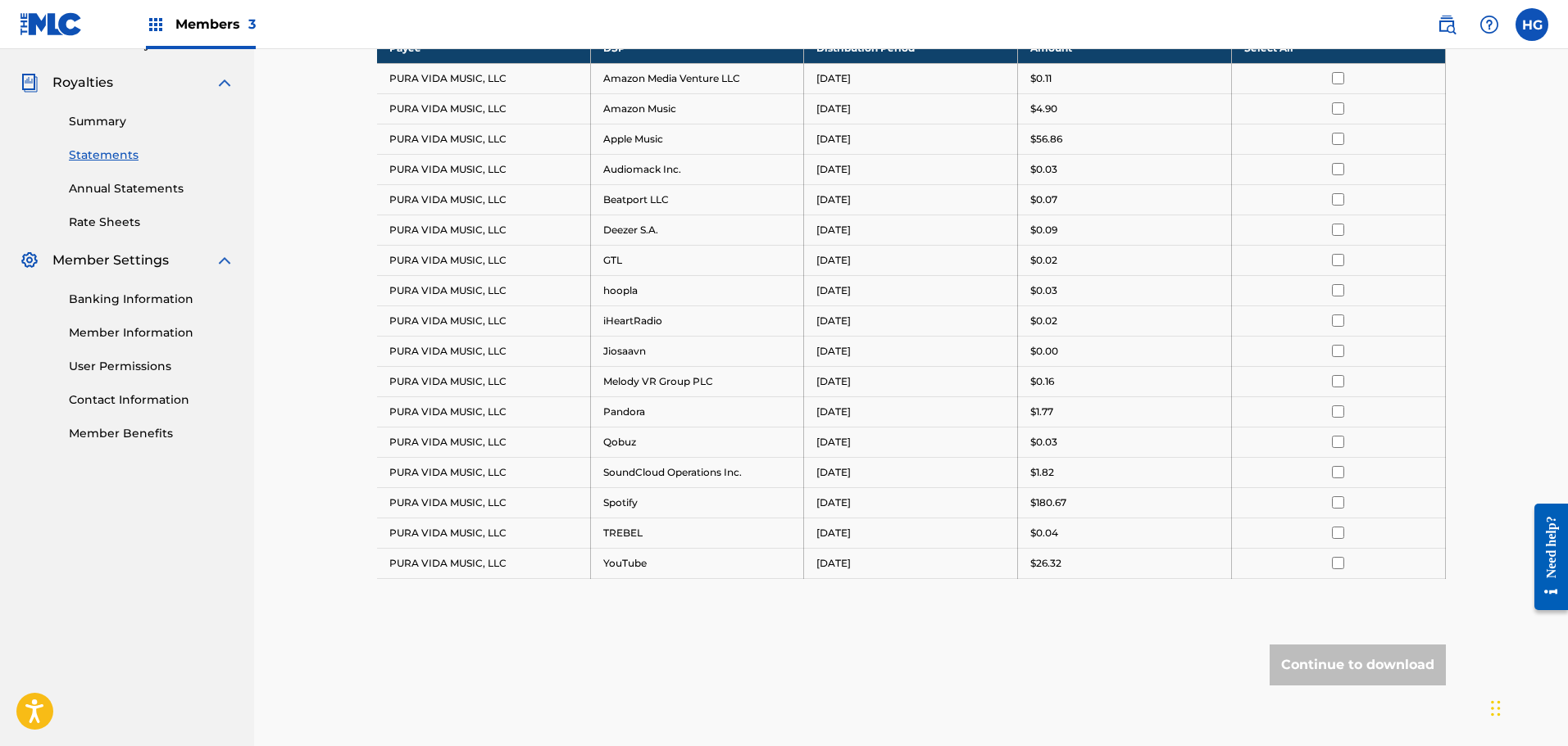
scroll to position [559, 0]
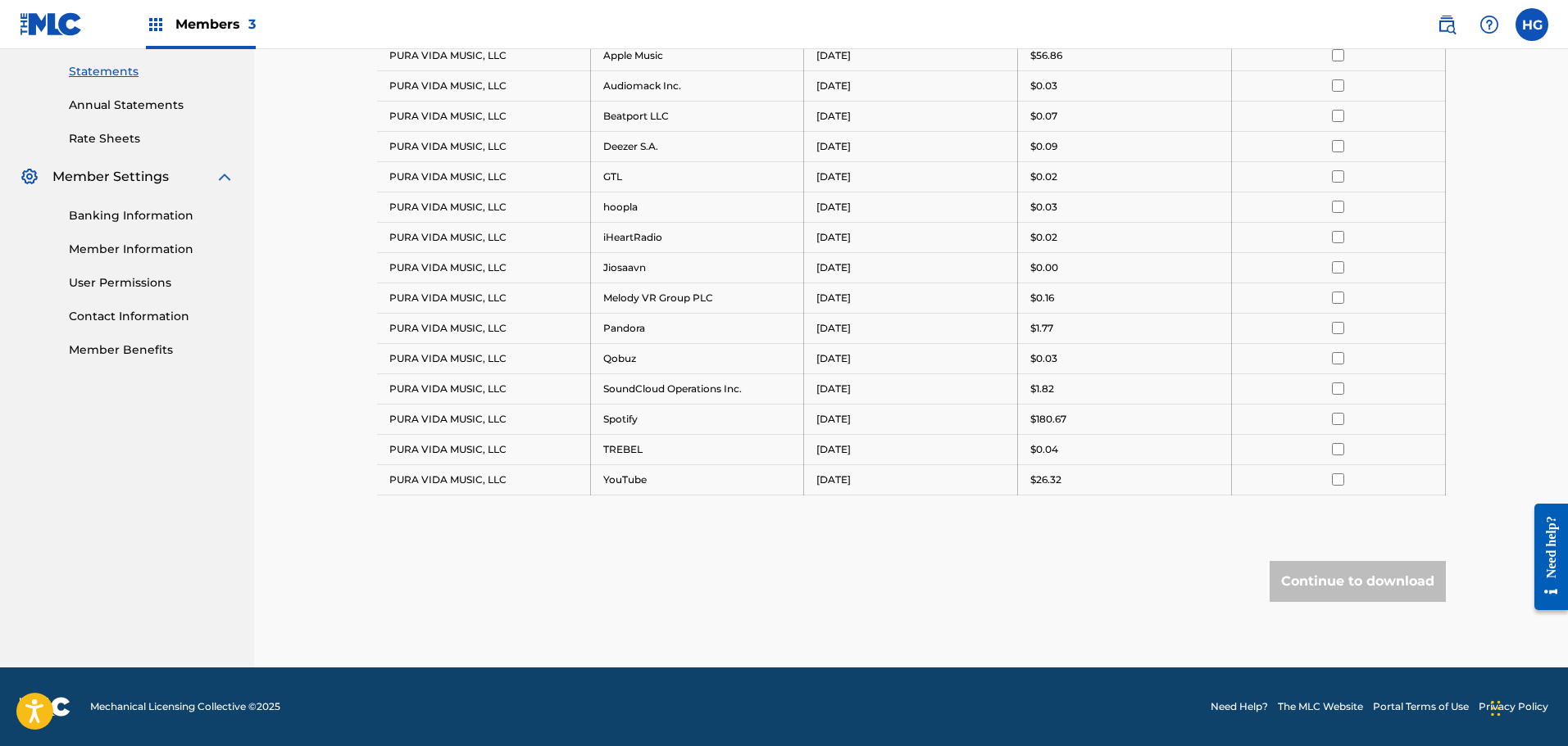
click at [1378, 581] on div "Continue to download" at bounding box center [1357, 581] width 176 height 41
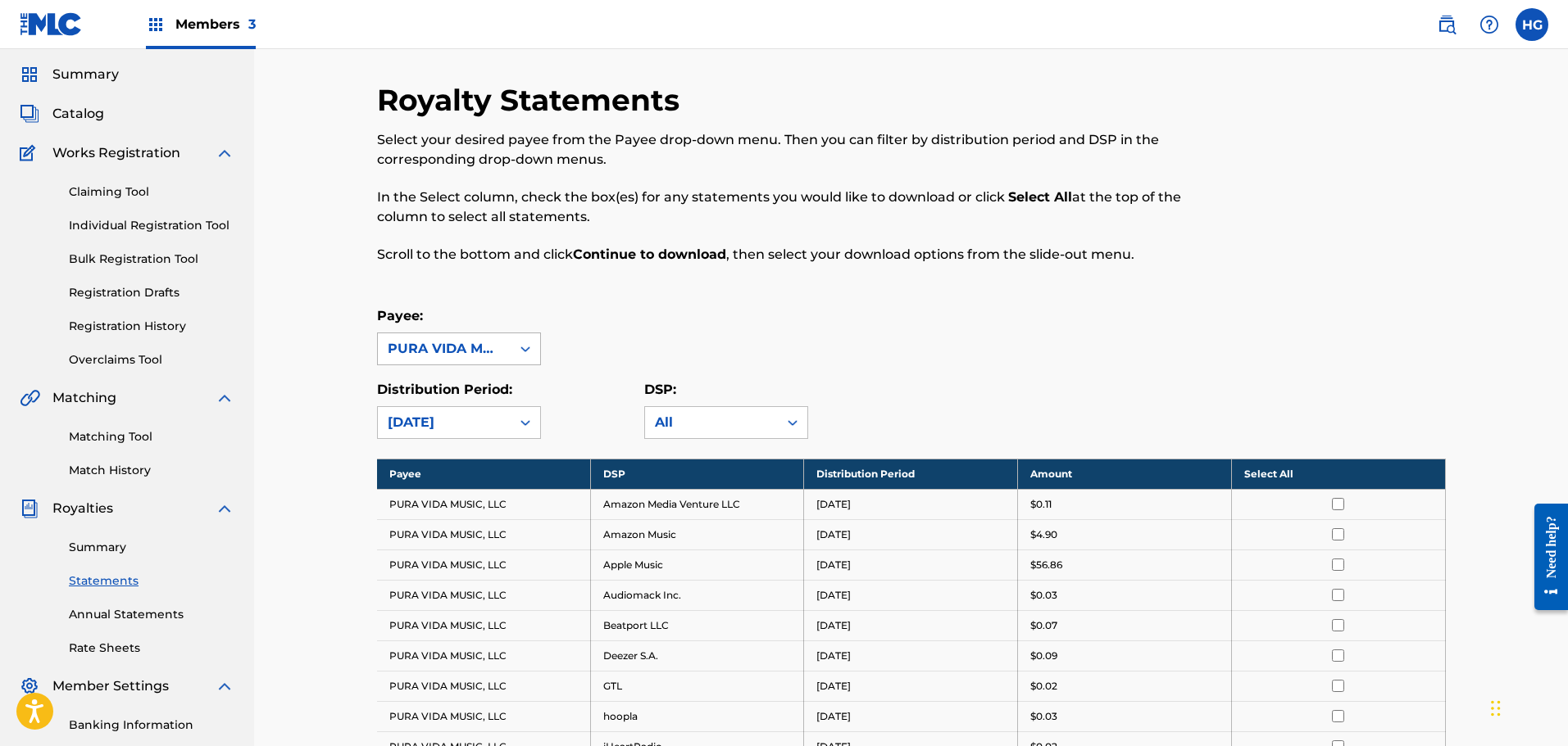
scroll to position [0, 0]
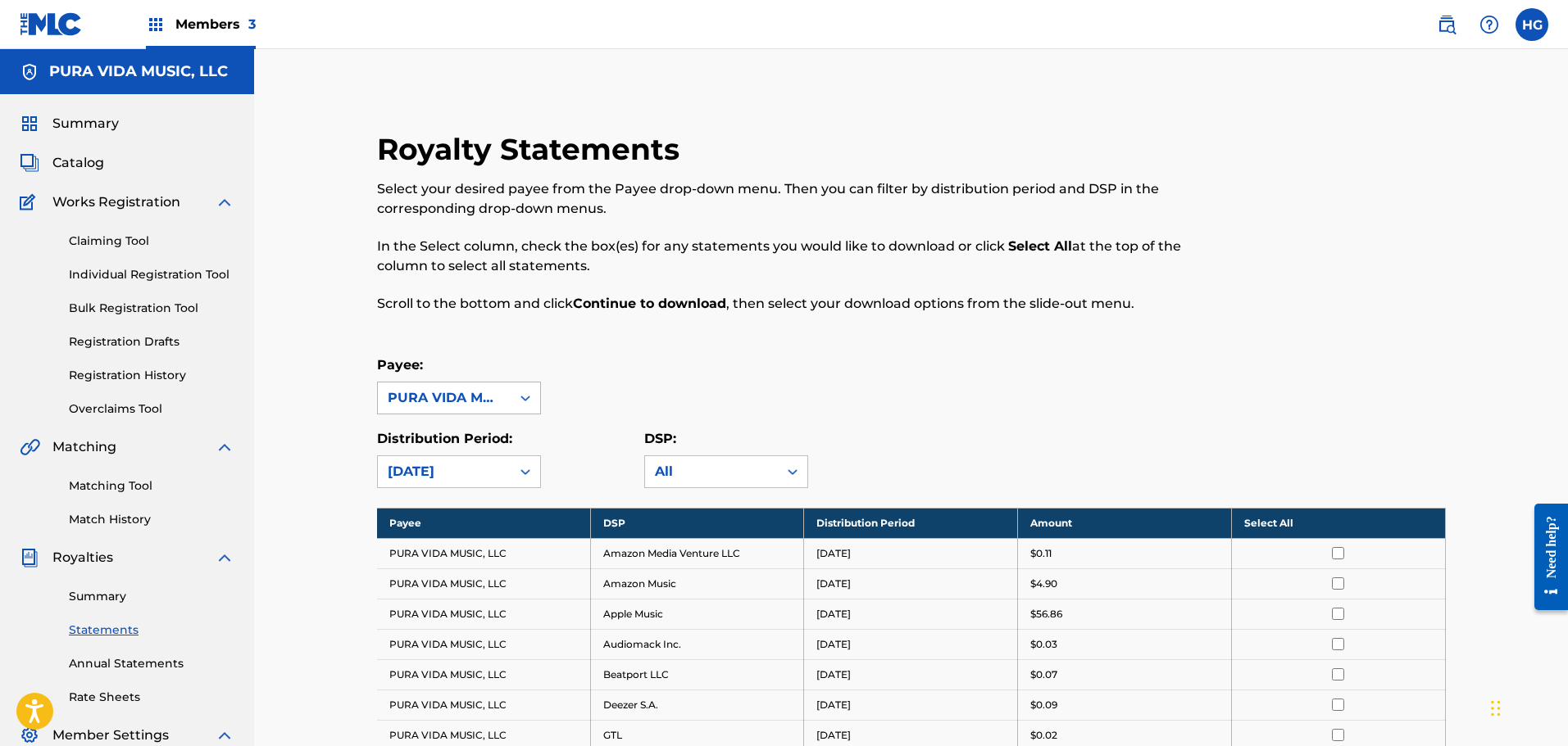
click at [405, 394] on div "PURA VIDA MUSIC, LLC" at bounding box center [444, 398] width 113 height 19
click at [431, 439] on div "PURA VIDA MUSIC, LLC" at bounding box center [458, 444] width 162 height 61
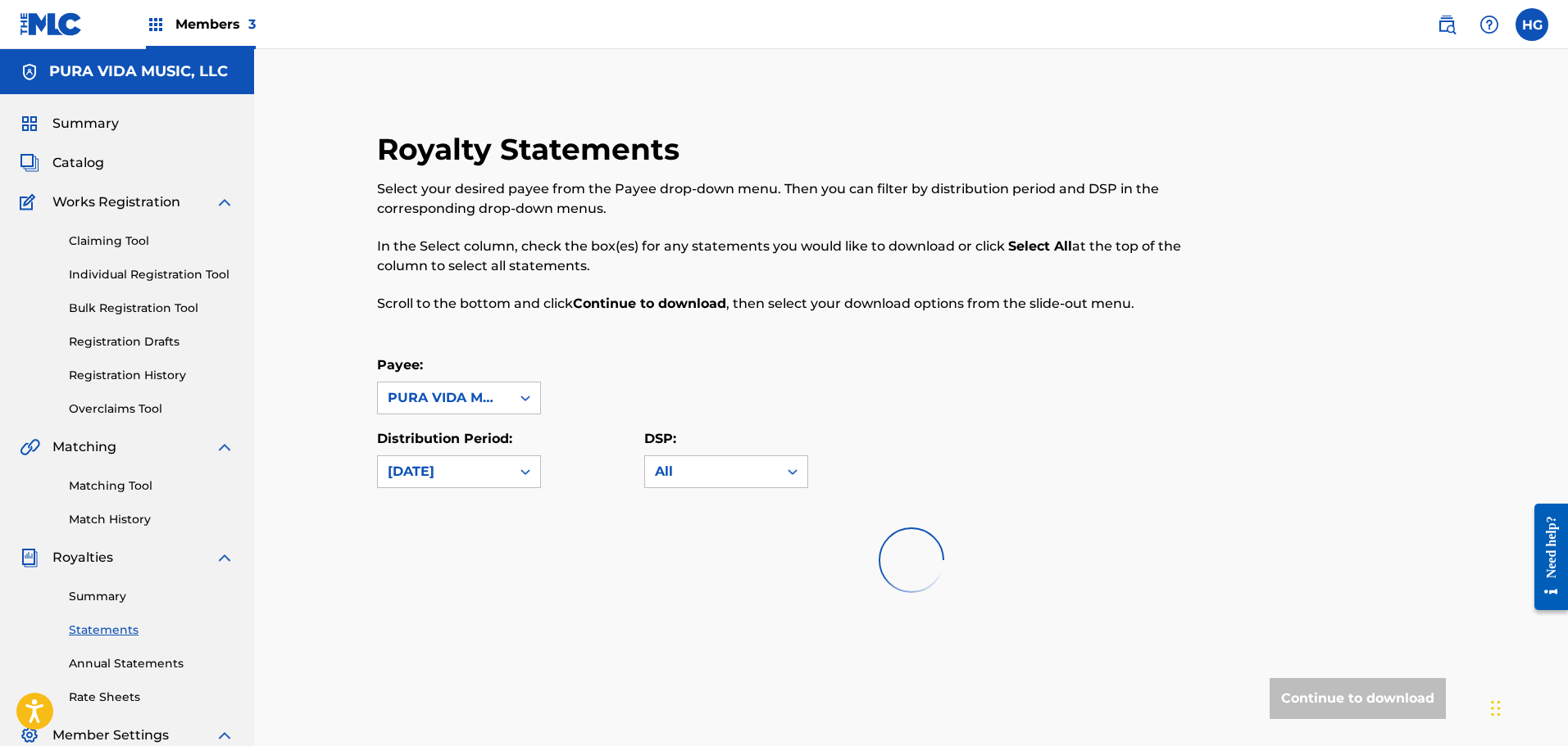
click at [680, 385] on div "Payee: option PURA VIDA MUSIC, LLC, selected. PURA VIDA MUSIC, LLC" at bounding box center [910, 384] width 1068 height 59
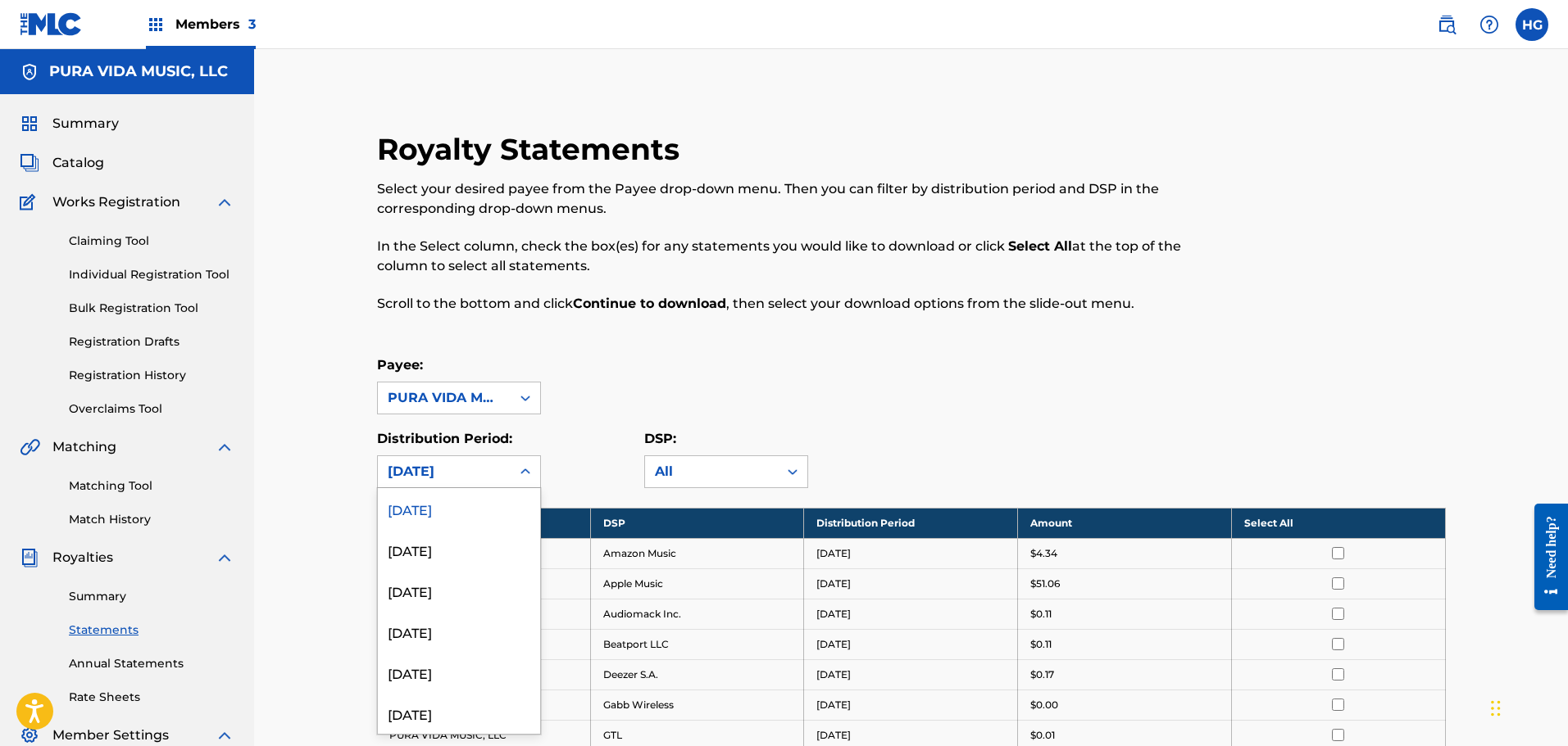
click at [471, 463] on div "[DATE]" at bounding box center [444, 471] width 113 height 19
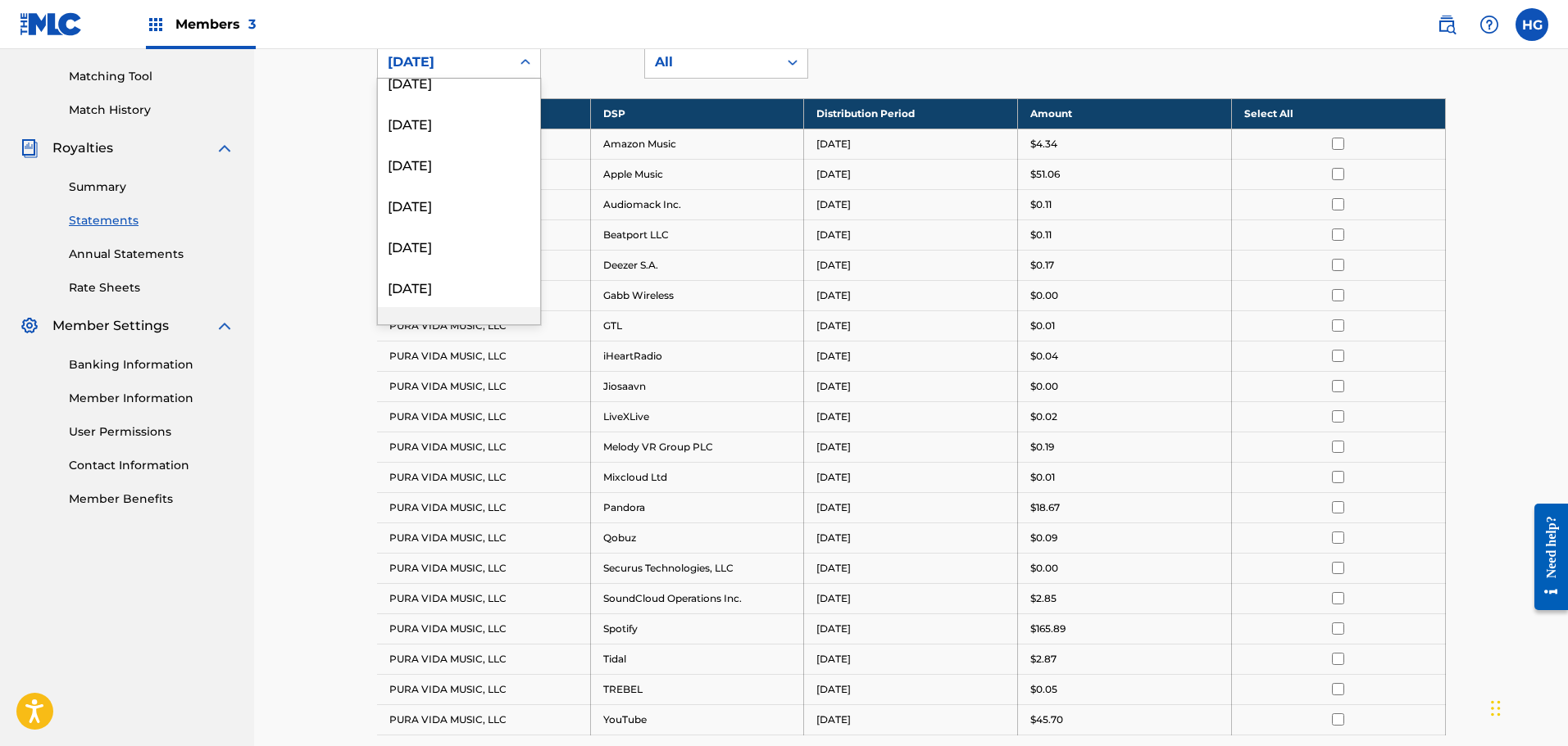
scroll to position [901, 0]
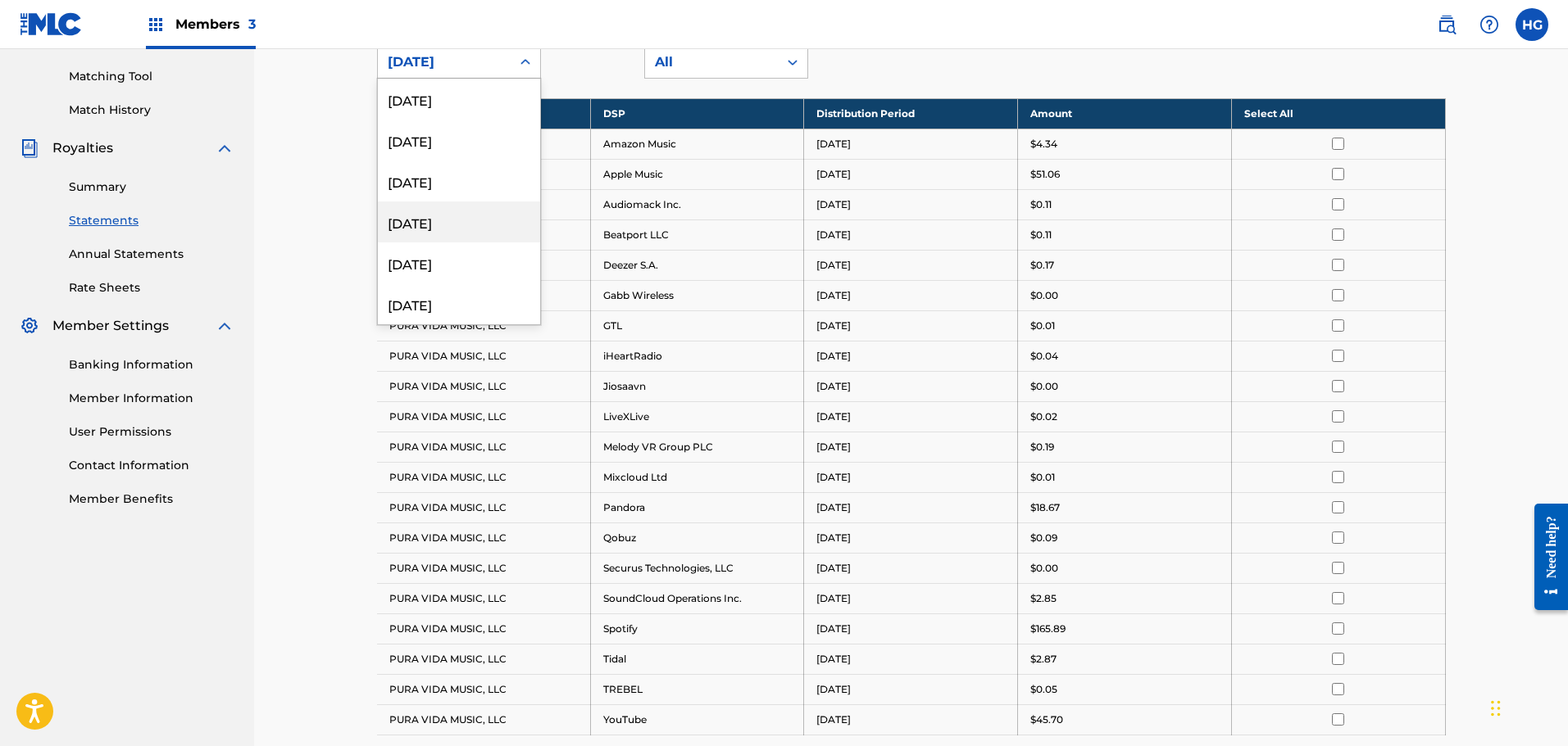
click at [434, 217] on div "[DATE]" at bounding box center [458, 222] width 162 height 41
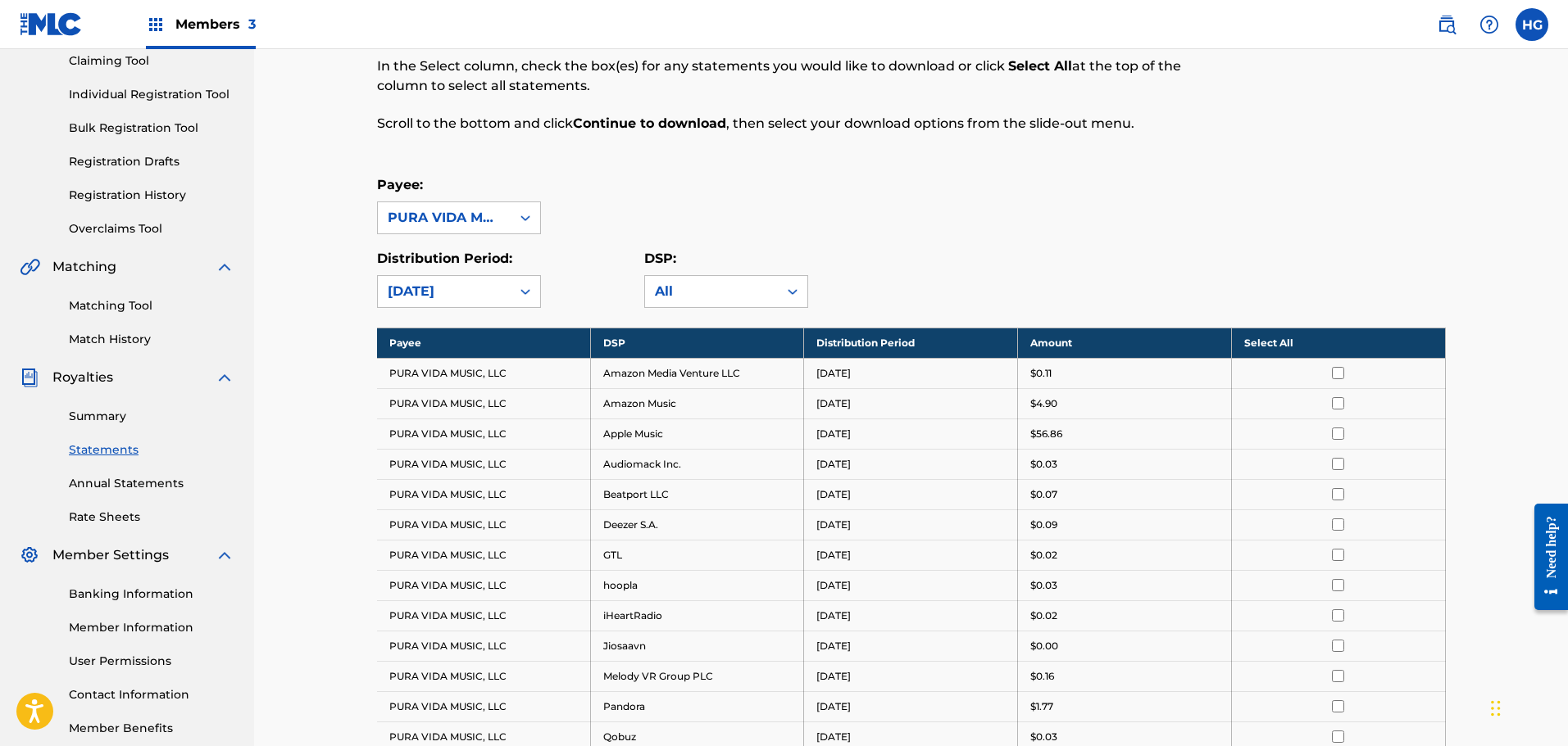
scroll to position [68, 0]
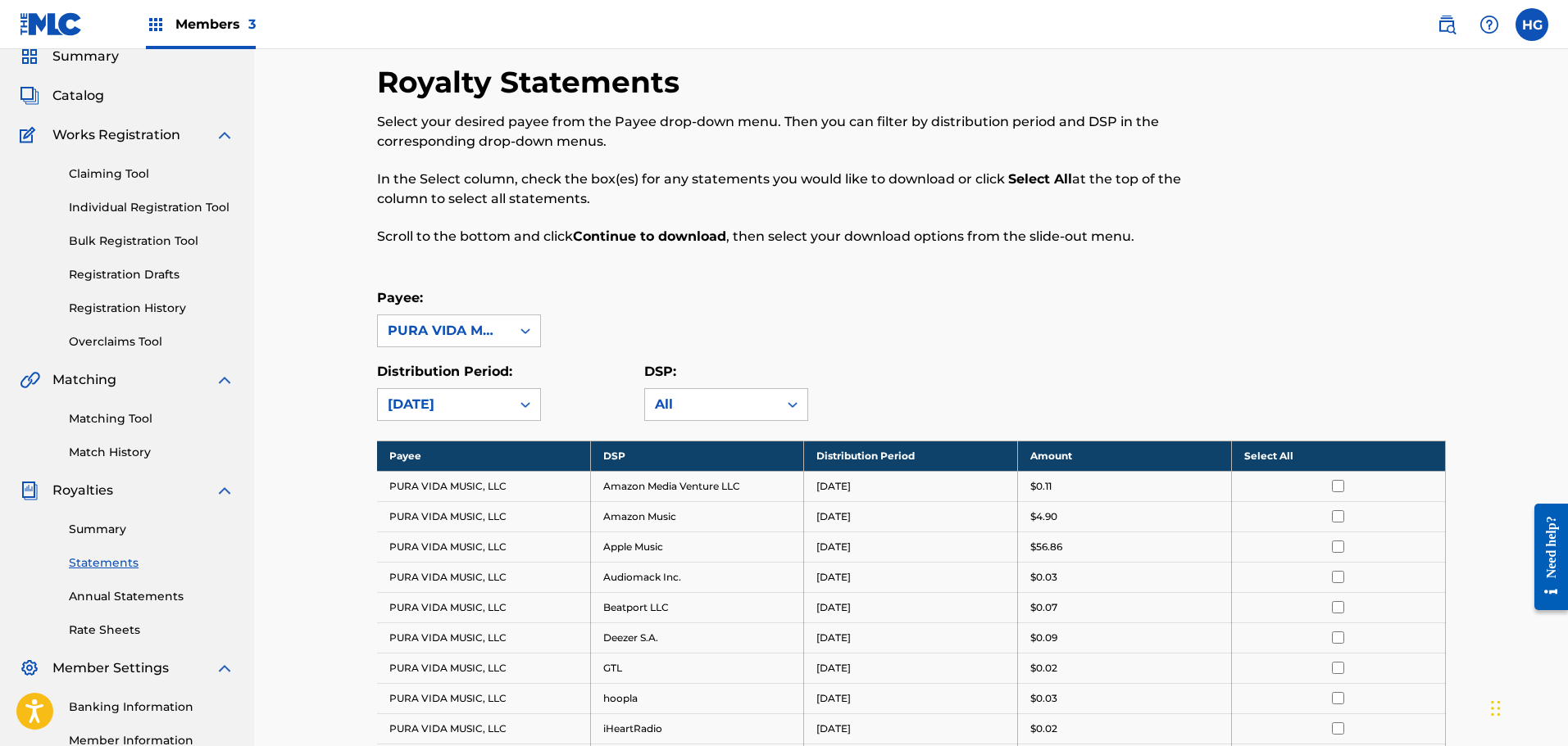
click at [465, 348] on div "Payee: PURA VIDA MUSIC, LLC Distribution Period: option [DATE], selected. [DATE…" at bounding box center [910, 355] width 1068 height 133
click at [461, 339] on div "PURA VIDA MUSIC, LLC" at bounding box center [444, 331] width 113 height 19
click at [445, 360] on div "PURA VIDA MUSIC, LLC" at bounding box center [458, 377] width 162 height 61
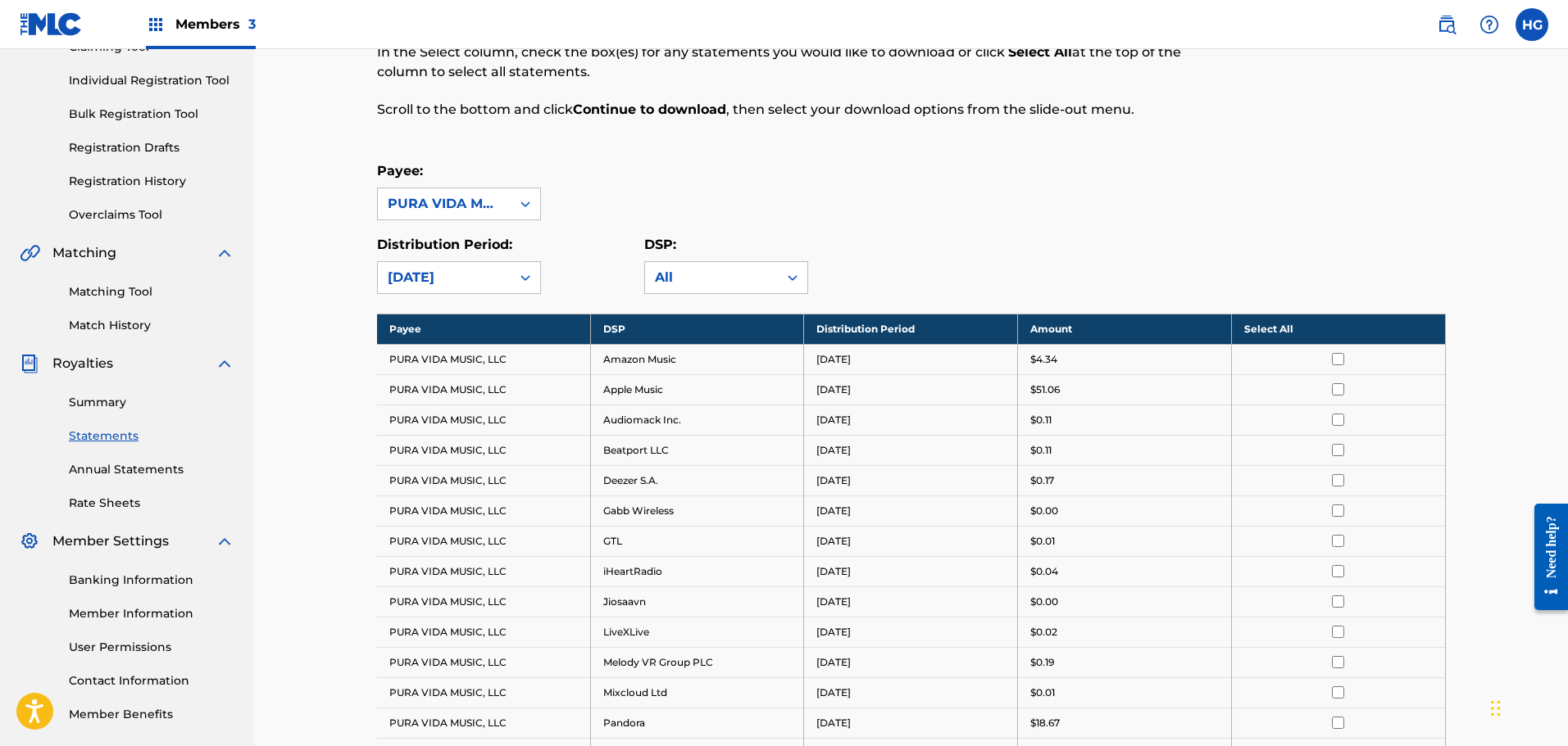
scroll to position [313, 0]
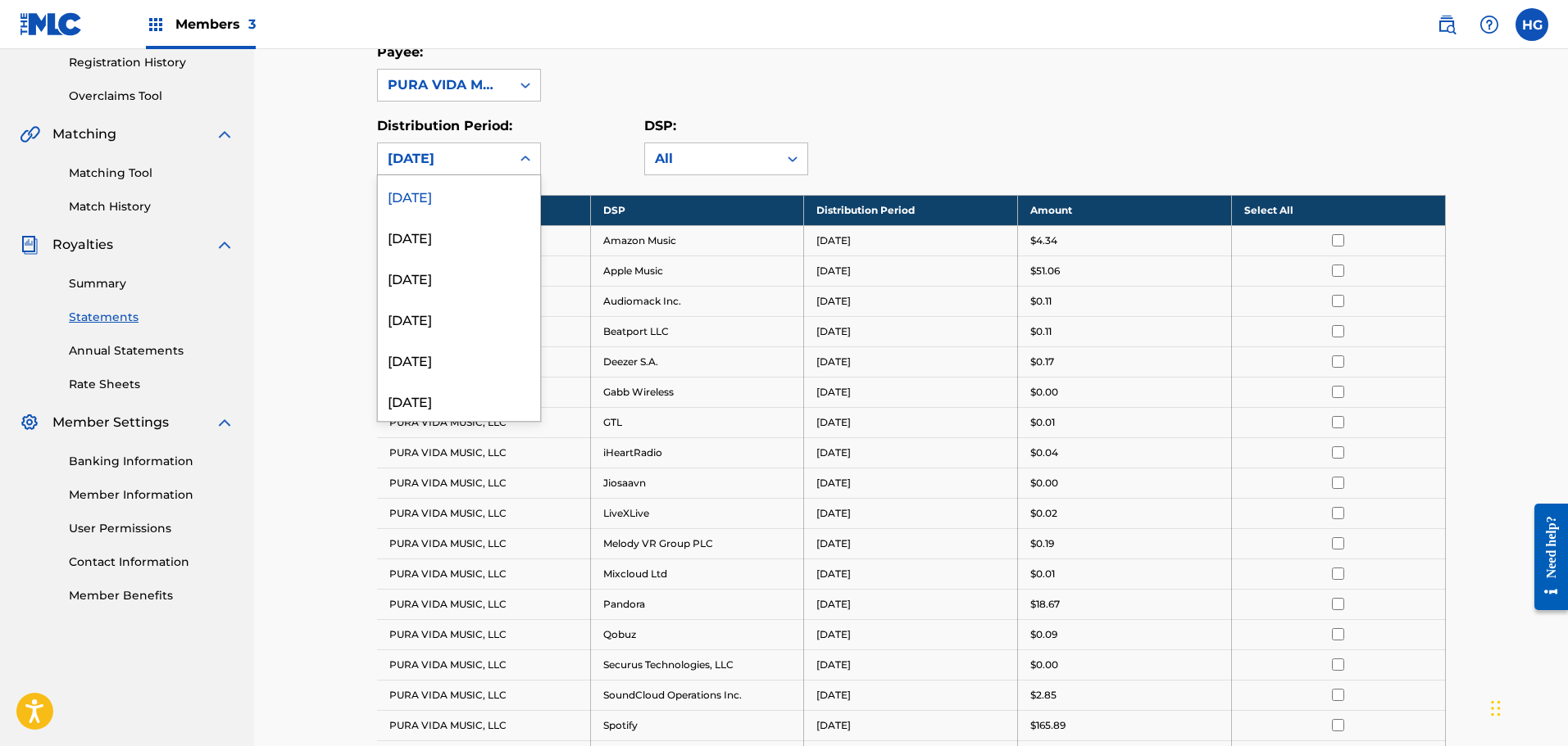
click at [437, 158] on div "[DATE]" at bounding box center [444, 159] width 113 height 19
click at [439, 319] on div "[DATE]" at bounding box center [458, 319] width 162 height 41
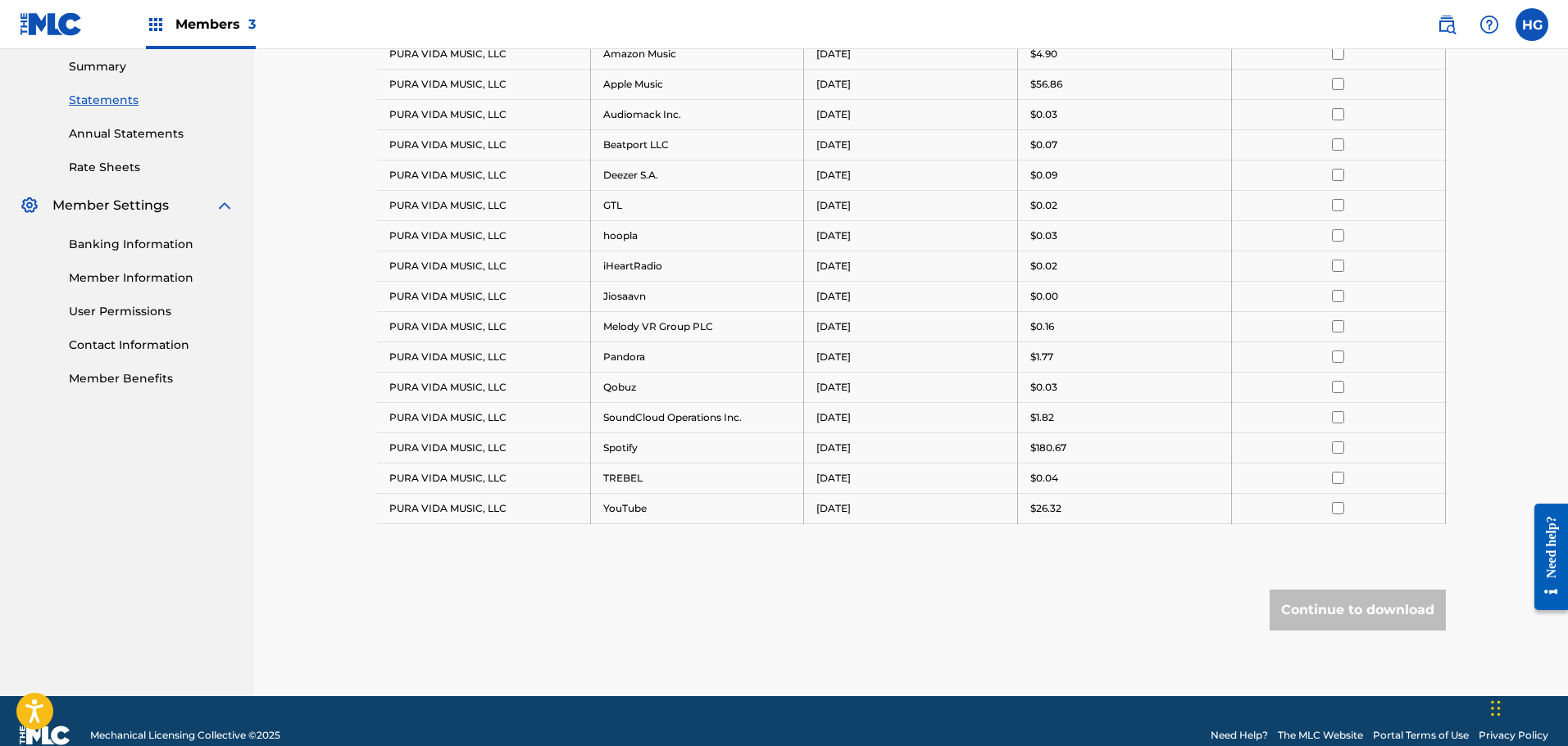
scroll to position [559, 0]
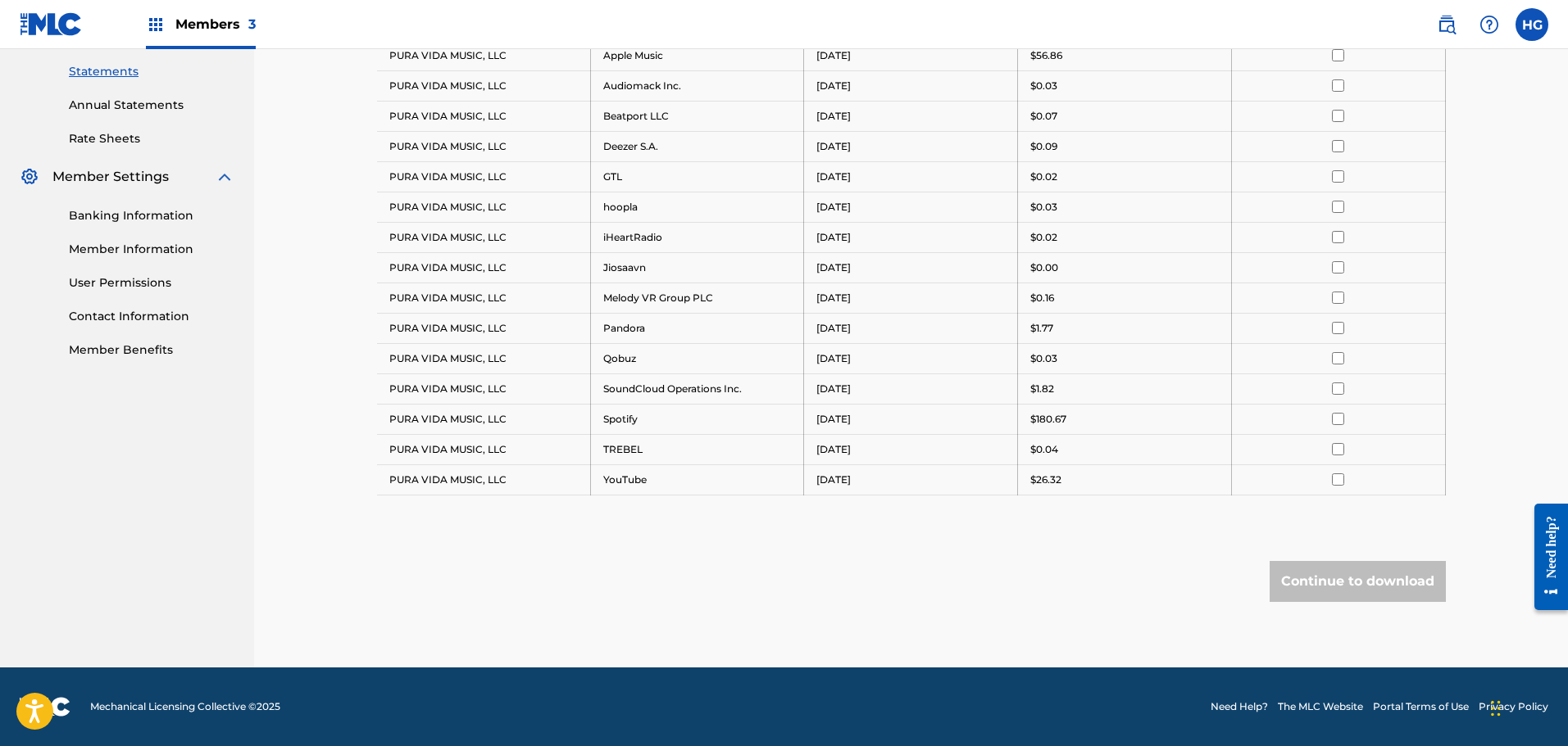
click at [1331, 574] on div "Continue to download" at bounding box center [1357, 581] width 176 height 41
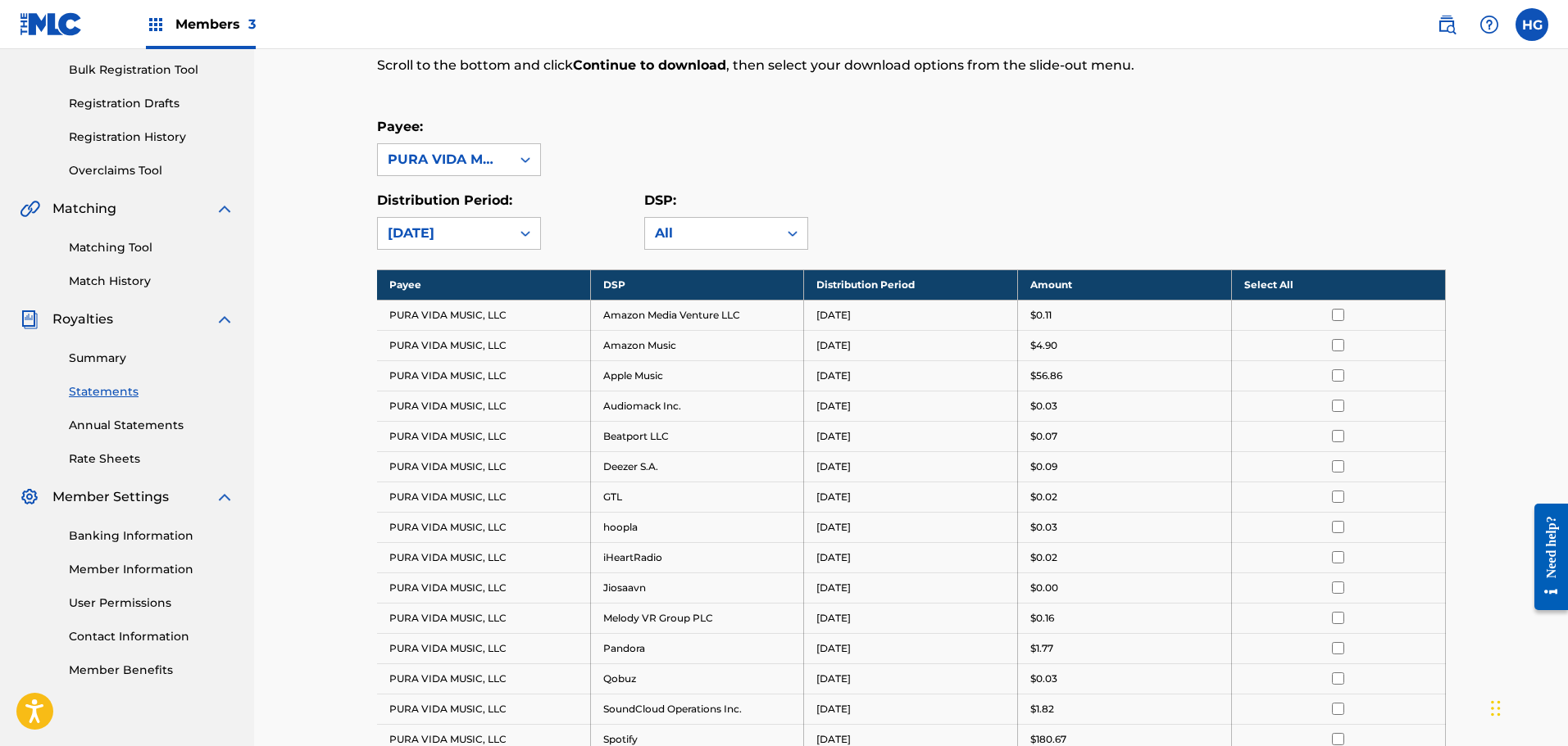
scroll to position [149, 0]
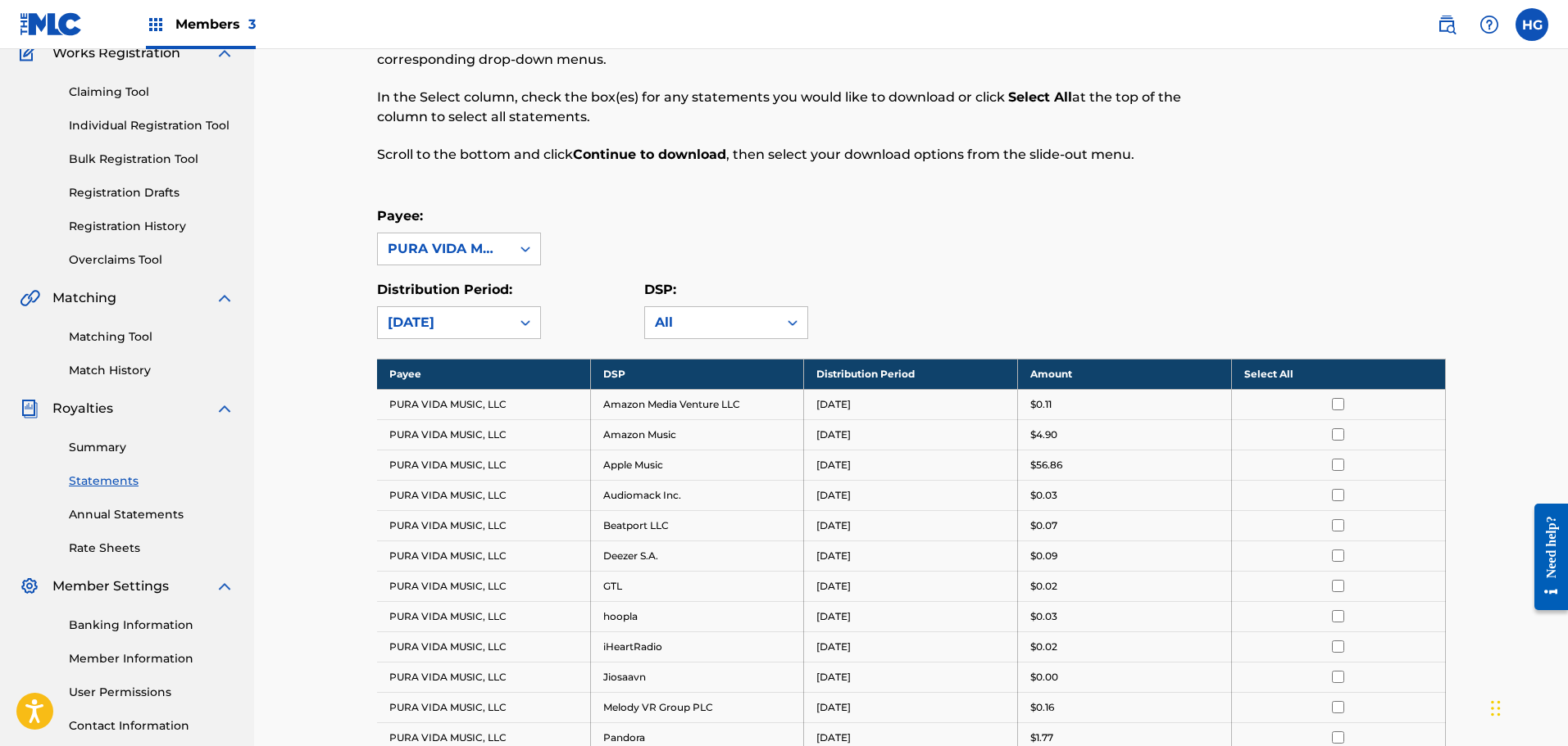
click at [1316, 375] on th "Select All" at bounding box center [1338, 374] width 214 height 31
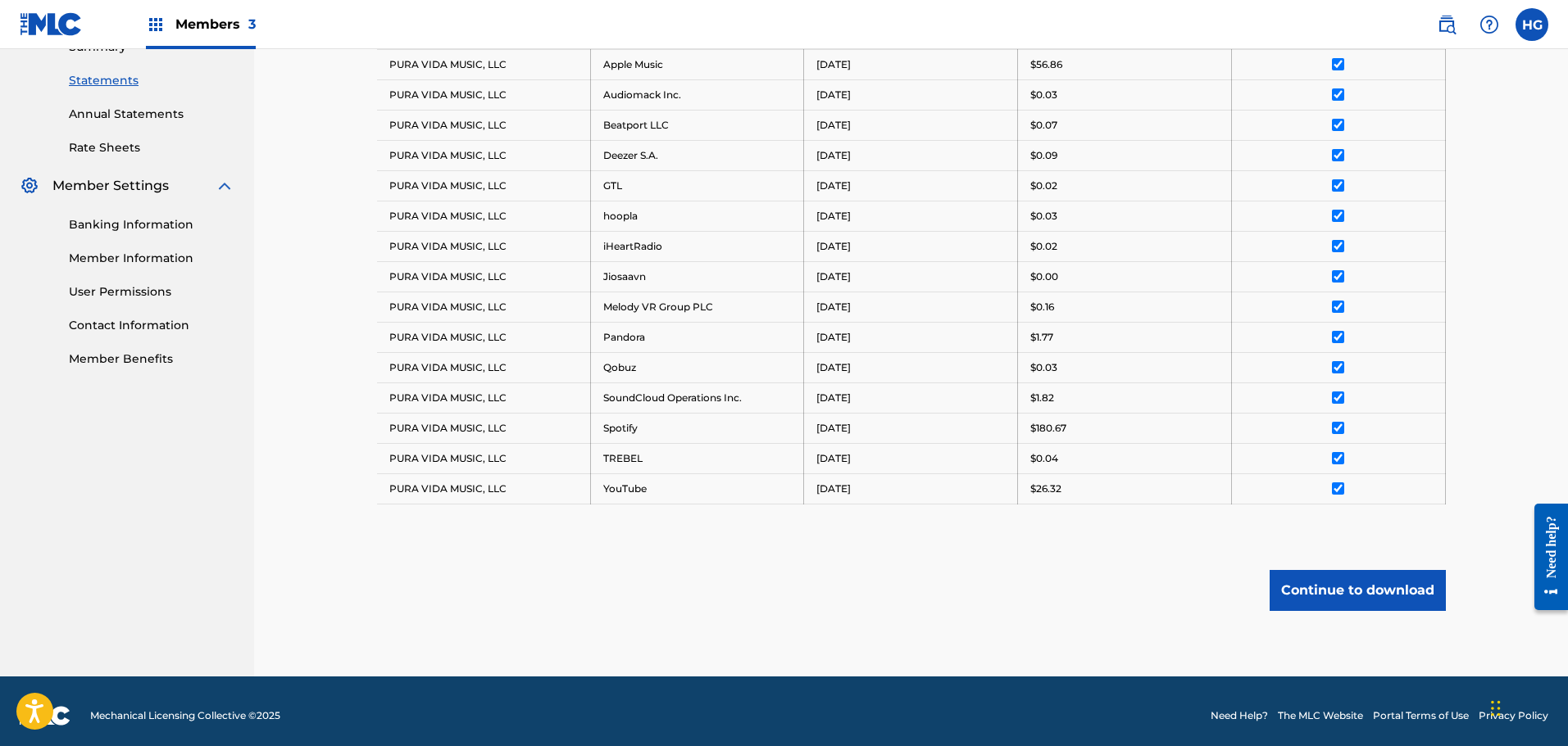
scroll to position [559, 0]
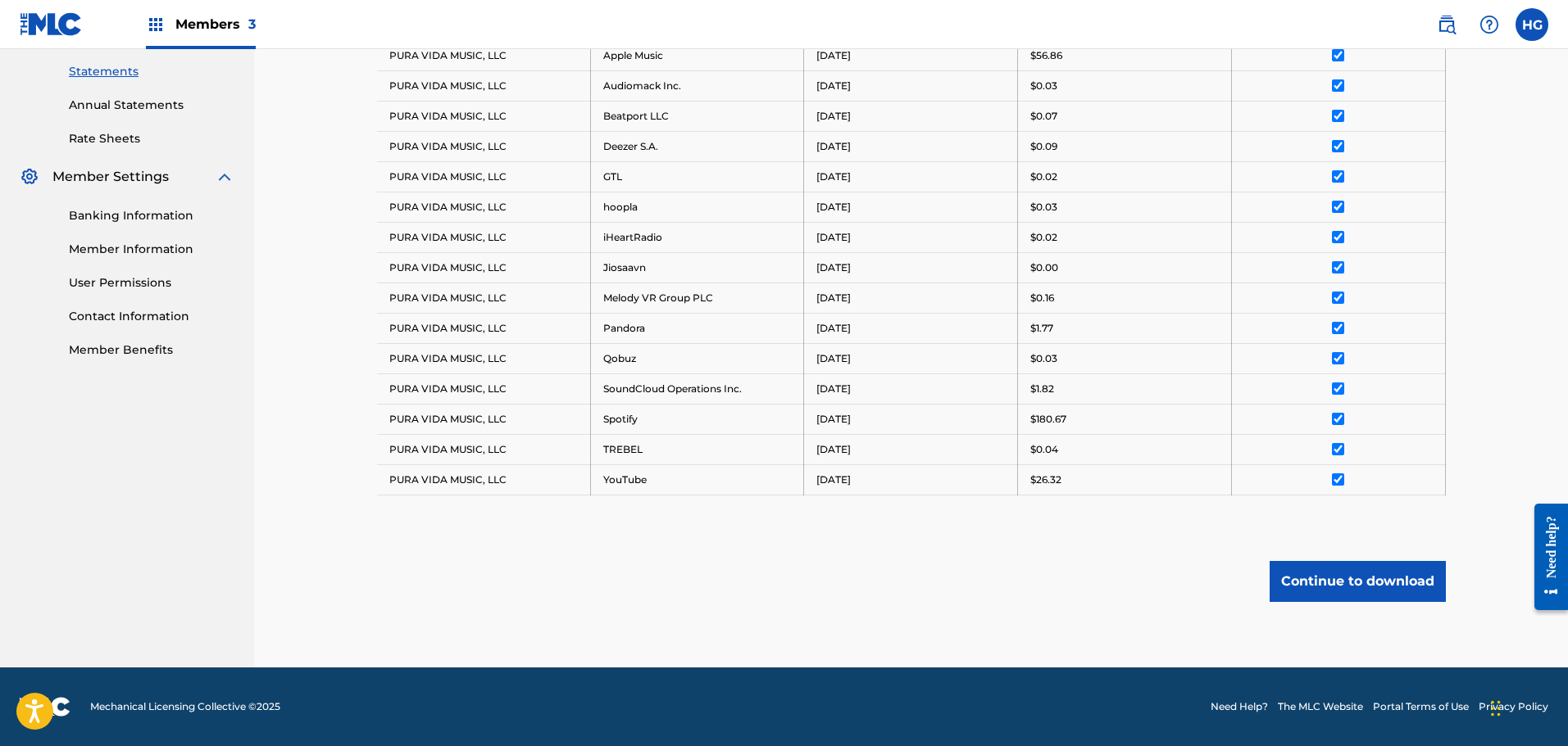
click at [1362, 573] on button "Continue to download" at bounding box center [1357, 581] width 176 height 41
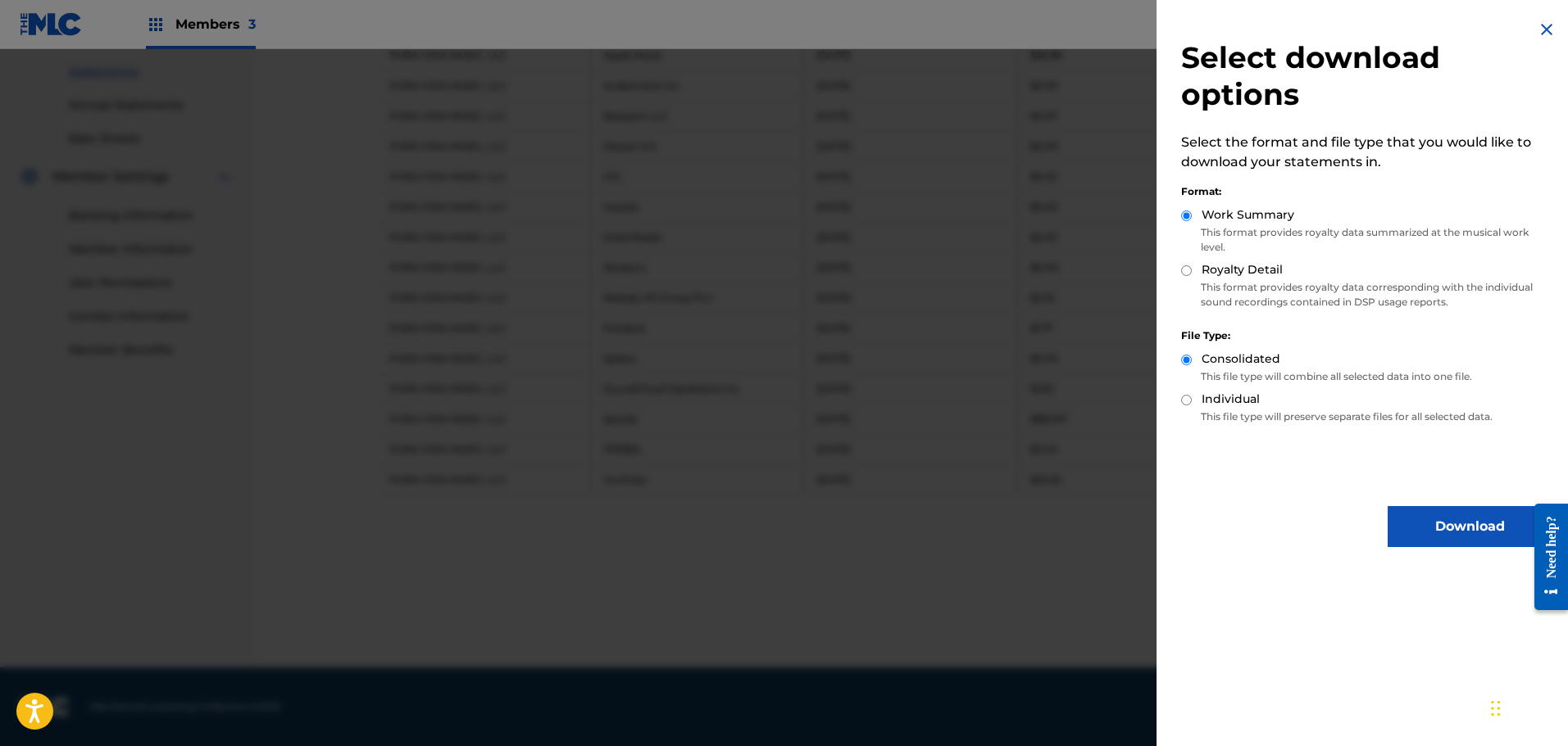
click at [1183, 277] on div "Royalty Detail" at bounding box center [1366, 270] width 370 height 18
click at [1406, 524] on button "Download" at bounding box center [1469, 527] width 164 height 41
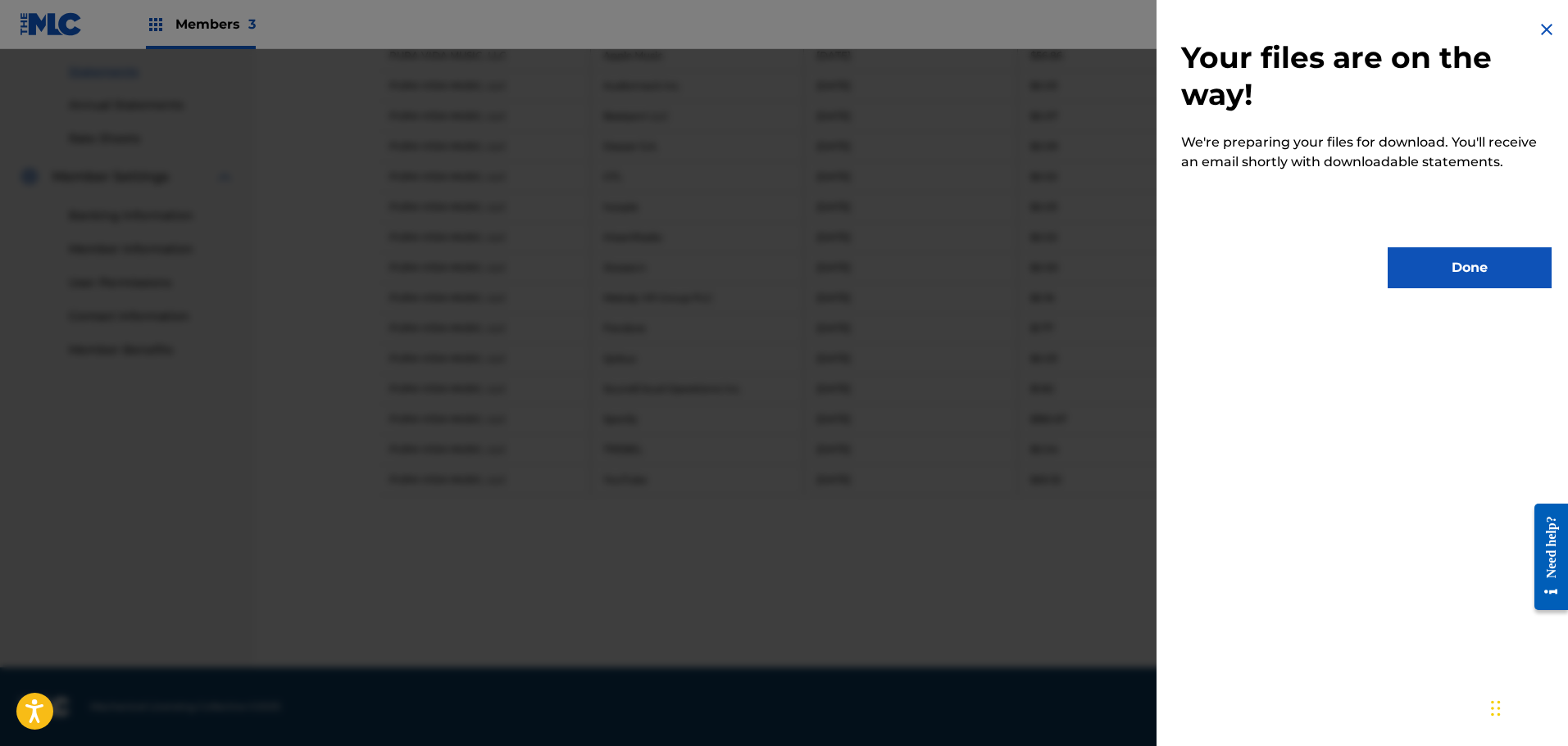
click at [1430, 266] on button "Done" at bounding box center [1469, 268] width 164 height 41
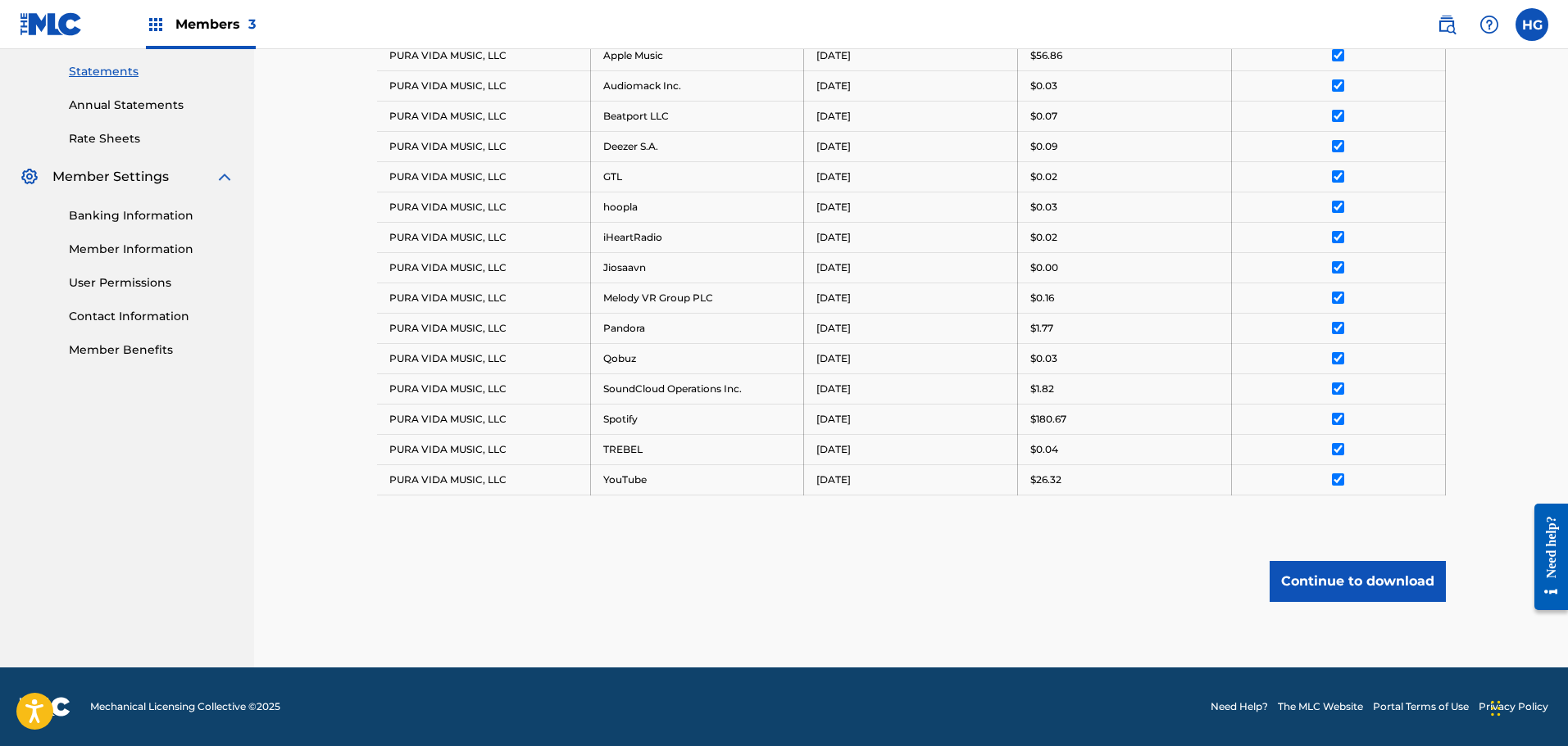
click at [1338, 595] on button "Continue to download" at bounding box center [1357, 581] width 176 height 41
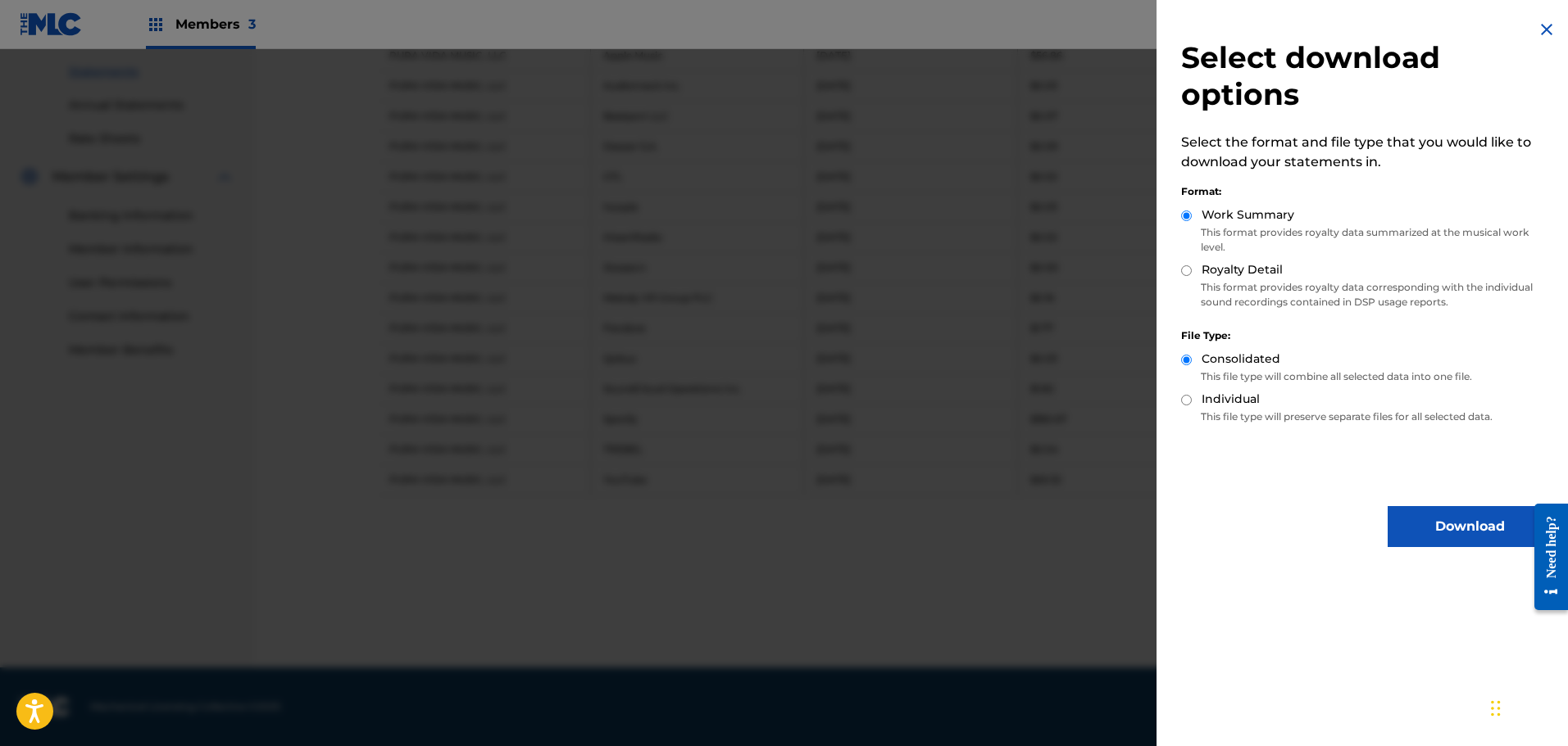
click at [1208, 273] on label "Royalty Detail" at bounding box center [1242, 270] width 81 height 18
click at [1191, 273] on input "Royalty Detail" at bounding box center [1186, 270] width 11 height 11
radio input "true"
click at [1416, 504] on div "Select download options Select the format and file type that you would like to …" at bounding box center [1366, 283] width 420 height 567
click at [1419, 523] on button "Download" at bounding box center [1469, 527] width 164 height 41
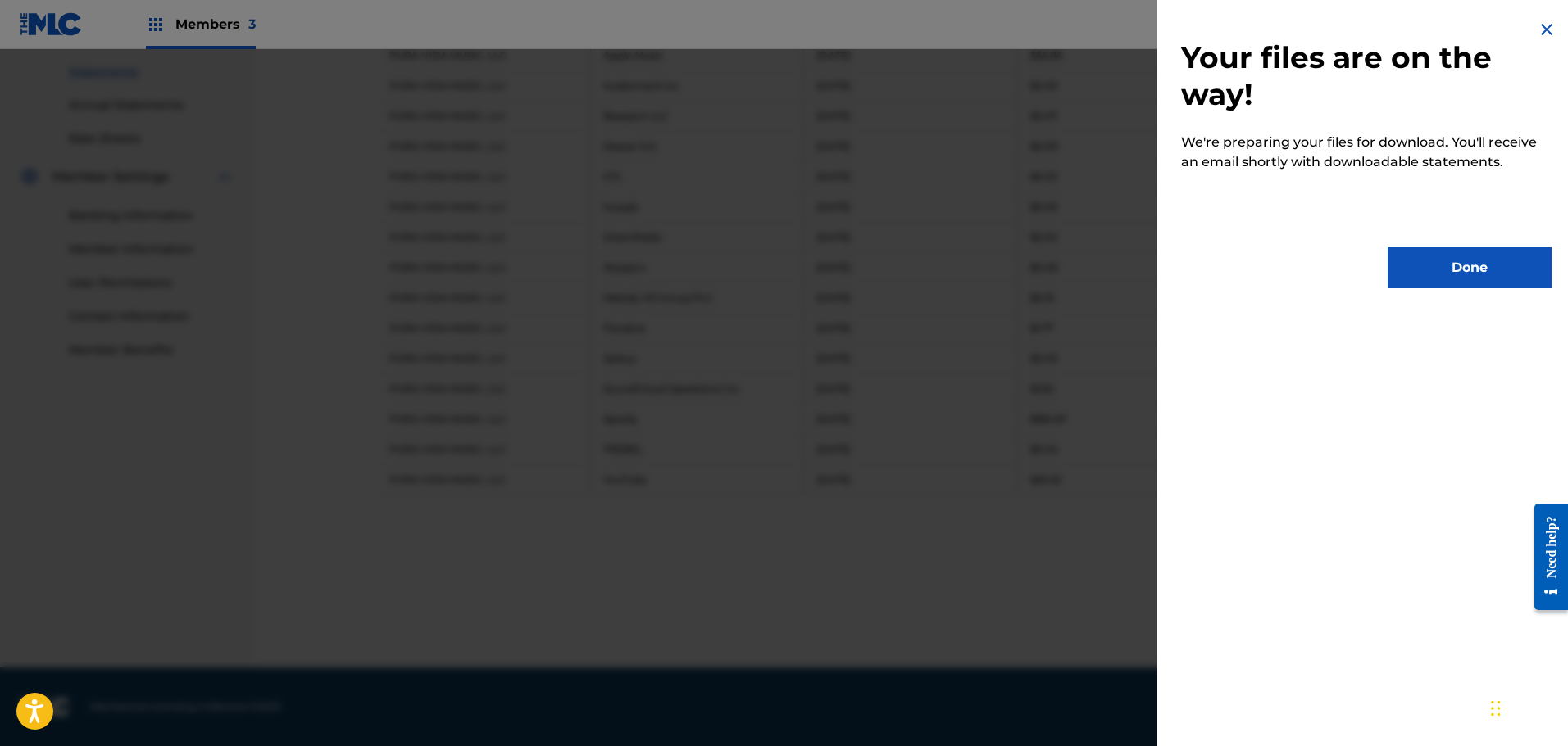
click at [1420, 264] on button "Done" at bounding box center [1469, 268] width 164 height 41
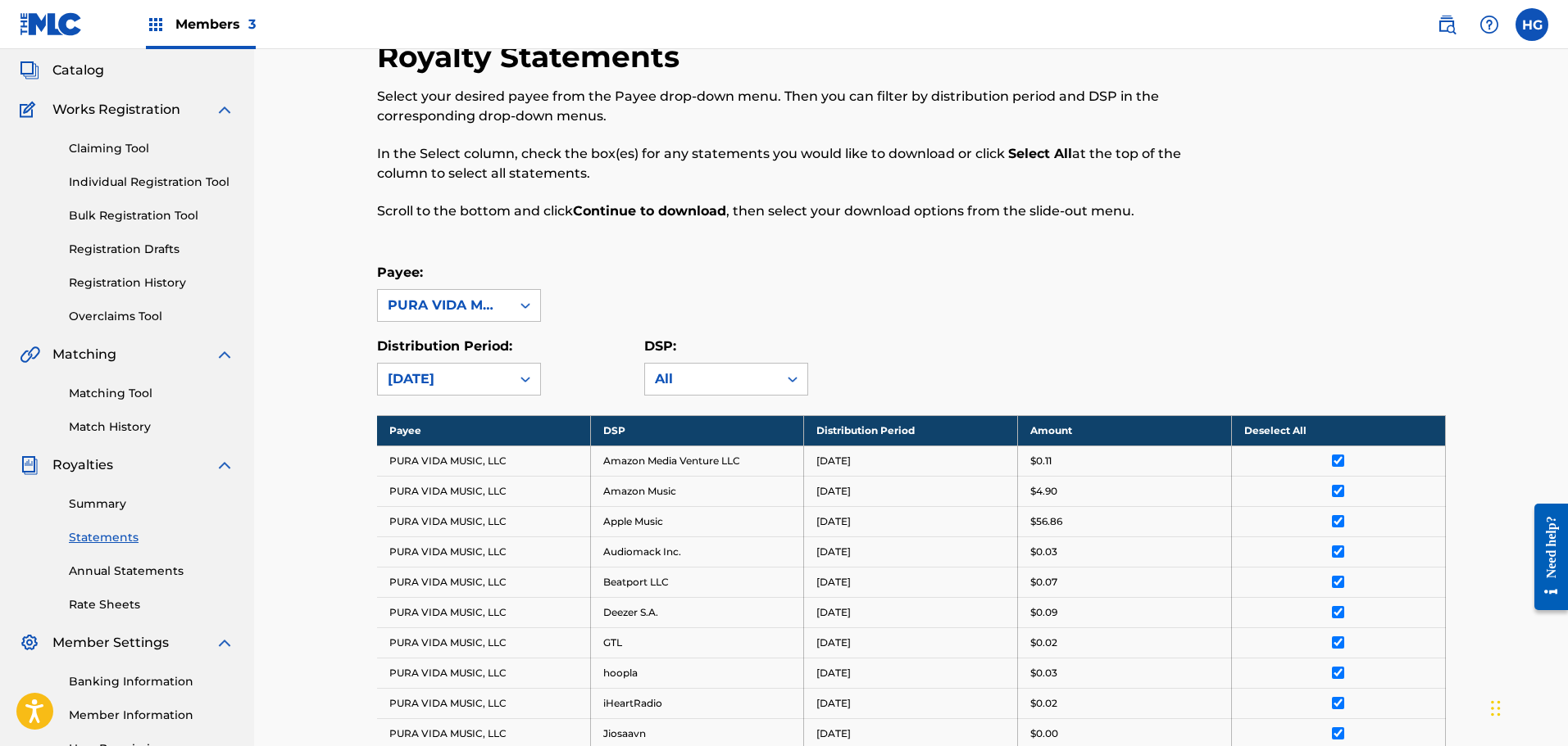
scroll to position [0, 0]
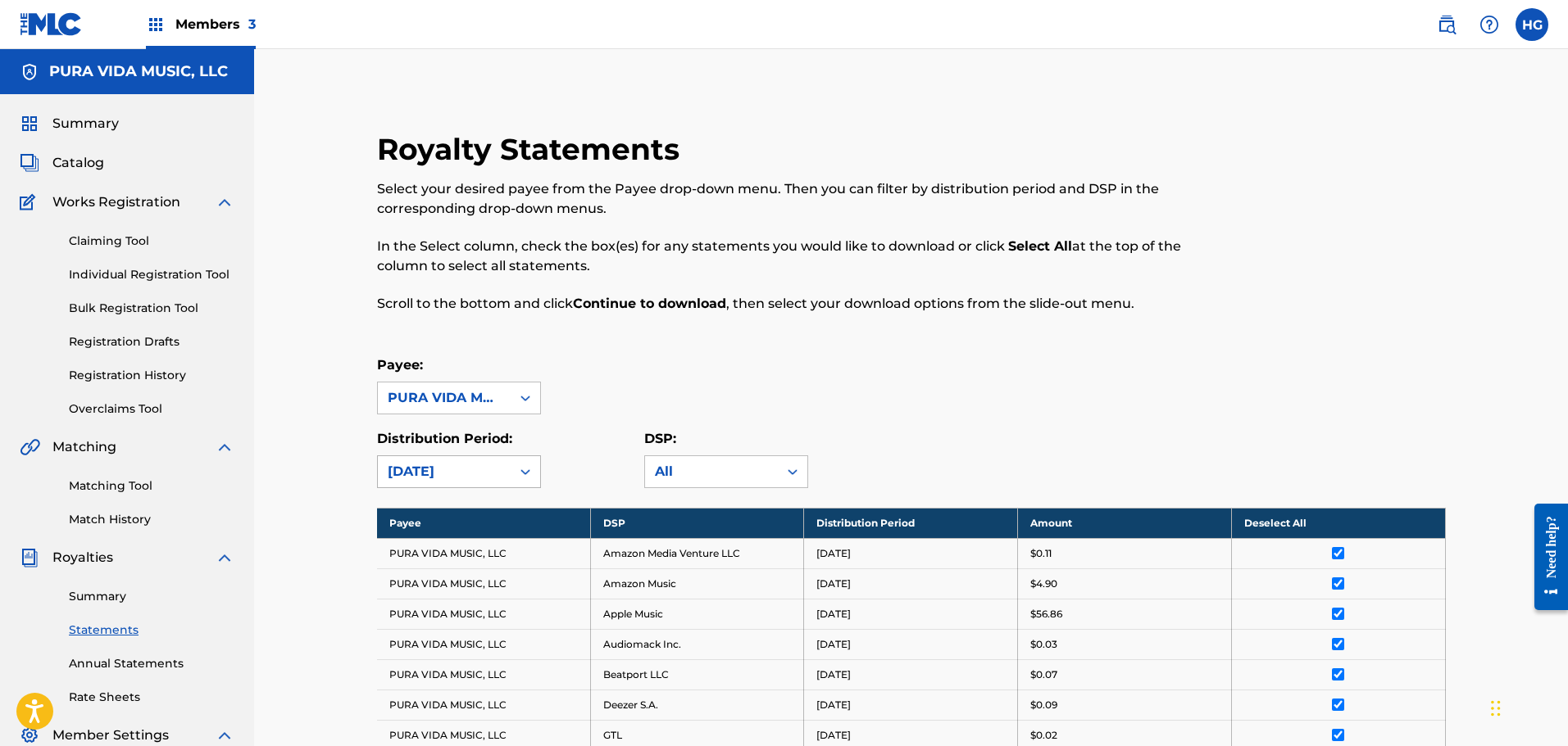
click at [450, 470] on div "[DATE]" at bounding box center [444, 471] width 113 height 19
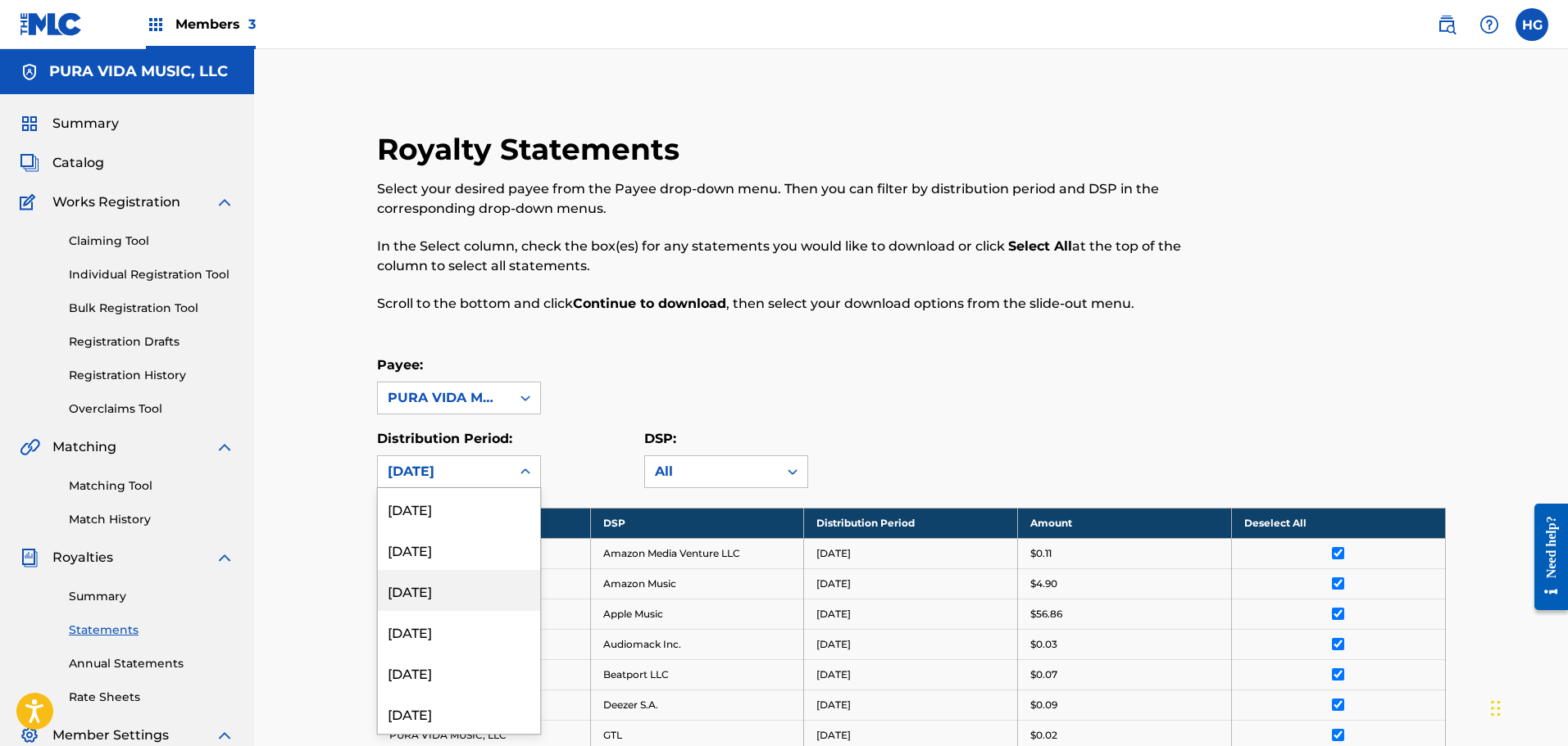
click at [461, 606] on div "[DATE]" at bounding box center [458, 591] width 162 height 41
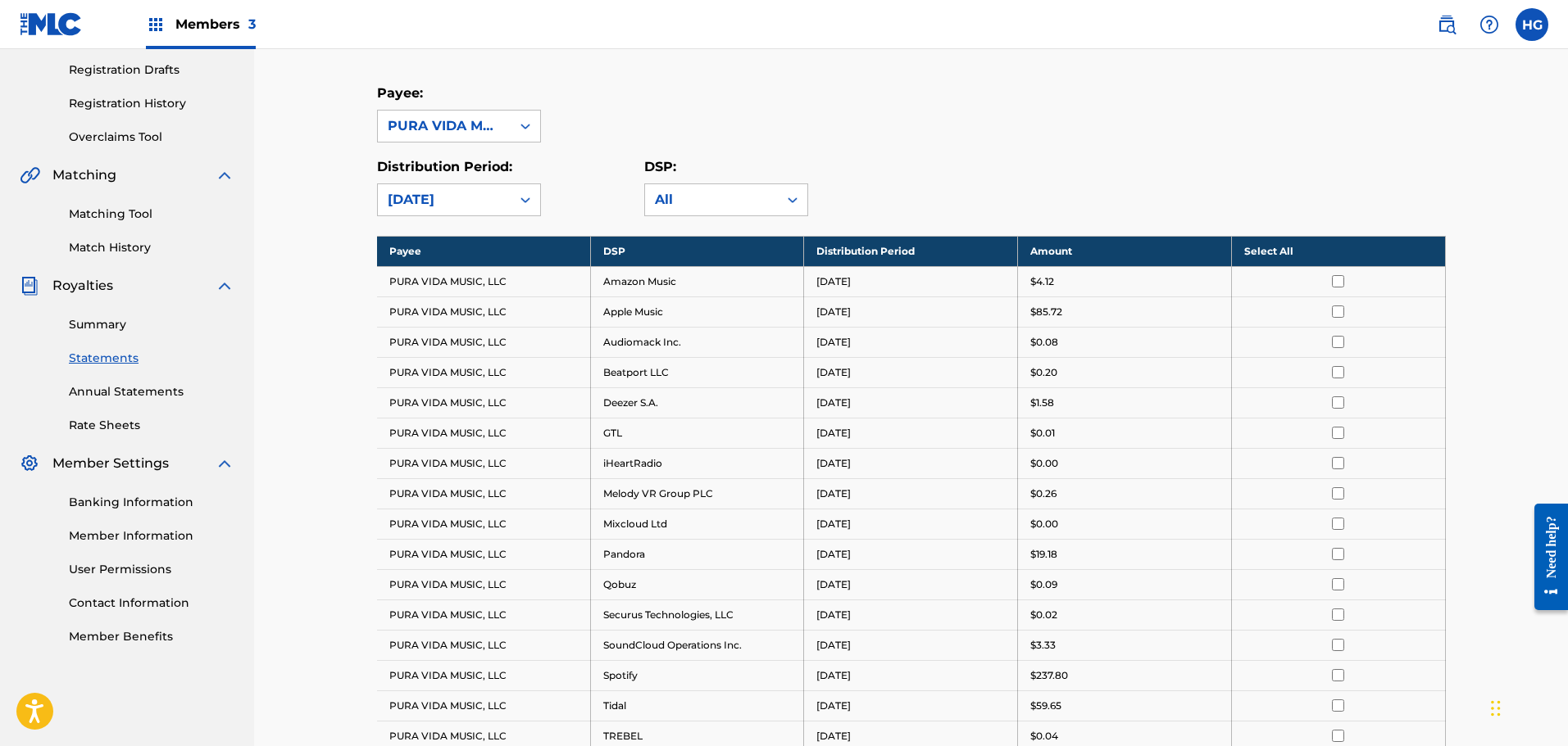
scroll to position [410, 0]
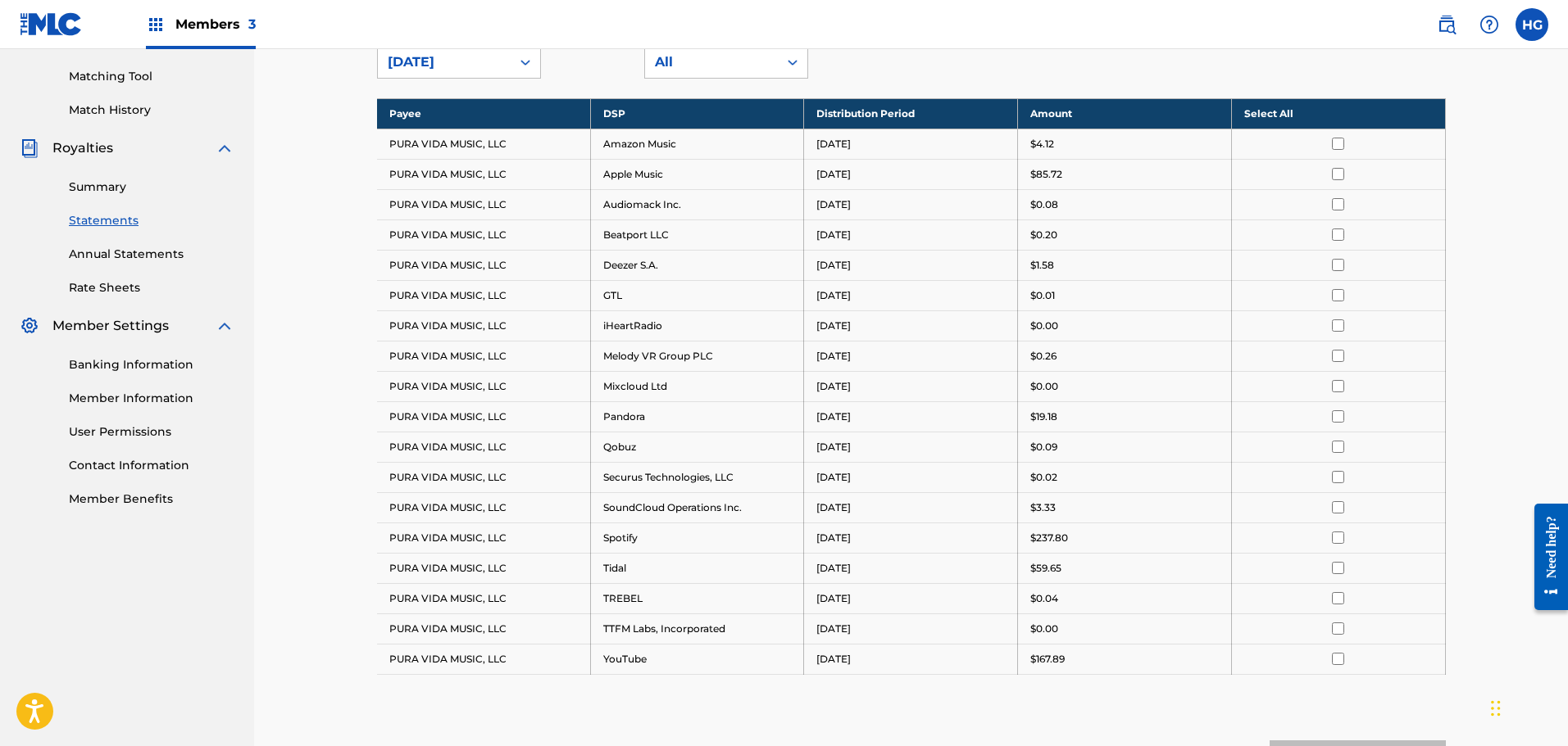
click at [1276, 118] on th "Select All" at bounding box center [1338, 113] width 214 height 31
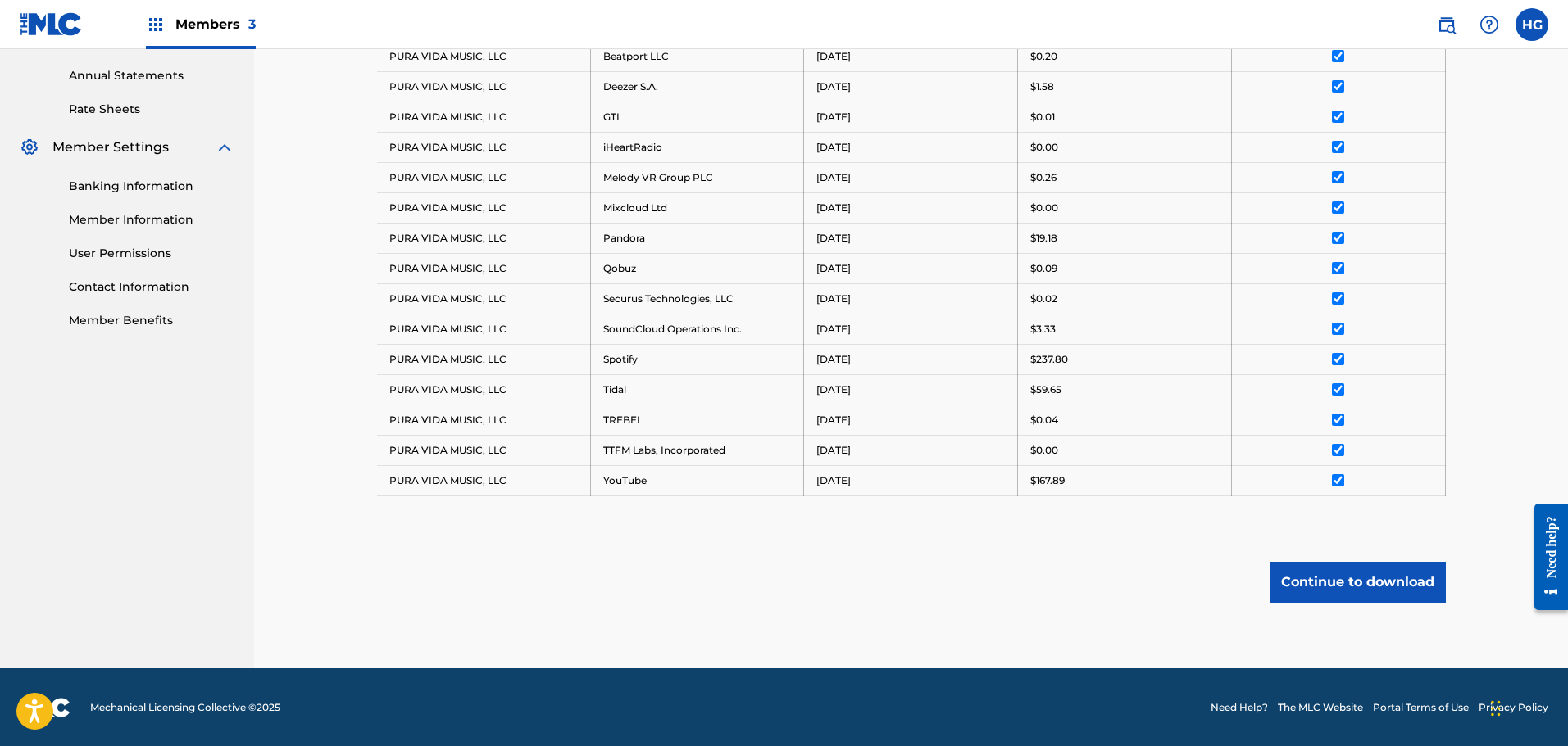
scroll to position [589, 0]
click at [1325, 585] on button "Continue to download" at bounding box center [1357, 581] width 176 height 41
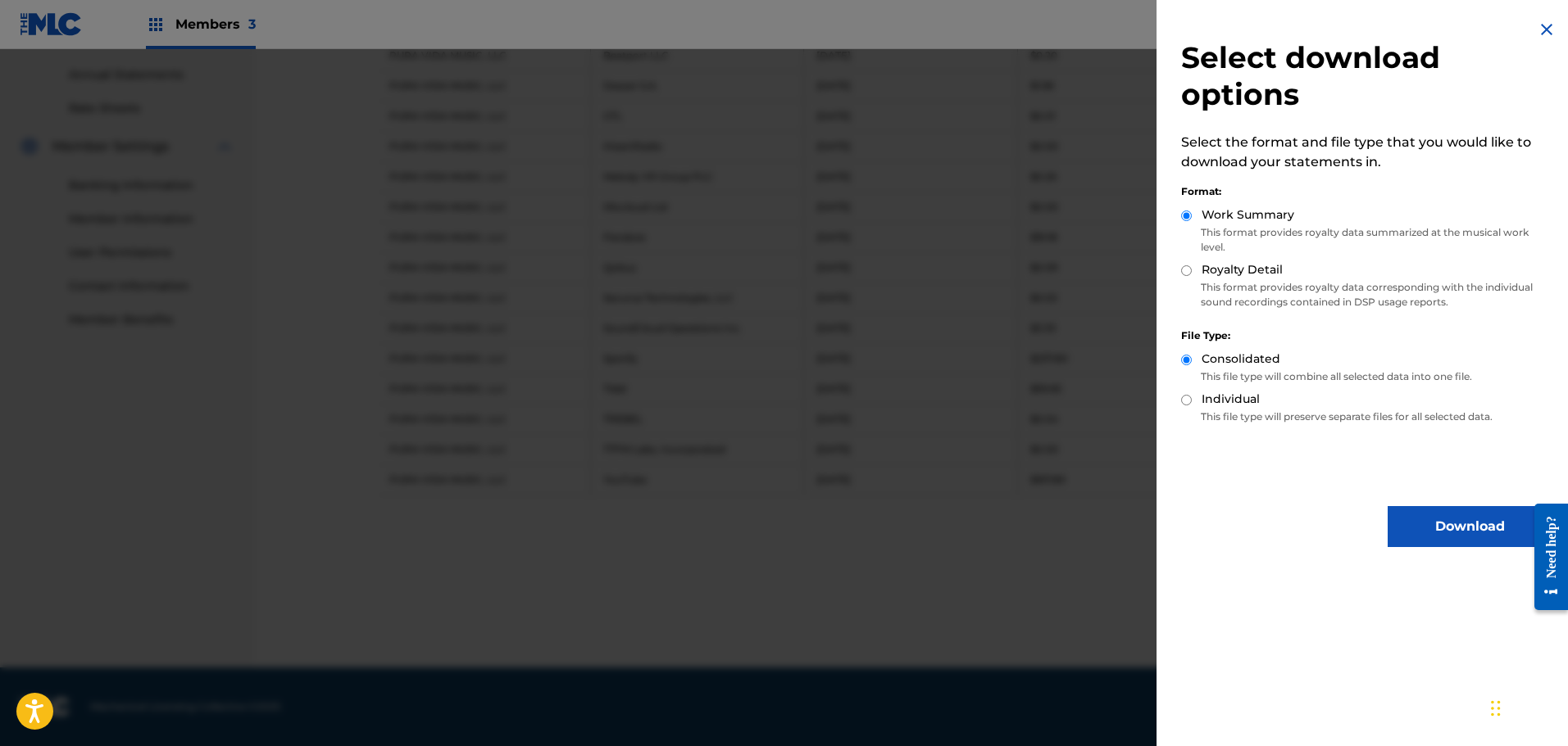
click at [1236, 257] on div "Work Summary This format provides royalty data summarized at the musical work l…" at bounding box center [1366, 233] width 370 height 55
click at [1236, 276] on label "Royalty Detail" at bounding box center [1242, 270] width 81 height 18
click at [1191, 276] on input "Royalty Detail" at bounding box center [1186, 270] width 11 height 11
radio input "true"
click at [1392, 506] on button "Download" at bounding box center [1469, 527] width 164 height 41
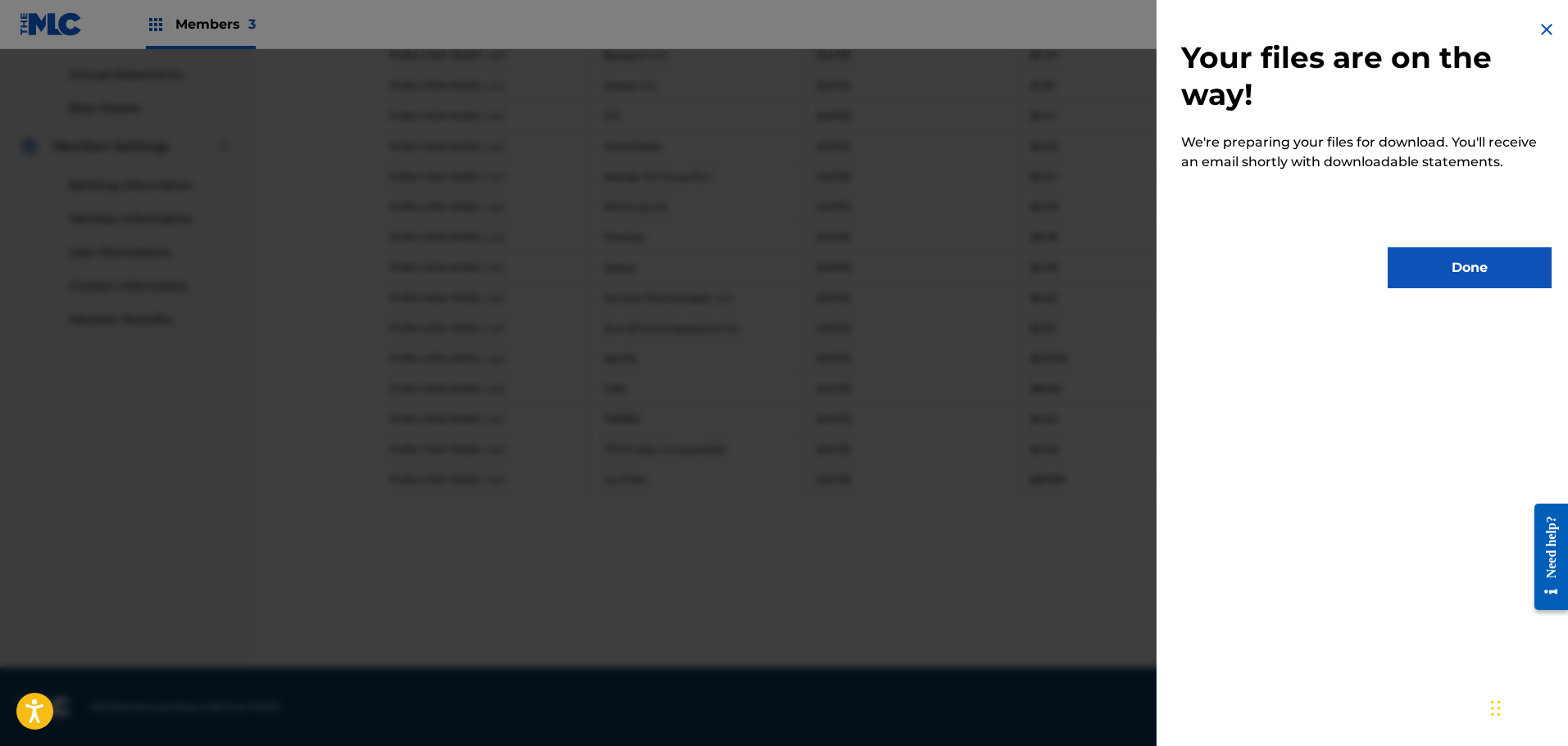
click at [1448, 238] on div "Your files are on the way! We're preparing your files for download. You'll rece…" at bounding box center [1366, 154] width 420 height 308
click at [1438, 277] on button "Done" at bounding box center [1469, 268] width 164 height 41
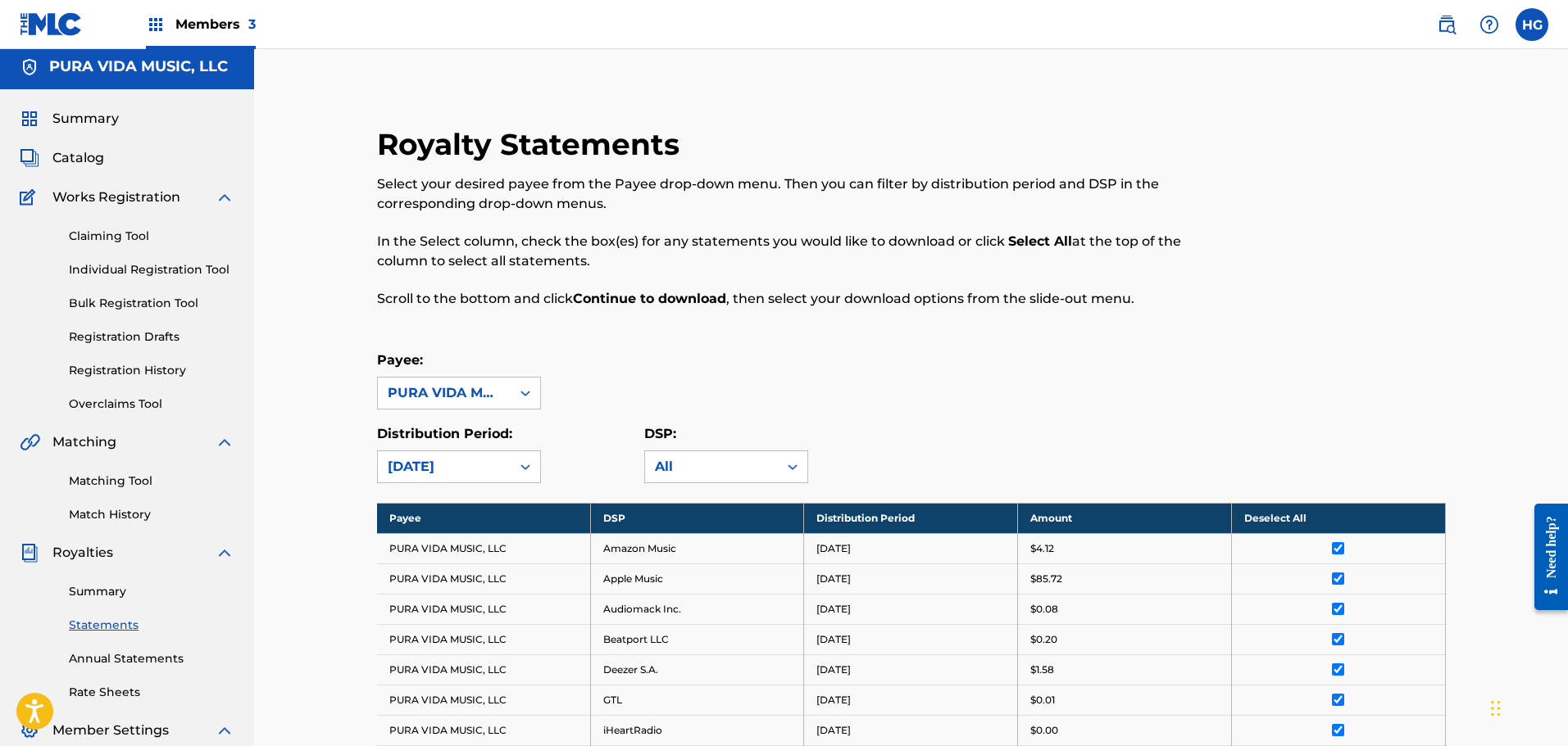
scroll to position [0, 0]
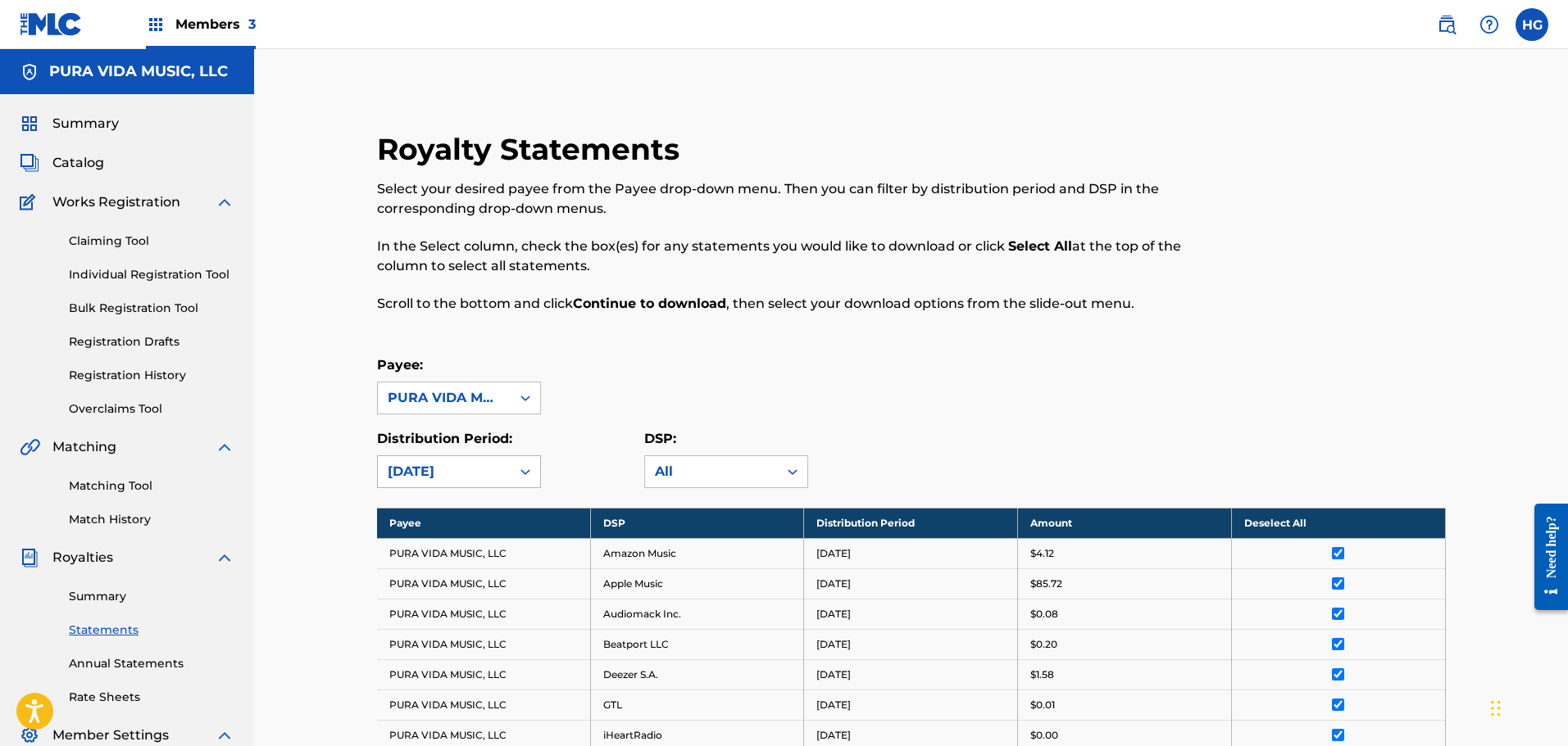
click at [434, 468] on div "[DATE]" at bounding box center [444, 471] width 113 height 19
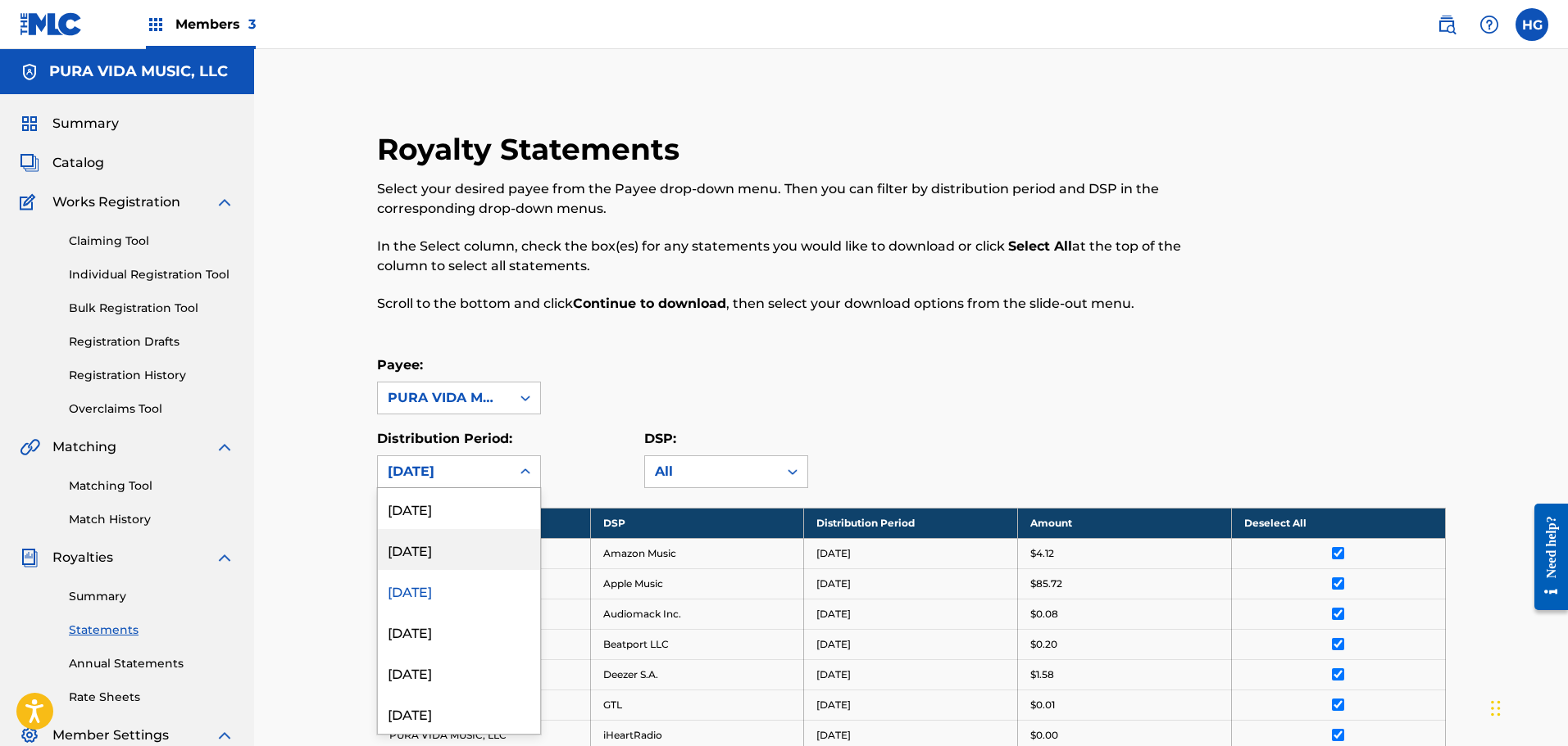
click at [433, 556] on div "[DATE]" at bounding box center [458, 549] width 162 height 41
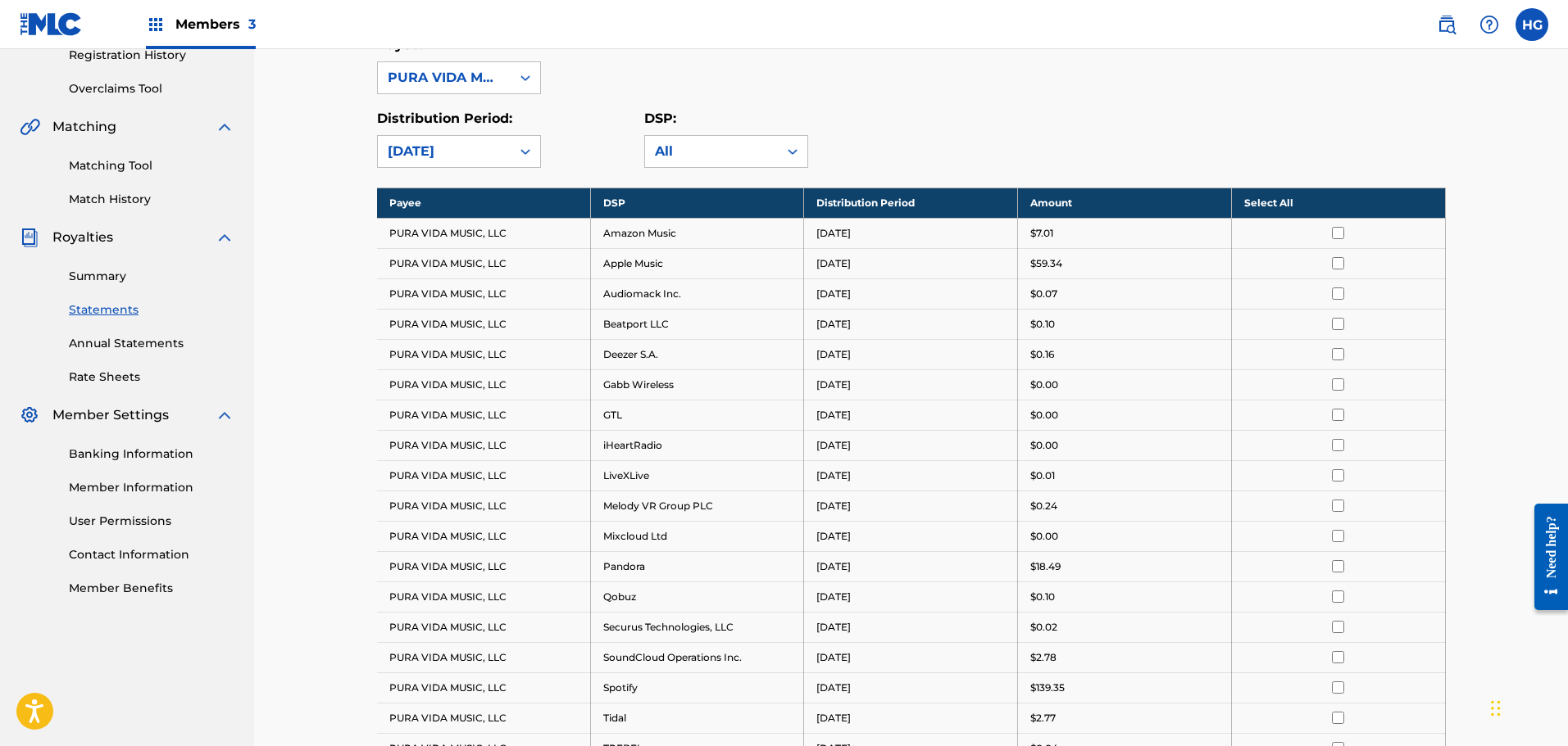
scroll to position [164, 0]
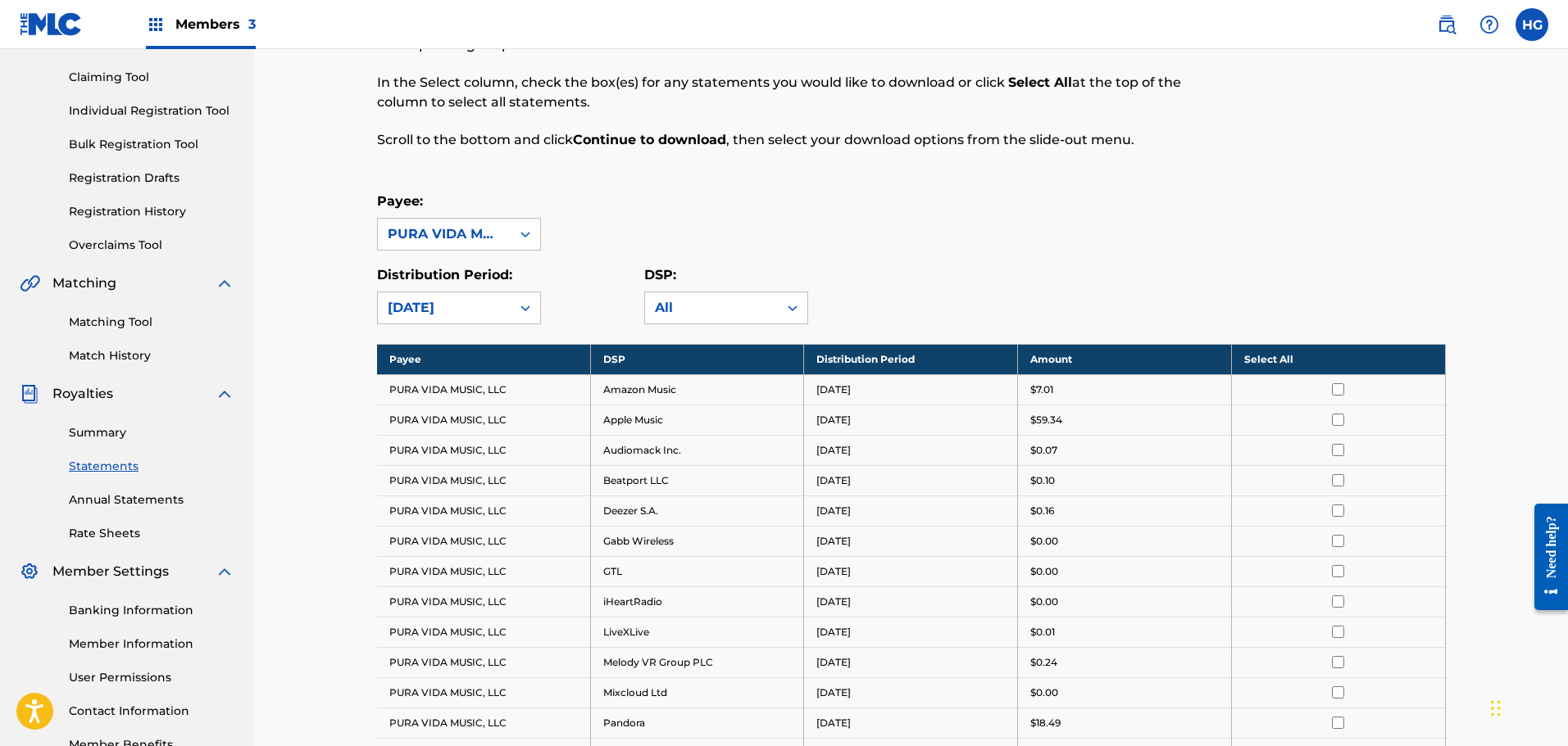
click at [1263, 348] on th "Select All" at bounding box center [1338, 359] width 214 height 31
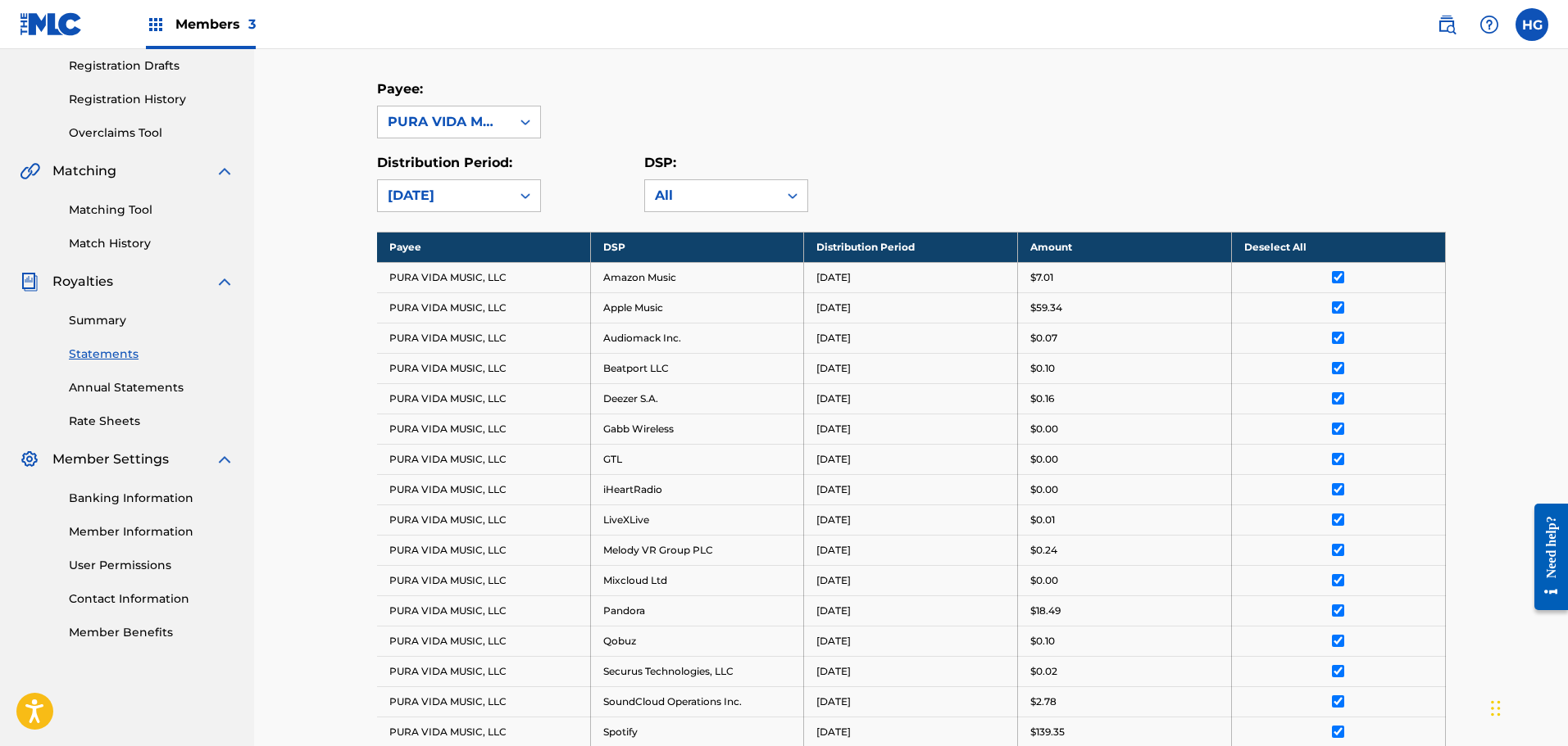
scroll to position [649, 0]
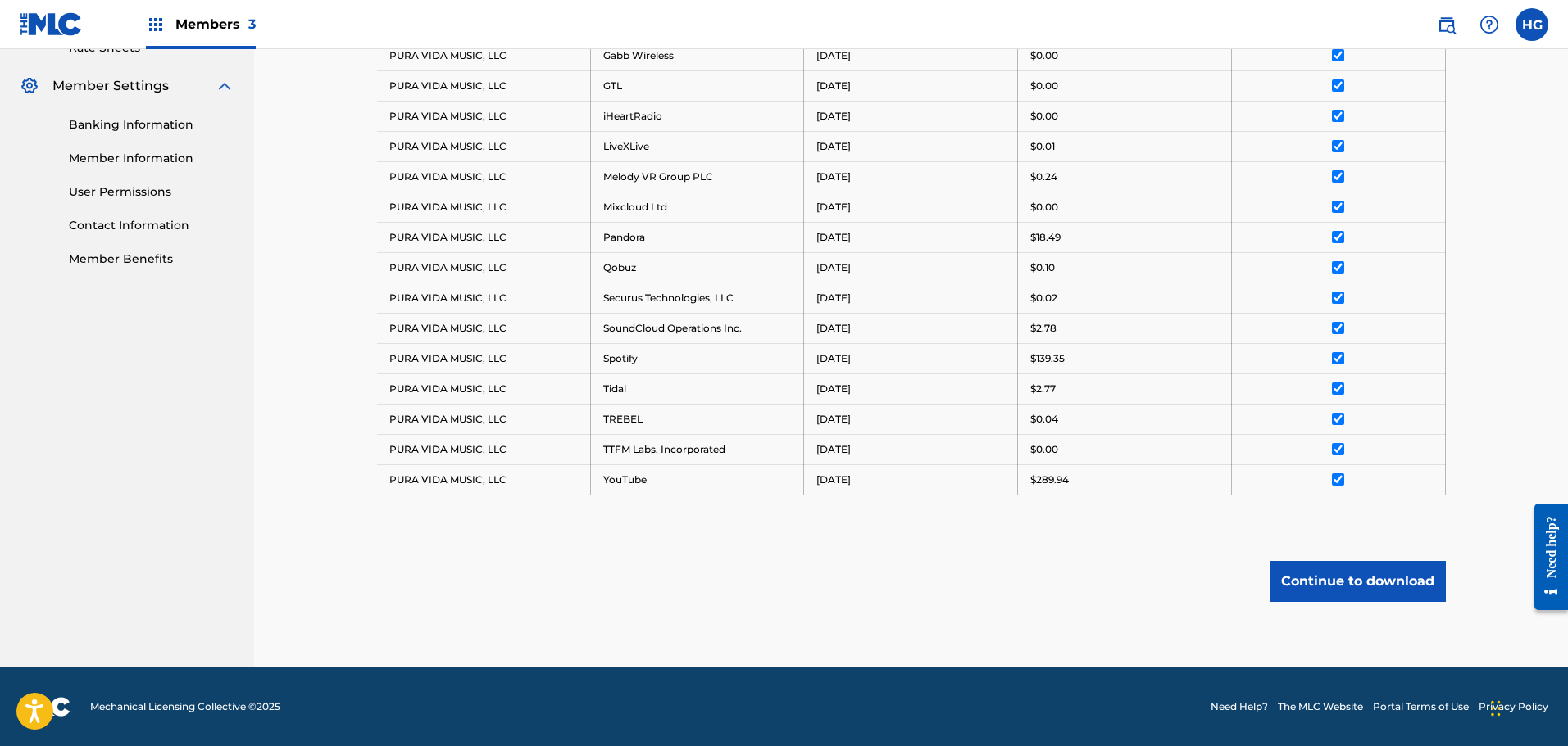
click at [1341, 576] on button "Continue to download" at bounding box center [1357, 581] width 176 height 41
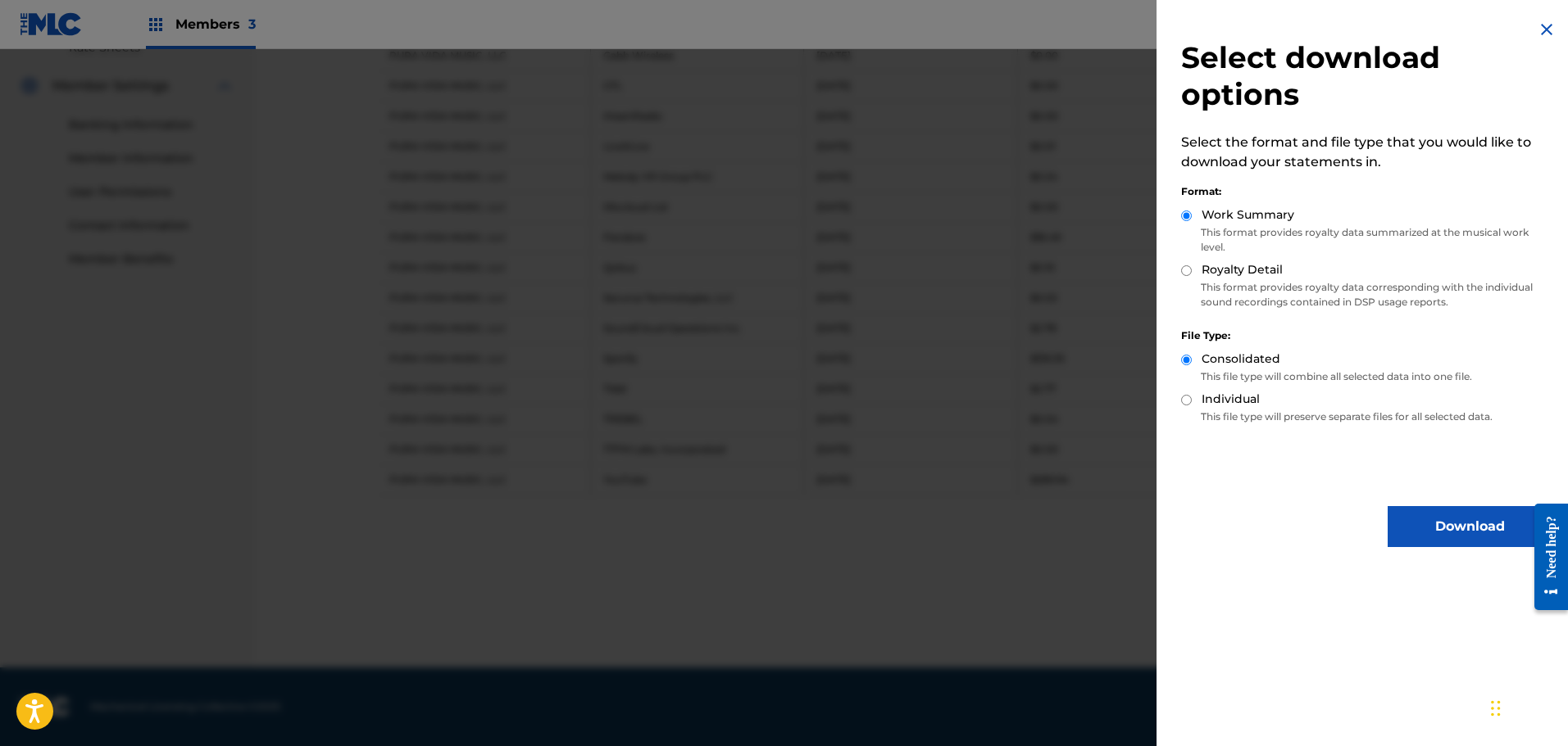
click at [1236, 269] on label "Royalty Detail" at bounding box center [1242, 270] width 81 height 18
click at [1191, 269] on input "Royalty Detail" at bounding box center [1186, 270] width 11 height 11
radio input "true"
click at [1429, 536] on button "Download" at bounding box center [1469, 527] width 164 height 41
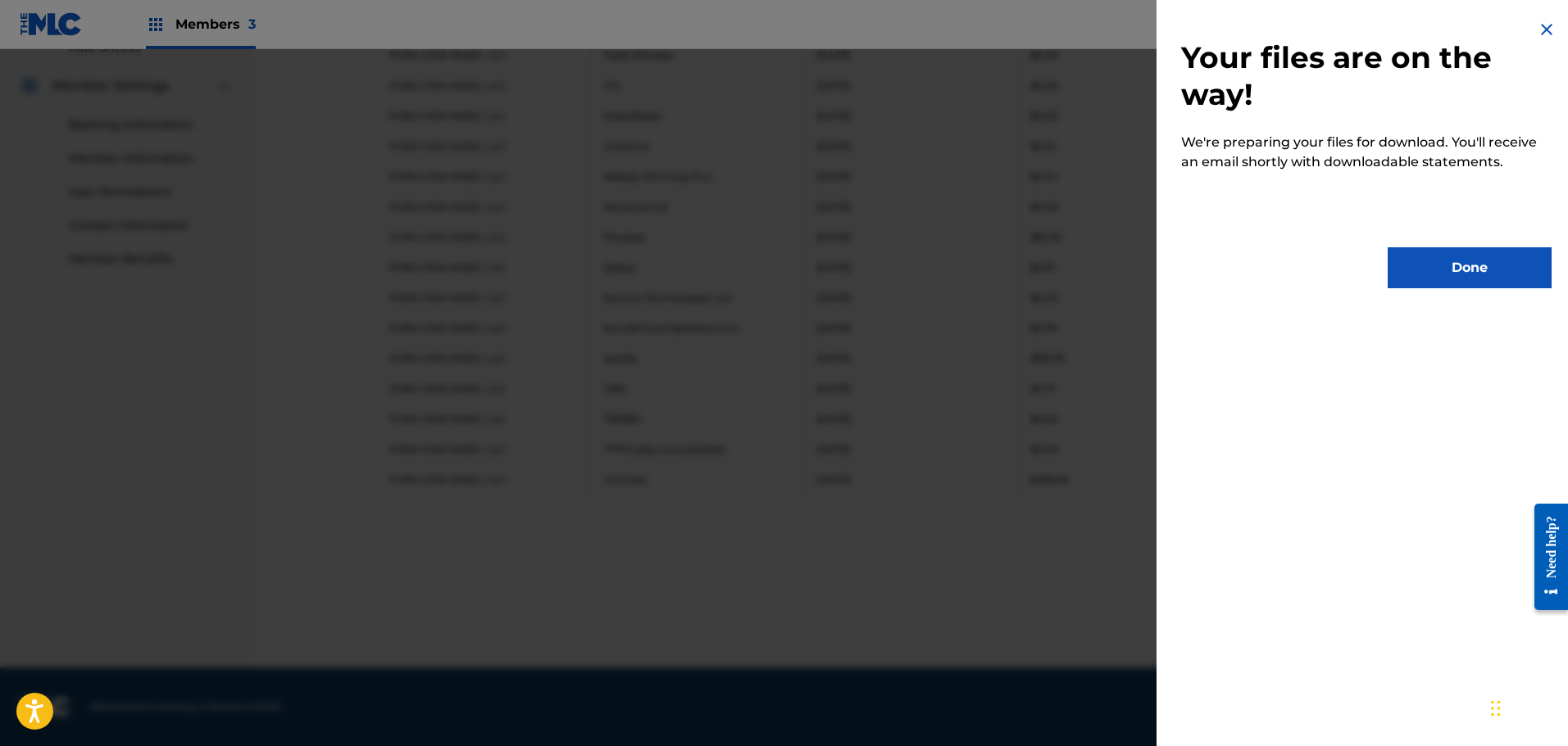
click at [1463, 274] on button "Done" at bounding box center [1469, 268] width 164 height 41
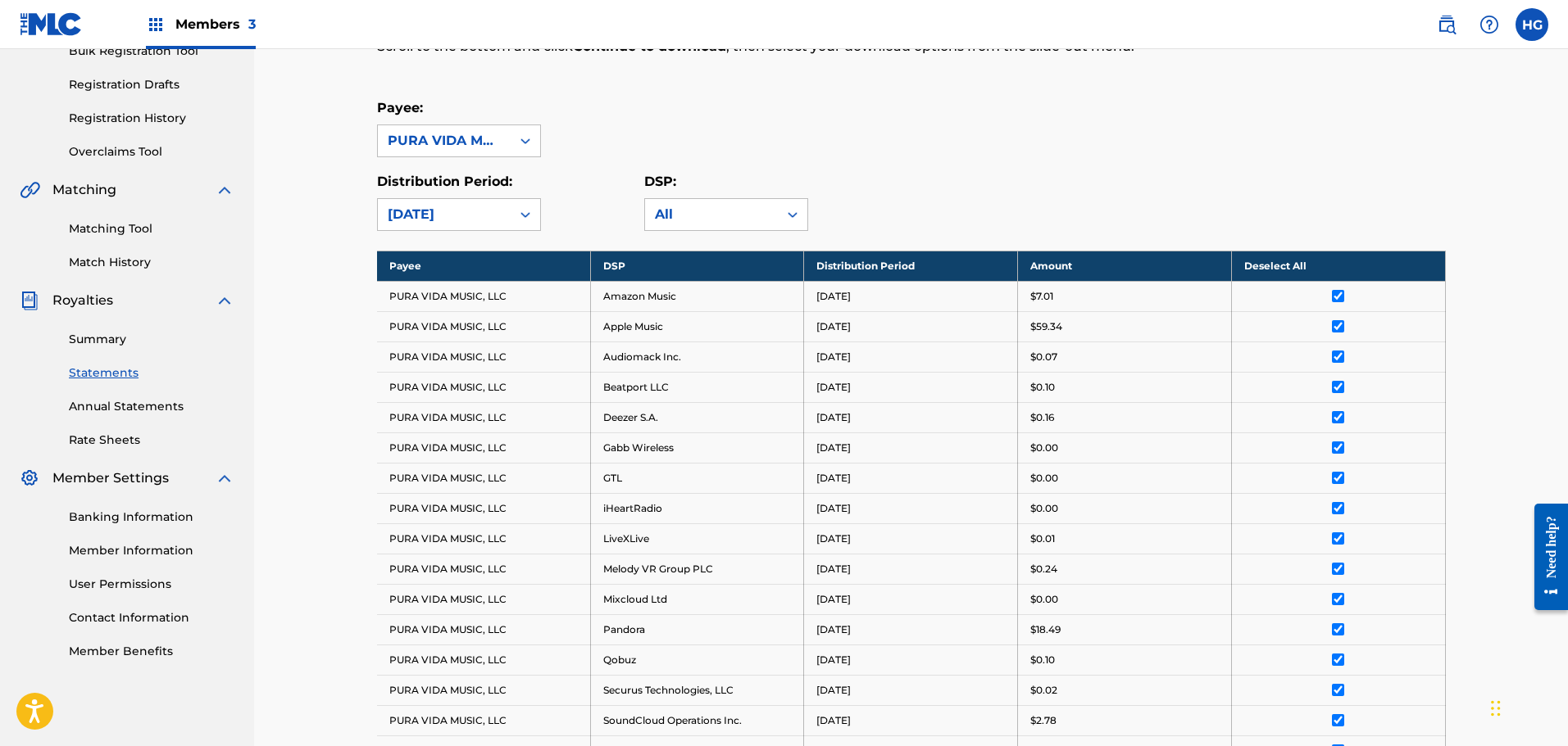
scroll to position [0, 0]
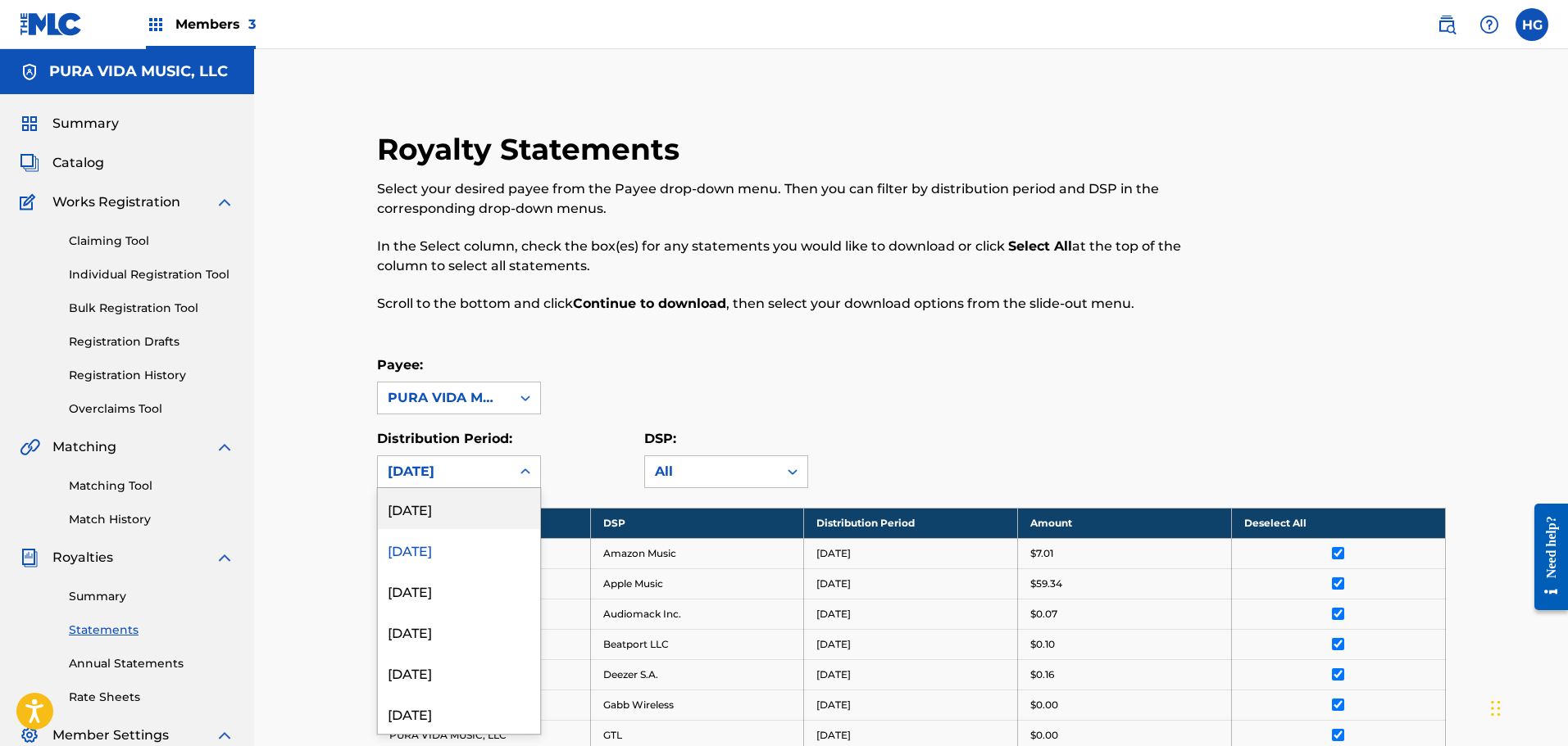
click at [448, 465] on div "[DATE]" at bounding box center [444, 471] width 113 height 19
click at [446, 502] on div "[DATE]" at bounding box center [458, 508] width 162 height 41
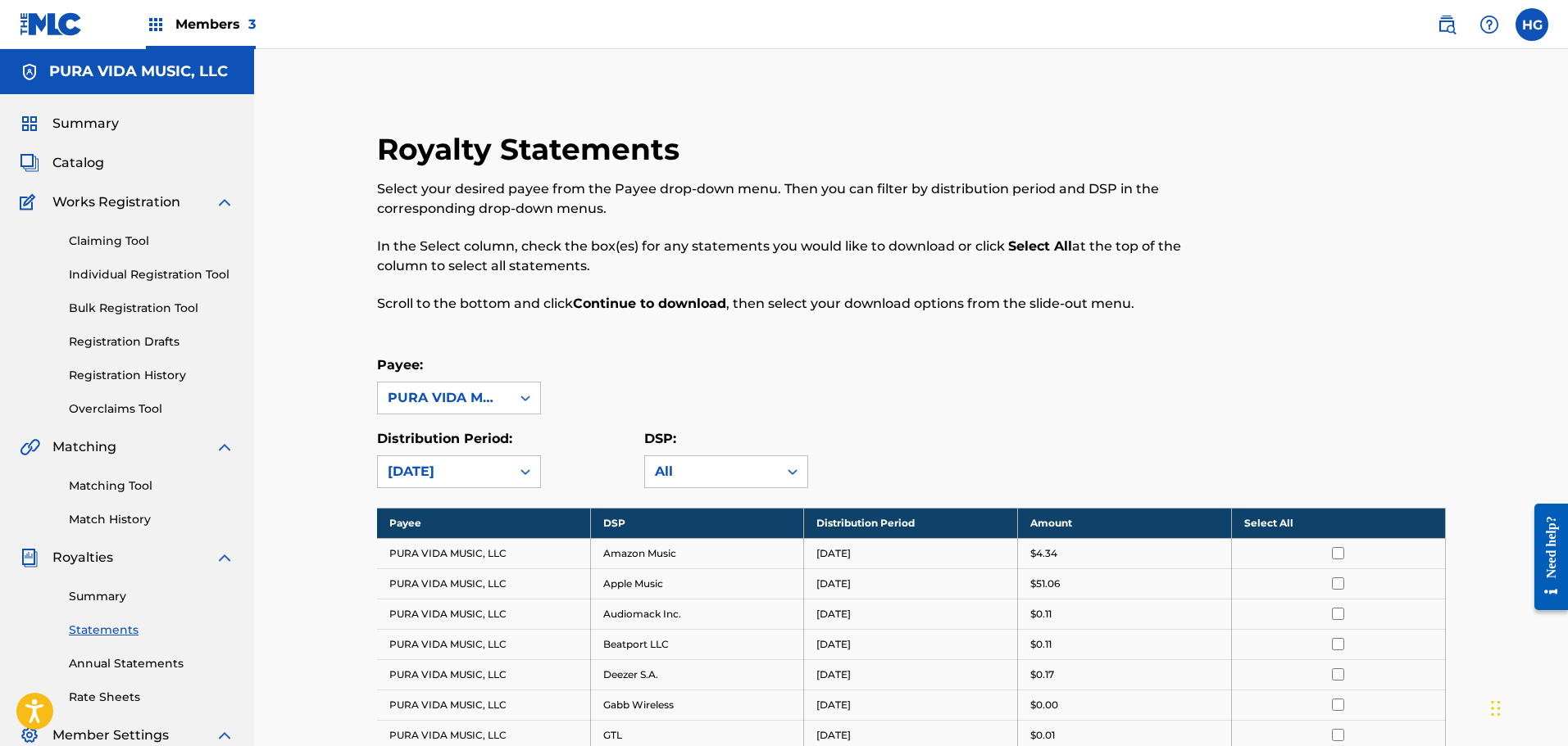
click at [445, 478] on div "[DATE]" at bounding box center [444, 471] width 113 height 19
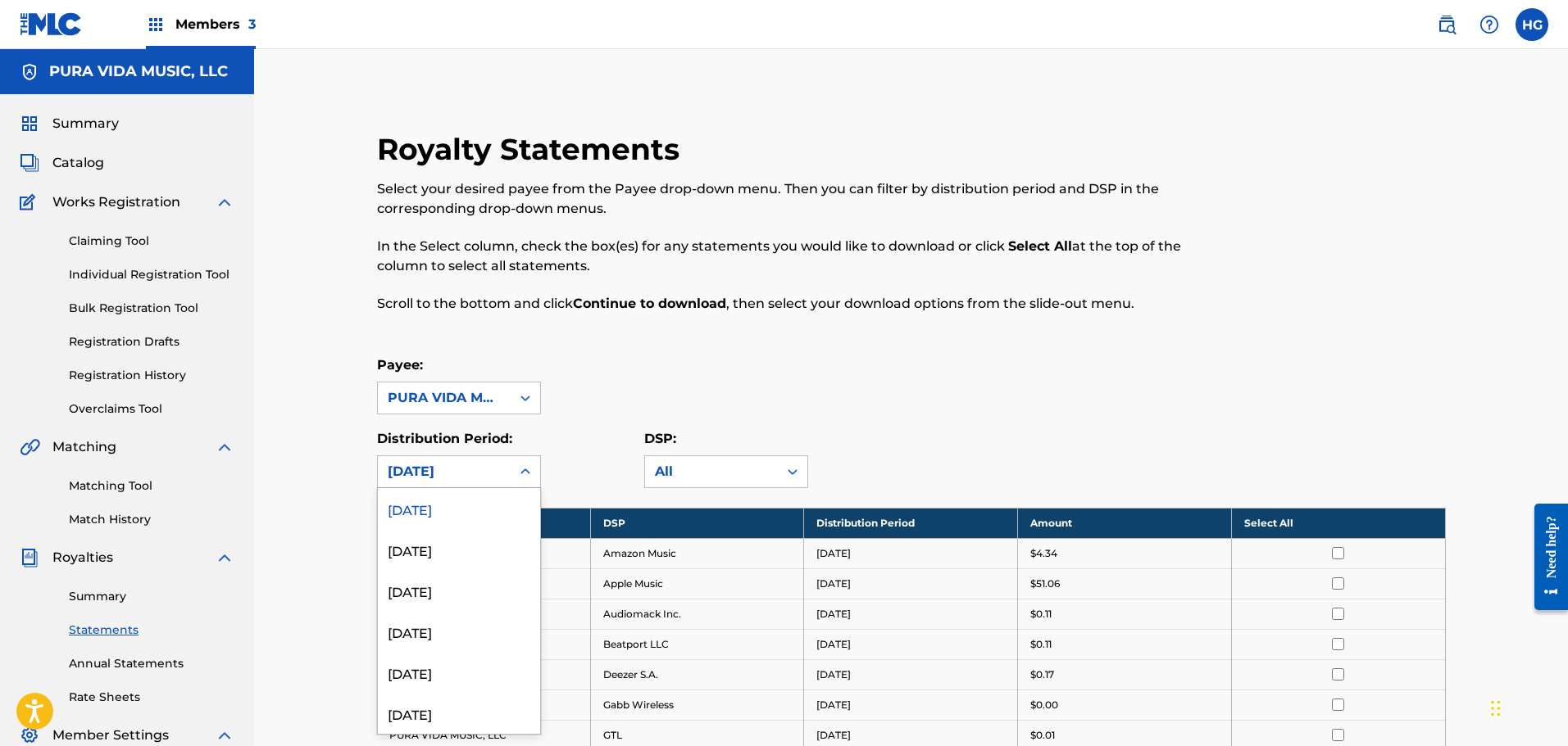
click at [450, 501] on div "[DATE]" at bounding box center [458, 508] width 162 height 41
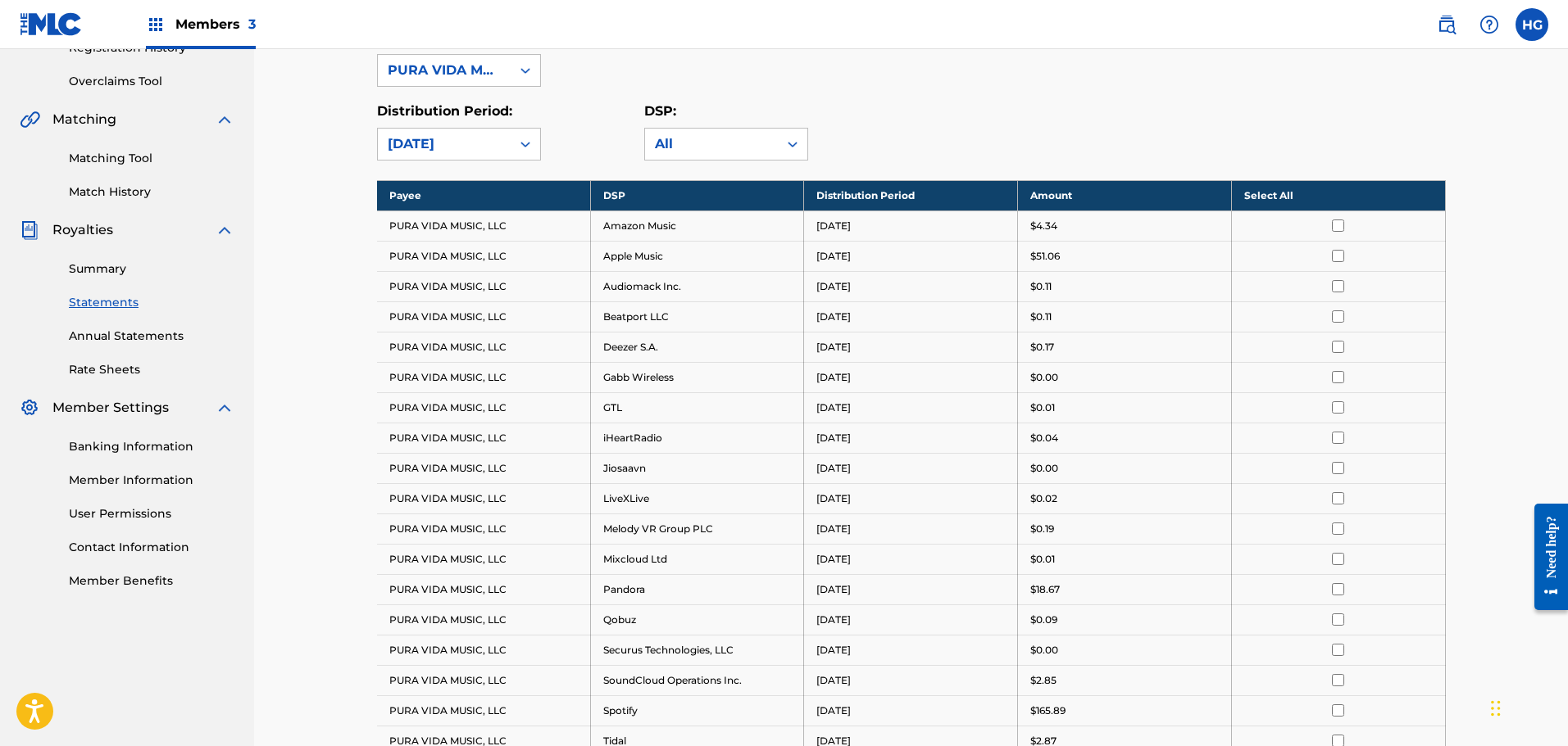
click at [1285, 192] on th "Select All" at bounding box center [1338, 195] width 214 height 31
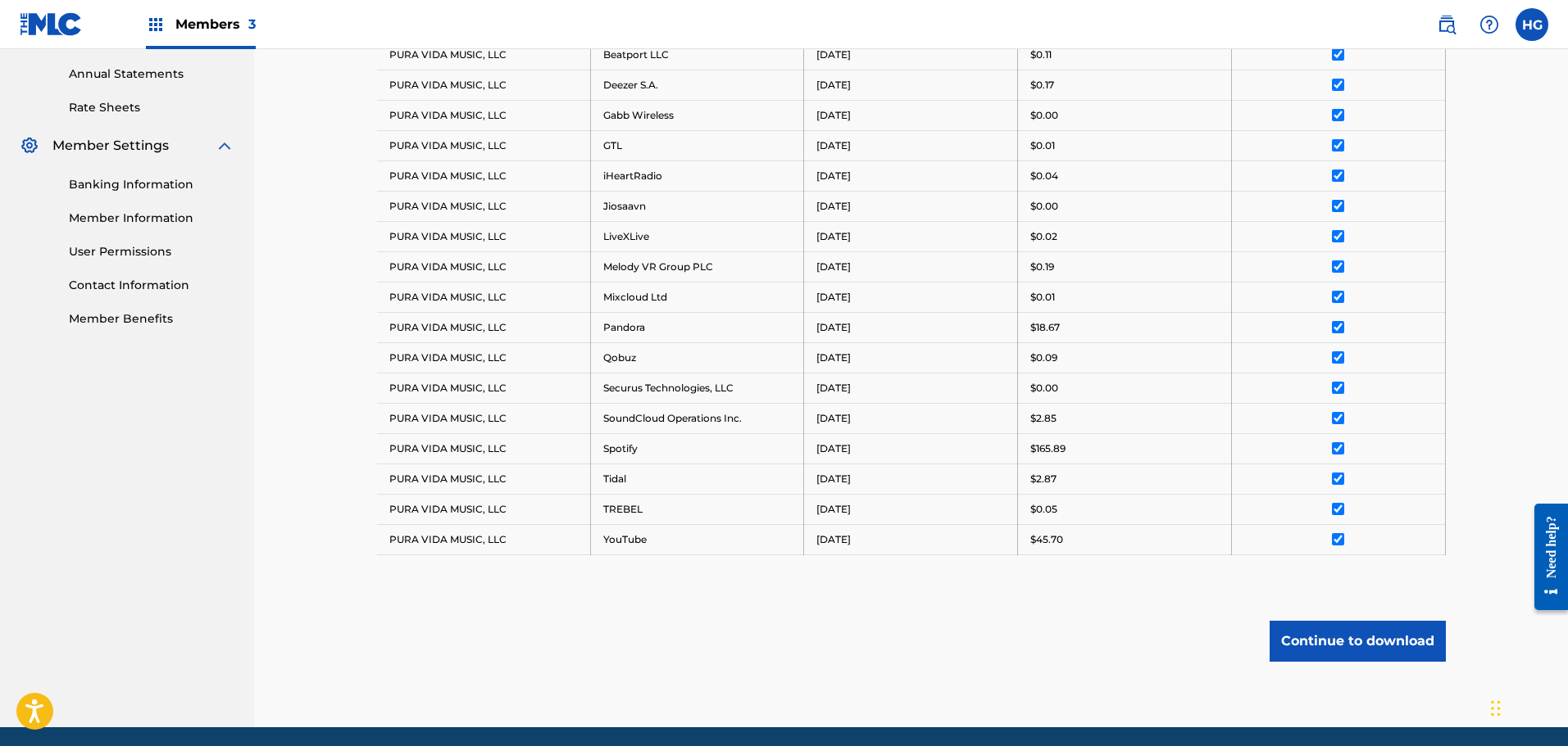
scroll to position [649, 0]
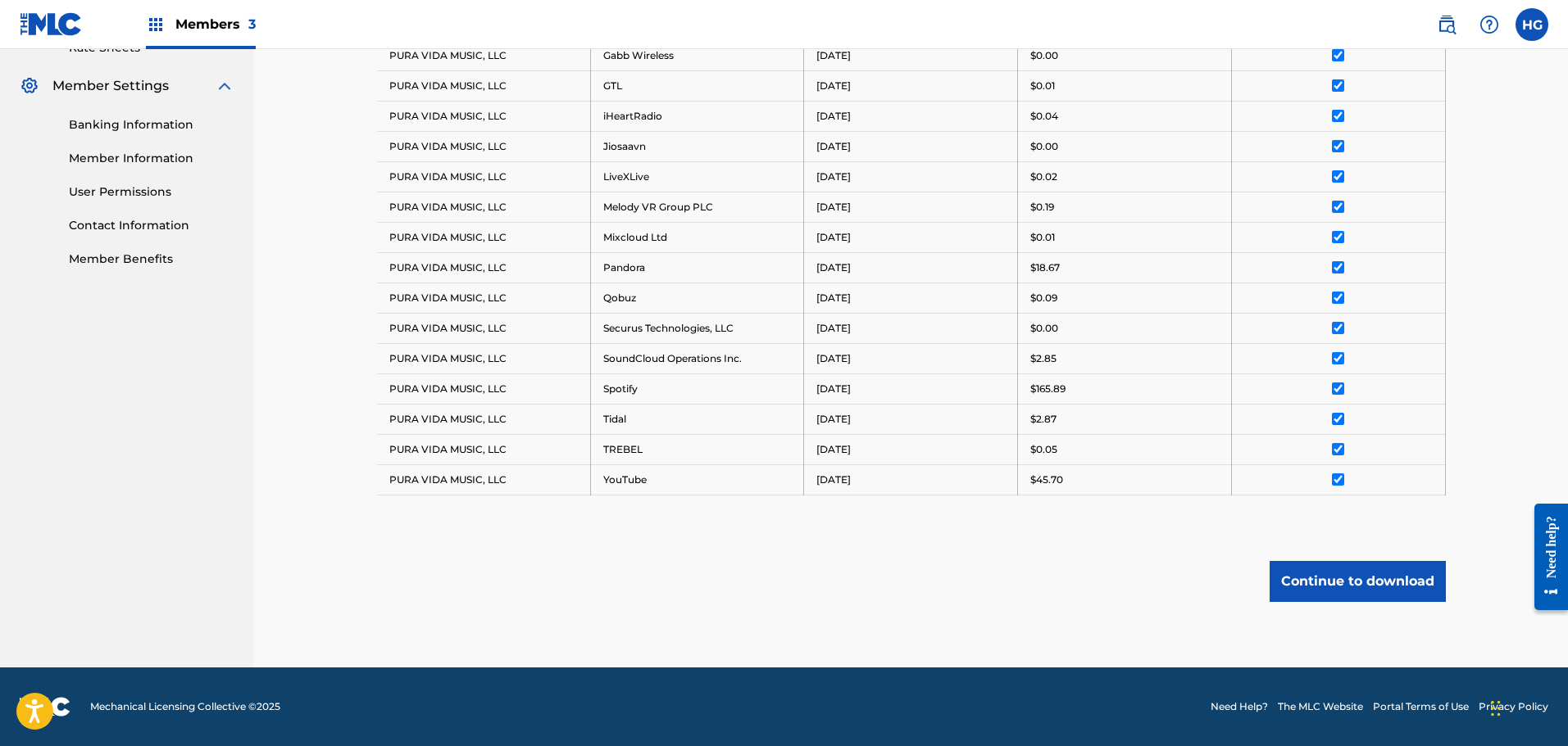
click at [1333, 574] on button "Continue to download" at bounding box center [1357, 581] width 176 height 41
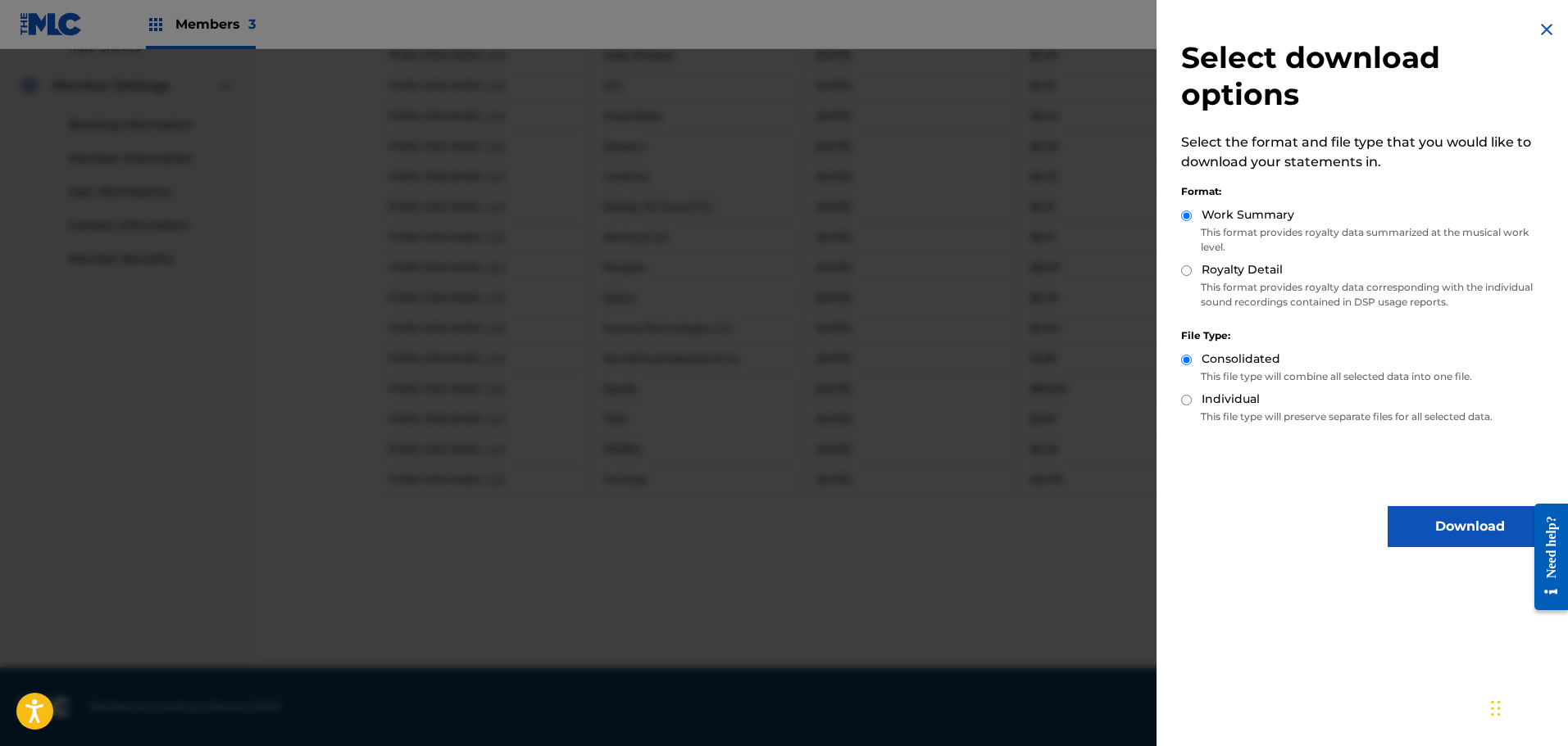
click at [1233, 293] on p "This format provides royalty data corresponding with the individual sound recor…" at bounding box center [1366, 295] width 370 height 30
click at [1231, 281] on p "This format provides royalty data corresponding with the individual sound recor…" at bounding box center [1366, 295] width 370 height 30
click at [1217, 256] on div "Work Summary This format provides royalty data summarized at the musical work l…" at bounding box center [1366, 233] width 370 height 55
click at [1217, 261] on div "Work Summary This format provides royalty data summarized at the musical work l…" at bounding box center [1366, 233] width 370 height 55
click at [1217, 263] on label "Royalty Detail" at bounding box center [1242, 270] width 81 height 18
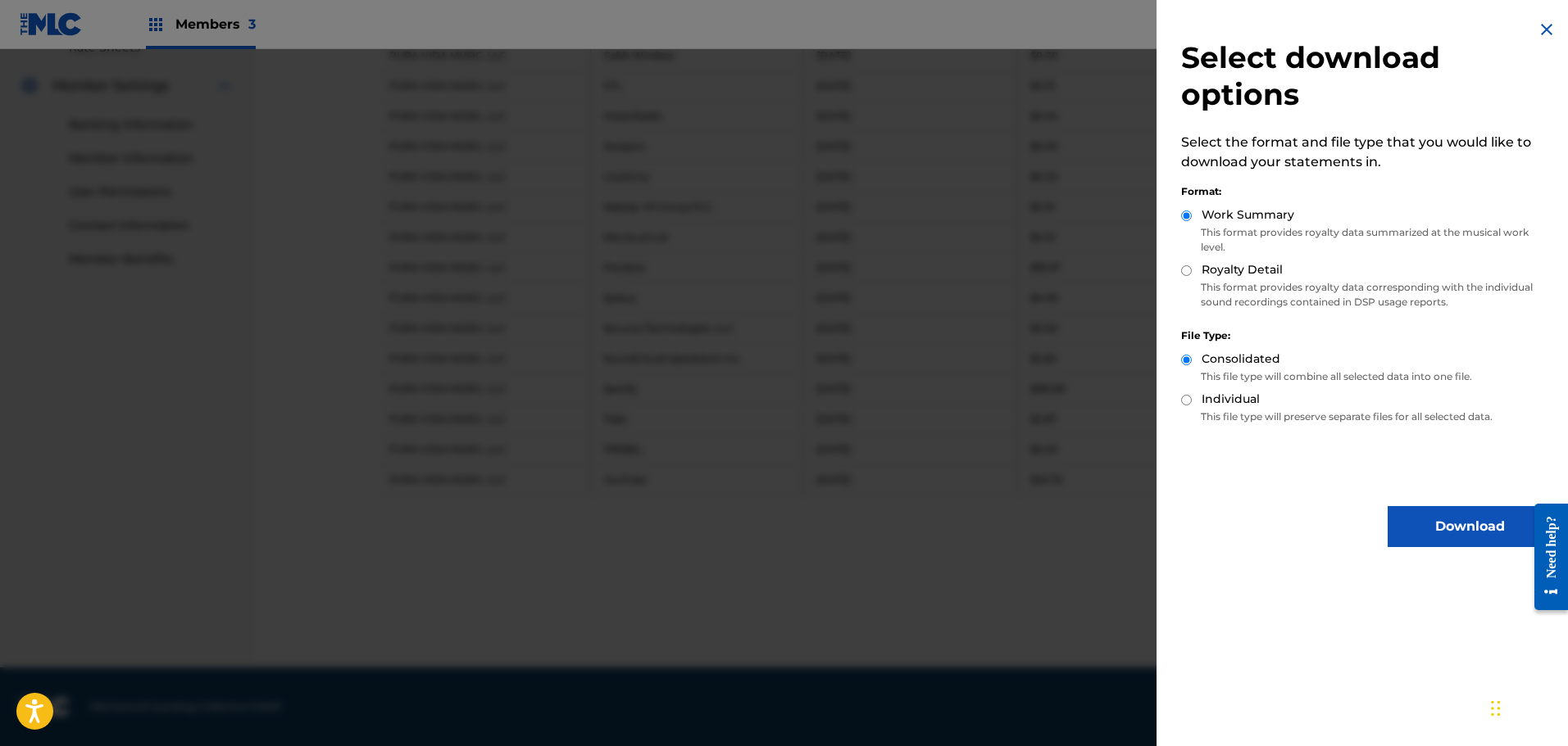
click at [1191, 265] on input "Royalty Detail" at bounding box center [1186, 270] width 11 height 11
radio input "true"
click at [1406, 520] on button "Download" at bounding box center [1469, 527] width 164 height 41
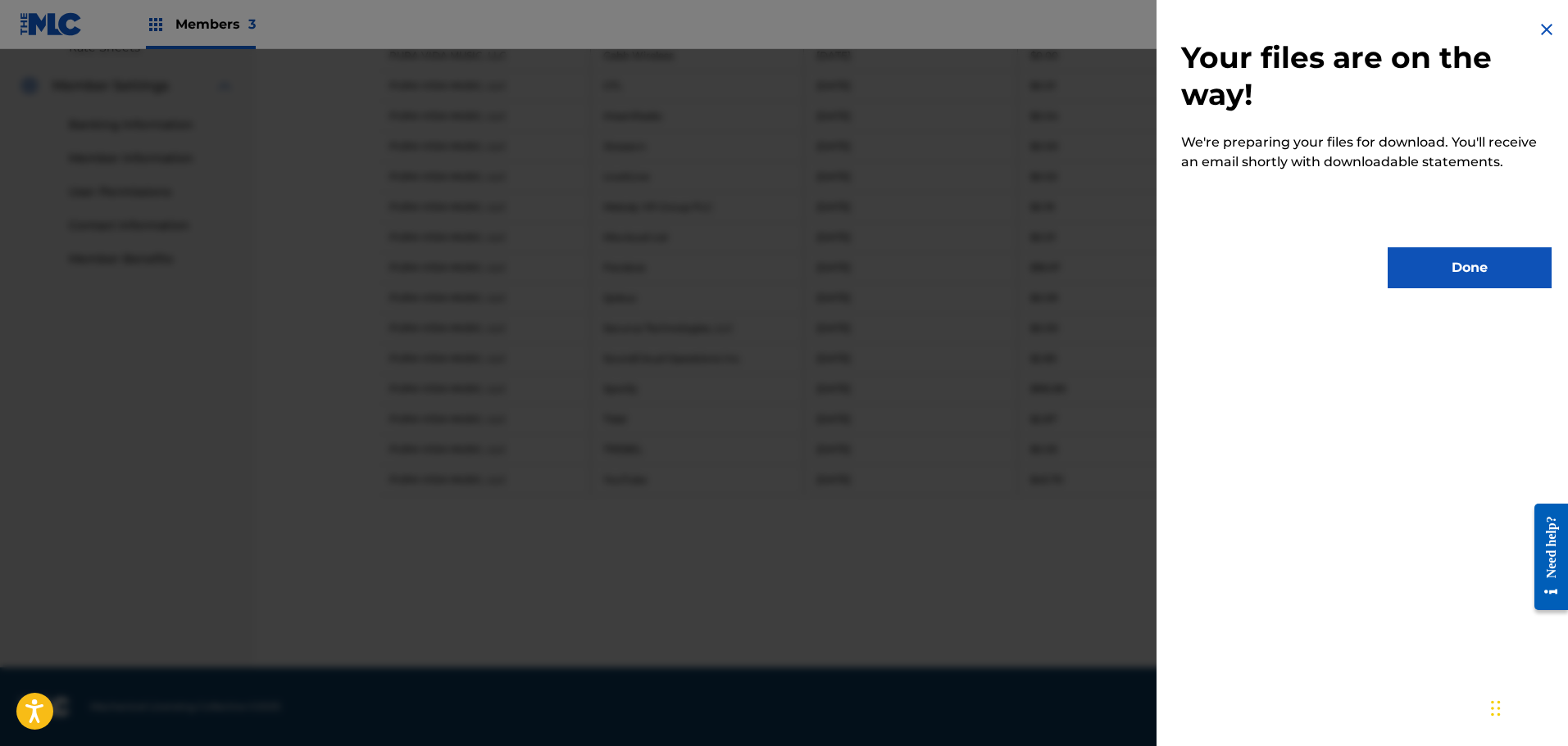
click at [1418, 247] on button "Done" at bounding box center [1469, 268] width 164 height 41
